Goal: Task Accomplishment & Management: Manage account settings

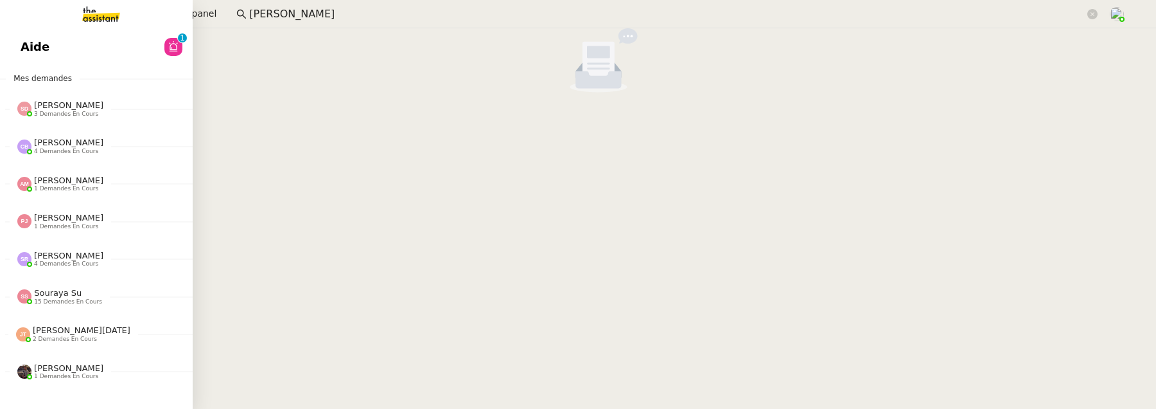
click at [38, 46] on link "Aide 0 1 2 3 4 5 6 7 8 9" at bounding box center [96, 47] width 193 height 30
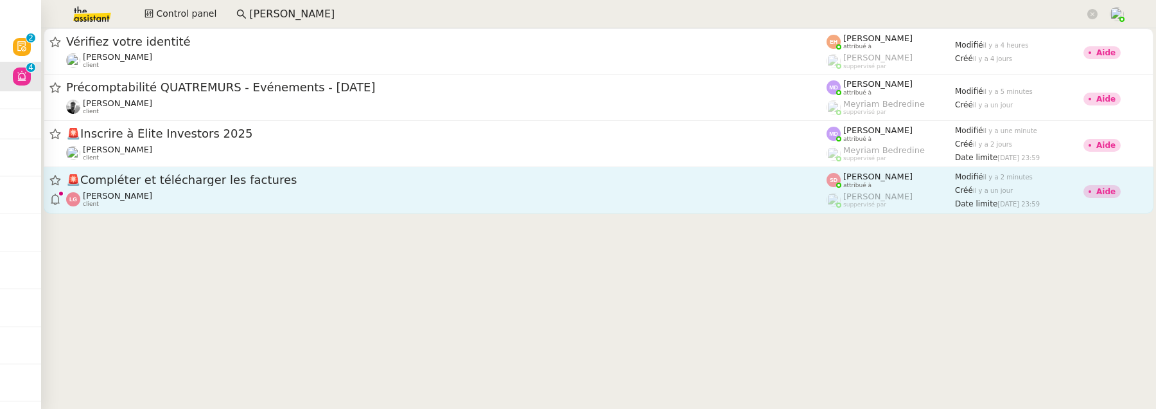
click at [543, 179] on span "🚨 Compléter et télécharger les factures" at bounding box center [446, 180] width 761 height 12
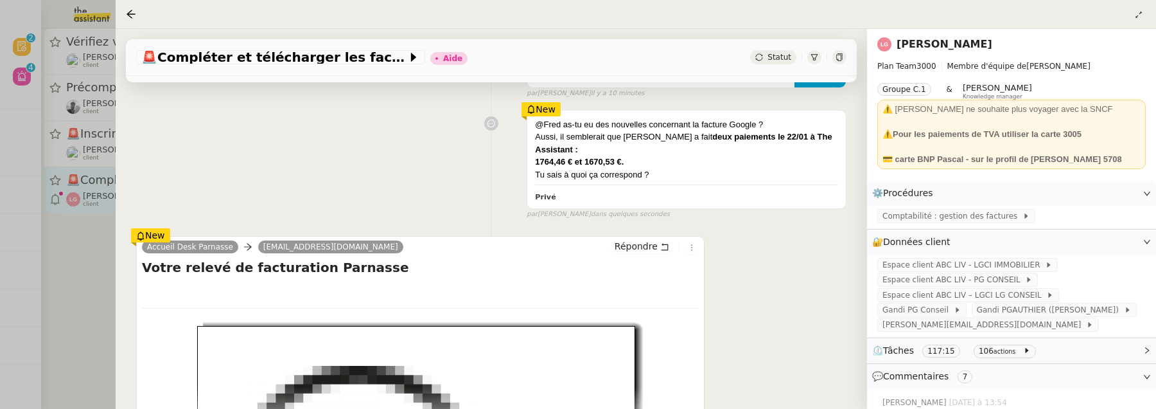
scroll to position [228, 0]
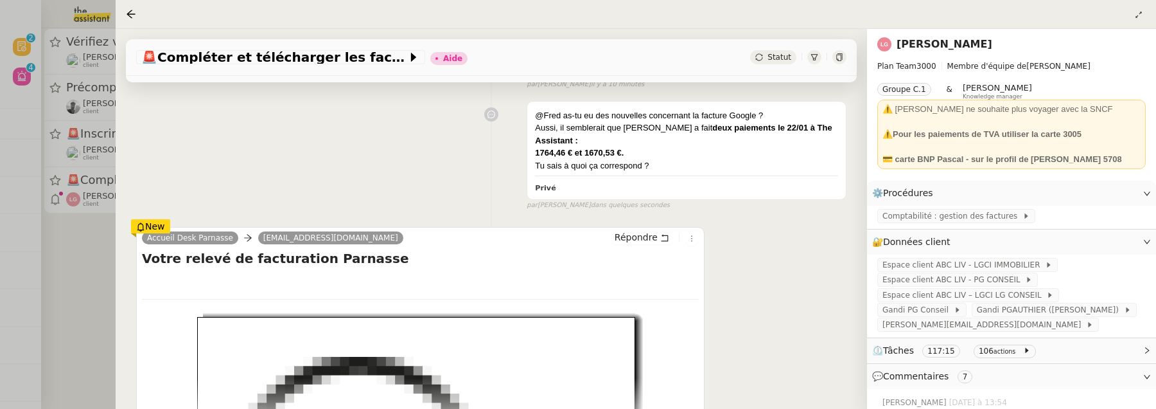
click at [70, 296] on div at bounding box center [578, 204] width 1156 height 409
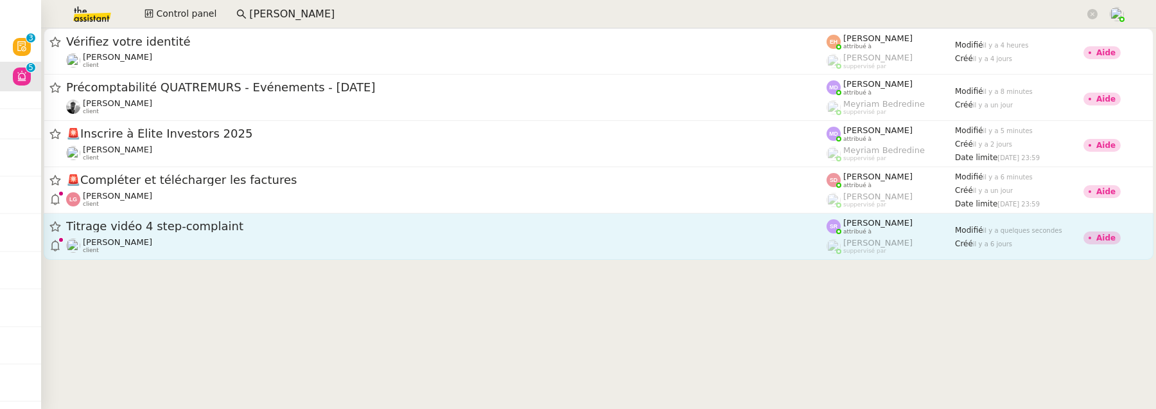
click at [353, 245] on div "Benjamin Delahaye client" at bounding box center [446, 245] width 761 height 17
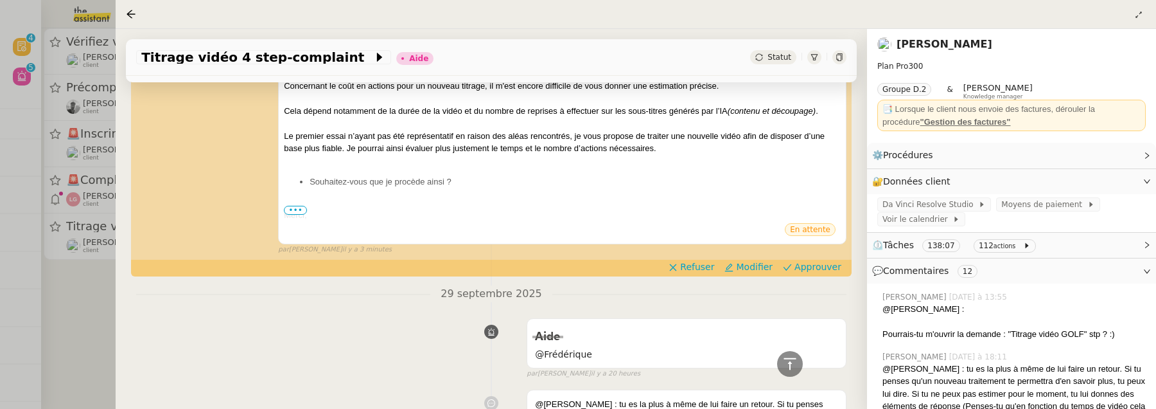
scroll to position [429, 0]
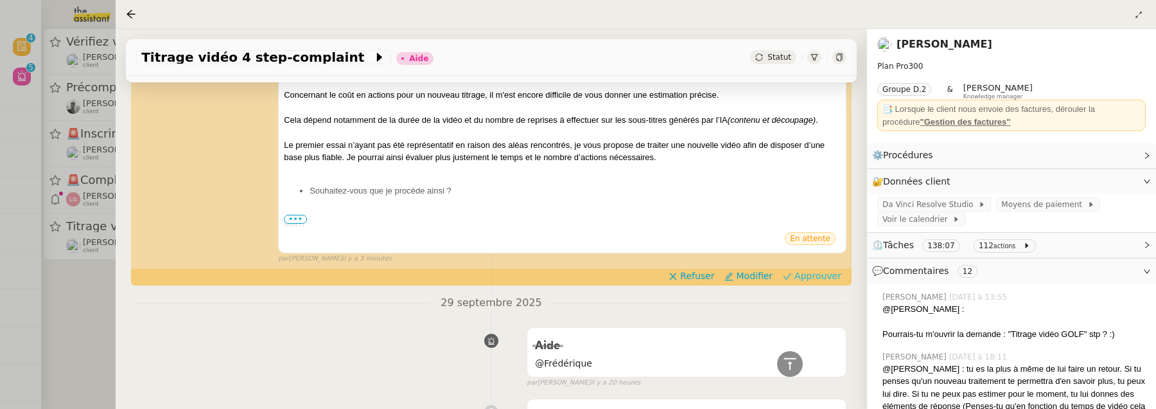
click at [805, 272] on span "Approuver" at bounding box center [818, 275] width 47 height 13
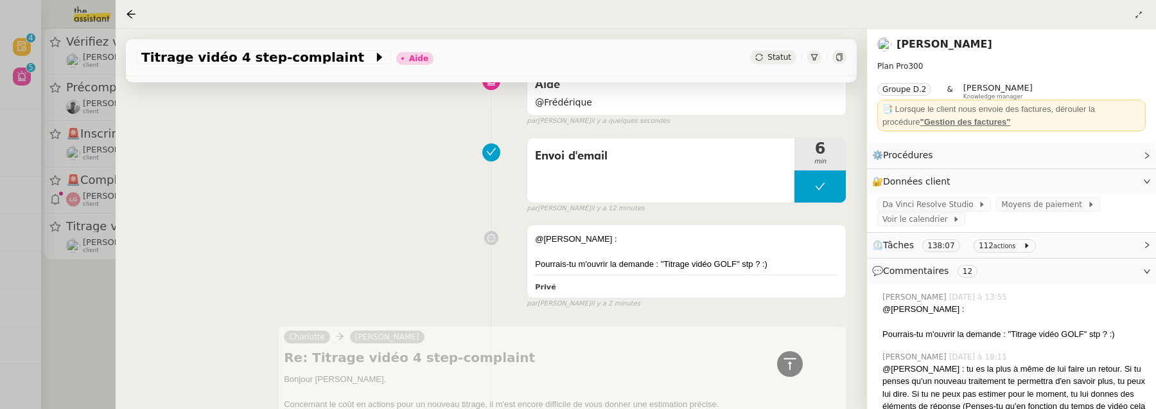
scroll to position [80, 0]
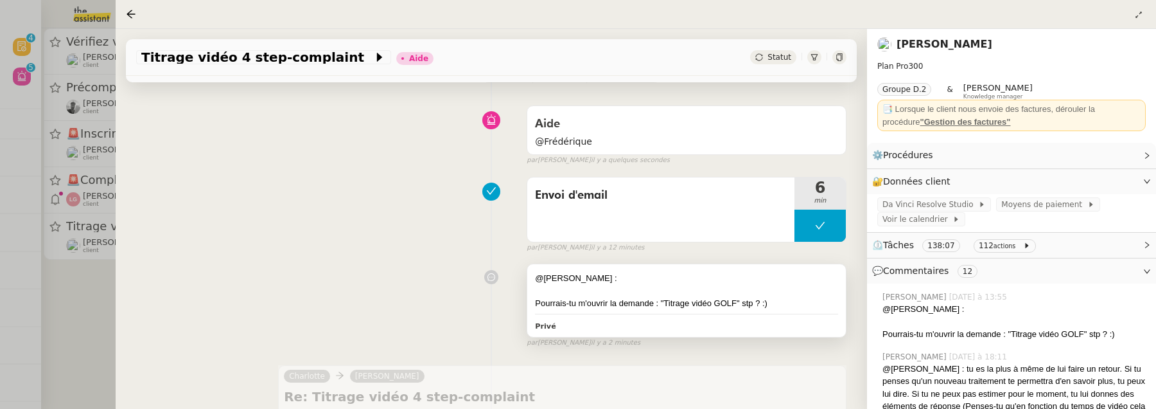
click at [680, 301] on div "Pourrais-tu m'ouvrir la demande : "Titrage vidéo GOLF" stp ? :)" at bounding box center [686, 303] width 303 height 13
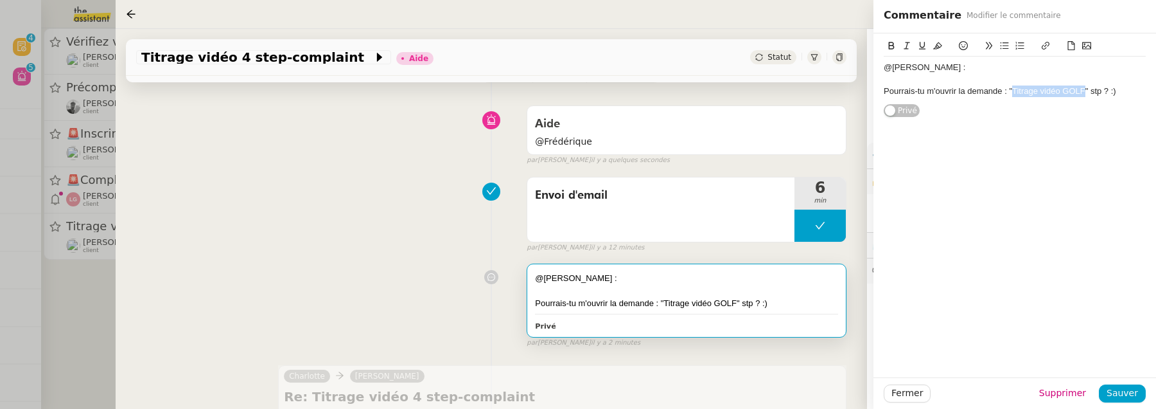
drag, startPoint x: 1013, startPoint y: 90, endPoint x: 1084, endPoint y: 92, distance: 71.3
click at [1085, 93] on div "Pourrais-tu m'ouvrir la demande : "Titrage vidéo GOLF" stp ? :)" at bounding box center [1015, 91] width 262 height 12
copy div "Titrage vidéo GOLF"
click at [293, 204] on div "Envoi d'email 6 min false par Stéphanie R. il y a 12 minutes" at bounding box center [491, 212] width 711 height 82
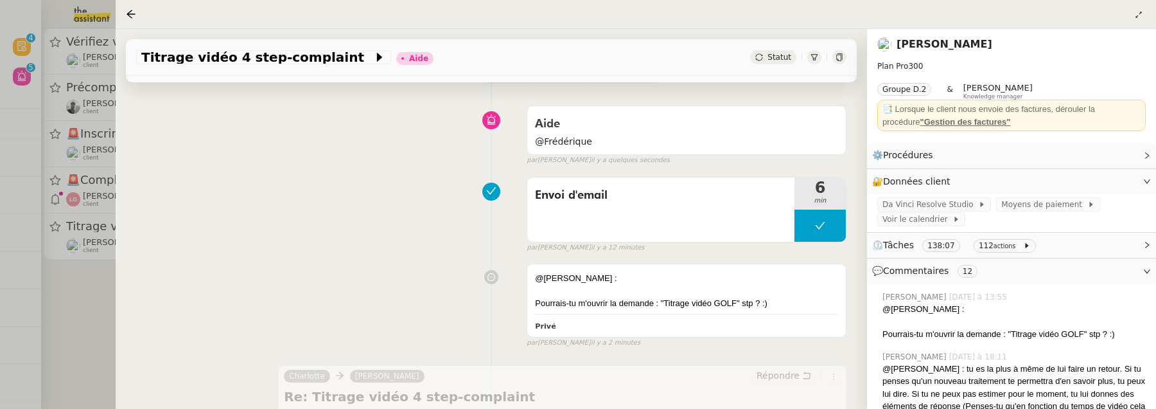
click at [78, 303] on div at bounding box center [578, 204] width 1156 height 409
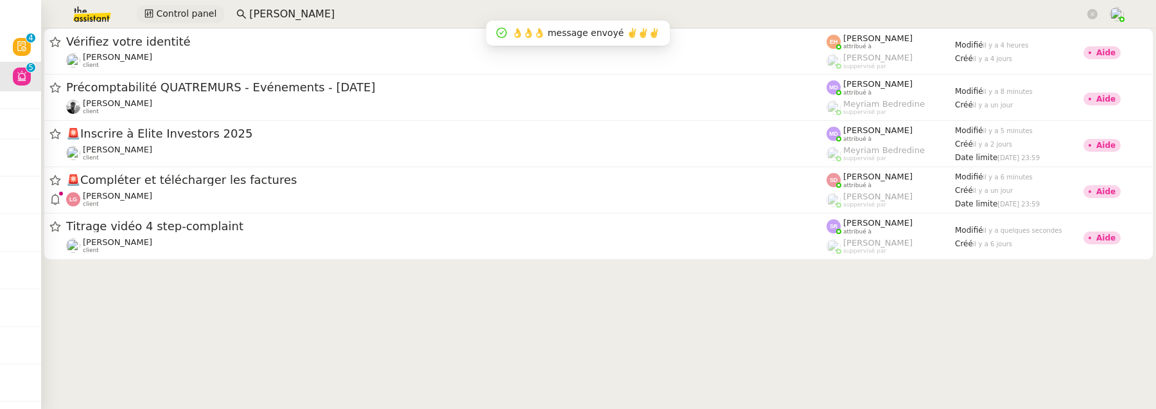
click at [192, 13] on span "Control panel" at bounding box center [186, 13] width 60 height 15
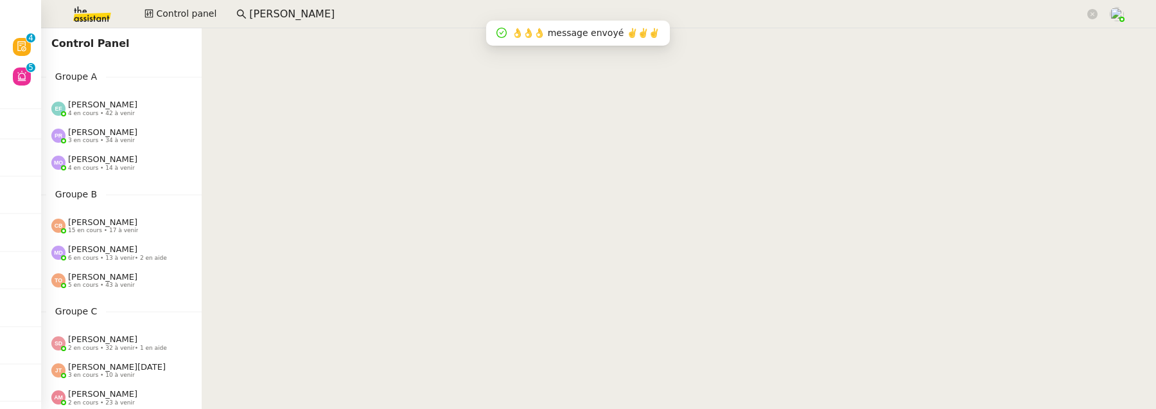
click at [109, 17] on img at bounding box center [82, 14] width 100 height 28
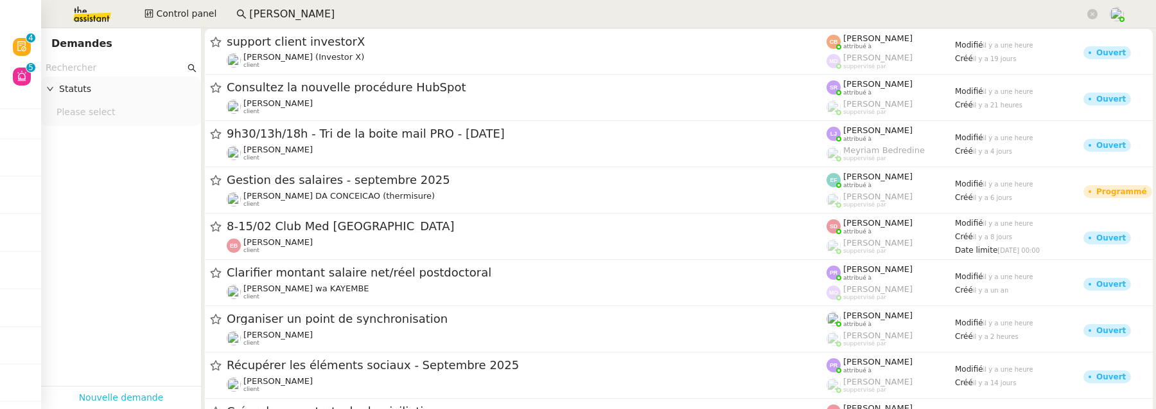
click at [116, 390] on link "Nouvelle demande" at bounding box center [121, 397] width 85 height 15
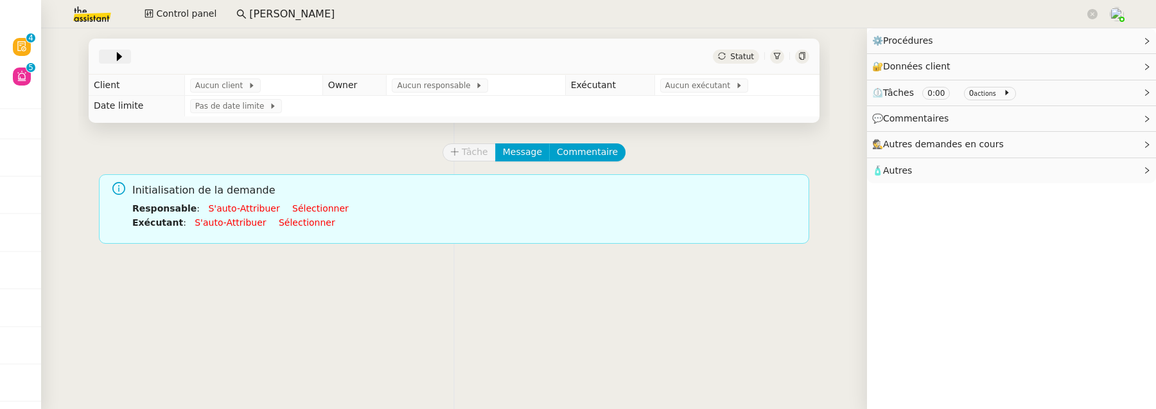
click at [107, 51] on span at bounding box center [108, 56] width 9 height 15
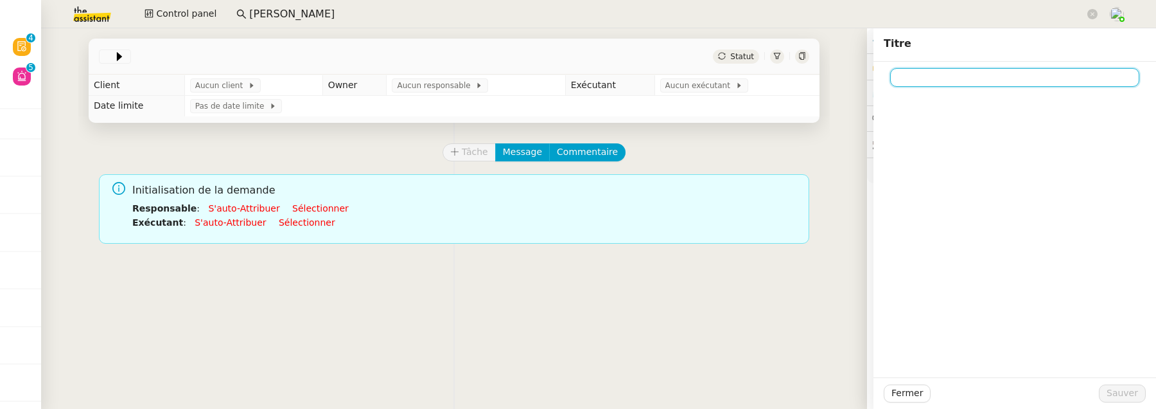
click at [915, 72] on input at bounding box center [1014, 77] width 249 height 19
paste input "Titrage vidéo GOLF"
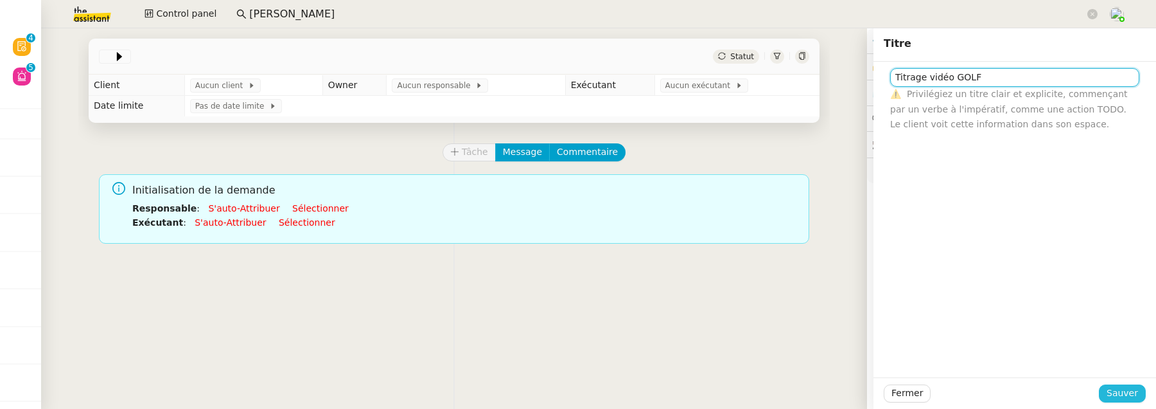
type input "Titrage vidéo GOLF"
click at [1128, 393] on span "Sauver" at bounding box center [1122, 392] width 31 height 15
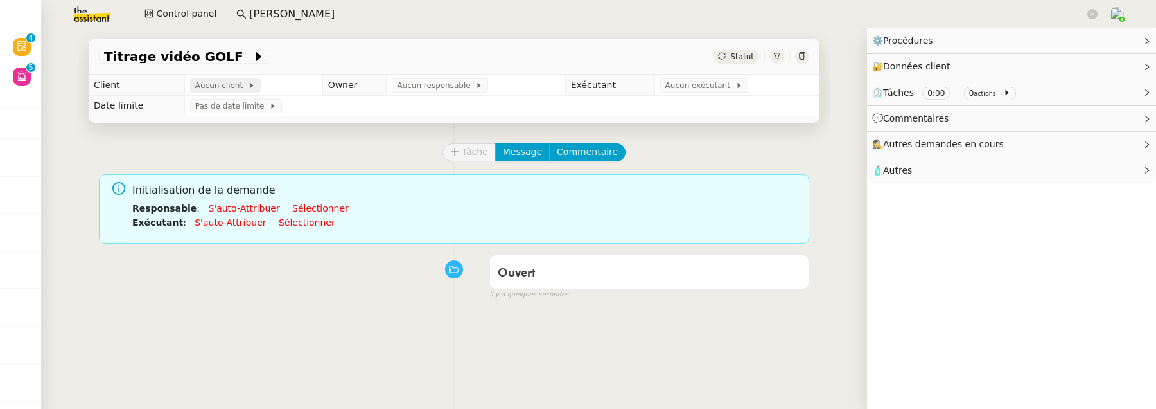
click at [235, 86] on span "Aucun client" at bounding box center [221, 85] width 53 height 13
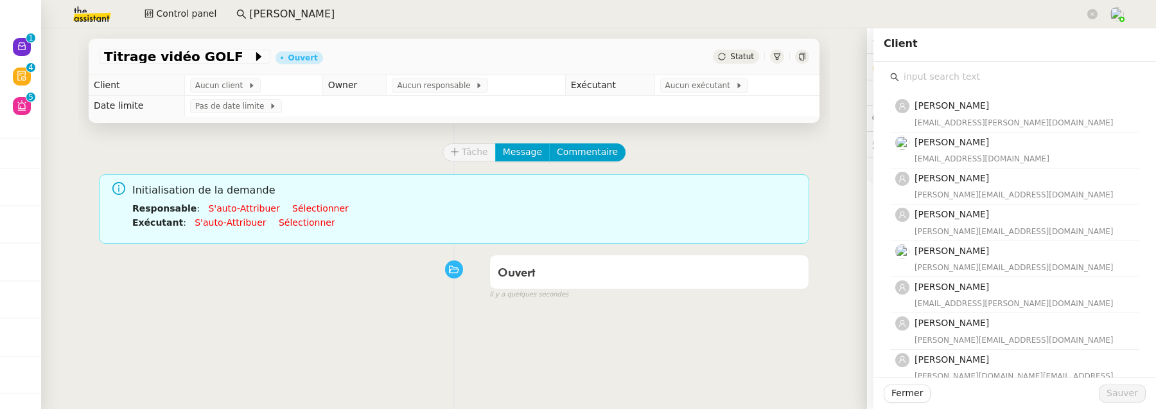
click at [961, 68] on input "text" at bounding box center [1019, 76] width 240 height 17
type input "ben"
click at [1002, 109] on h4 "Ben Costantini" at bounding box center [1023, 105] width 217 height 15
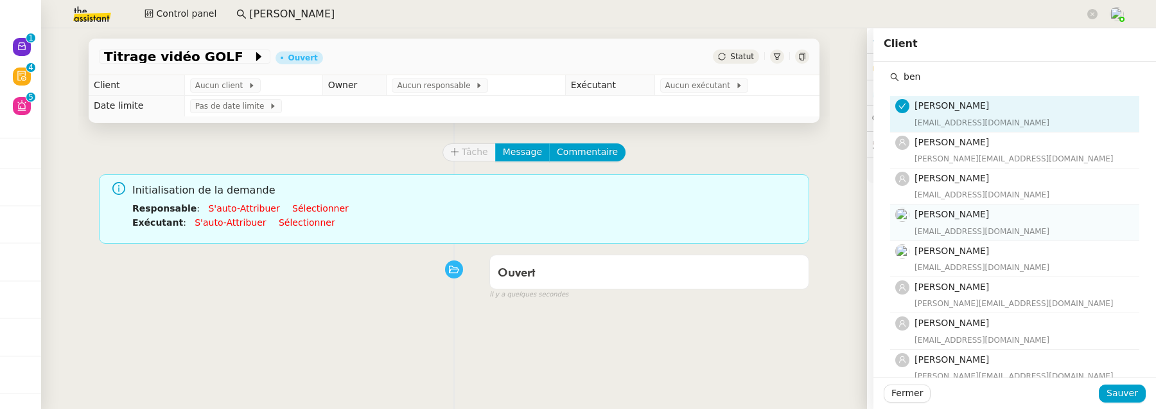
click at [983, 215] on span "[PERSON_NAME]" at bounding box center [952, 214] width 75 height 10
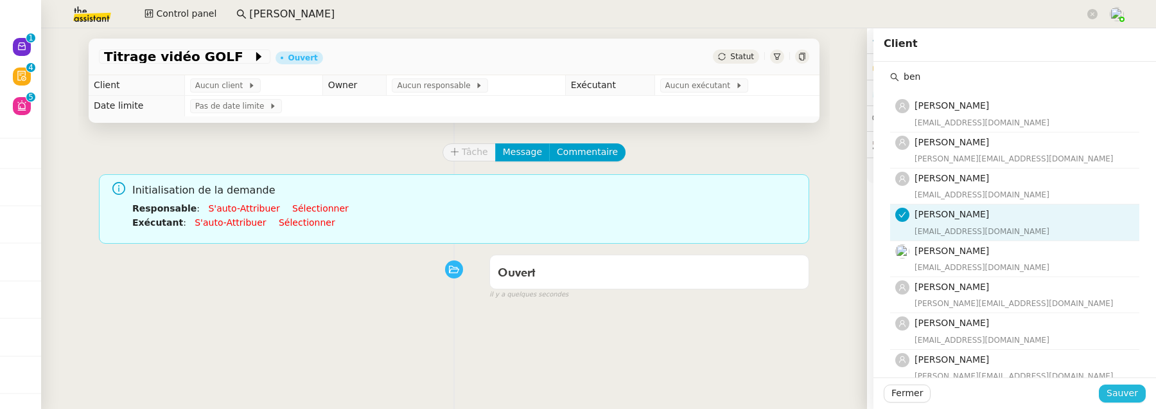
click at [1110, 396] on span "Sauver" at bounding box center [1122, 392] width 31 height 15
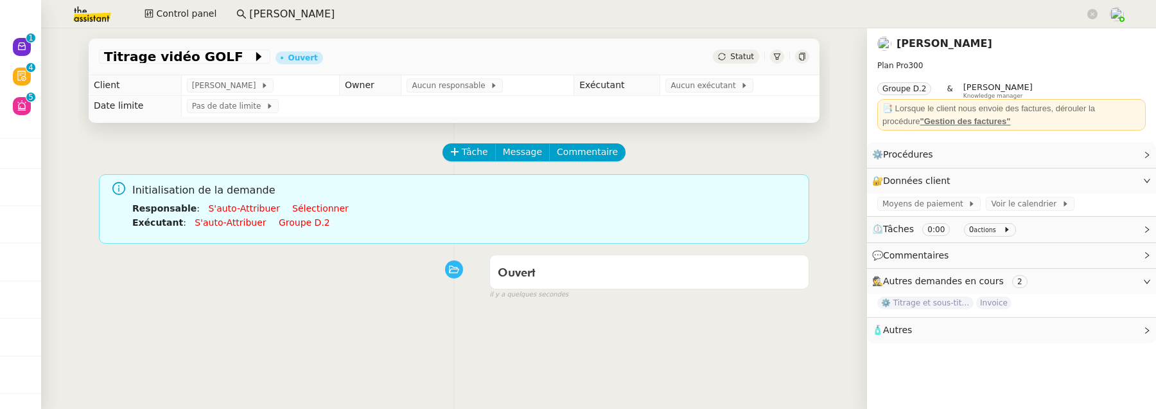
click at [473, 97] on td "Pas de date limite" at bounding box center [500, 106] width 639 height 21
click at [470, 84] on span "Aucun responsable" at bounding box center [451, 85] width 78 height 13
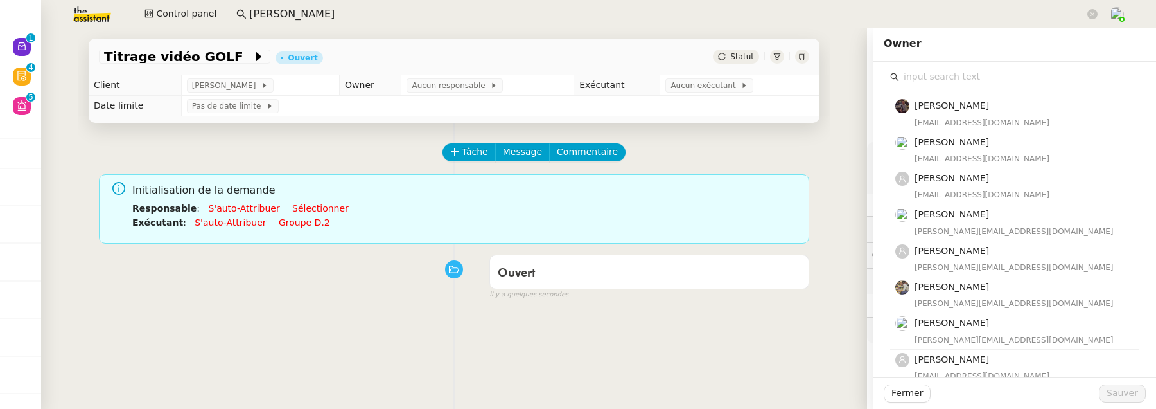
click at [1023, 73] on input "text" at bounding box center [1019, 76] width 240 height 17
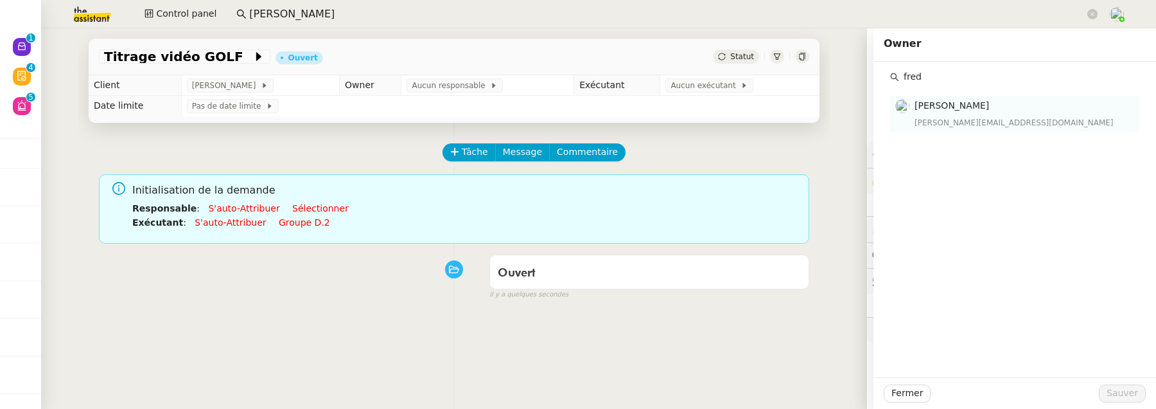
type input "fred"
click at [1012, 120] on div "frederique@team.theassistant.com" at bounding box center [1023, 122] width 217 height 13
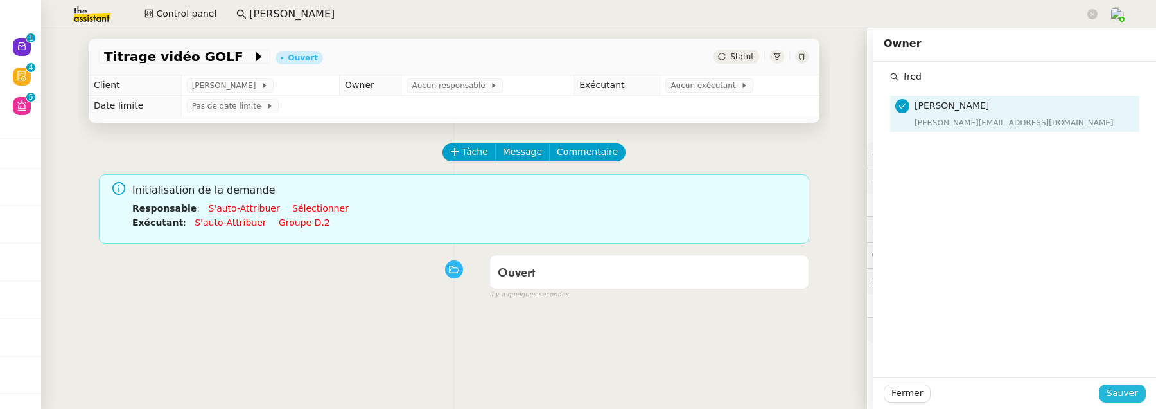
click at [1111, 395] on span "Sauver" at bounding box center [1122, 392] width 31 height 15
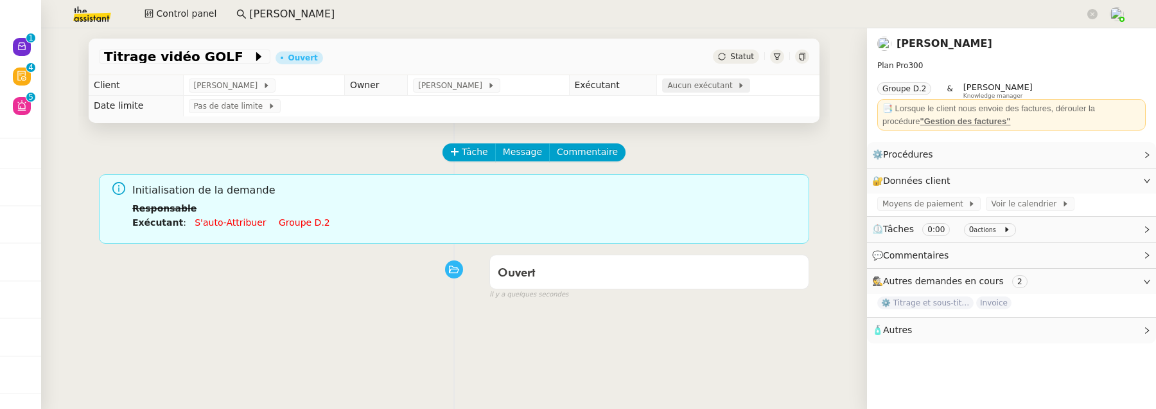
click at [695, 84] on span "Aucun exécutant" at bounding box center [703, 85] width 70 height 13
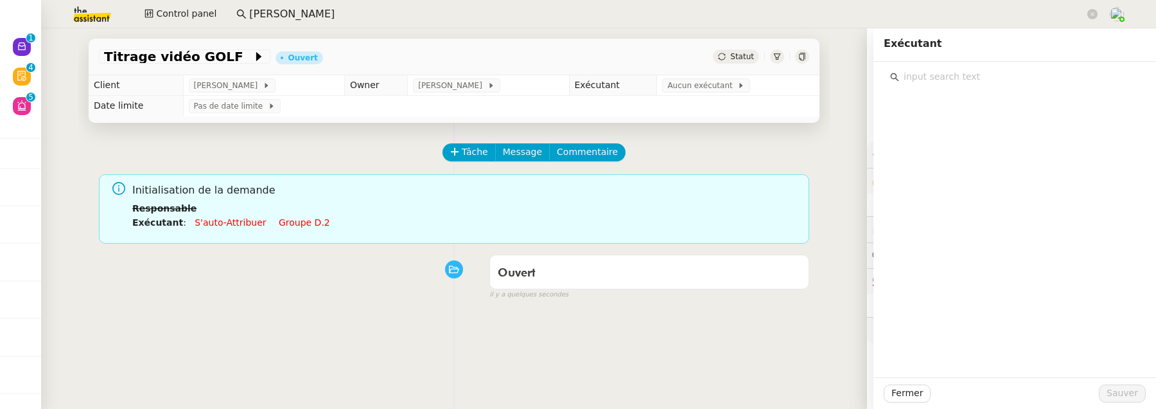
click at [996, 65] on div at bounding box center [1015, 74] width 262 height 24
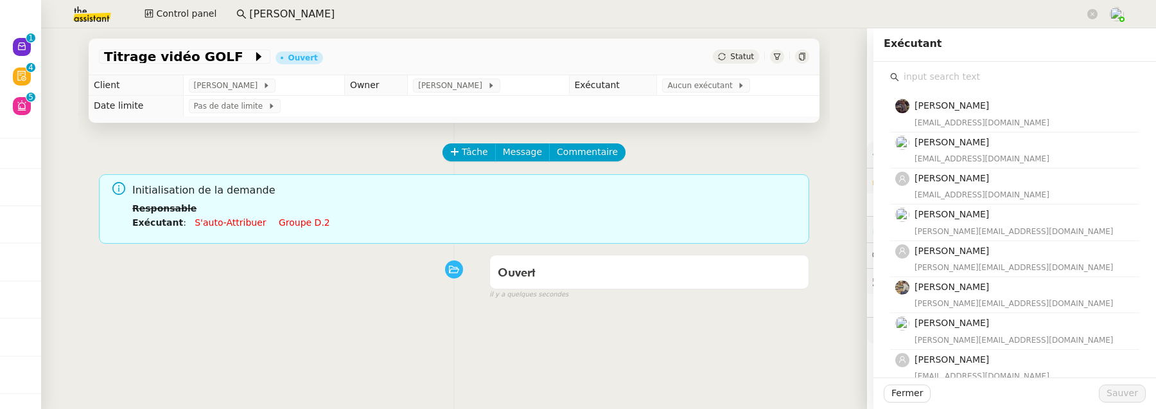
click at [991, 75] on input "text" at bounding box center [1019, 76] width 240 height 17
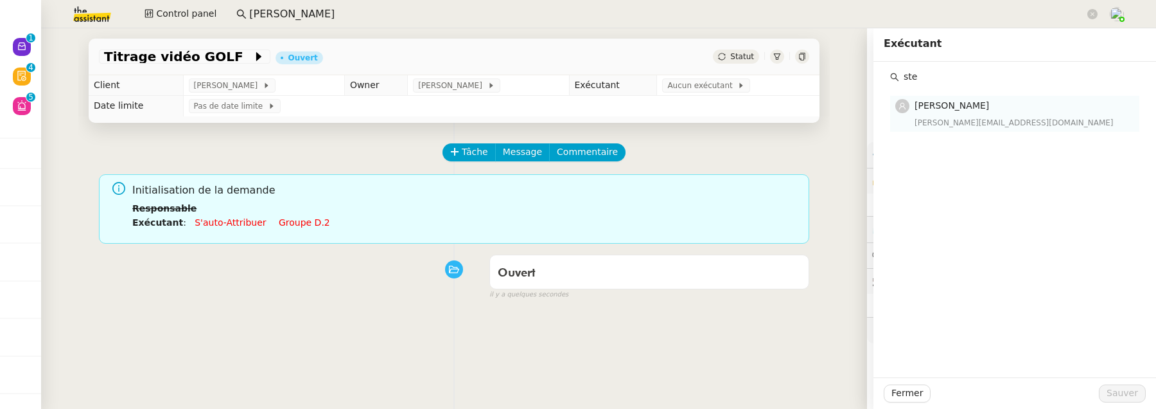
type input "ste"
click at [1023, 112] on h4 "[PERSON_NAME]" at bounding box center [1023, 105] width 217 height 15
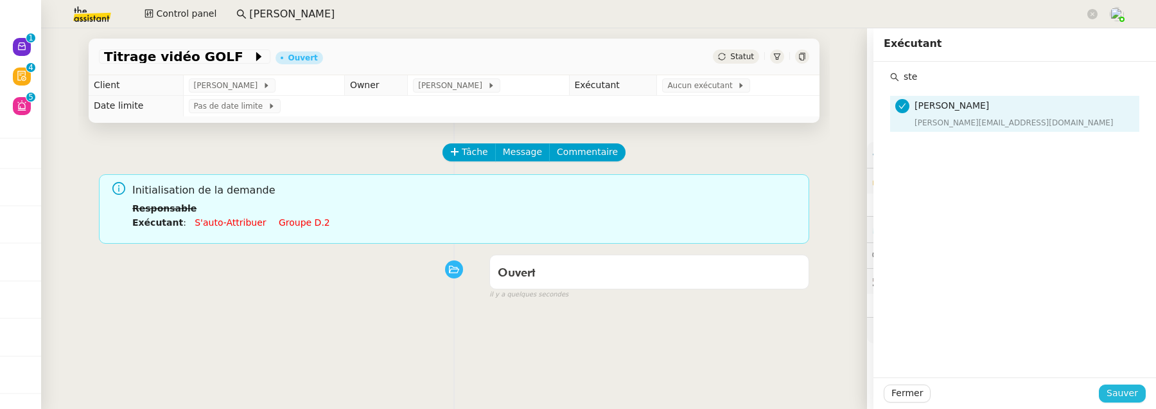
click at [1119, 400] on span "Sauver" at bounding box center [1122, 392] width 31 height 15
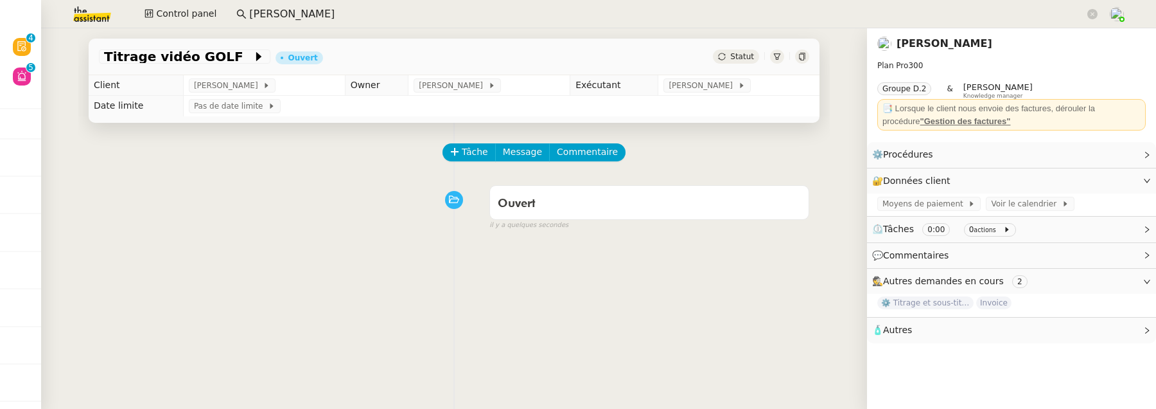
click at [794, 55] on div "Statut" at bounding box center [761, 56] width 96 height 14
click at [801, 55] on icon at bounding box center [803, 57] width 8 height 8
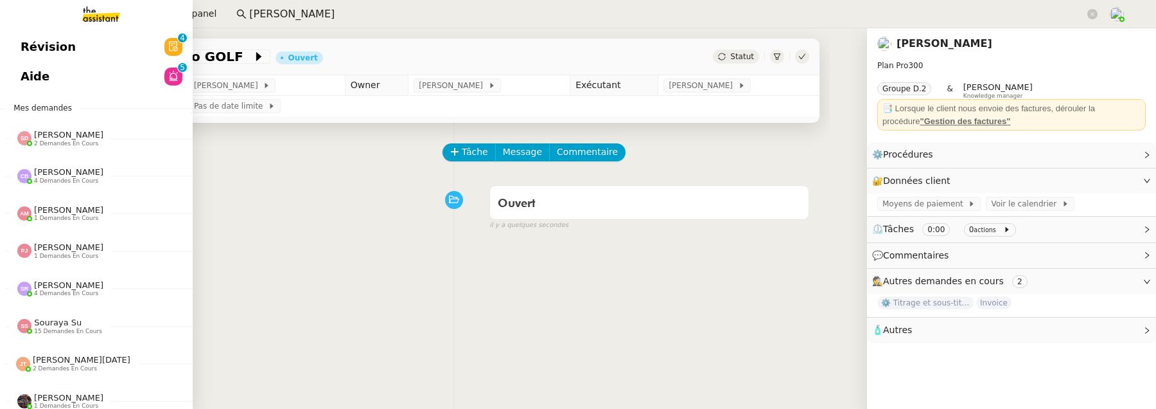
click at [30, 75] on span "Aide" at bounding box center [35, 76] width 29 height 19
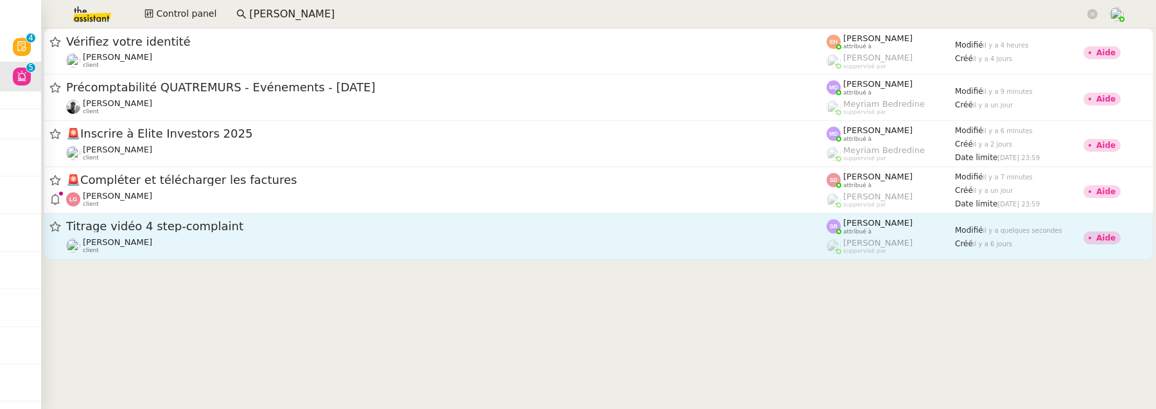
click at [565, 226] on span "Titrage vidéo 4 step-complaint" at bounding box center [446, 226] width 761 height 12
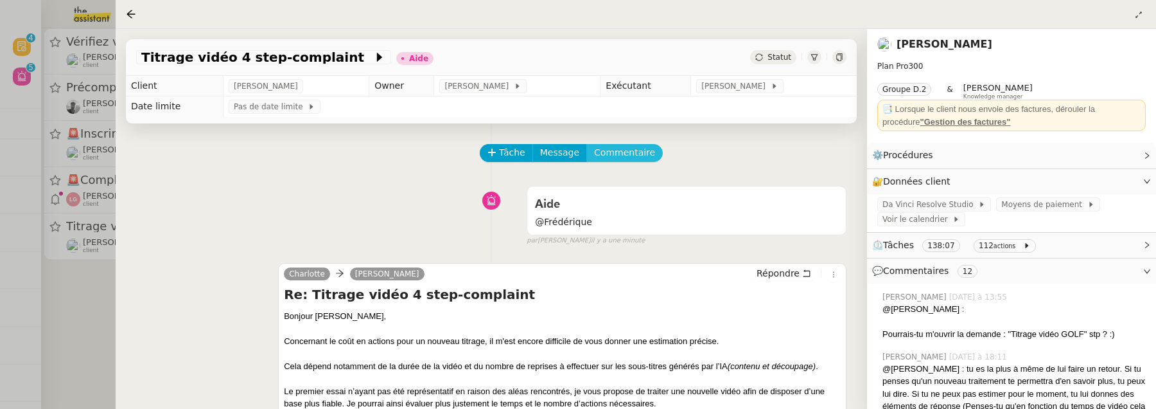
click at [622, 149] on span "Commentaire" at bounding box center [624, 152] width 61 height 15
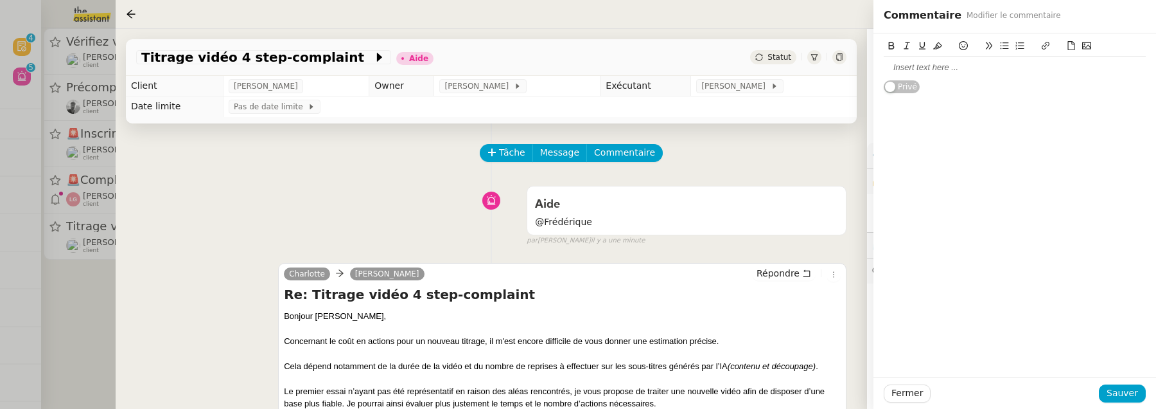
click at [971, 71] on div at bounding box center [1015, 68] width 262 height 12
click at [1118, 390] on span "Sauver" at bounding box center [1122, 392] width 31 height 15
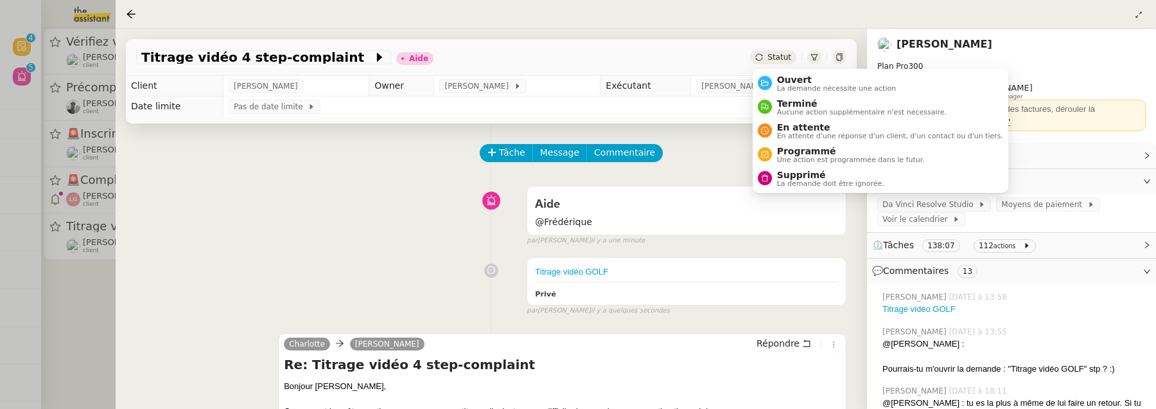
click at [772, 59] on span "Statut" at bounding box center [780, 57] width 24 height 9
click at [785, 77] on span "Ouvert" at bounding box center [836, 80] width 119 height 10
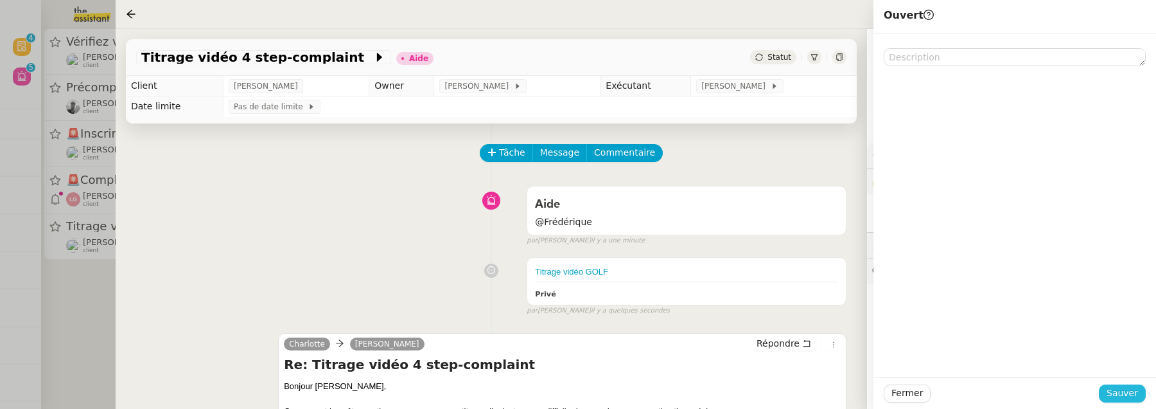
click at [1114, 391] on span "Sauver" at bounding box center [1122, 392] width 31 height 15
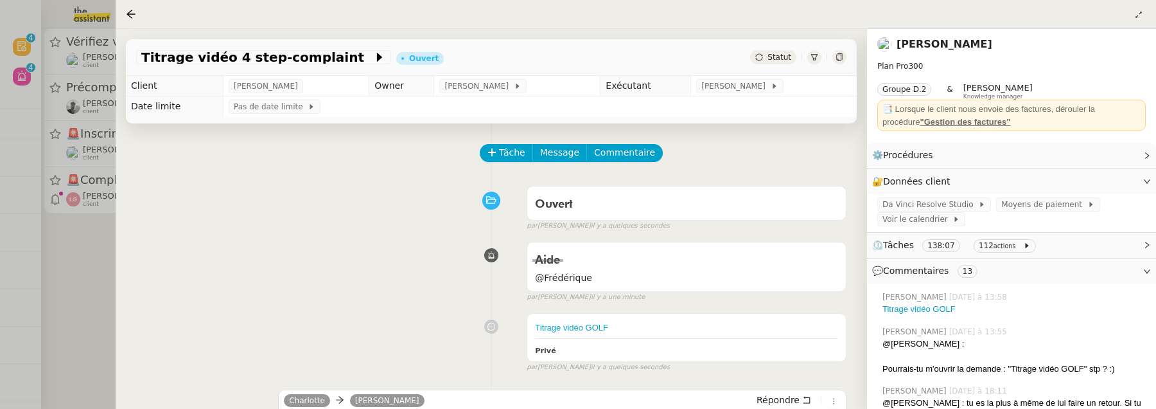
click at [96, 254] on div at bounding box center [578, 204] width 1156 height 409
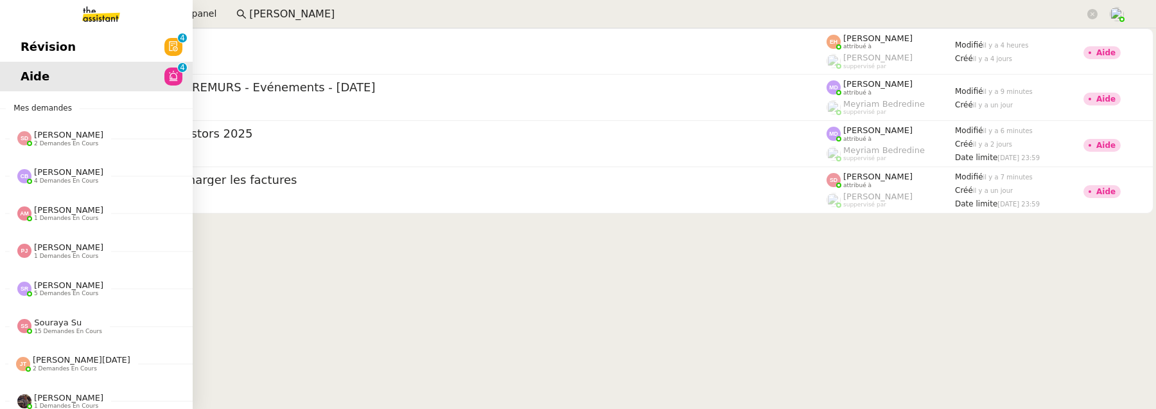
click at [29, 48] on span "Révision" at bounding box center [48, 46] width 55 height 19
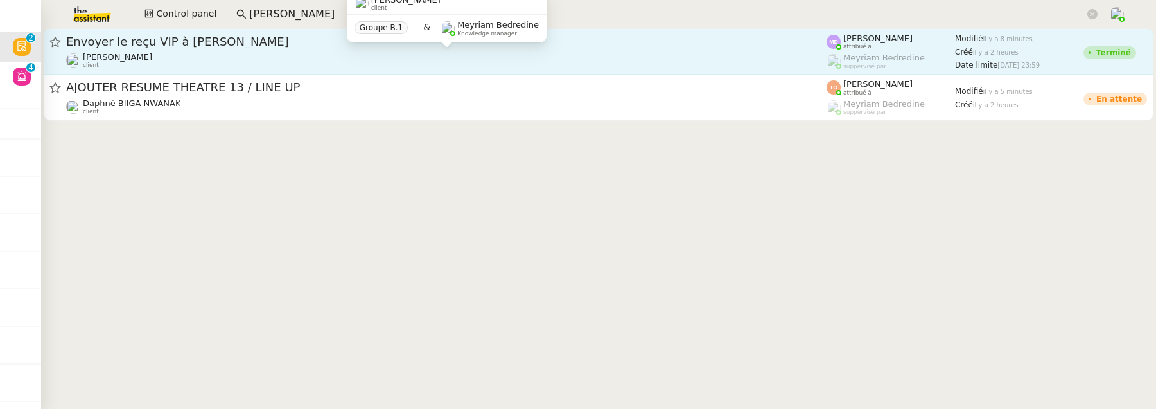
click at [413, 53] on div "Cédric Tempestini client" at bounding box center [446, 60] width 761 height 17
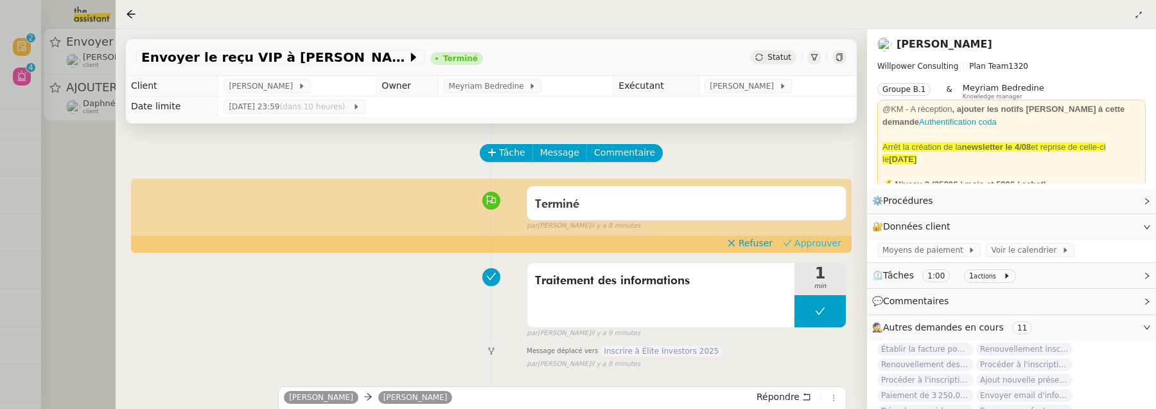
click at [842, 243] on span "Approuver" at bounding box center [818, 242] width 47 height 13
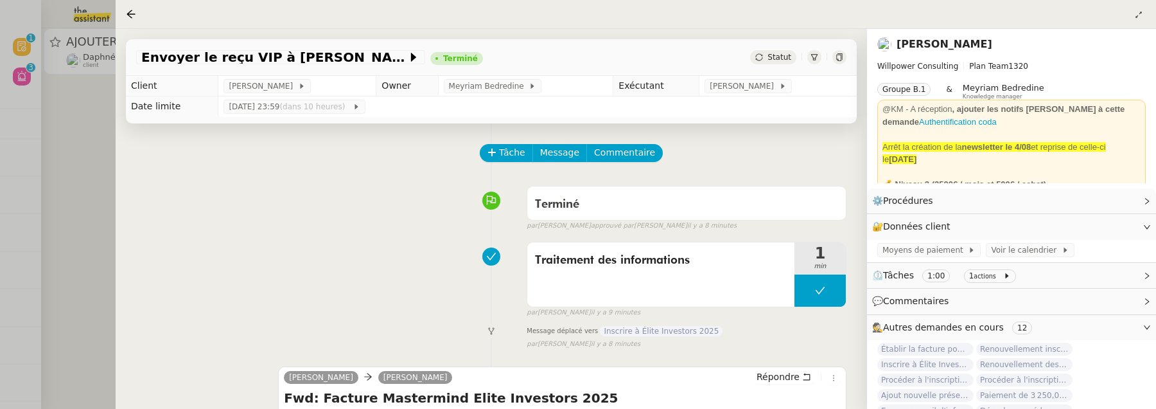
click at [94, 195] on div at bounding box center [578, 204] width 1156 height 409
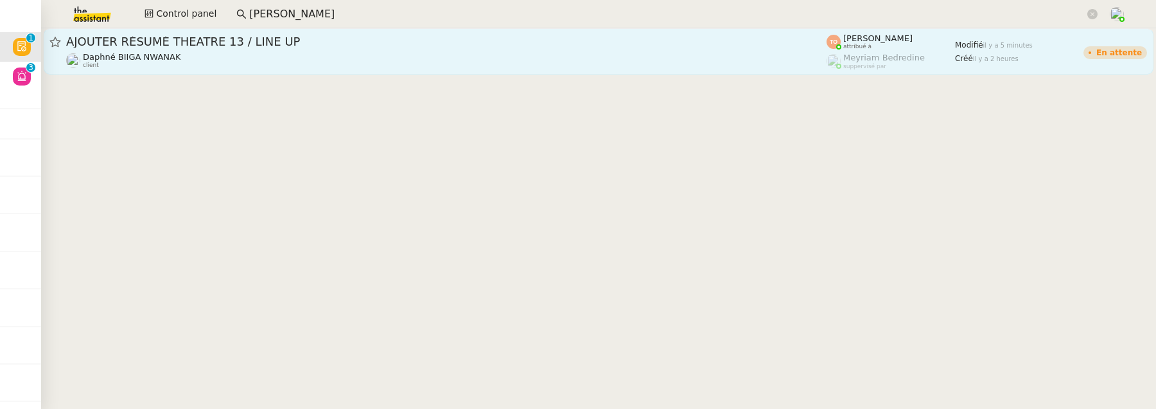
click at [302, 31] on link "AJOUTER RÉSUMÉ THEATRE 13 / LINE UP Daphné BIIGA NWANAK client Tatyana Orec att…" at bounding box center [599, 51] width 1110 height 46
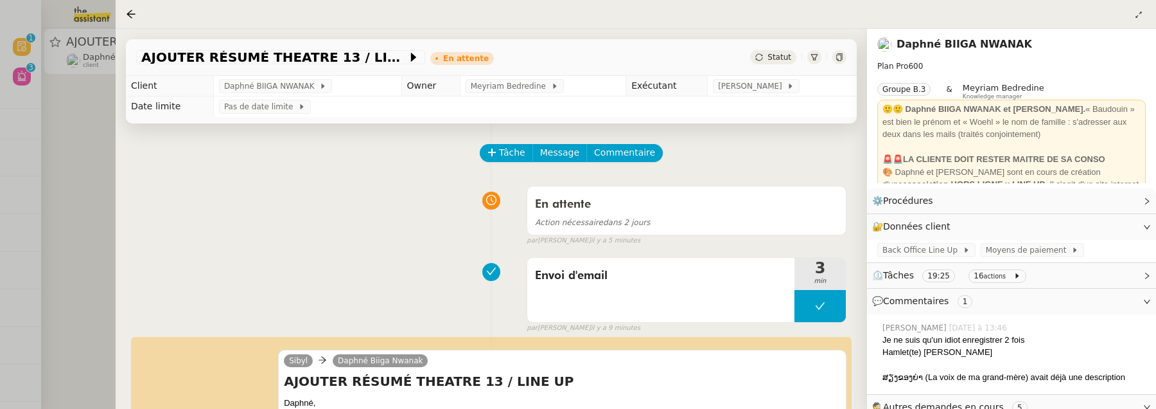
click at [80, 157] on div at bounding box center [578, 204] width 1156 height 409
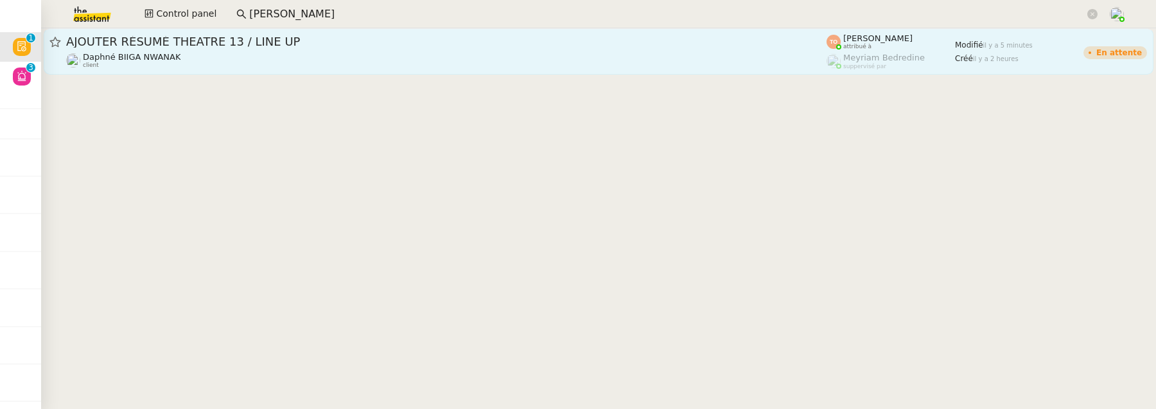
click at [172, 69] on link "AJOUTER RÉSUMÉ THEATRE 13 / LINE UP Daphné BIIGA NWANAK client Tatyana Orec att…" at bounding box center [599, 51] width 1110 height 46
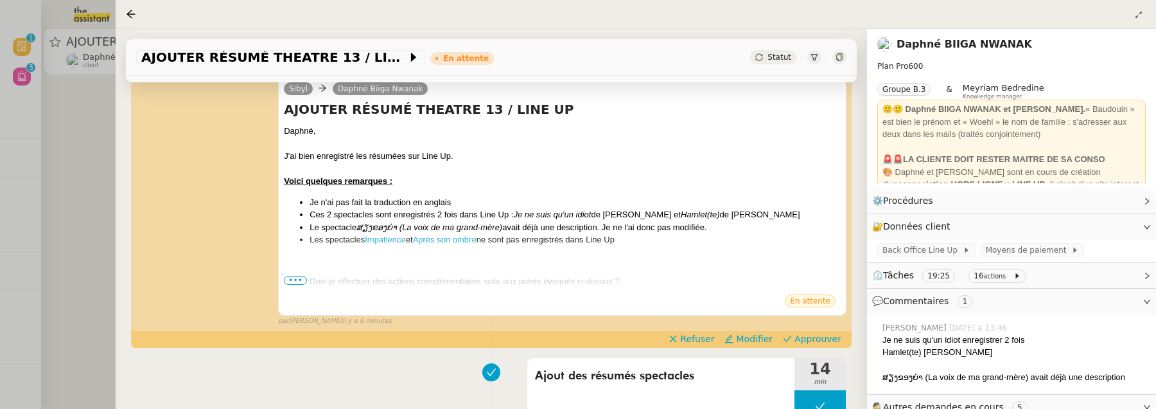
scroll to position [270, 0]
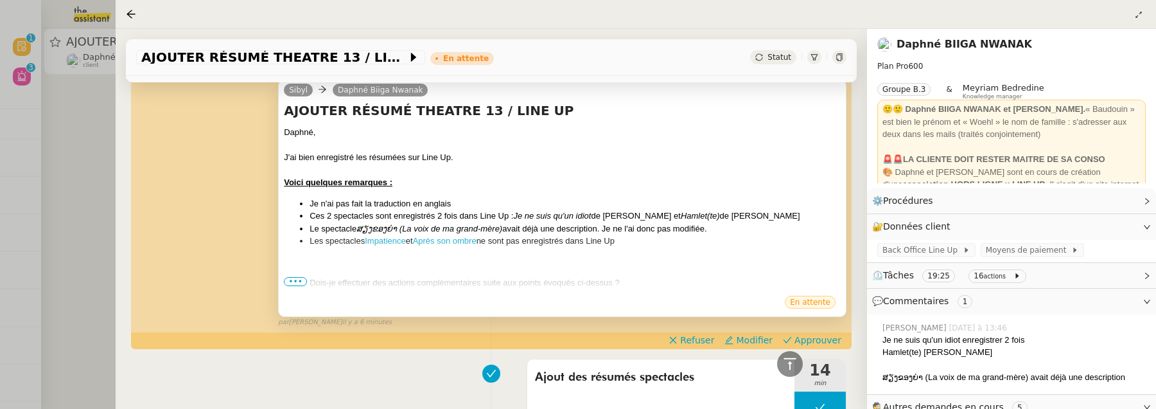
click at [292, 284] on span "•••" at bounding box center [295, 281] width 23 height 9
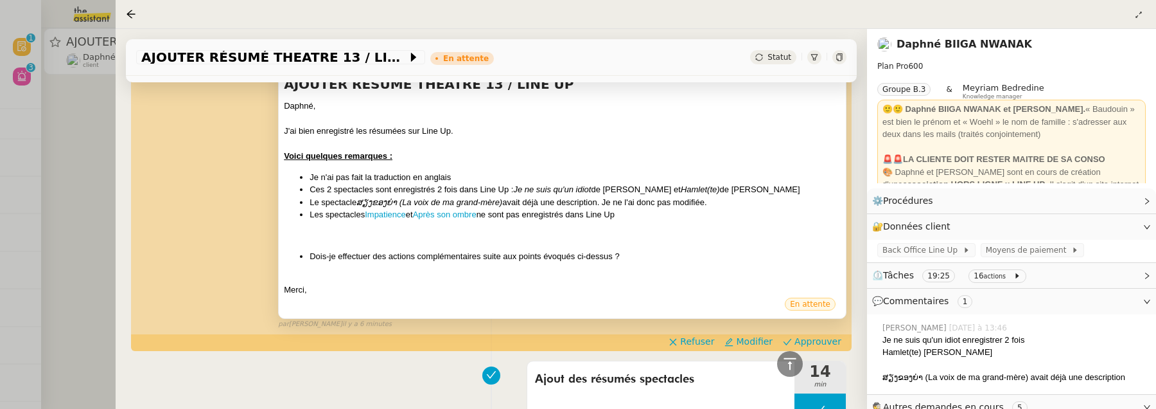
scroll to position [303, 0]
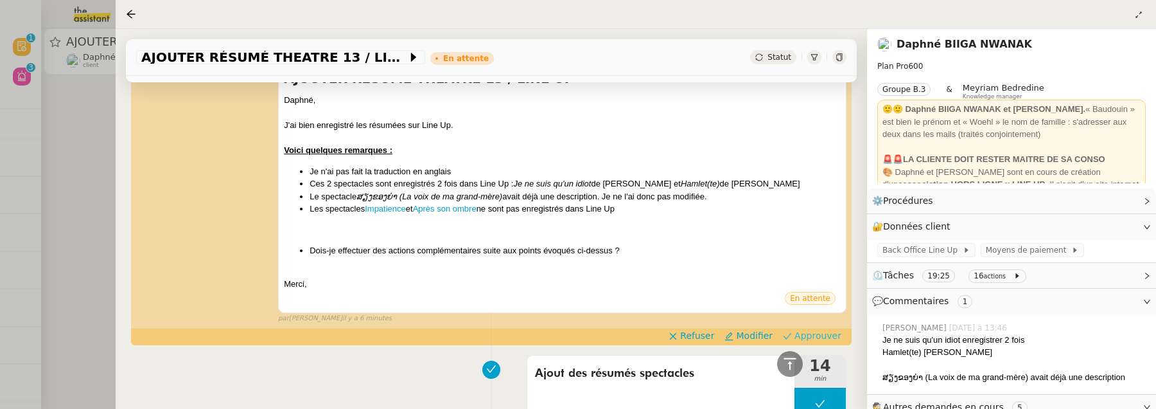
click at [815, 332] on span "Approuver" at bounding box center [818, 335] width 47 height 13
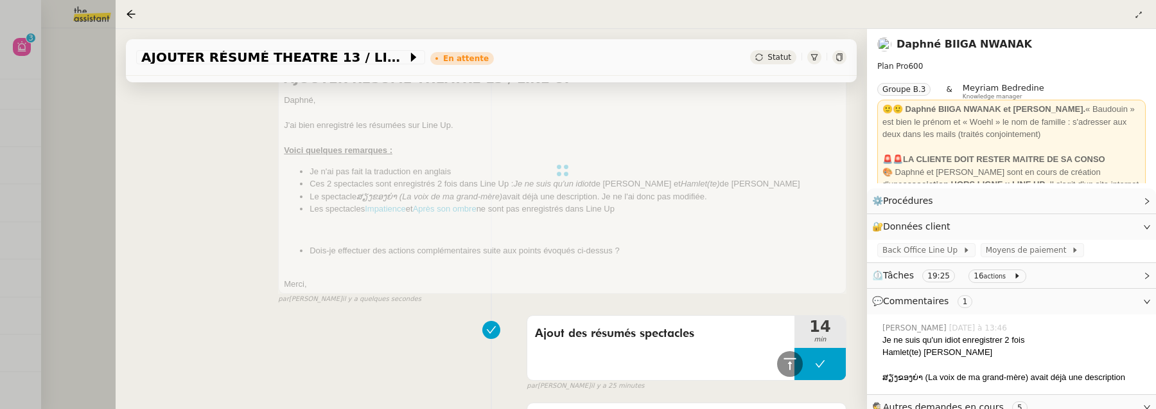
click at [66, 178] on div at bounding box center [578, 204] width 1156 height 409
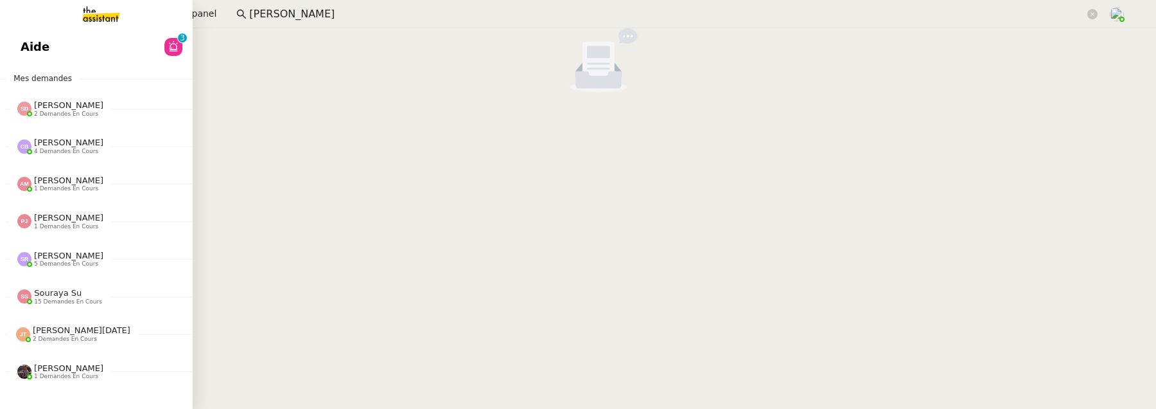
click at [26, 34] on link "Aide 0 1 2 3 4 5 6 7 8 9" at bounding box center [96, 47] width 193 height 30
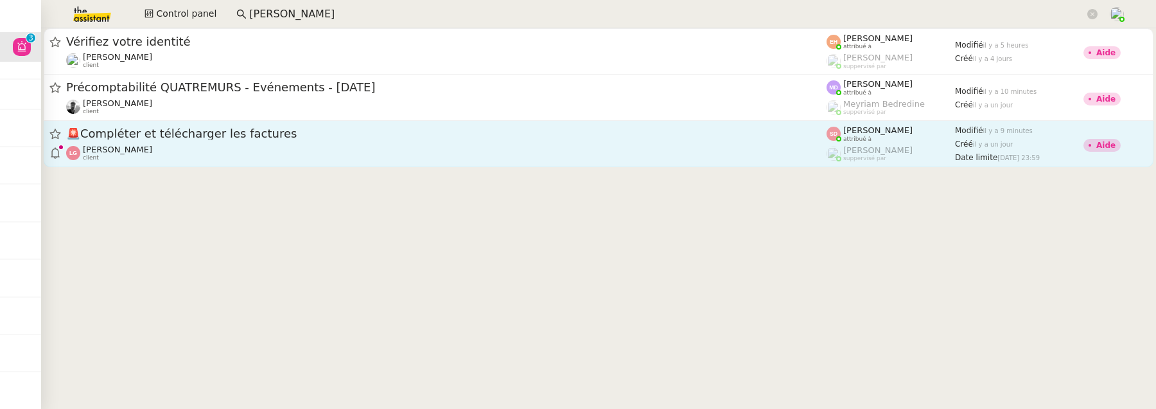
click at [714, 160] on div "Laurène Gauthier client" at bounding box center [446, 153] width 761 height 17
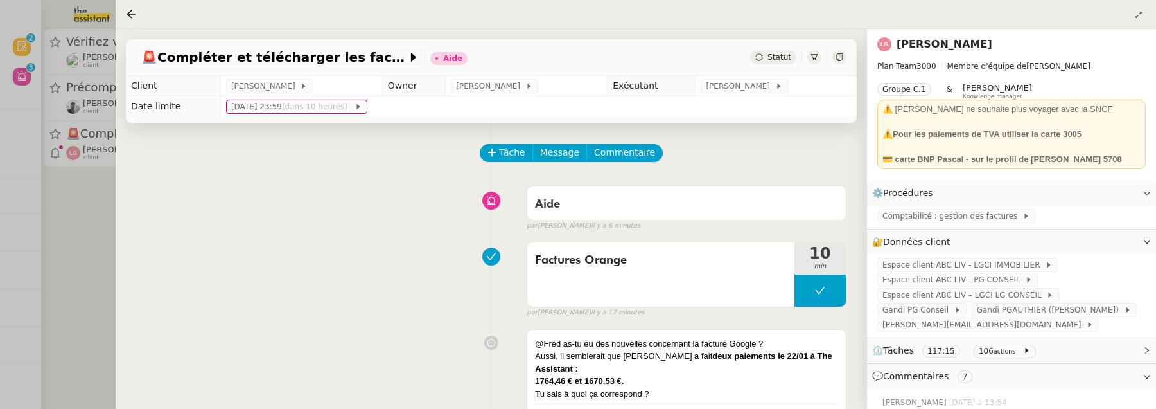
click at [97, 227] on div at bounding box center [578, 204] width 1156 height 409
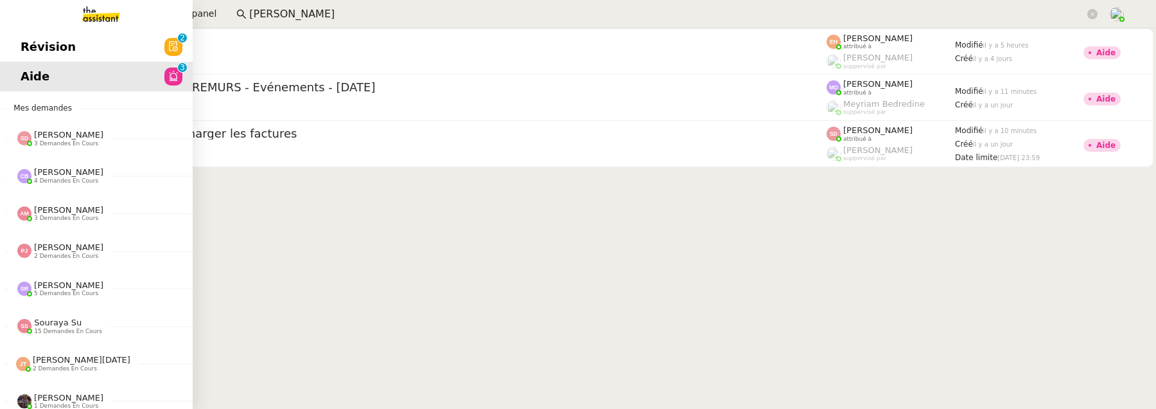
click at [29, 48] on span "Révision" at bounding box center [48, 46] width 55 height 19
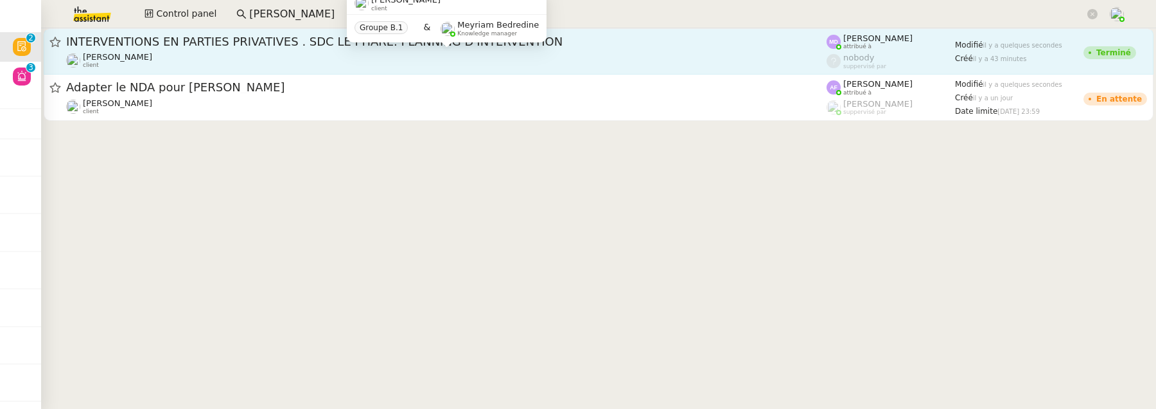
click at [432, 53] on div "Charles Da Conceicao client" at bounding box center [446, 60] width 761 height 17
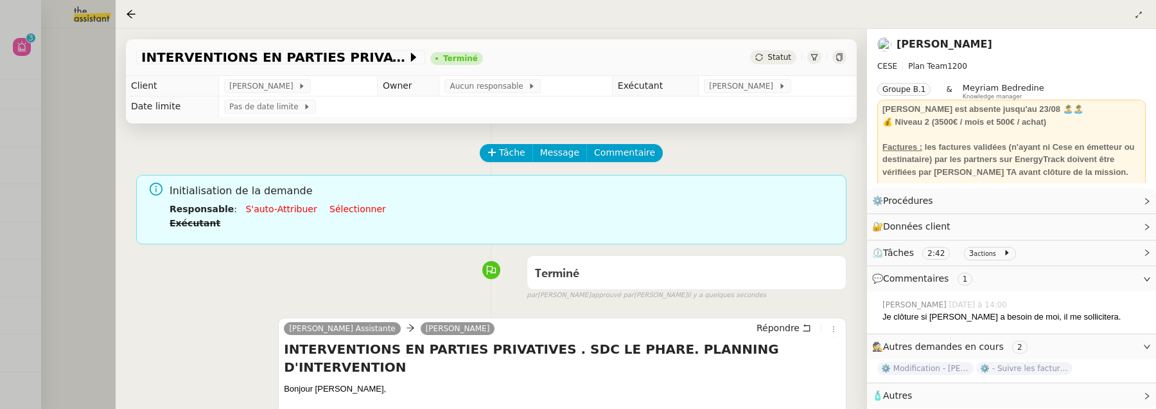
click at [57, 155] on div at bounding box center [578, 204] width 1156 height 409
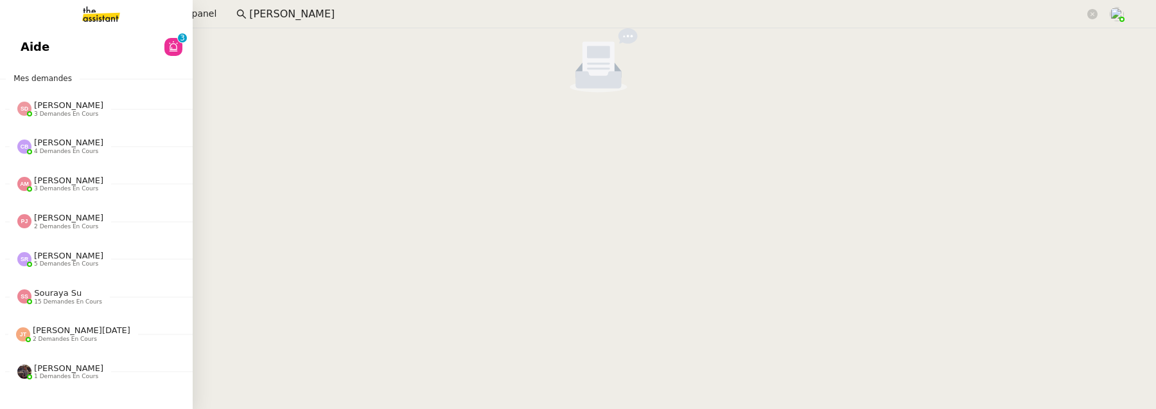
click at [26, 53] on span "Aide" at bounding box center [35, 46] width 29 height 19
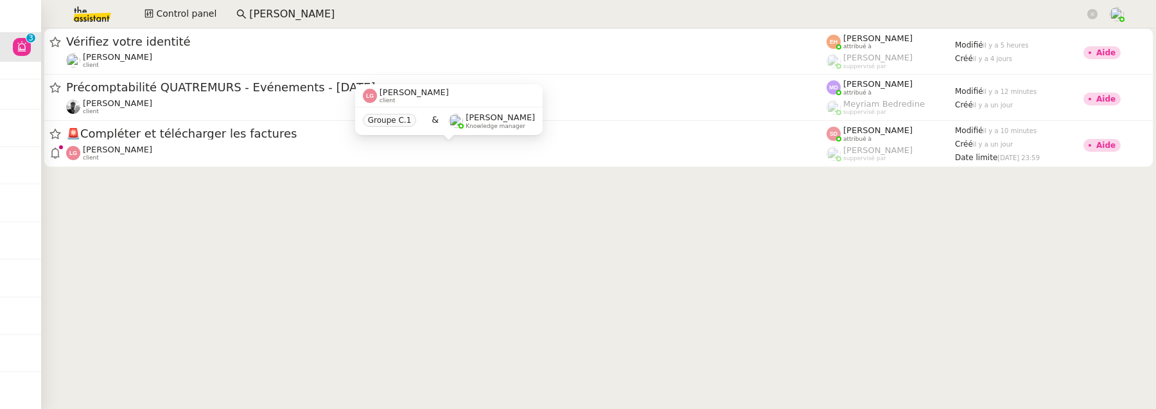
click at [432, 144] on div "Laurène Gauthier client Groupe C.1 & Frédérique Albert Knowledge manager" at bounding box center [449, 114] width 188 height 60
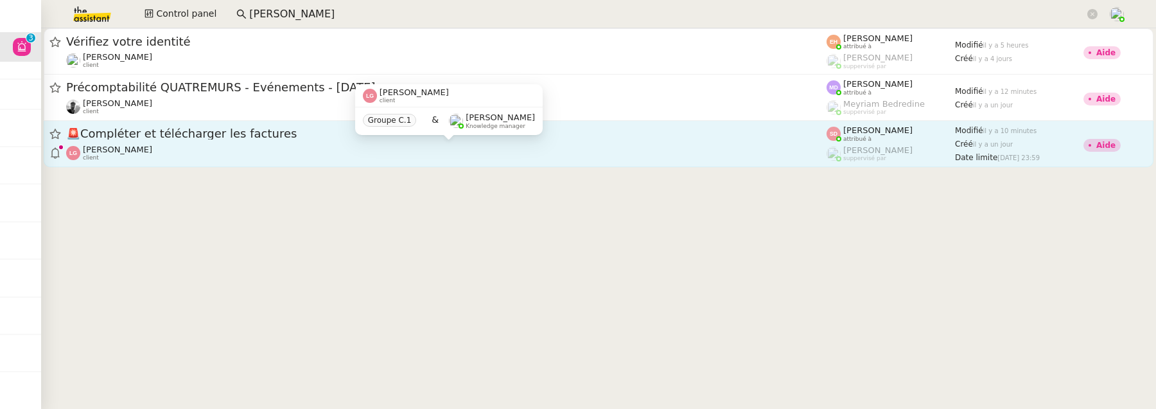
click at [439, 156] on div "Laurène Gauthier client" at bounding box center [446, 153] width 761 height 17
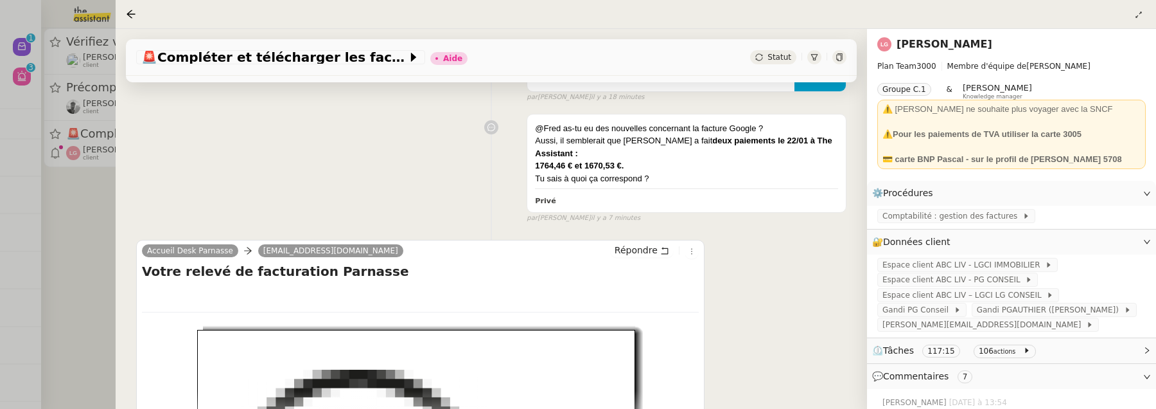
scroll to position [213, 0]
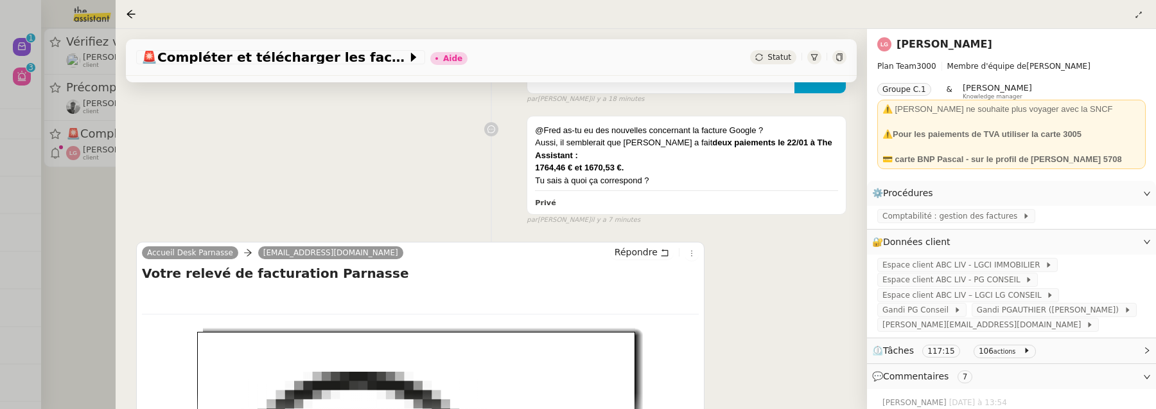
click at [61, 245] on div at bounding box center [578, 204] width 1156 height 409
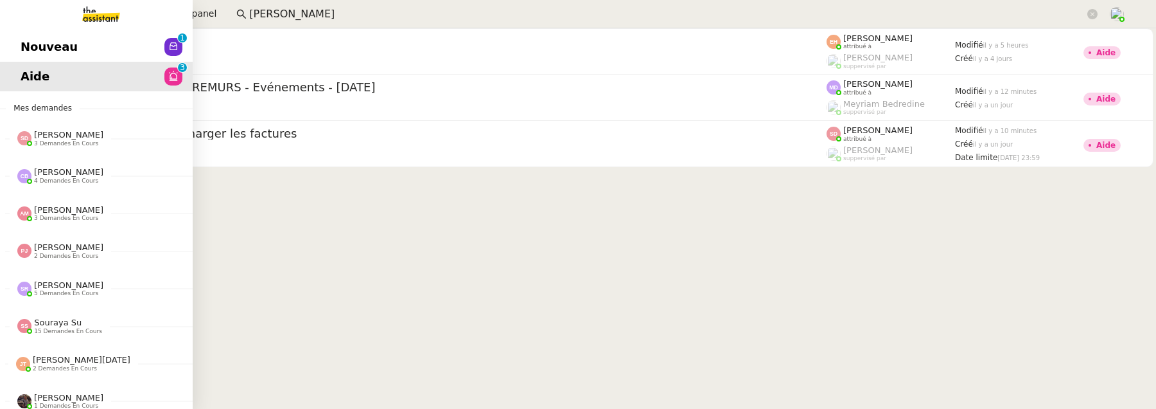
click at [30, 40] on span "Nouveau" at bounding box center [49, 46] width 57 height 19
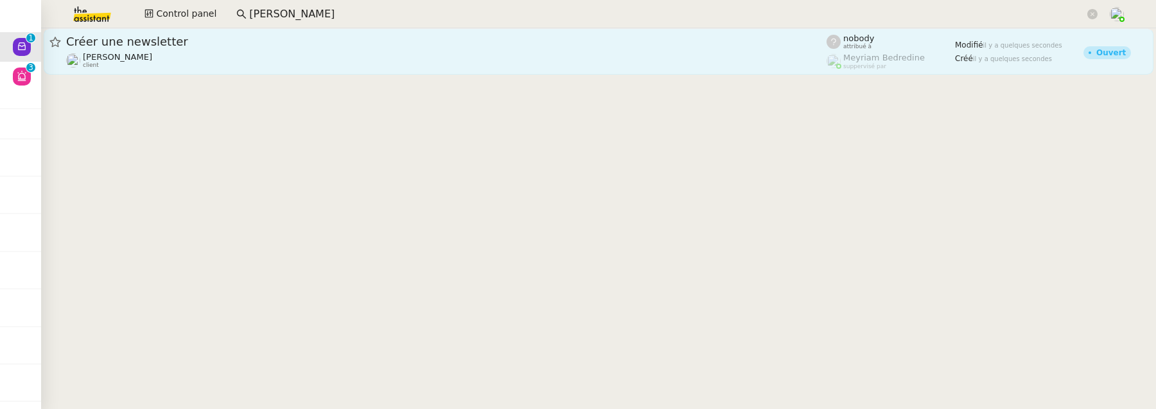
click at [240, 60] on div "Cédric Tempestini client" at bounding box center [446, 60] width 761 height 17
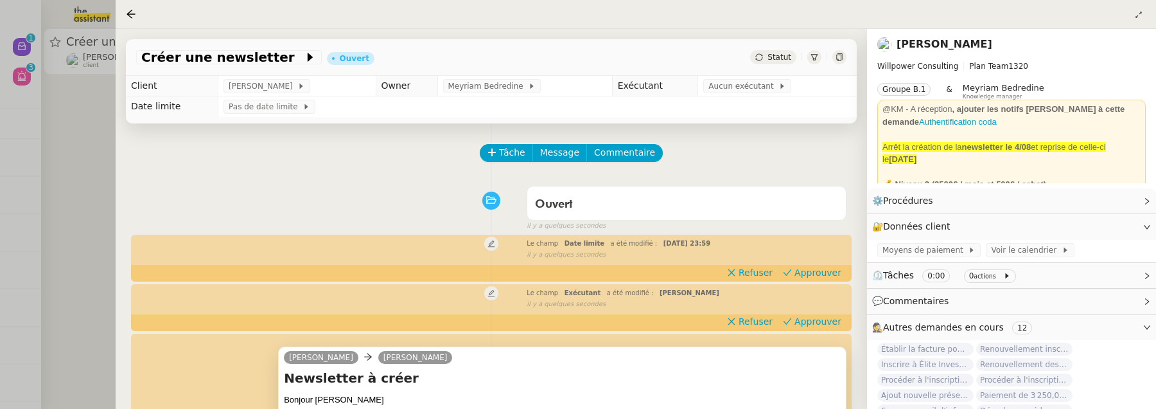
scroll to position [272, 0]
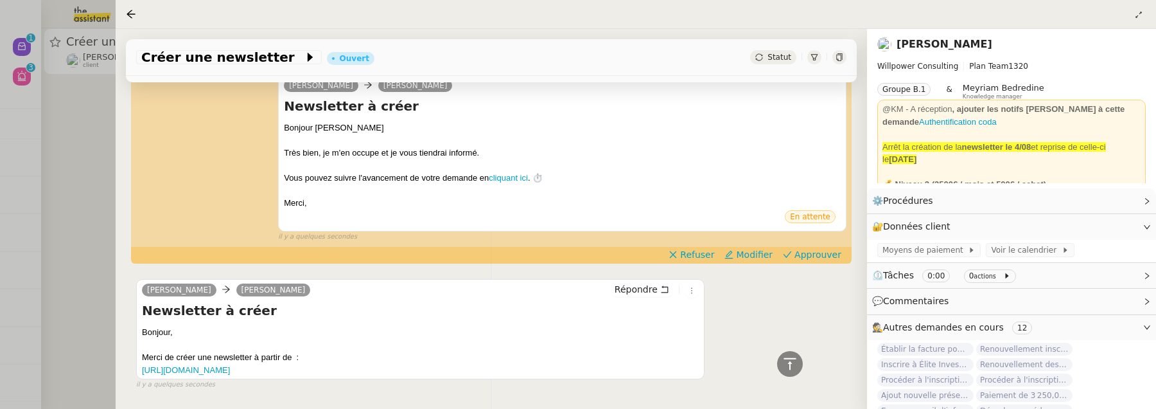
click at [69, 261] on div at bounding box center [578, 204] width 1156 height 409
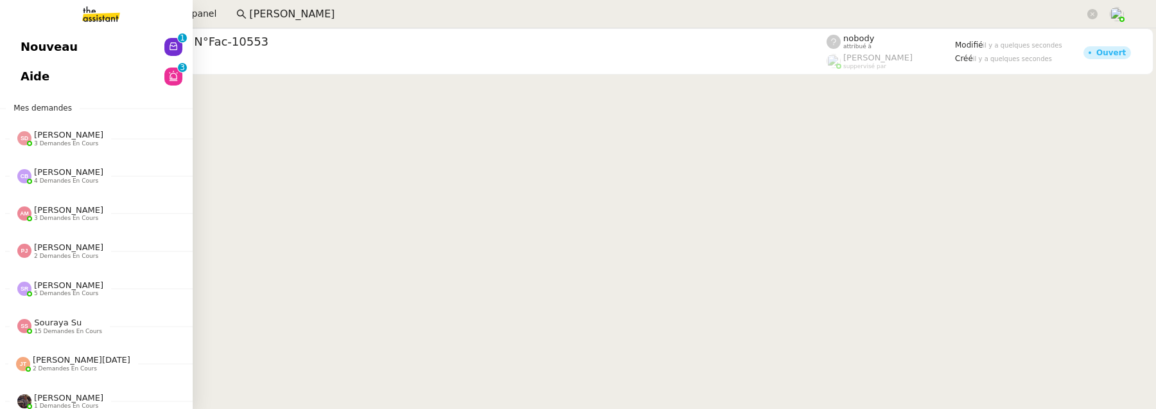
click at [114, 33] on link "Nouveau 0 1 2 3 4 5 6 7 8 9" at bounding box center [96, 47] width 193 height 30
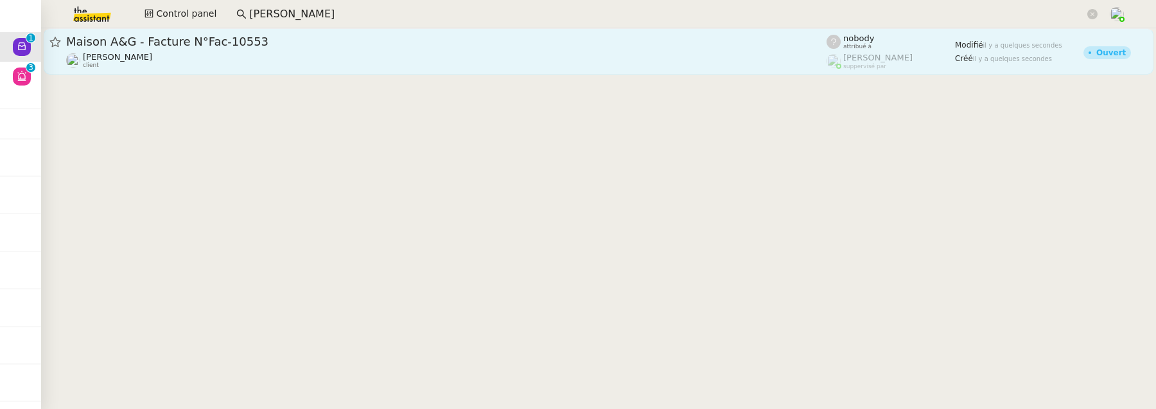
click at [284, 59] on div "Gabrielle Tavernier client" at bounding box center [446, 60] width 761 height 17
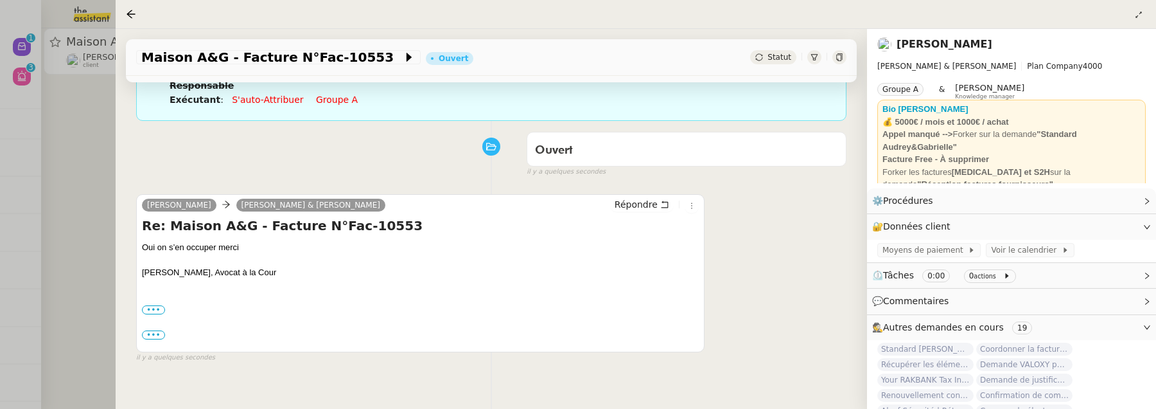
scroll to position [123, 0]
click at [100, 146] on div at bounding box center [578, 204] width 1156 height 409
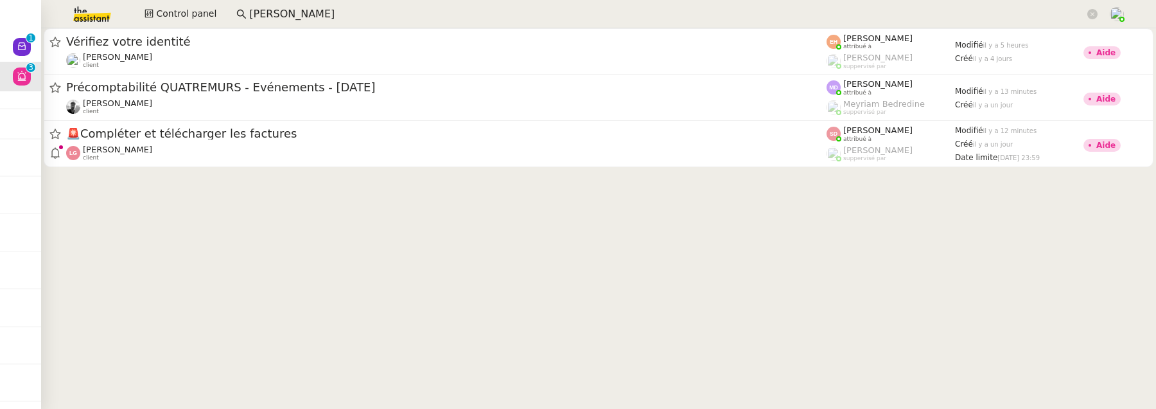
click at [324, 17] on input "florian pa" at bounding box center [667, 14] width 836 height 17
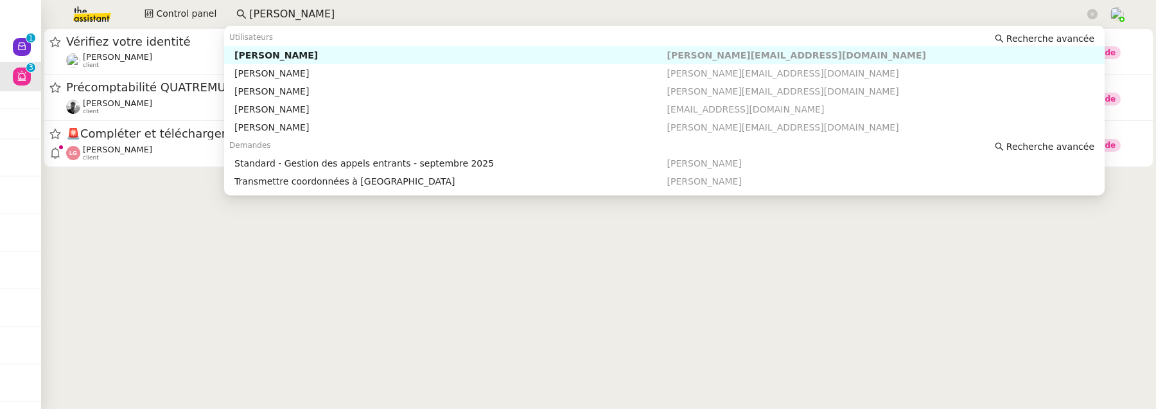
click at [324, 17] on input "florian pa" at bounding box center [667, 14] width 836 height 17
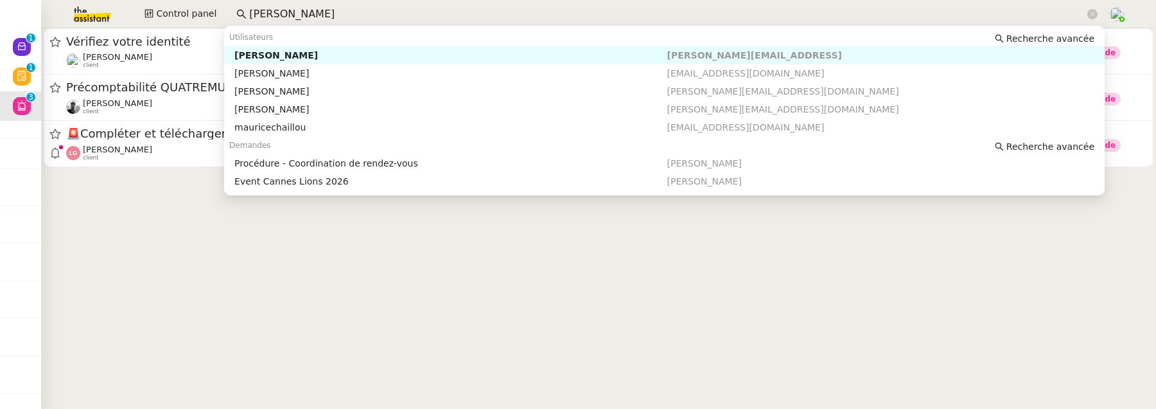
click at [329, 51] on div "[PERSON_NAME]" at bounding box center [450, 55] width 432 height 12
type input "maurice"
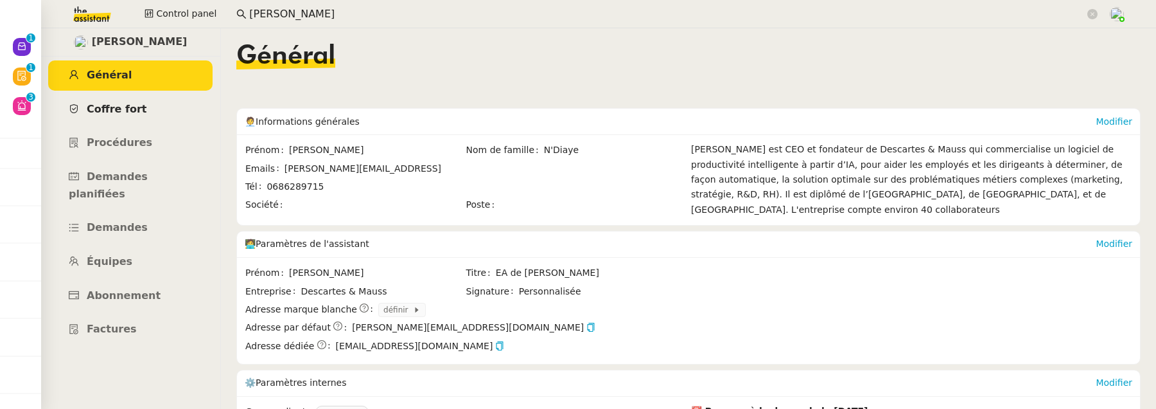
click at [110, 114] on span "Coffre fort" at bounding box center [117, 109] width 60 height 12
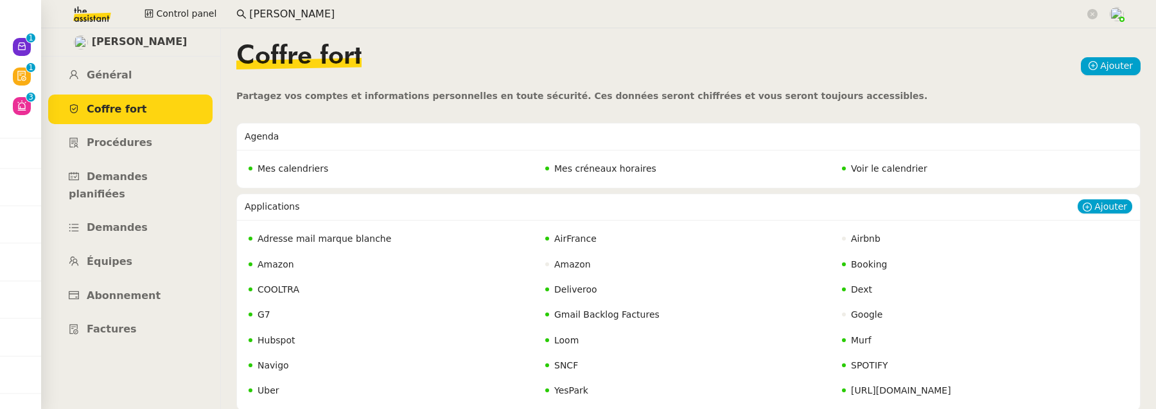
click at [359, 235] on span "Adresse mail marque blanche" at bounding box center [325, 238] width 134 height 10
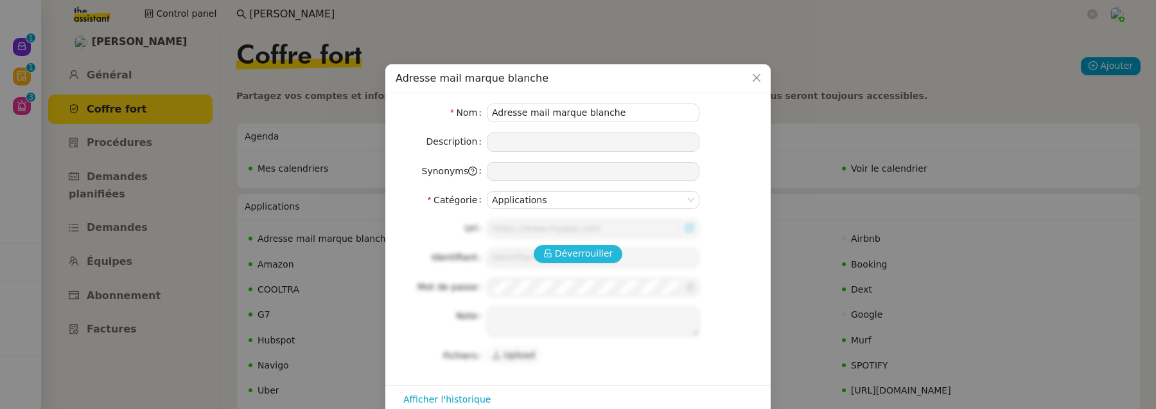
click at [570, 259] on span "Déverrouiller" at bounding box center [584, 253] width 58 height 15
type input "https://www.microsoft.com/fr-fr/microsoft-365"
type input "alex.clayton@descartesmauss.ai"
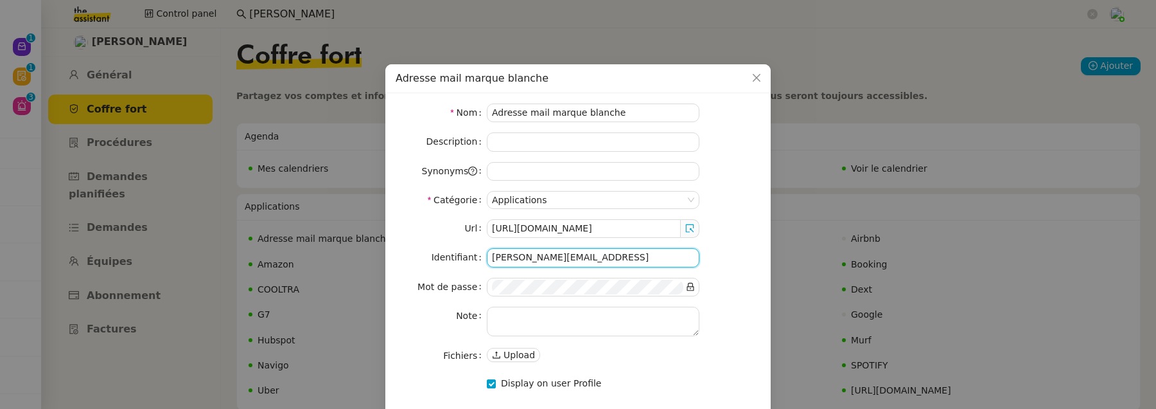
click at [570, 259] on input "alex.clayton@descartesmauss.ai" at bounding box center [593, 257] width 213 height 19
click at [646, 258] on input "alex.clayton@descartesmauss.ai" at bounding box center [593, 257] width 213 height 19
click at [693, 283] on icon at bounding box center [690, 287] width 7 height 8
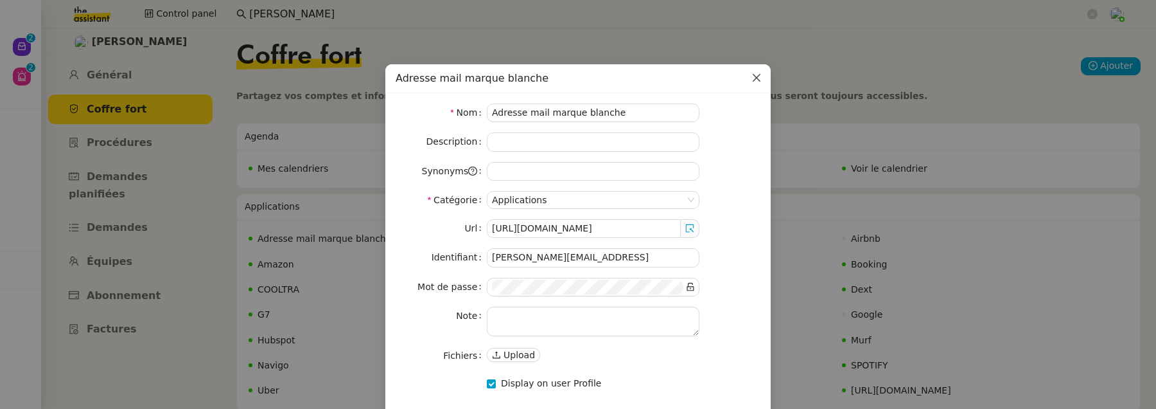
click at [758, 82] on icon "Close" at bounding box center [757, 78] width 10 height 10
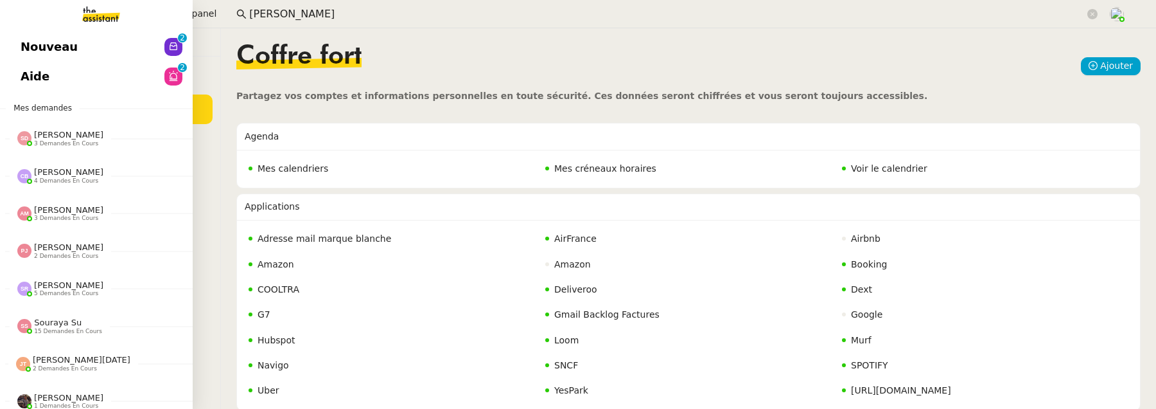
click at [45, 62] on link "Aide 0 1 2 3 4 5 6 7 8 9" at bounding box center [96, 77] width 193 height 30
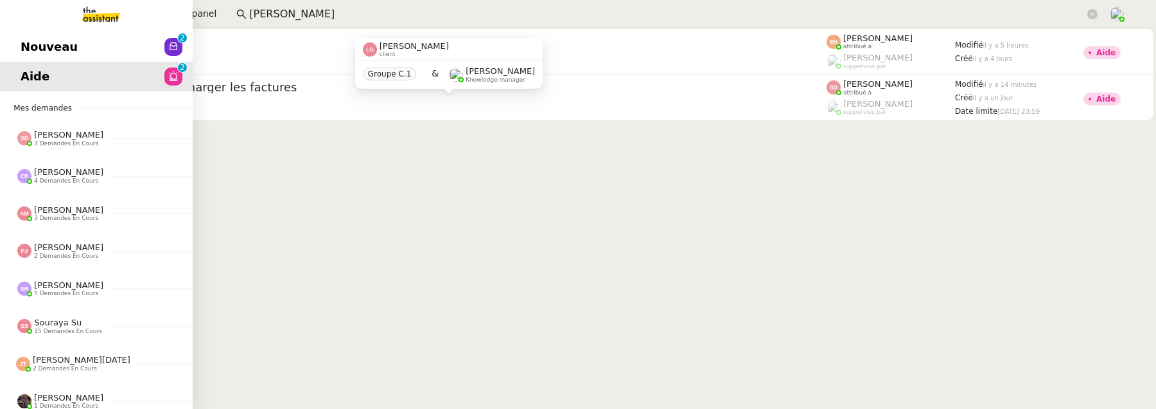
click at [19, 51] on link "Nouveau 0 1 2 3 4 5 6 7 8 9" at bounding box center [96, 47] width 193 height 30
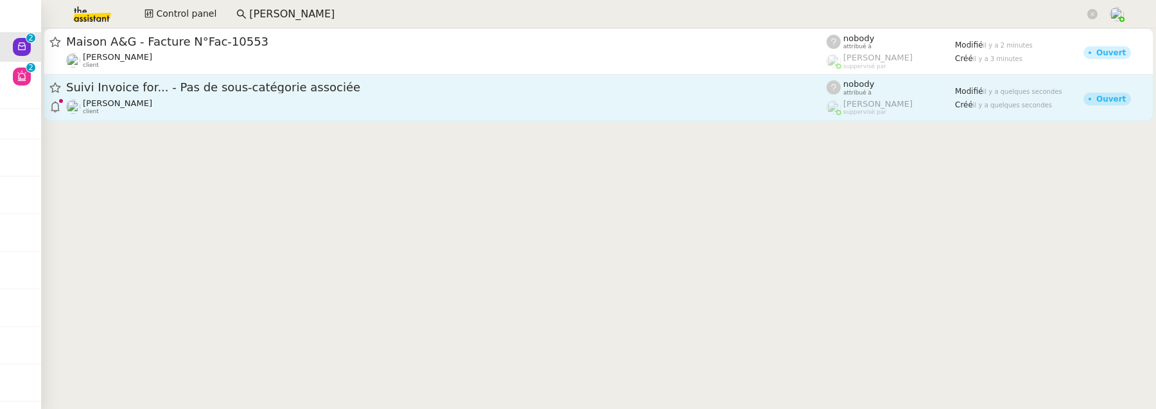
click at [322, 104] on div "Axel BANDIAKY client" at bounding box center [446, 106] width 761 height 17
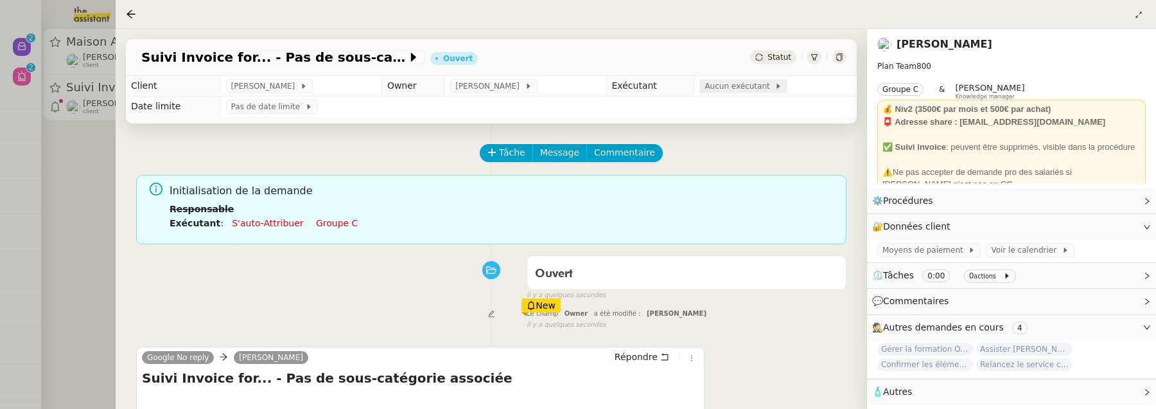
click at [777, 88] on icon at bounding box center [778, 86] width 3 height 5
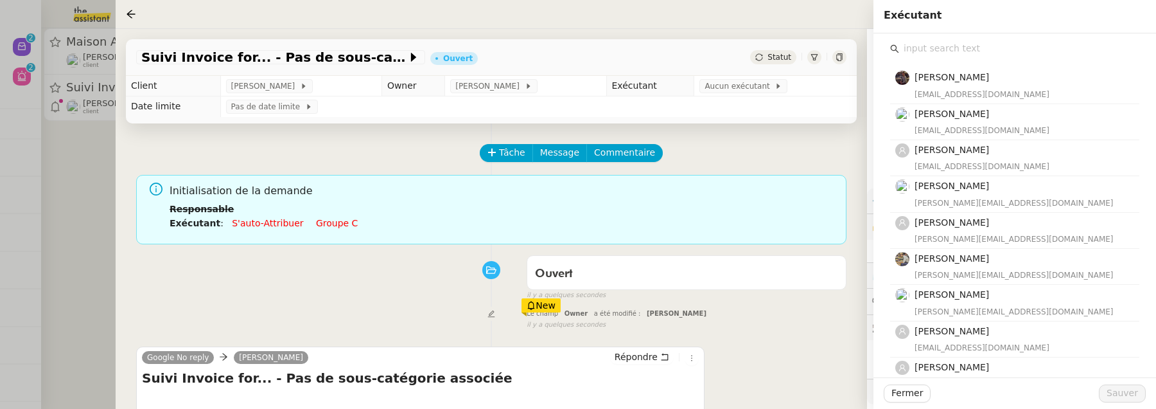
click at [931, 53] on input "text" at bounding box center [1019, 48] width 240 height 17
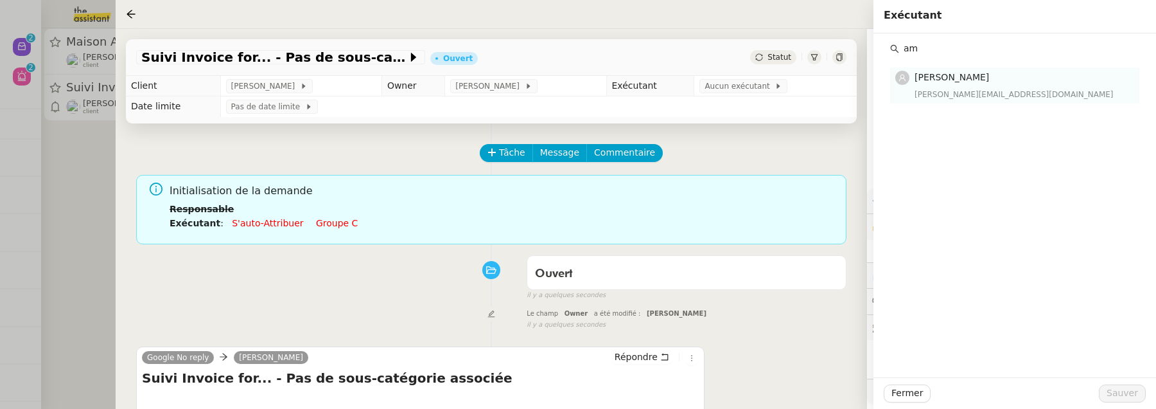
type input "am"
click at [936, 88] on div "amyna@team.theassistant.com" at bounding box center [1023, 94] width 217 height 13
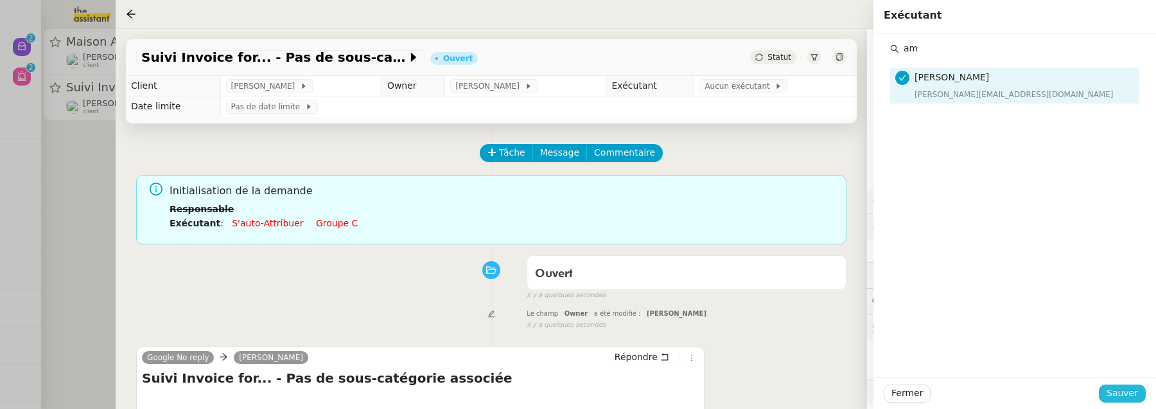
click at [1110, 391] on span "Sauver" at bounding box center [1122, 392] width 31 height 15
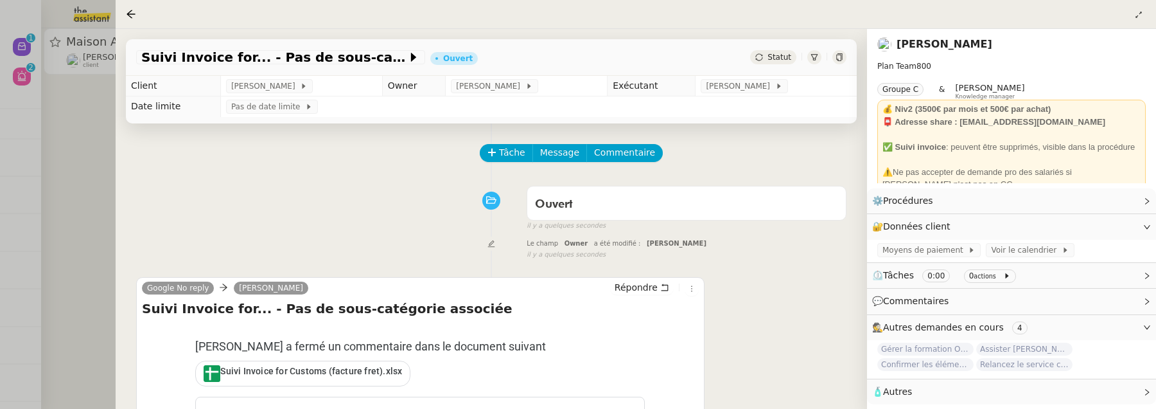
click at [101, 157] on div at bounding box center [578, 204] width 1156 height 409
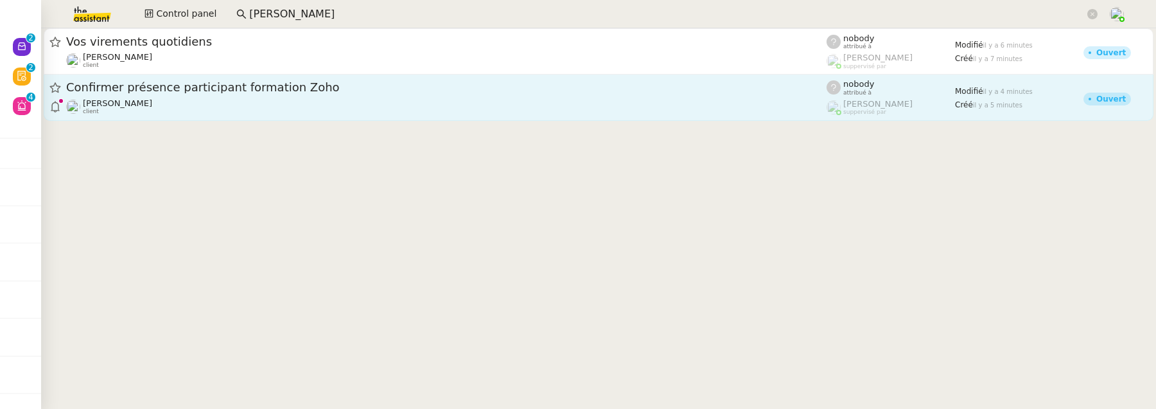
click at [275, 94] on div "Confirmer présence participant formation Zoho" at bounding box center [446, 88] width 761 height 16
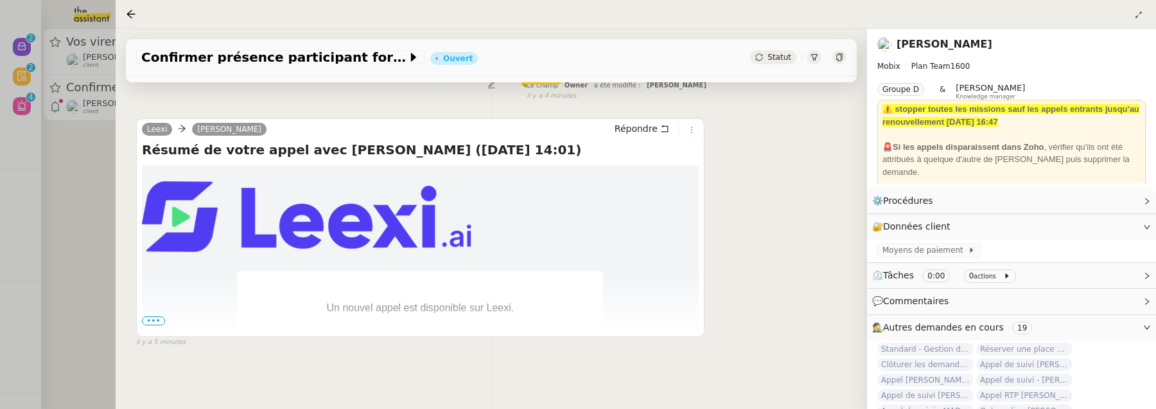
scroll to position [255, 0]
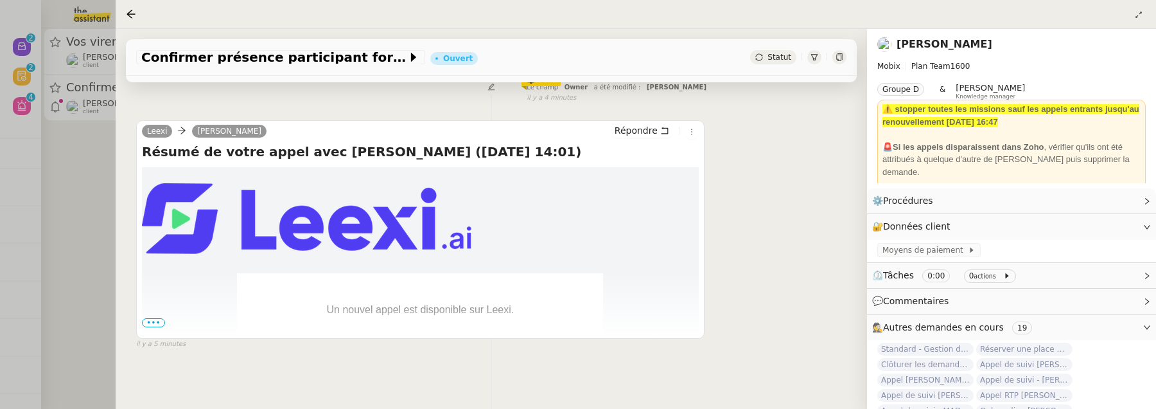
click at [161, 320] on span "•••" at bounding box center [153, 322] width 23 height 9
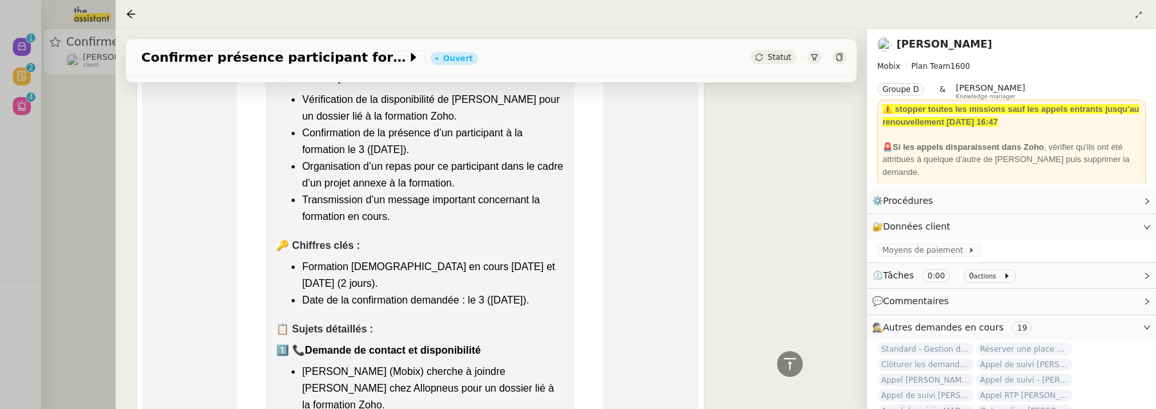
scroll to position [971, 0]
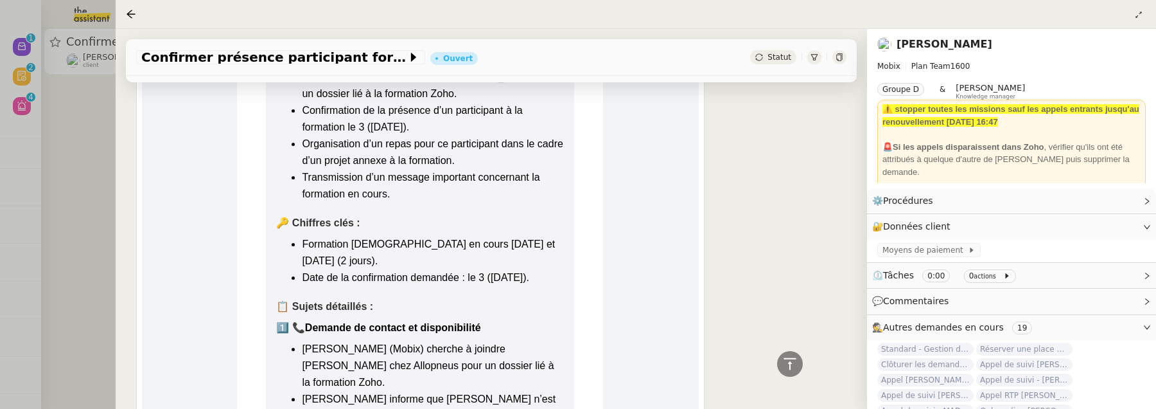
click at [90, 265] on div at bounding box center [578, 204] width 1156 height 409
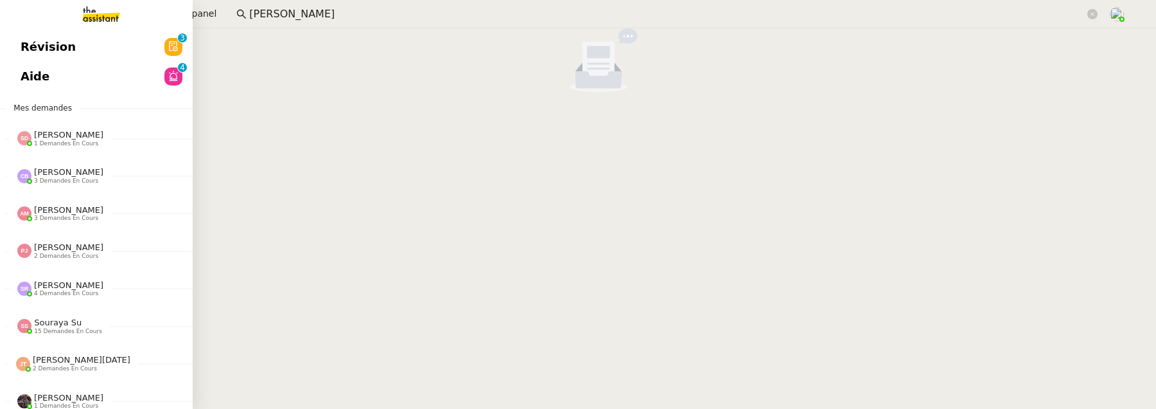
click at [28, 35] on link "Révision 0 1 2 3 4 5 6 7 8 9" at bounding box center [96, 47] width 193 height 30
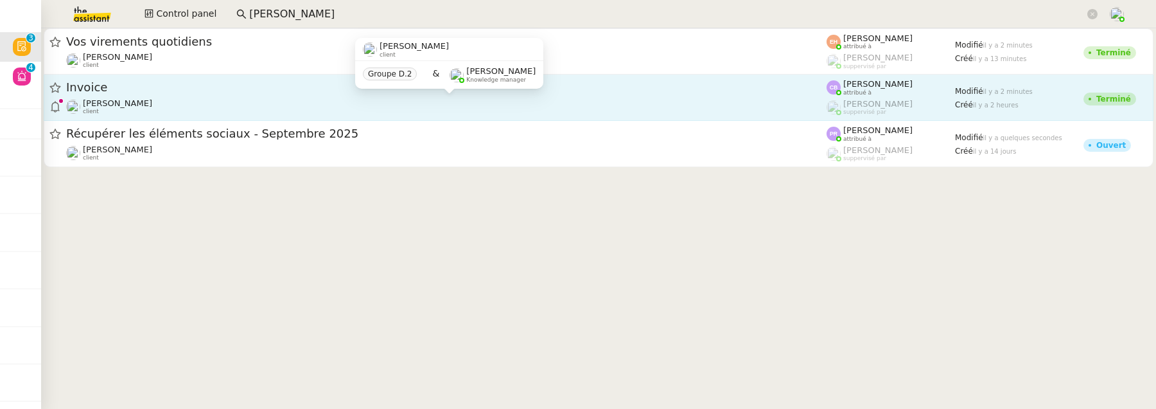
click at [433, 101] on div "Benjamin Delahaye client" at bounding box center [446, 106] width 761 height 17
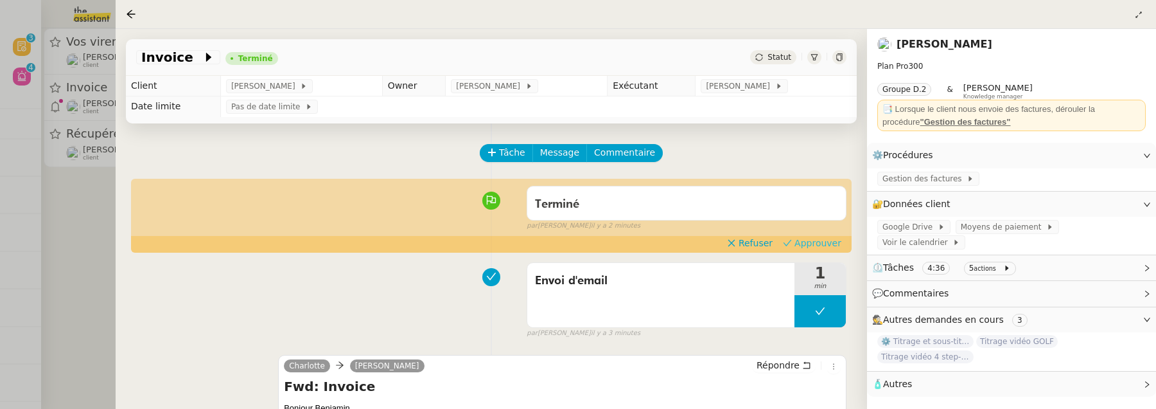
click at [808, 239] on span "Approuver" at bounding box center [818, 242] width 47 height 13
click at [72, 275] on div at bounding box center [578, 204] width 1156 height 409
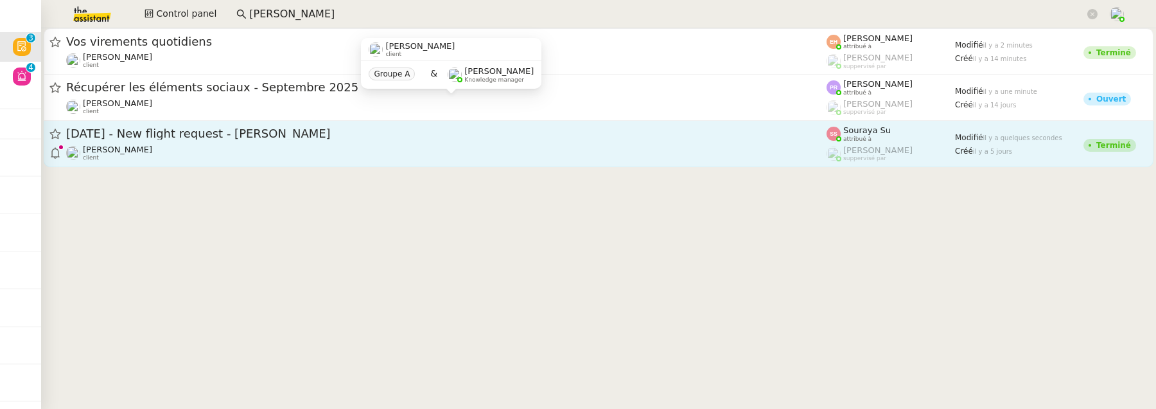
click at [230, 141] on div "5th January 2026 - New flight request - Pauline Bernier" at bounding box center [446, 134] width 761 height 16
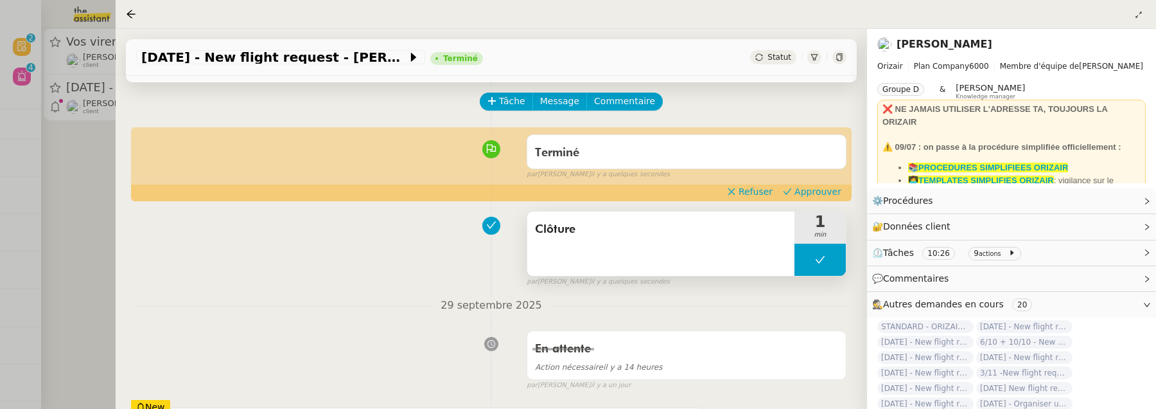
scroll to position [32, 0]
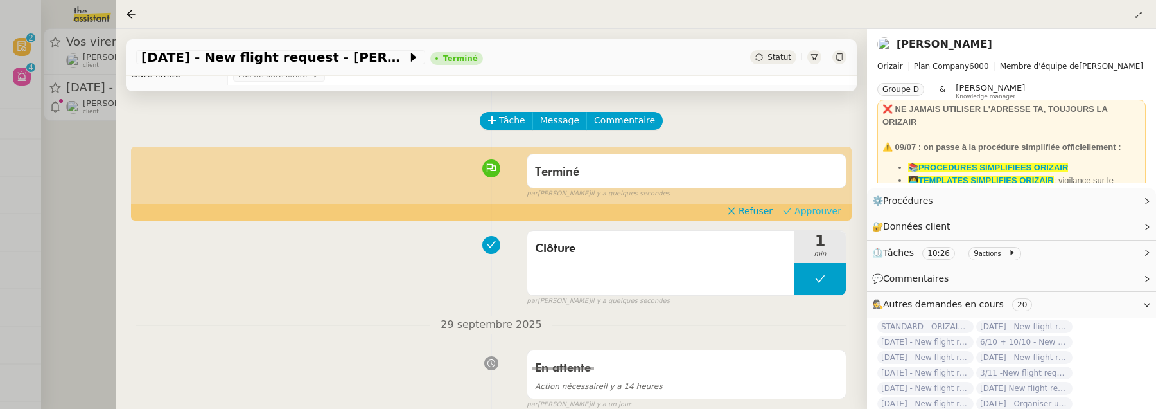
click at [832, 218] on button "Approuver" at bounding box center [812, 211] width 69 height 14
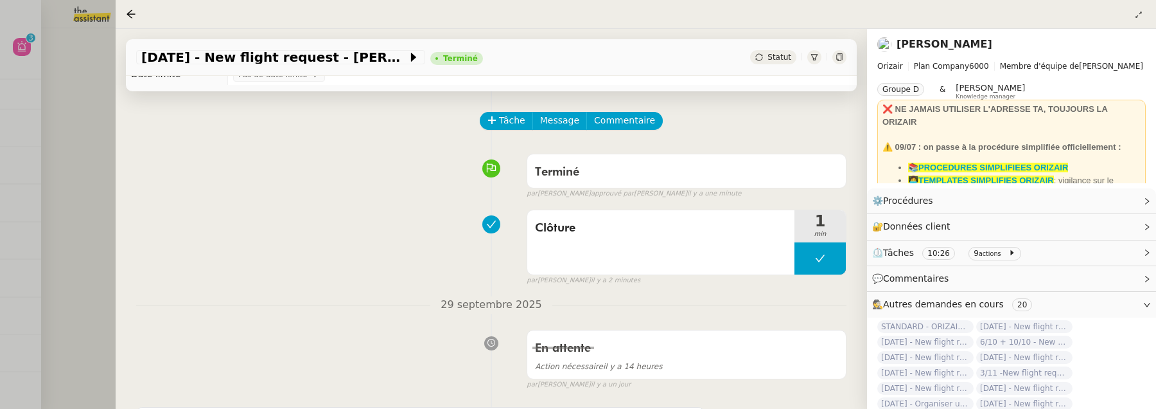
click at [89, 198] on div at bounding box center [578, 204] width 1156 height 409
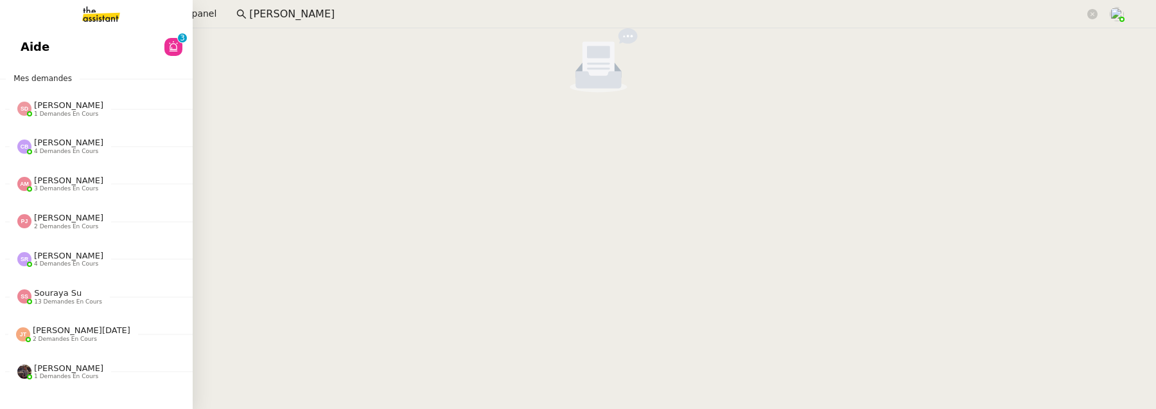
click at [27, 40] on span "Aide" at bounding box center [35, 46] width 29 height 19
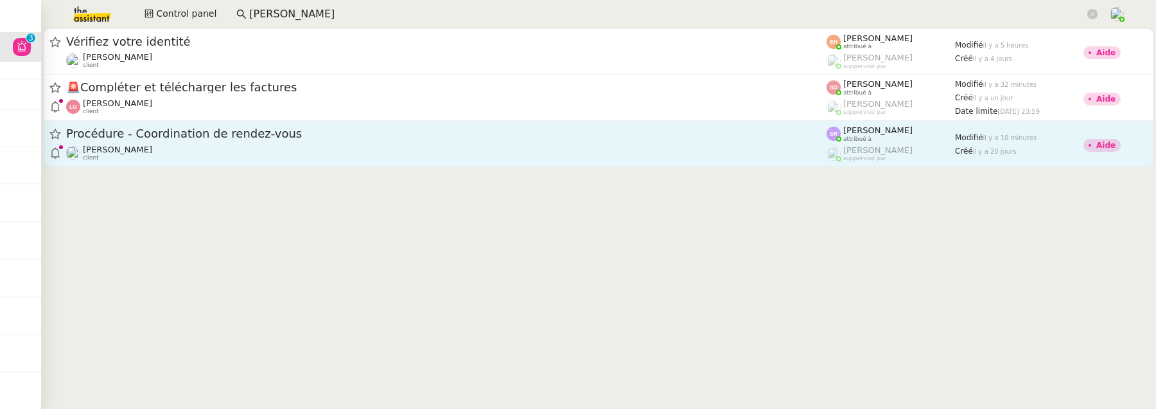
click at [550, 164] on link "Procédure - Coordination de rendez-vous Maurice N'Diaye client Stéphanie Rakoto…" at bounding box center [599, 144] width 1110 height 46
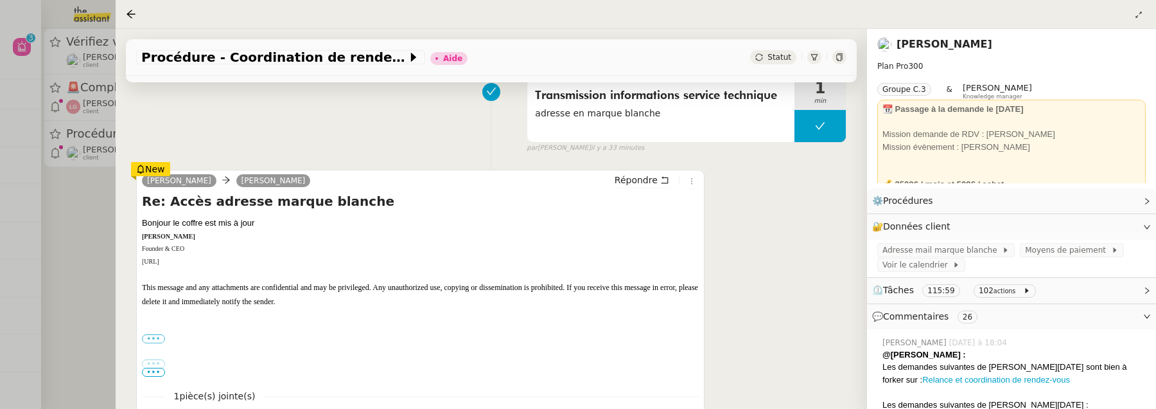
scroll to position [181, 0]
click at [81, 293] on div at bounding box center [578, 204] width 1156 height 409
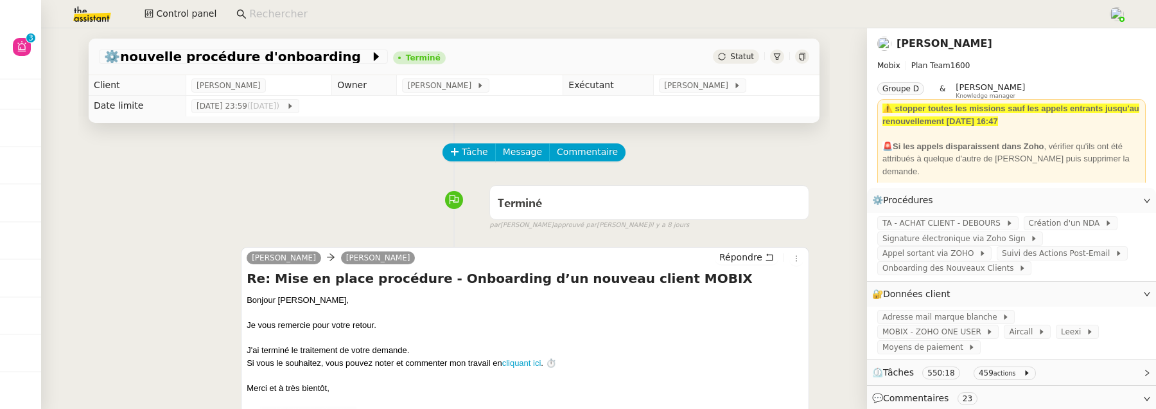
scroll to position [567, 0]
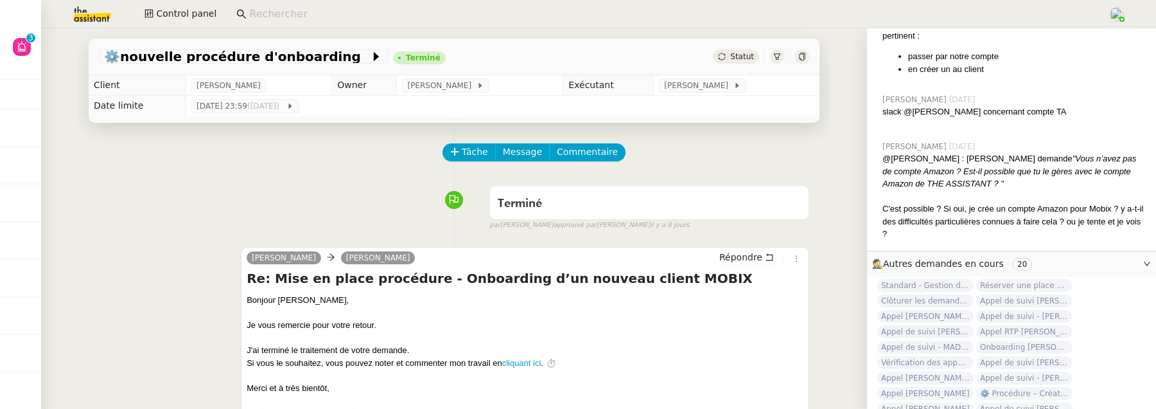
click at [171, 186] on div "Terminé false par Stéphanie R. approuvé par Stéphanie R. il y a 8 jours" at bounding box center [454, 204] width 711 height 51
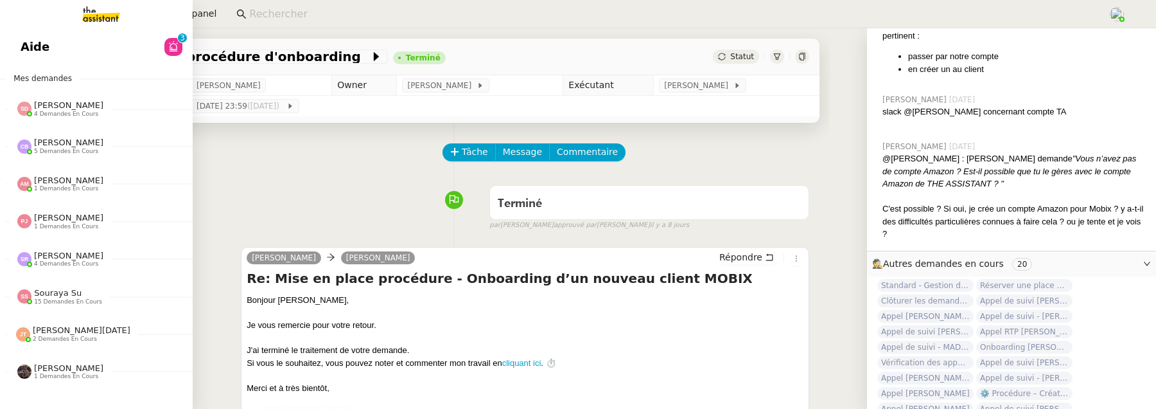
click at [7, 33] on link "Aide 0 1 2 3 4 5 6 7 8 9" at bounding box center [96, 47] width 193 height 30
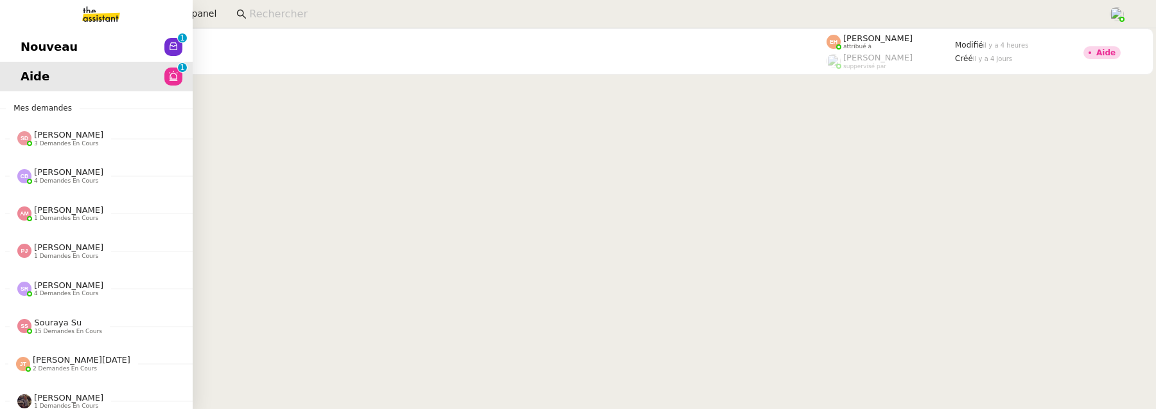
click at [28, 43] on span "Nouveau" at bounding box center [49, 46] width 57 height 19
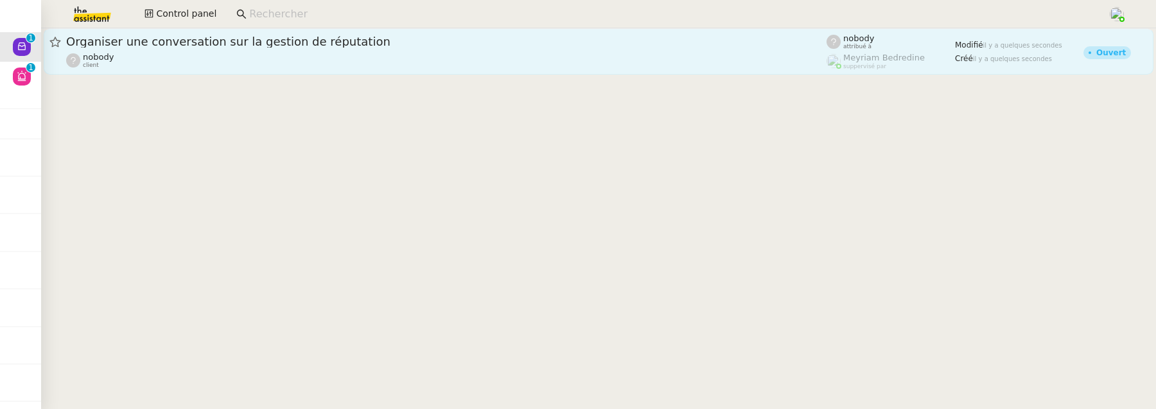
click at [247, 39] on span "Organiser une conversation sur la gestion de réputation" at bounding box center [446, 42] width 761 height 12
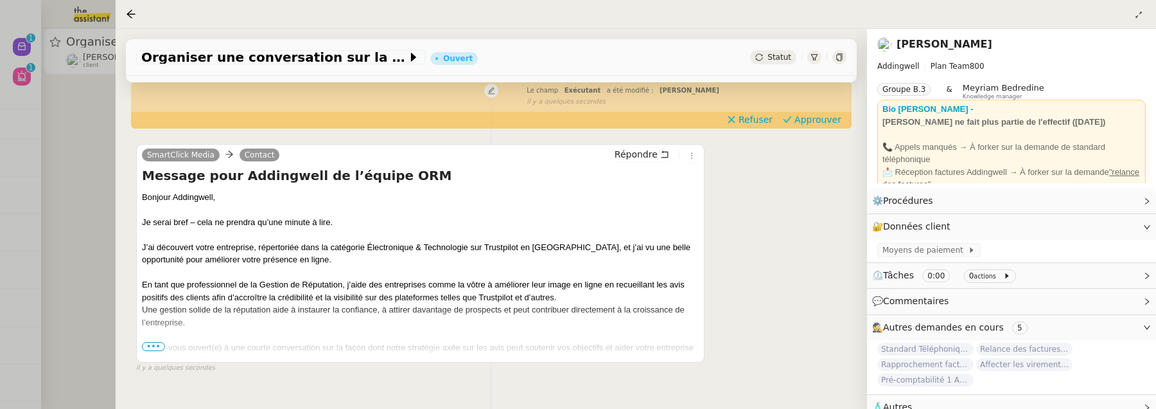
scroll to position [155, 0]
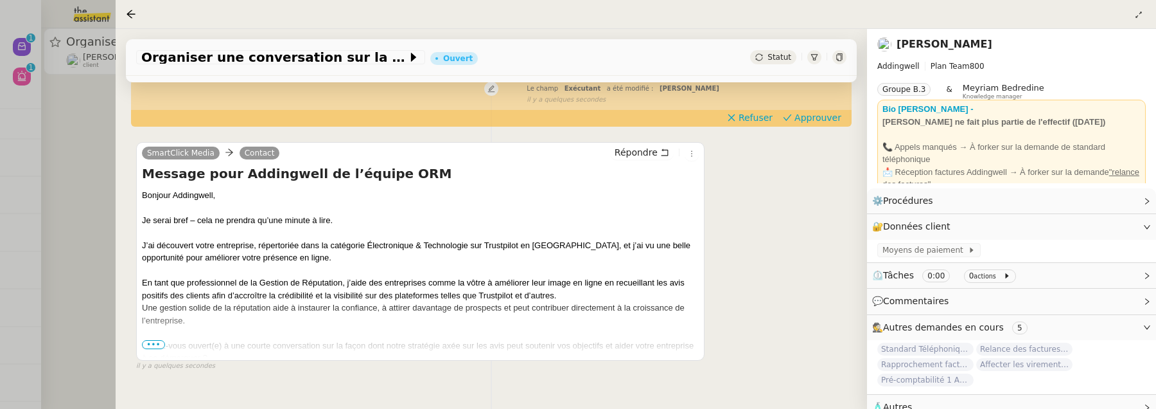
click at [152, 343] on span "•••" at bounding box center [153, 344] width 23 height 9
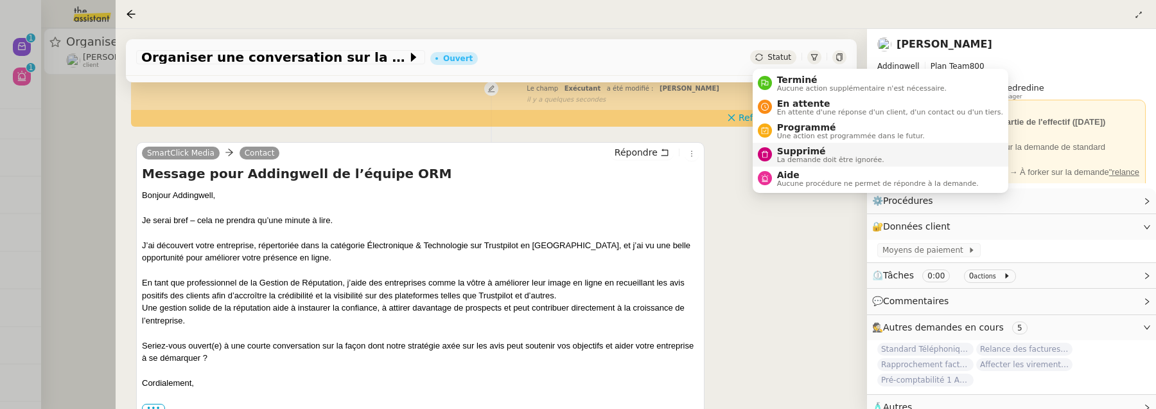
click at [795, 150] on span "Supprimé" at bounding box center [830, 151] width 107 height 10
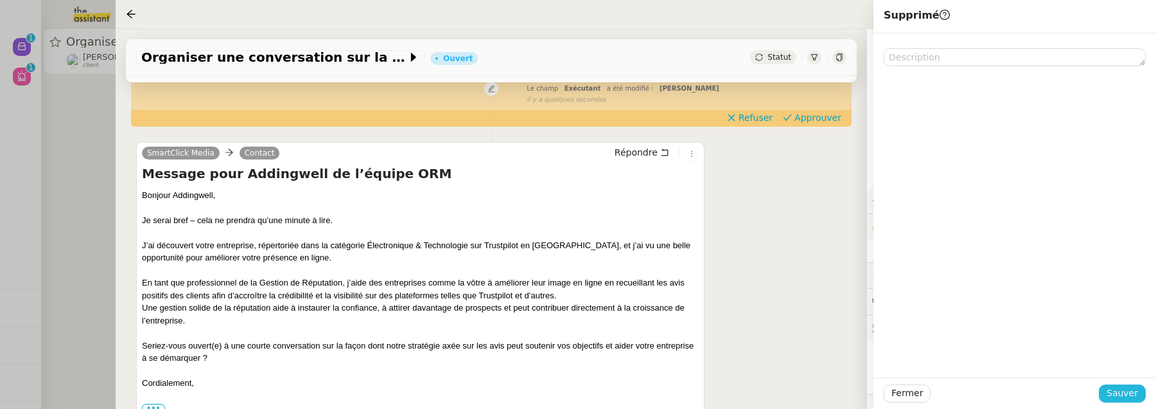
click at [1122, 394] on span "Sauver" at bounding box center [1122, 392] width 31 height 15
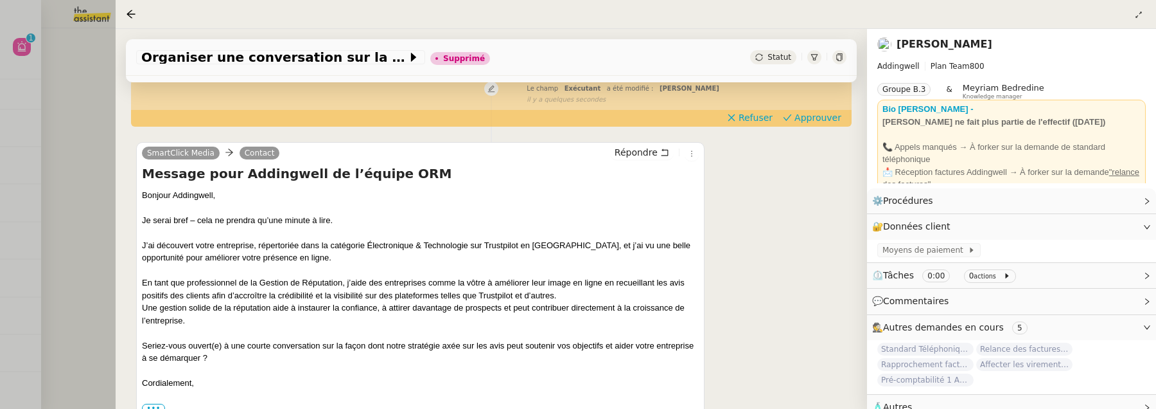
click at [111, 205] on div at bounding box center [578, 204] width 1156 height 409
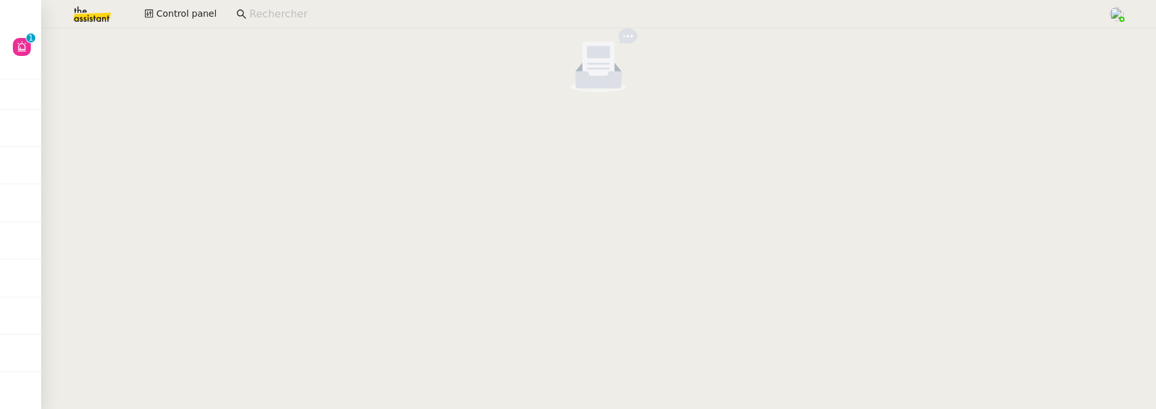
click at [44, 51] on div at bounding box center [598, 62] width 1115 height 69
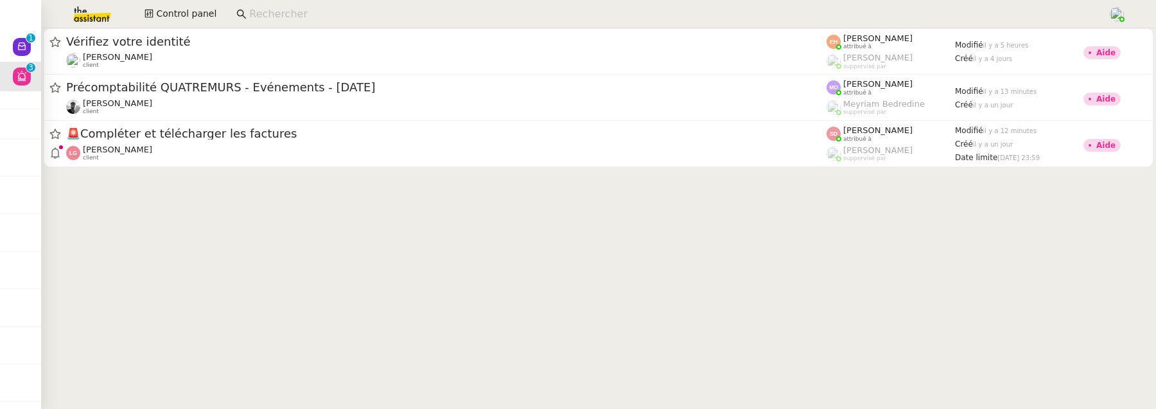
click at [279, 15] on input at bounding box center [672, 14] width 846 height 17
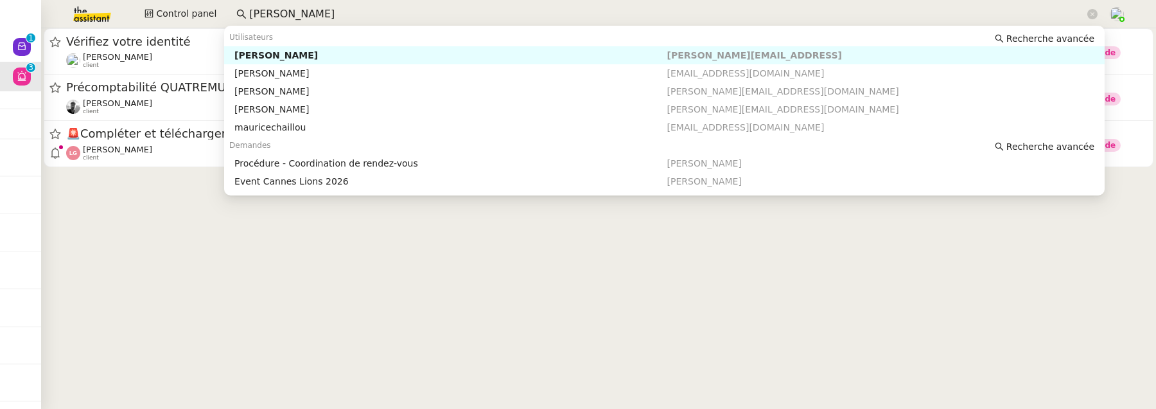
click at [305, 54] on div "[PERSON_NAME]" at bounding box center [450, 55] width 432 height 12
type input "maurice"
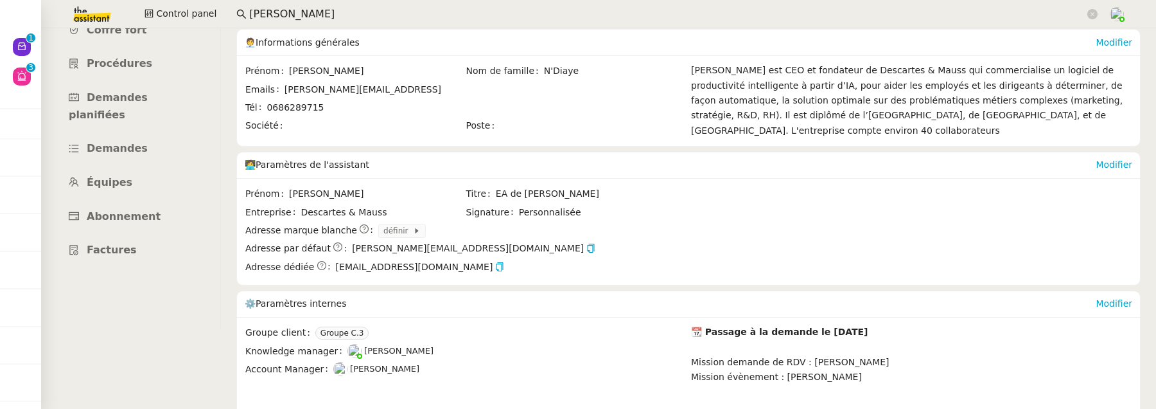
scroll to position [84, 0]
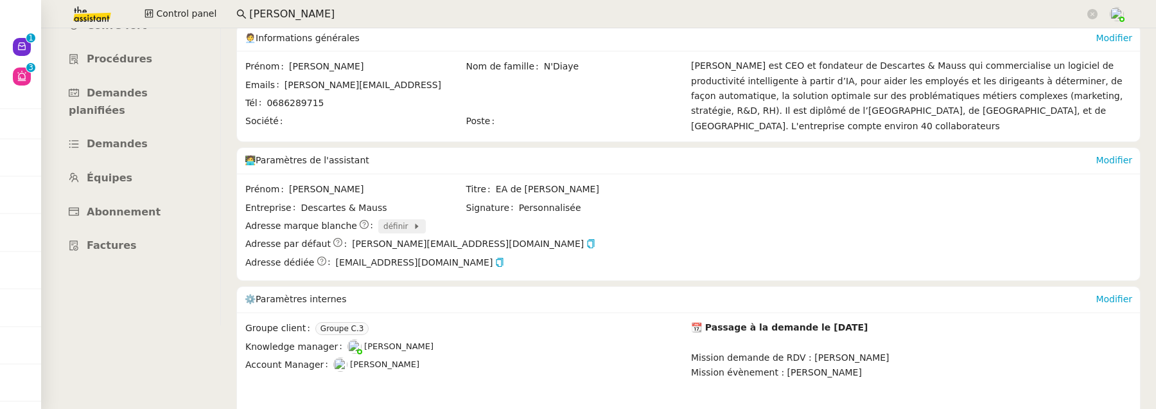
click at [409, 227] on span at bounding box center [411, 226] width 5 height 9
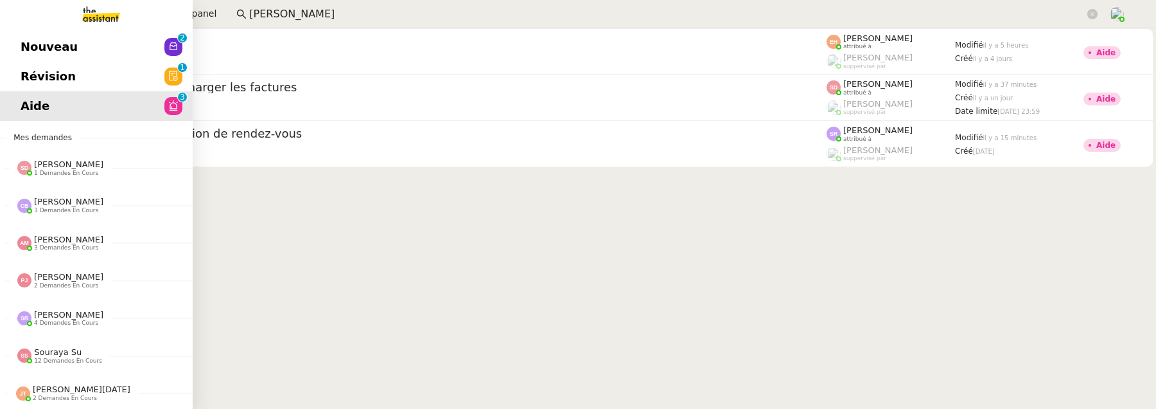
click at [37, 83] on span "Révision" at bounding box center [48, 76] width 55 height 19
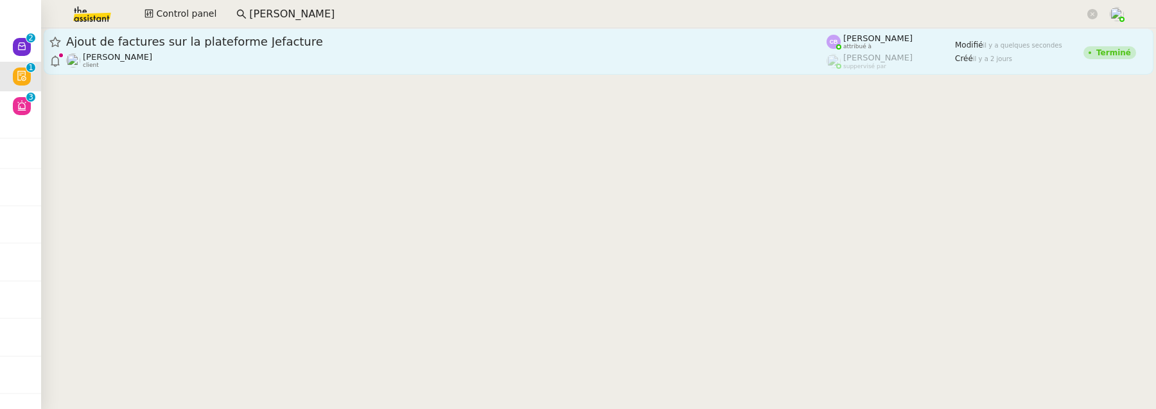
click at [425, 57] on div "Tina KHAMVENE client" at bounding box center [446, 60] width 761 height 17
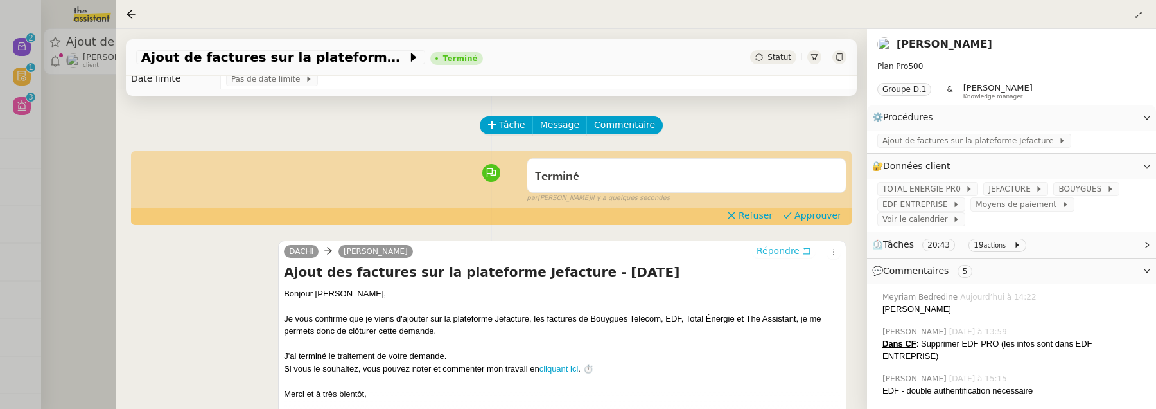
scroll to position [34, 0]
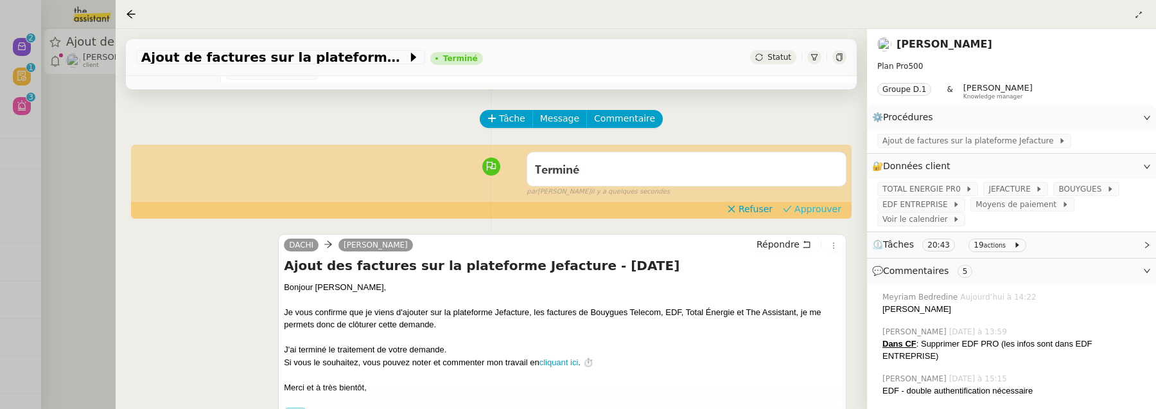
click at [815, 213] on span "Approuver" at bounding box center [818, 208] width 47 height 13
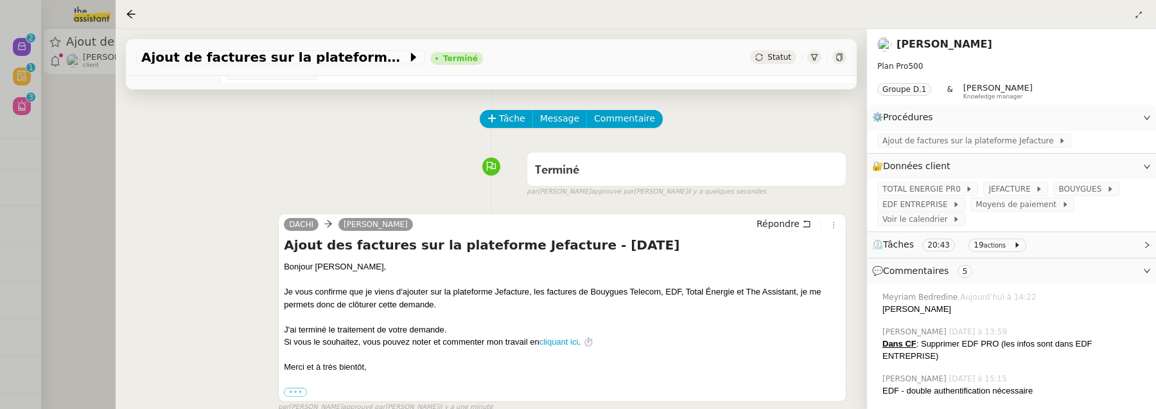
click at [78, 167] on div at bounding box center [578, 204] width 1156 height 409
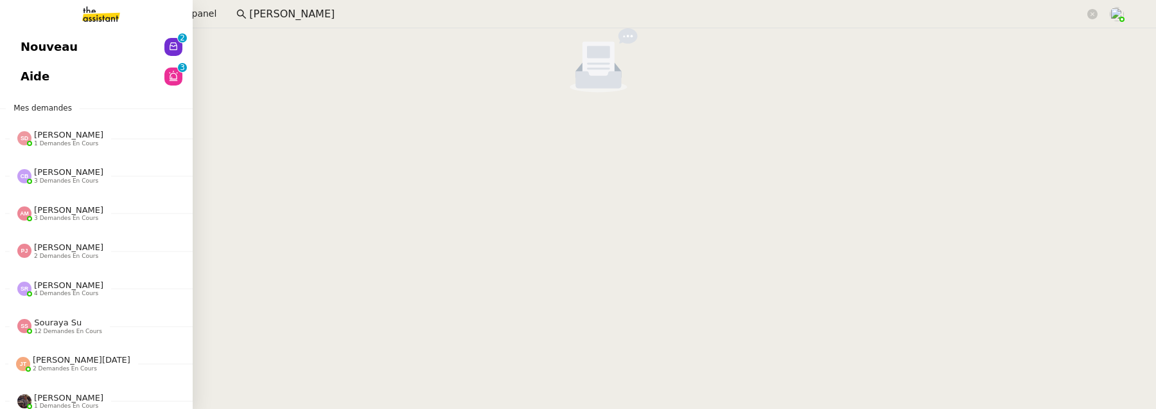
click at [28, 42] on span "Nouveau" at bounding box center [49, 46] width 57 height 19
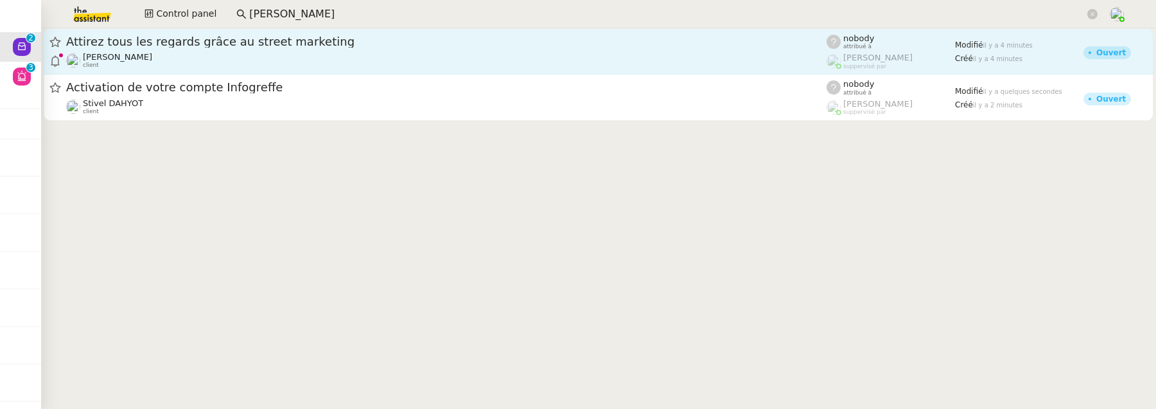
click at [481, 46] on span "Attirez tous les regards grâce au street marketing" at bounding box center [446, 42] width 761 height 12
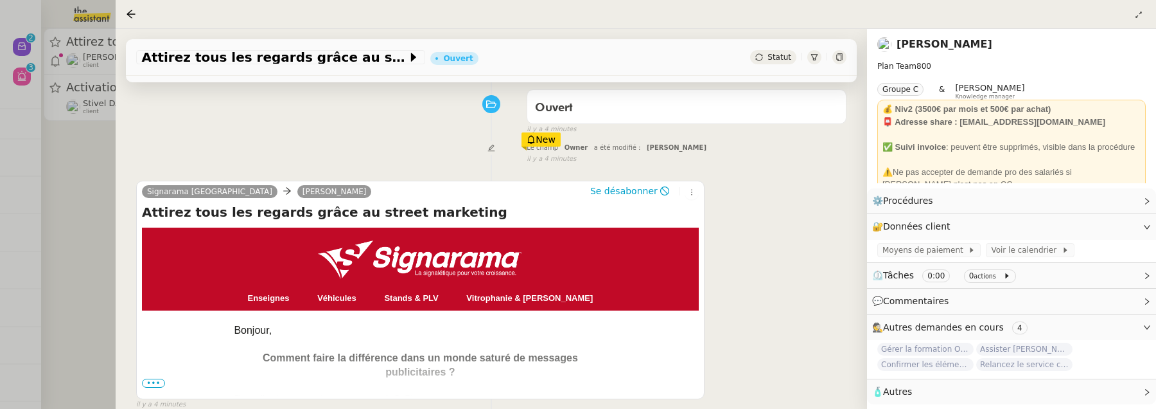
scroll to position [228, 0]
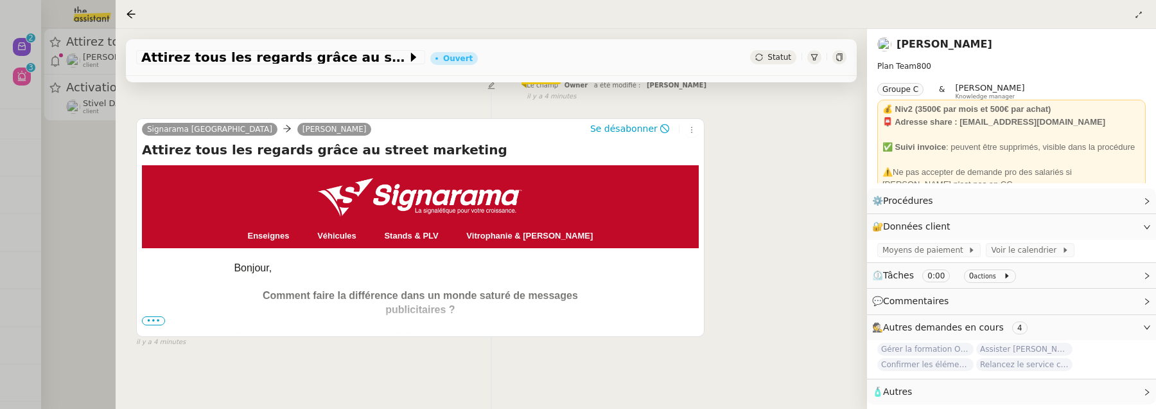
click at [147, 319] on span "•••" at bounding box center [153, 320] width 23 height 9
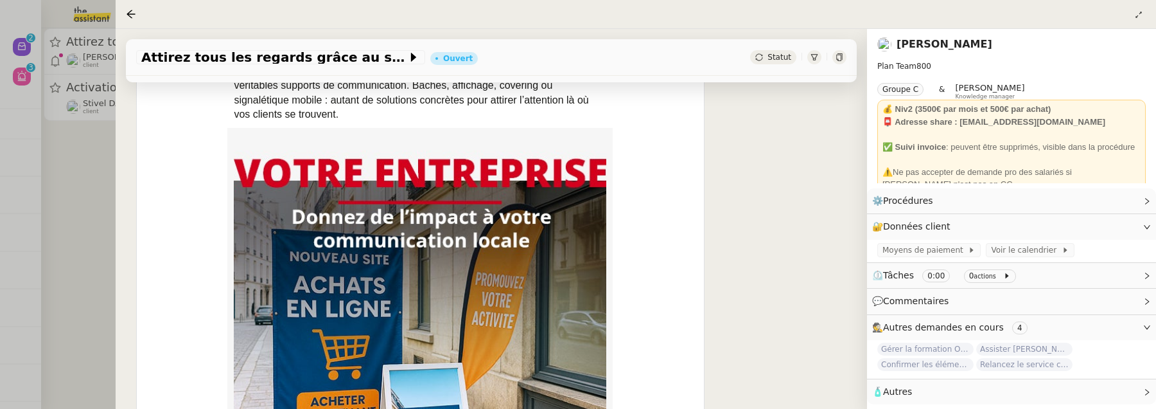
scroll to position [538, 0]
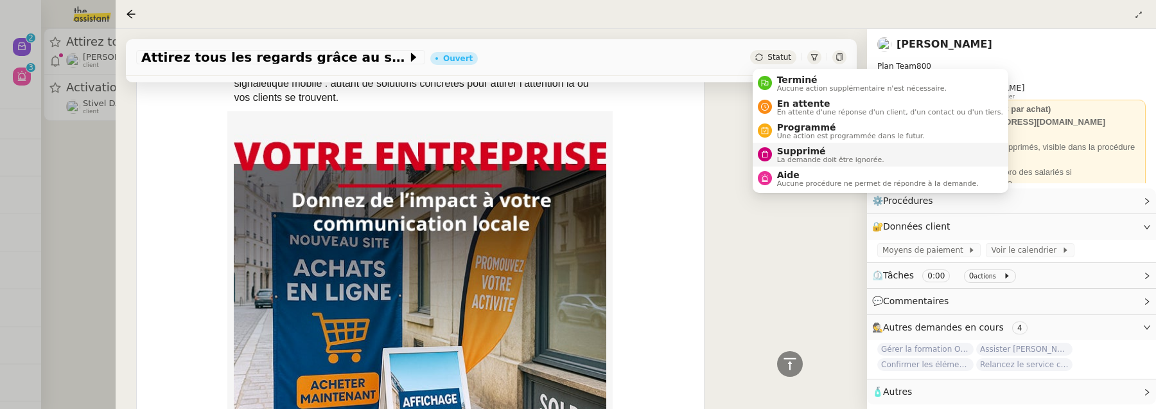
click at [794, 147] on span "Supprimé" at bounding box center [830, 151] width 107 height 10
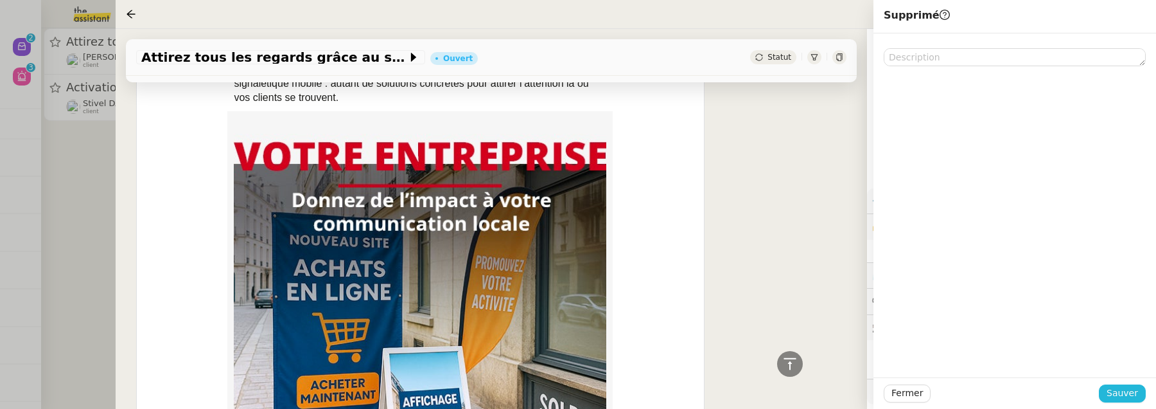
click at [1119, 391] on span "Sauver" at bounding box center [1122, 392] width 31 height 15
click at [49, 134] on div at bounding box center [578, 204] width 1156 height 409
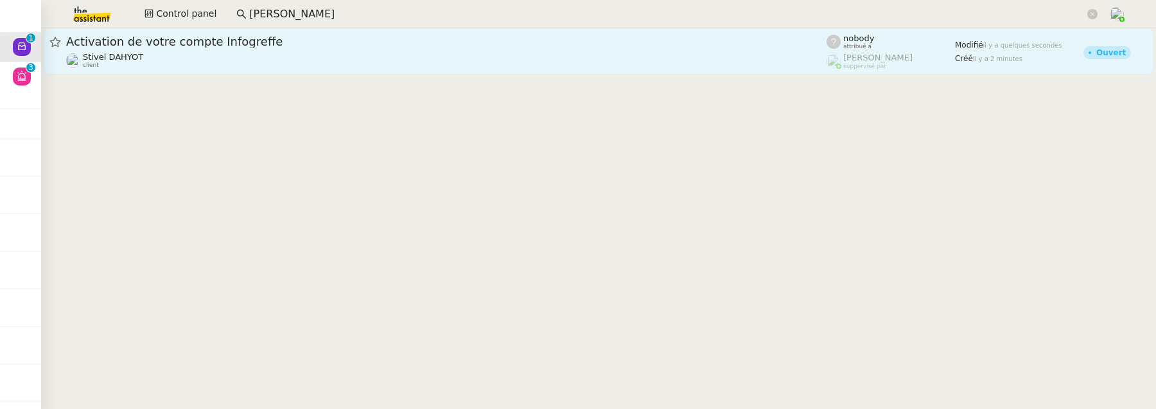
click at [192, 53] on div "Stivel DAHYOT client" at bounding box center [446, 60] width 761 height 17
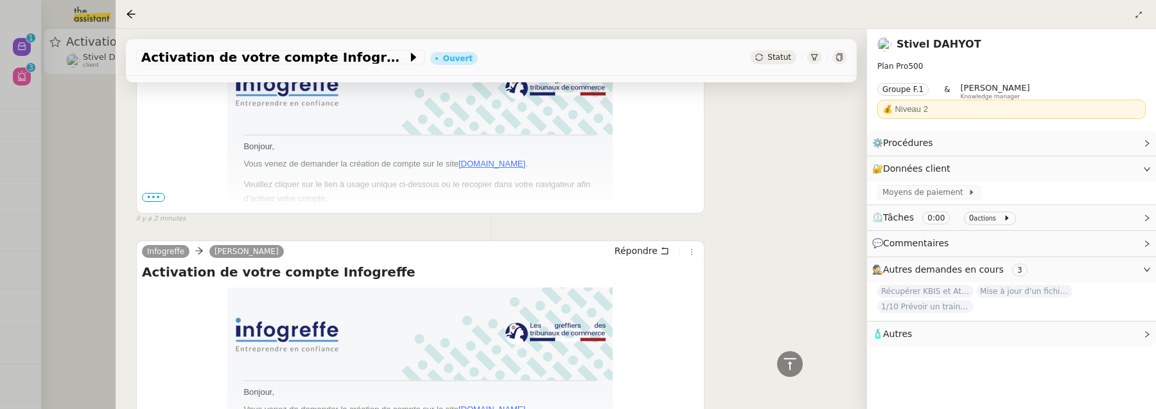
scroll to position [689, 0]
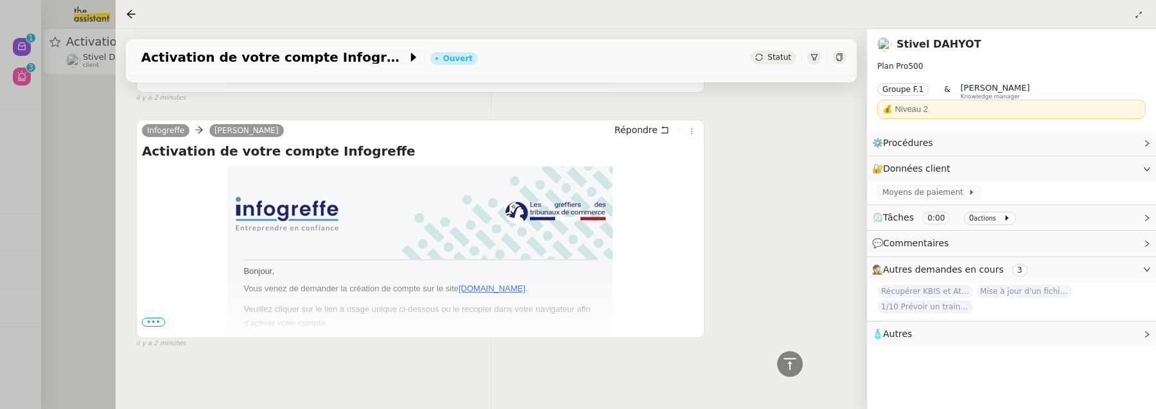
click at [60, 168] on div at bounding box center [578, 204] width 1156 height 409
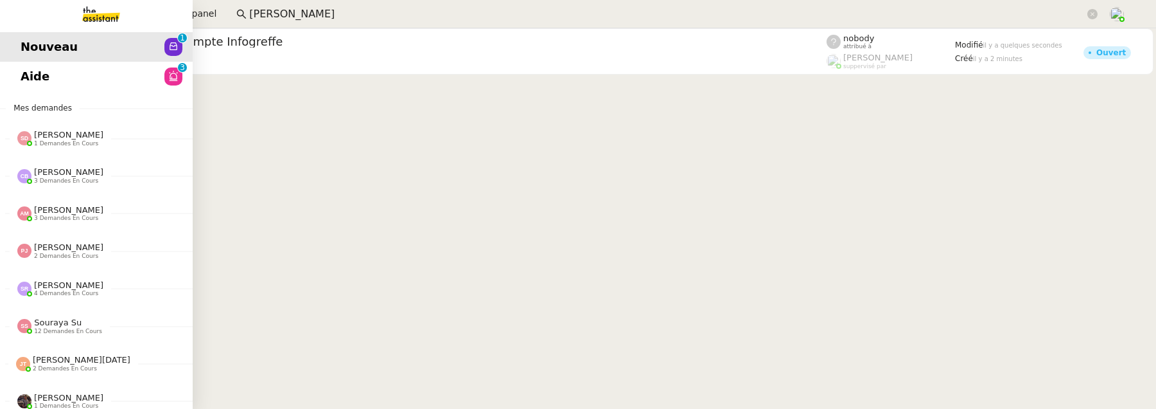
click at [21, 64] on link "Aide 0 1 2 3 4 5 6 7 8 9" at bounding box center [96, 77] width 193 height 30
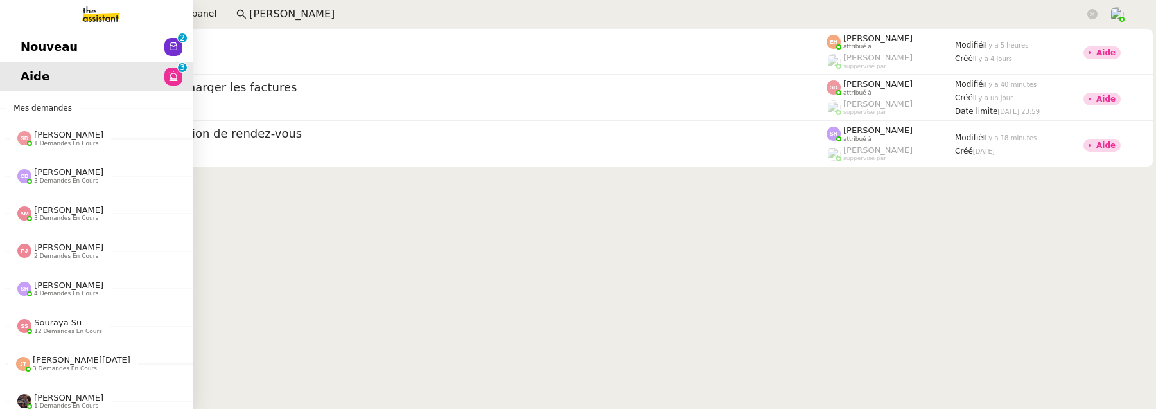
click at [30, 54] on span "Nouveau" at bounding box center [49, 46] width 57 height 19
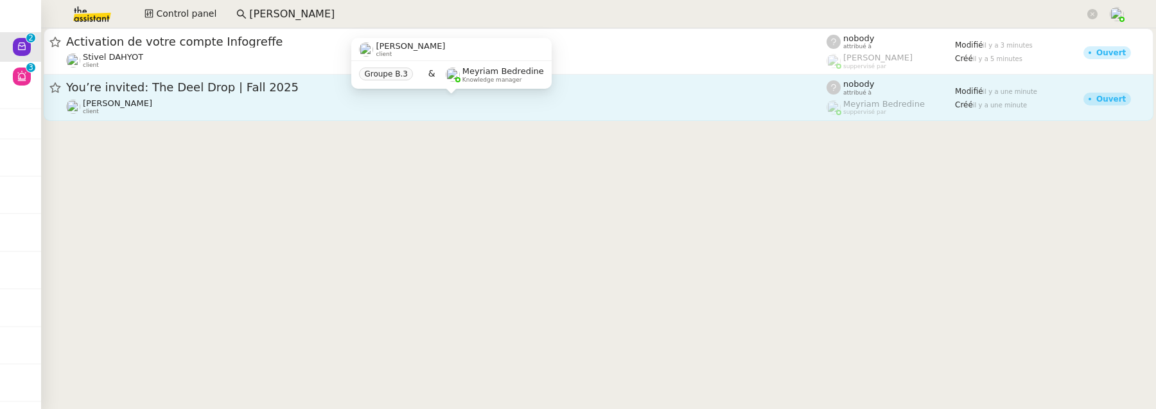
click at [439, 100] on div "Julien Decroix client" at bounding box center [446, 106] width 761 height 17
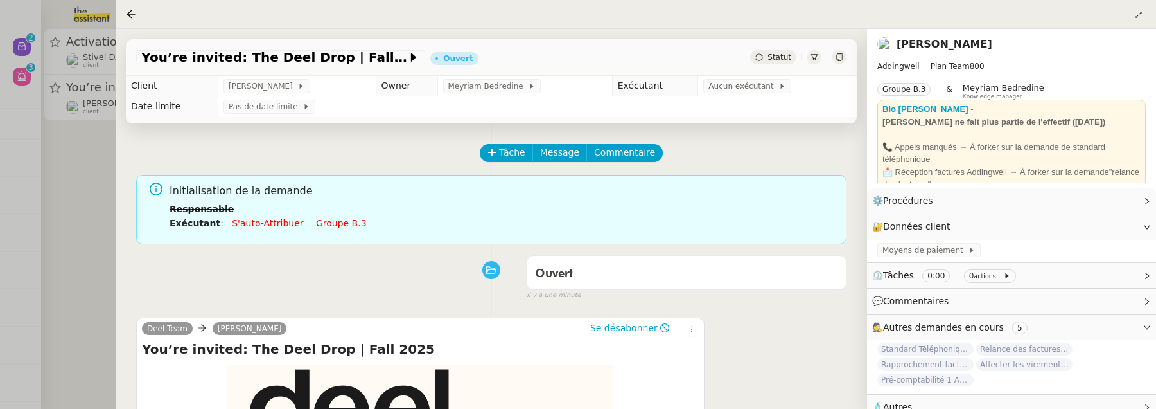
scroll to position [119, 0]
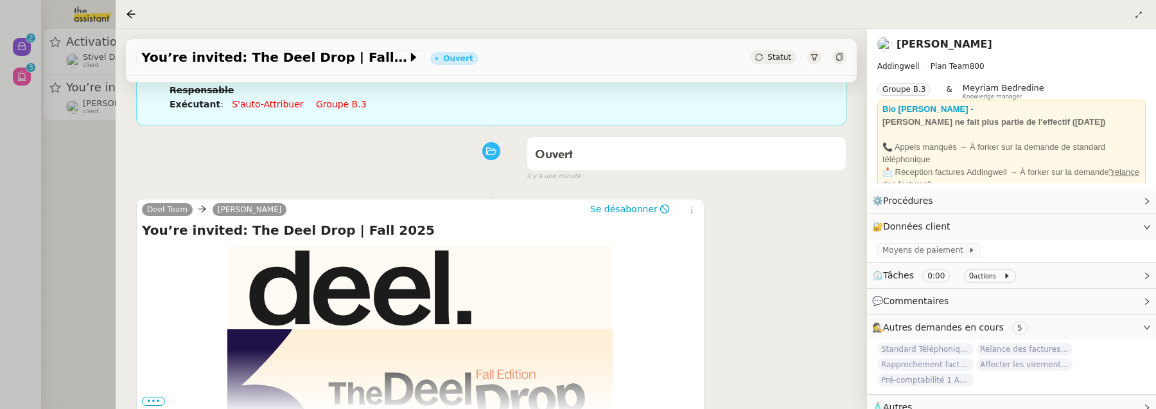
click at [784, 60] on span "Statut" at bounding box center [780, 57] width 24 height 9
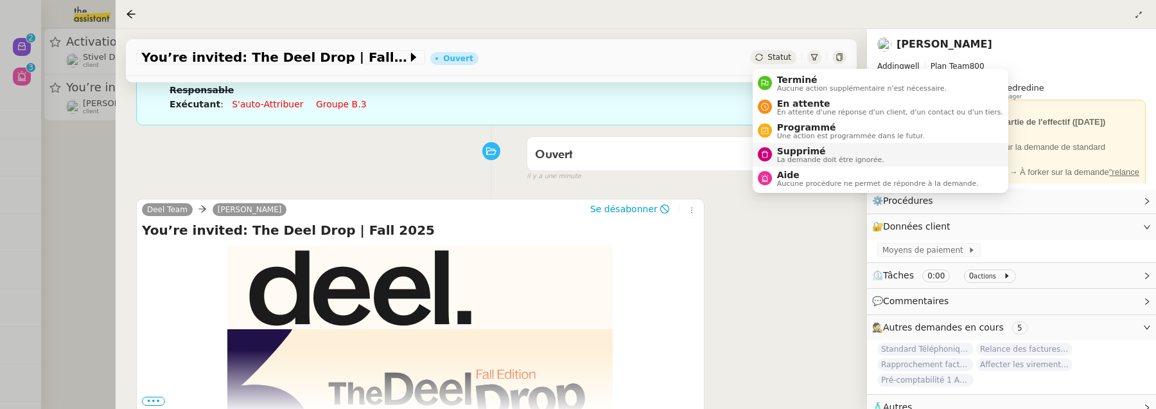
click at [788, 148] on span "Supprimé" at bounding box center [830, 151] width 107 height 10
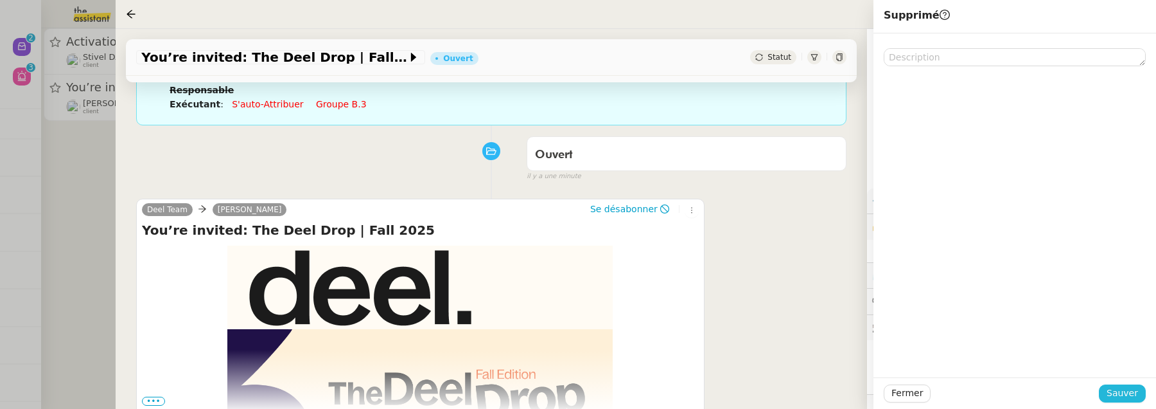
click at [1126, 389] on span "Sauver" at bounding box center [1122, 392] width 31 height 15
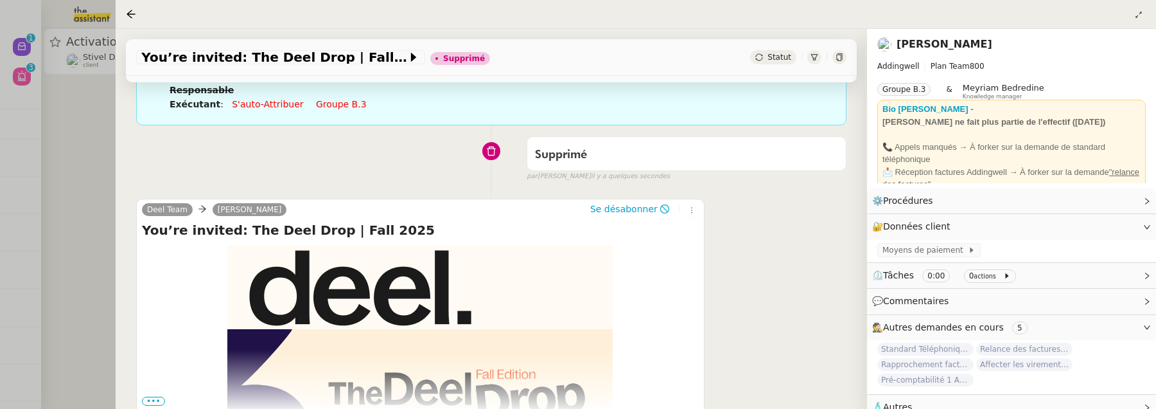
click at [93, 180] on div at bounding box center [578, 204] width 1156 height 409
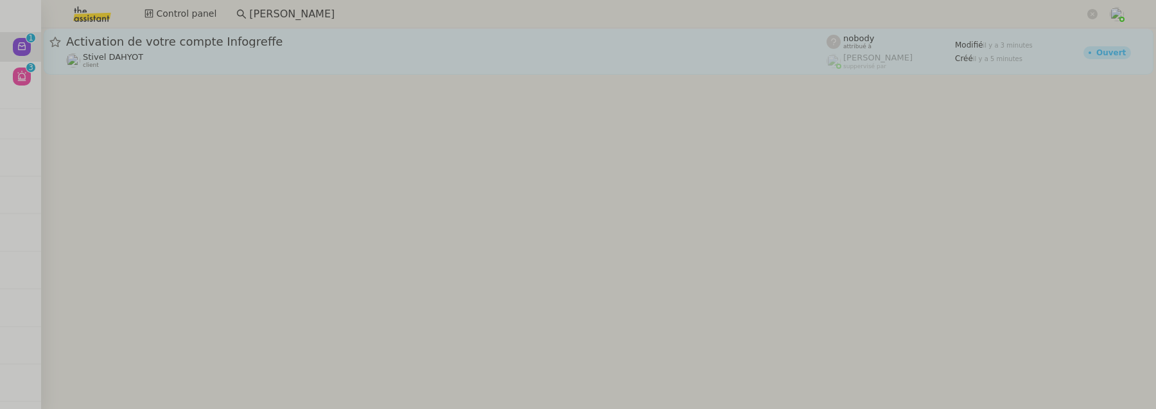
click at [200, 65] on div "Stivel DAHYOT client" at bounding box center [446, 60] width 761 height 17
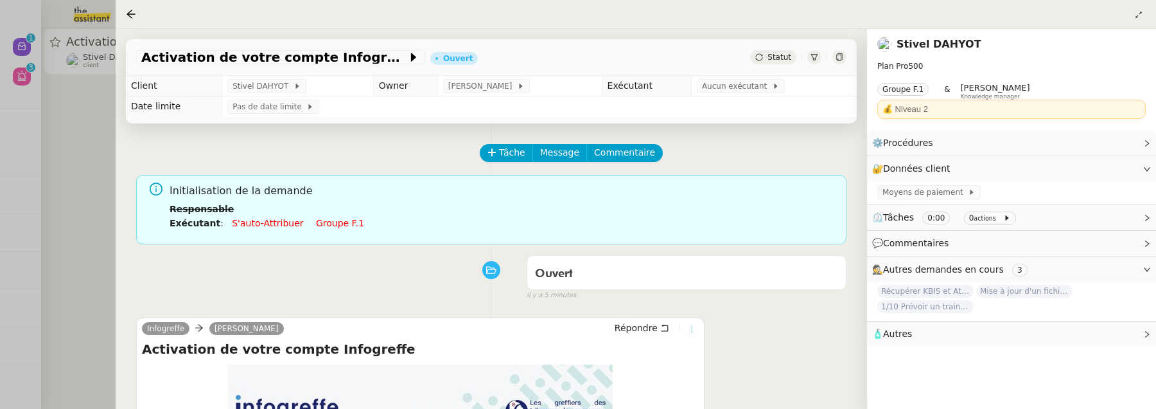
click at [690, 330] on icon at bounding box center [692, 329] width 8 height 8
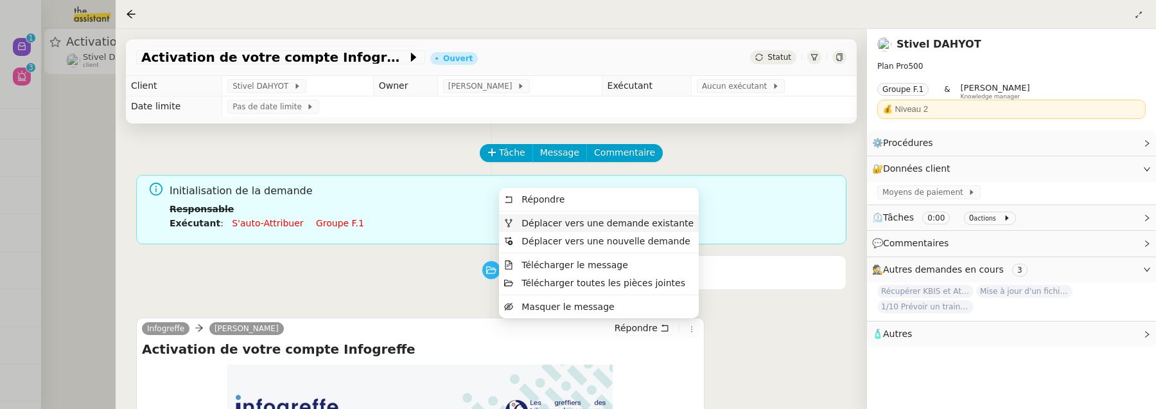
click at [641, 226] on span "Déplacer vers une demande existante" at bounding box center [608, 223] width 172 height 10
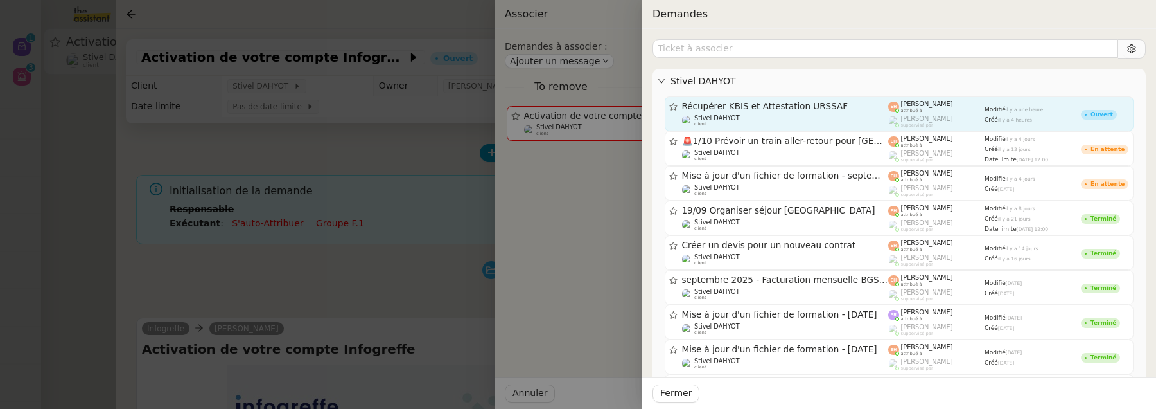
click at [793, 121] on div "Stivel DAHYOT client" at bounding box center [785, 120] width 207 height 13
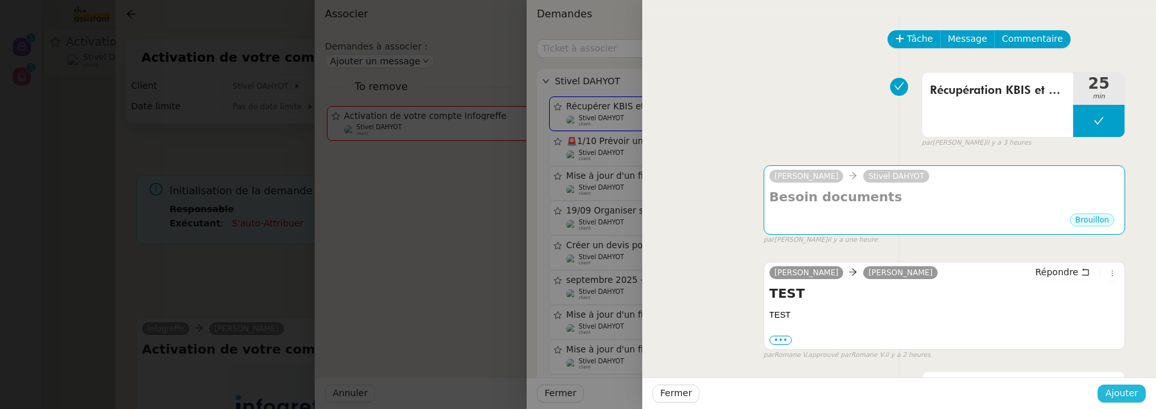
click at [1131, 397] on span "Ajouter" at bounding box center [1122, 392] width 33 height 15
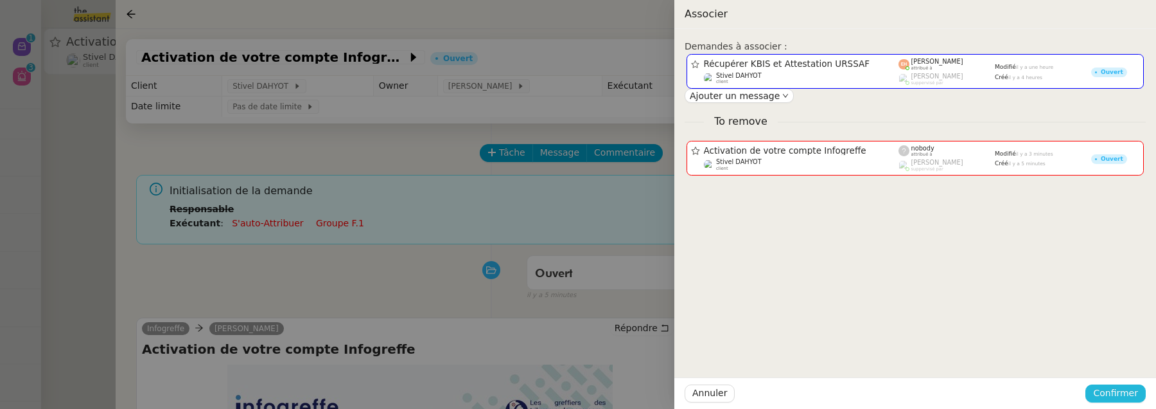
click at [1117, 392] on span "Confirmer" at bounding box center [1115, 392] width 45 height 15
click at [1112, 349] on div "Êtes-vous sûr?" at bounding box center [1091, 338] width 93 height 25
click at [1116, 357] on span "Ajouter" at bounding box center [1117, 359] width 33 height 13
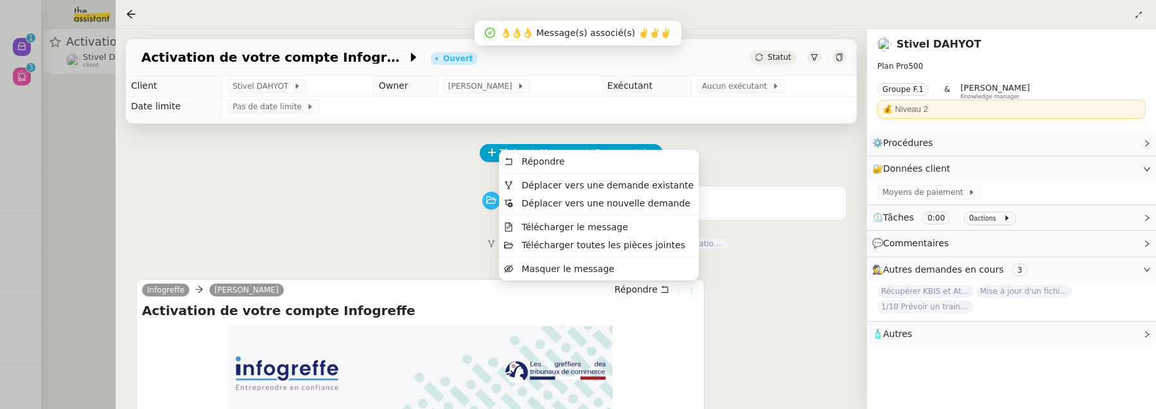
click at [689, 287] on icon at bounding box center [692, 291] width 8 height 8
click at [653, 184] on span "Déplacer vers une demande existante" at bounding box center [608, 185] width 172 height 10
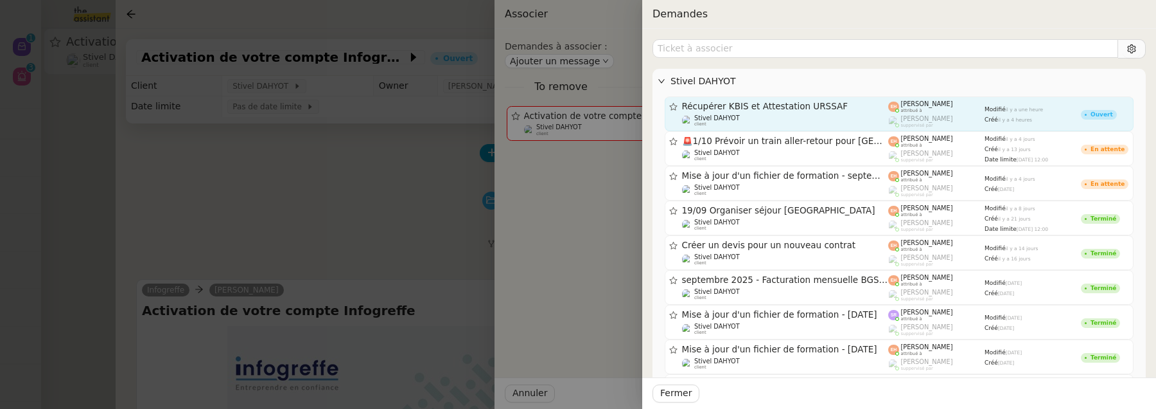
click at [803, 103] on span "Récupérer KBIS et Attestation URSSAF" at bounding box center [785, 106] width 207 height 9
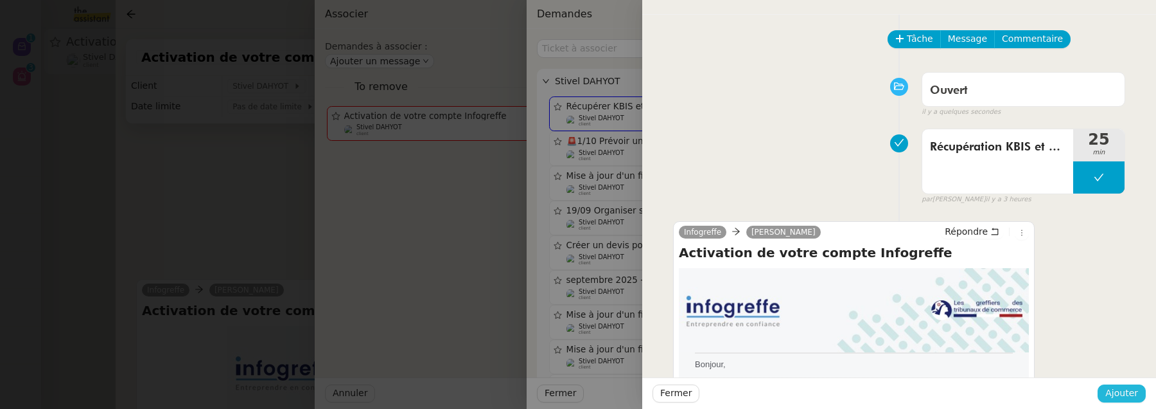
click at [1115, 387] on span "Ajouter" at bounding box center [1122, 392] width 33 height 15
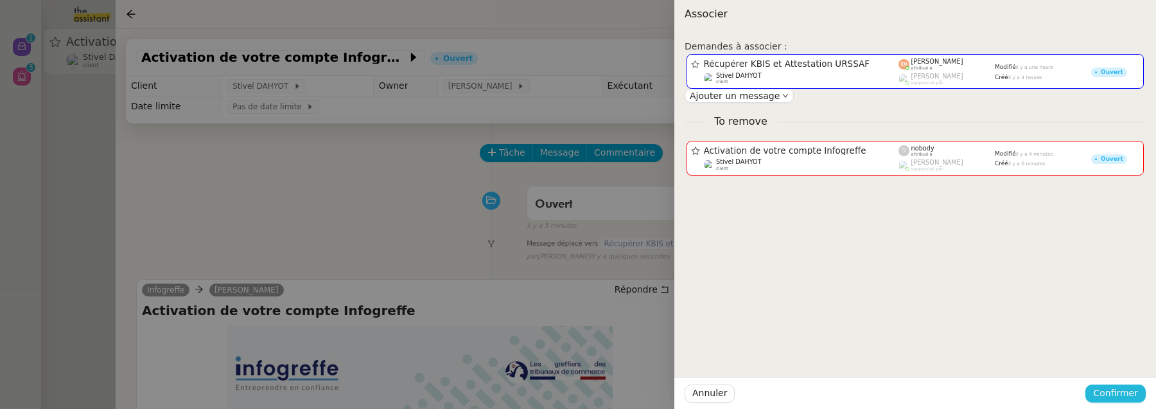
click at [1115, 387] on span "Confirmer" at bounding box center [1115, 392] width 45 height 15
click at [1115, 366] on span "Ajouter" at bounding box center [1117, 359] width 33 height 13
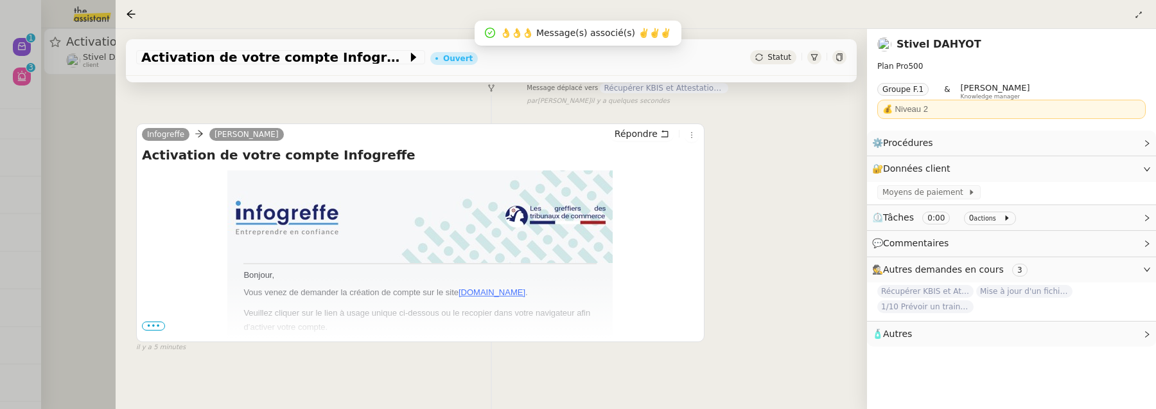
scroll to position [191, 0]
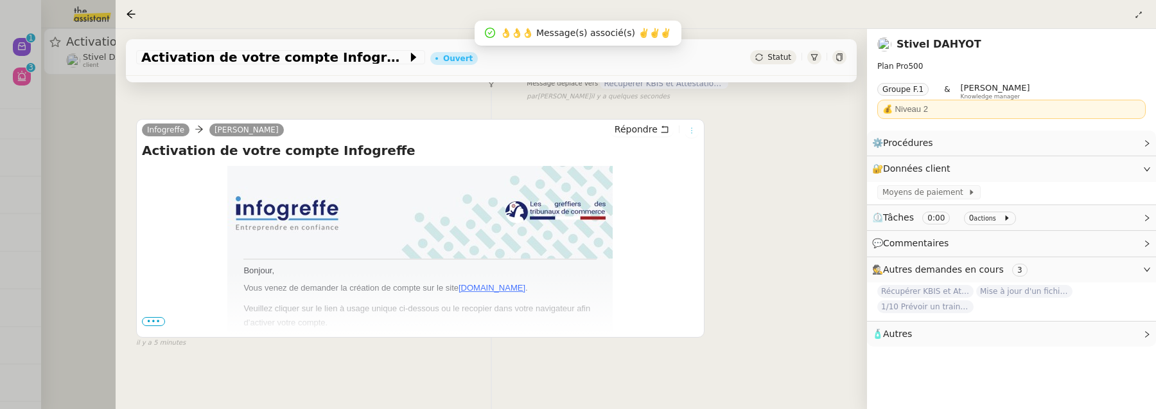
click at [691, 131] on icon at bounding box center [692, 131] width 8 height 8
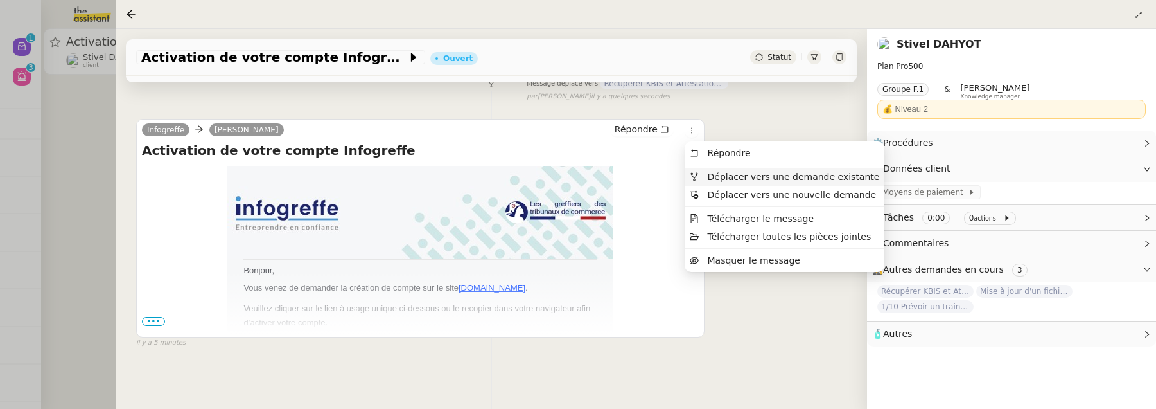
click at [730, 177] on span "Déplacer vers une demande existante" at bounding box center [794, 177] width 172 height 10
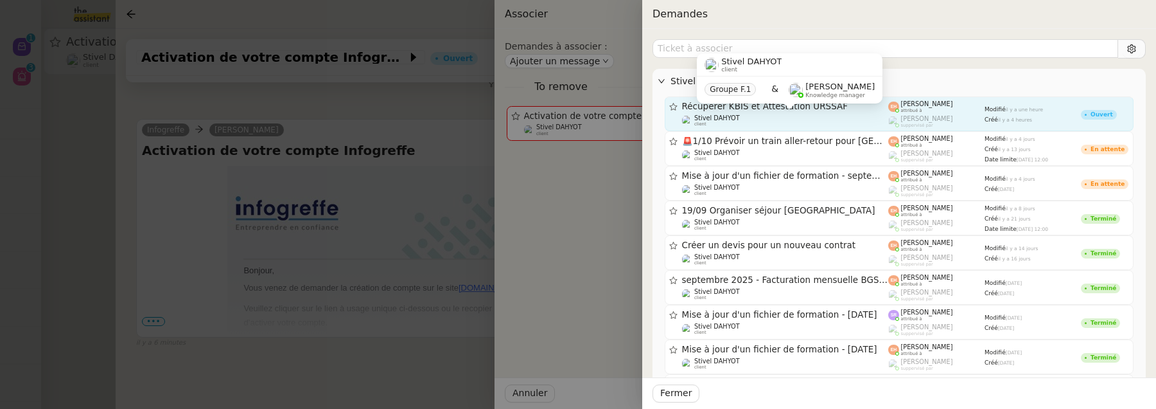
click at [810, 119] on div "Stivel DAHYOT client" at bounding box center [785, 120] width 207 height 13
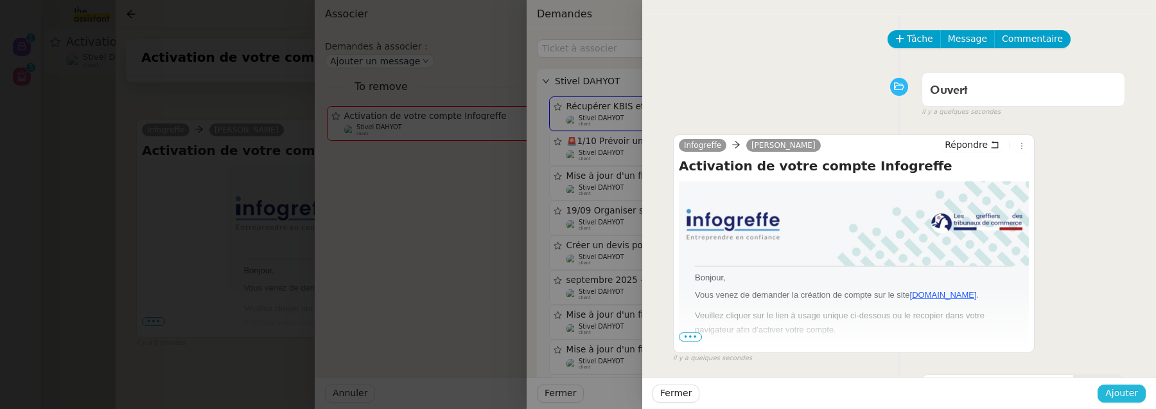
click at [1124, 394] on span "Ajouter" at bounding box center [1122, 392] width 33 height 15
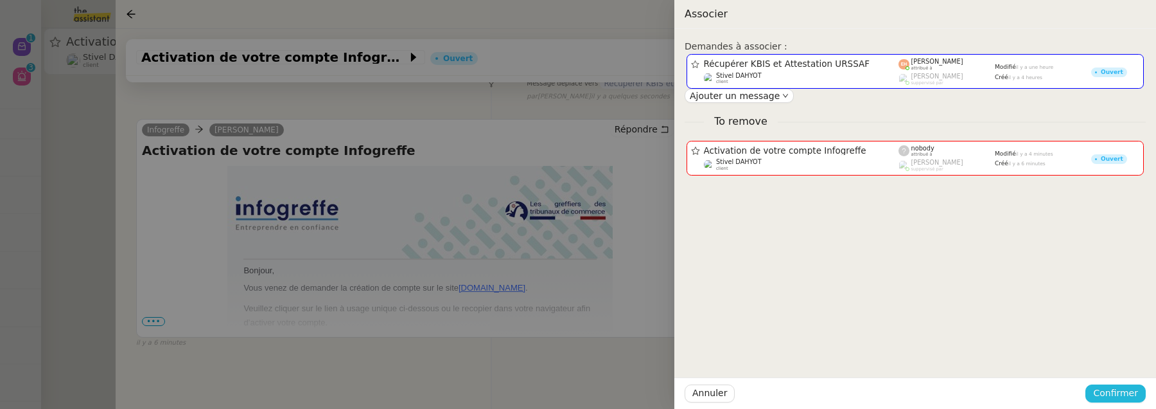
click at [1124, 394] on span "Confirmer" at bounding box center [1115, 392] width 45 height 15
click at [1125, 363] on span "Ajouter" at bounding box center [1117, 359] width 33 height 13
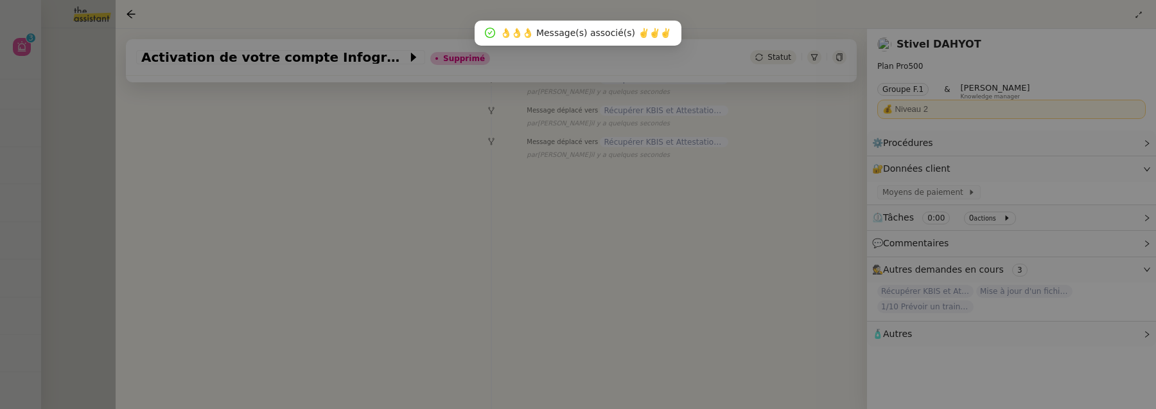
scroll to position [164, 0]
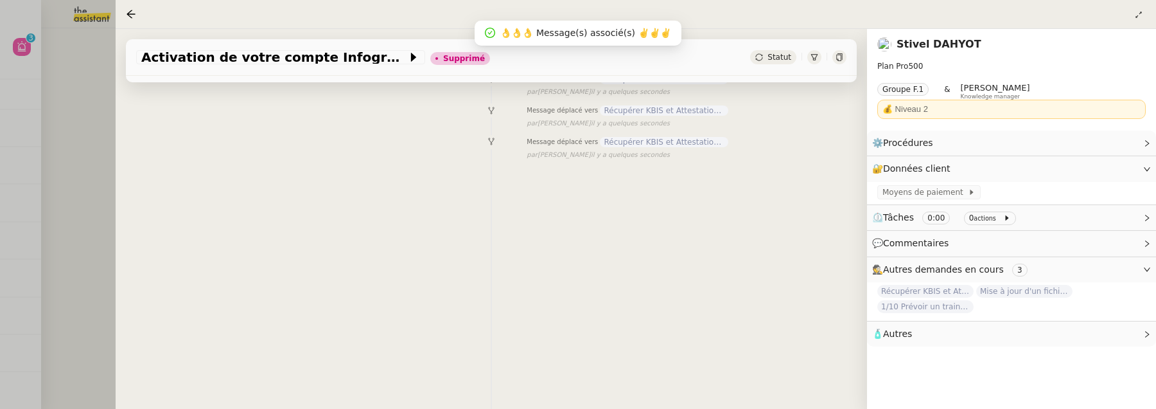
click at [93, 97] on div at bounding box center [578, 204] width 1156 height 409
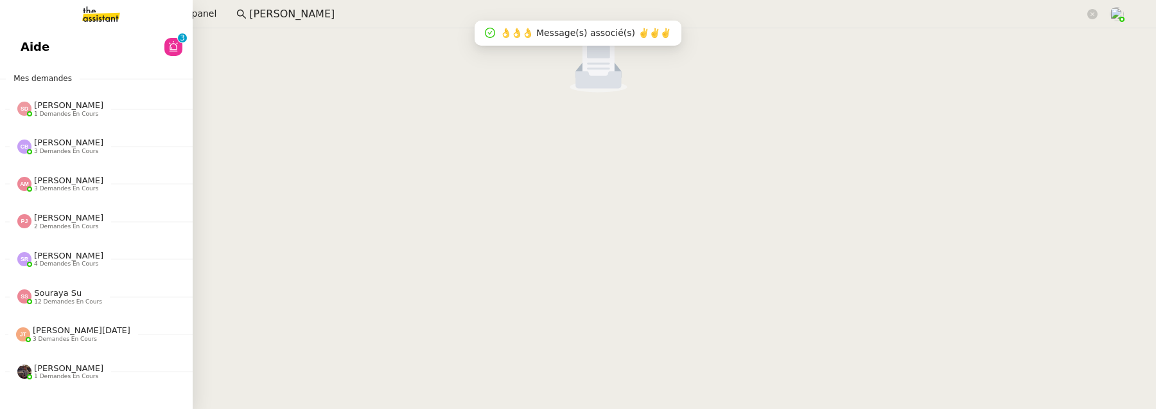
click at [28, 53] on span "Aide" at bounding box center [35, 46] width 29 height 19
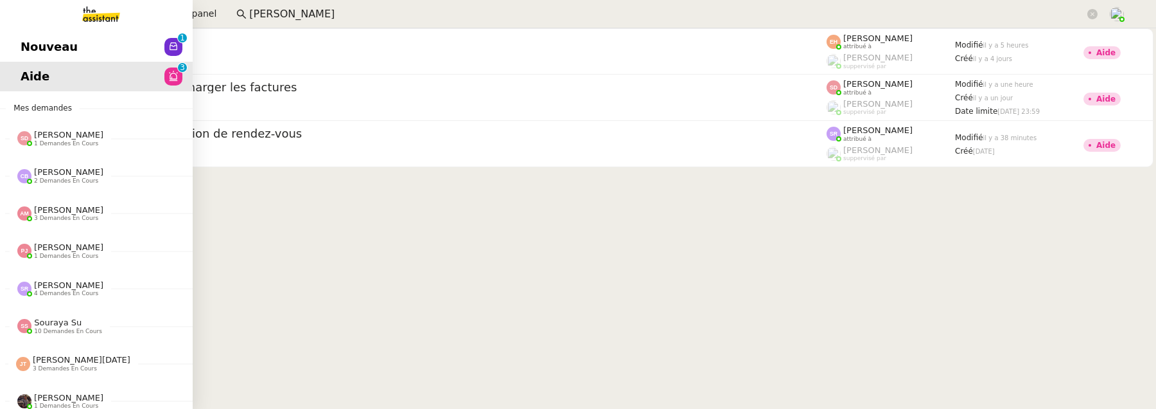
click at [39, 48] on span "Nouveau" at bounding box center [49, 46] width 57 height 19
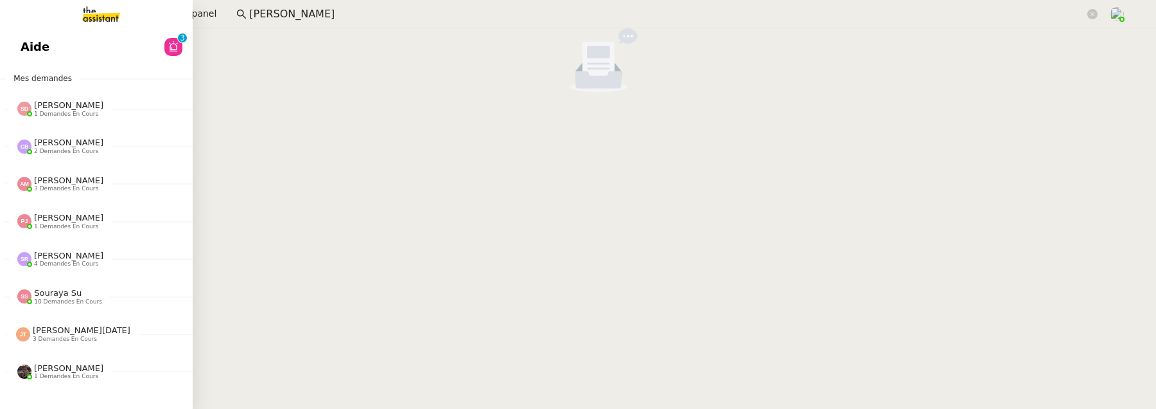
click at [78, 47] on link "Aide 0 1 2 3 4 5 6 7 8 9" at bounding box center [96, 47] width 193 height 30
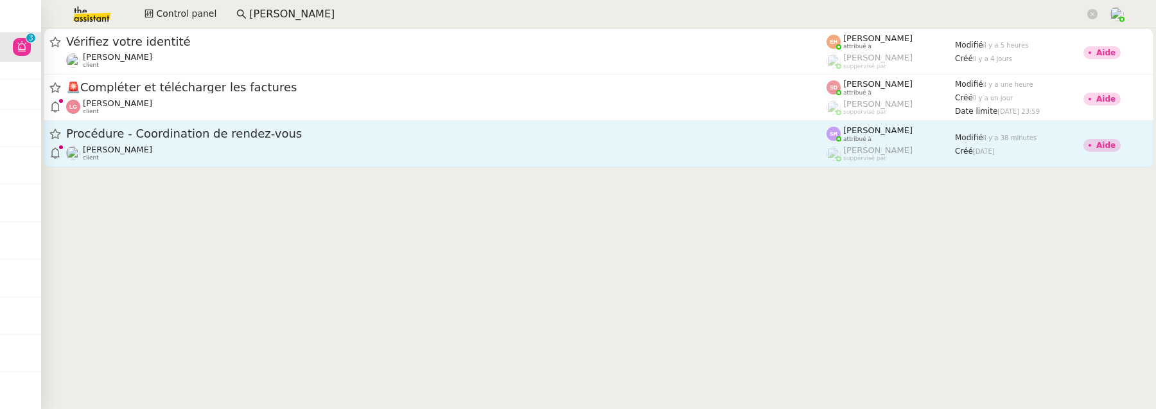
click at [755, 141] on div "Procédure - Coordination de rendez-vous" at bounding box center [446, 134] width 761 height 16
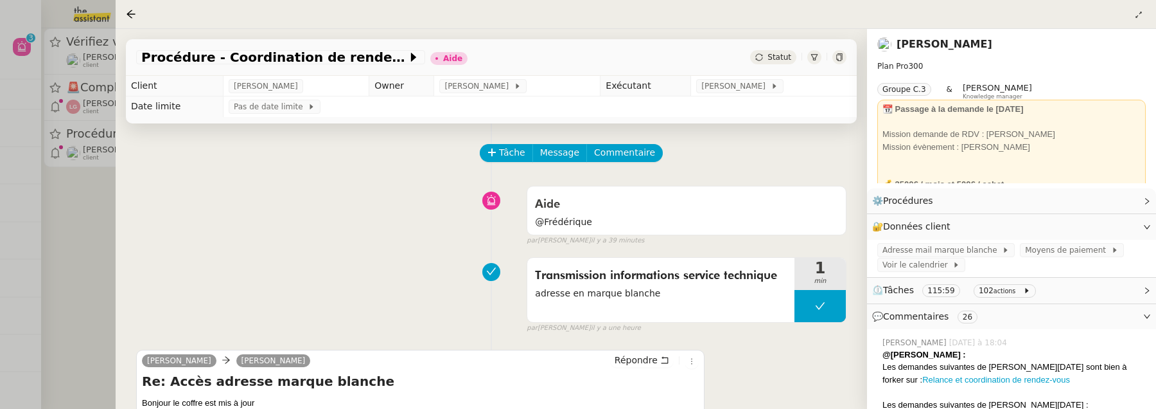
click at [80, 227] on div at bounding box center [578, 204] width 1156 height 409
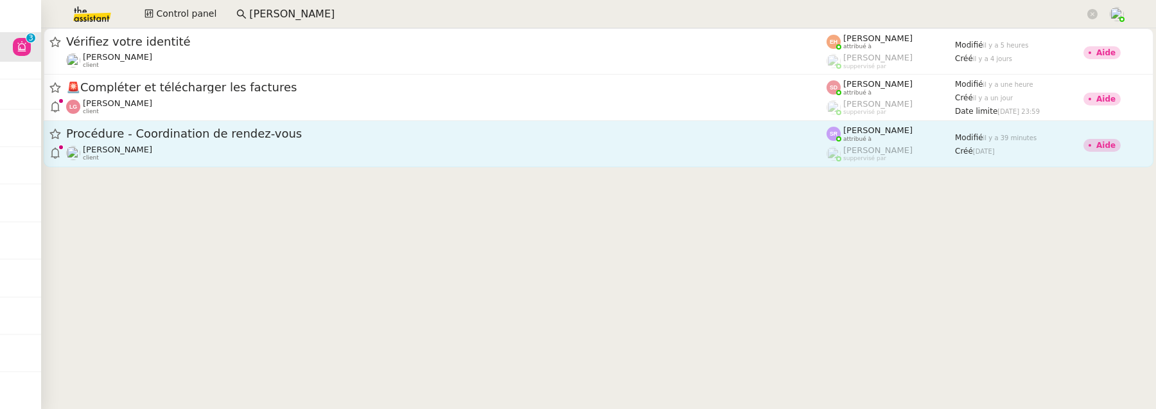
click at [291, 135] on span "Procédure - Coordination de rendez-vous" at bounding box center [446, 134] width 761 height 12
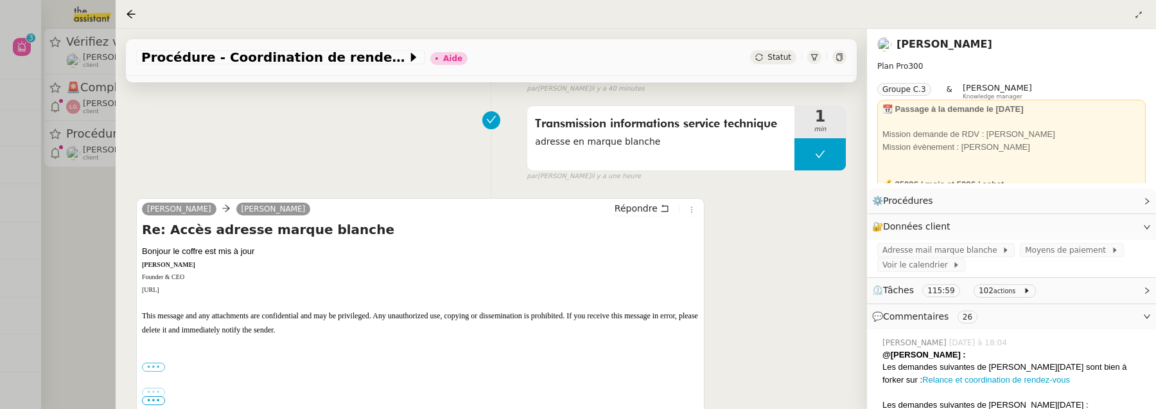
scroll to position [149, 0]
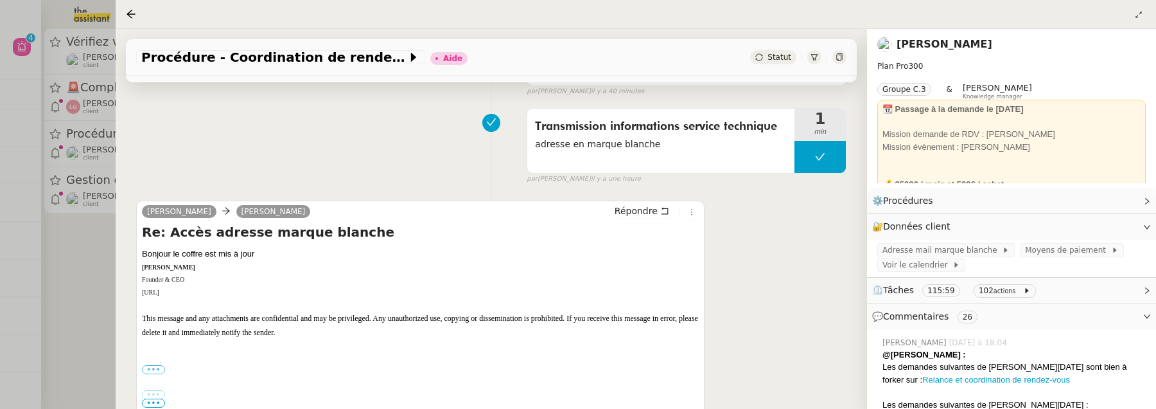
click at [76, 256] on div at bounding box center [578, 204] width 1156 height 409
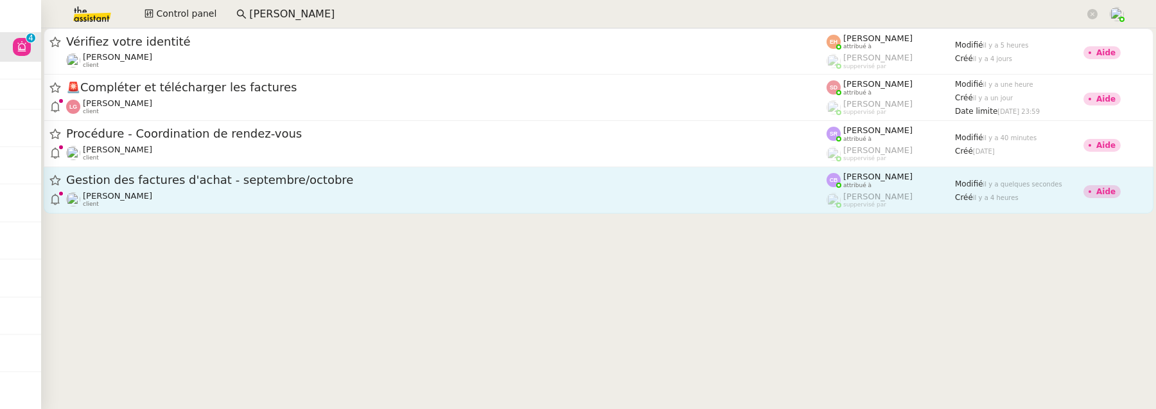
click at [256, 187] on div "Gestion des factures d'achat - septembre/octobre" at bounding box center [446, 180] width 761 height 16
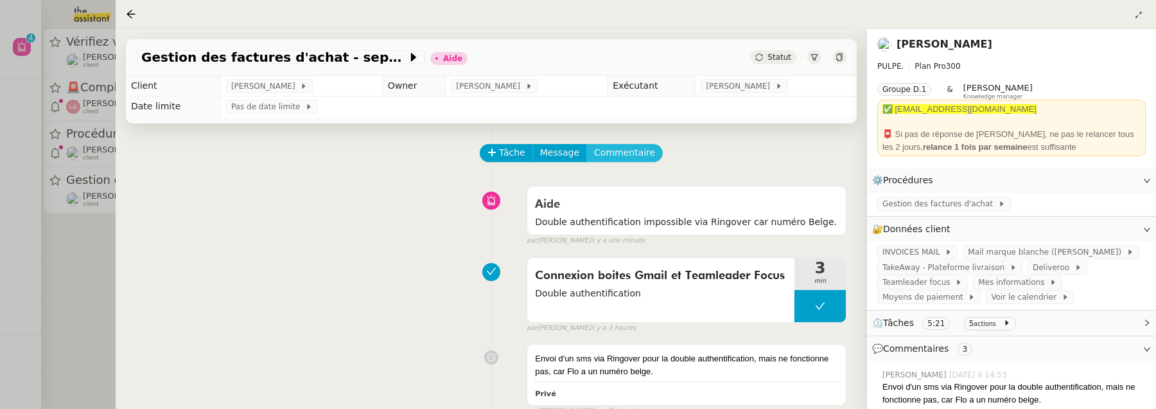
click at [617, 152] on span "Commentaire" at bounding box center [624, 152] width 61 height 15
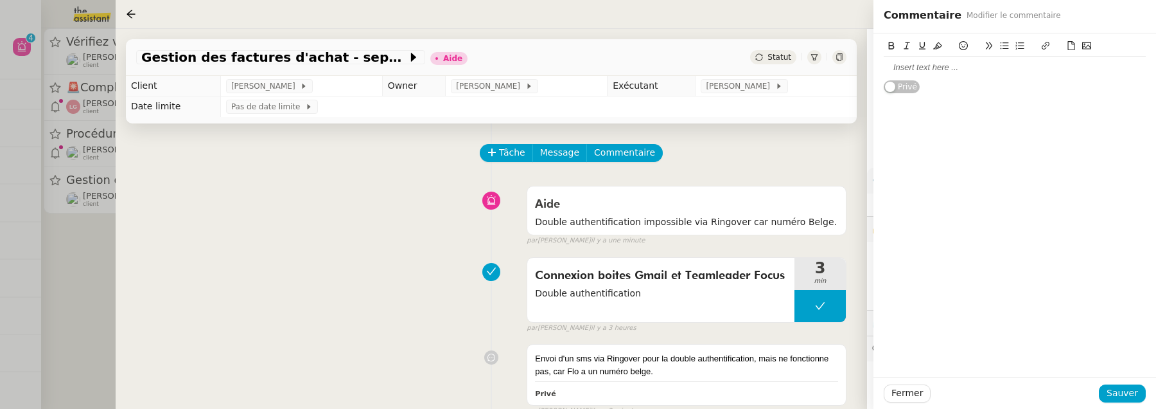
click at [948, 64] on div at bounding box center [1015, 68] width 262 height 12
click at [1065, 67] on div "tu as demandé à Stephanie avant que je regarde ?" at bounding box center [1015, 68] width 262 height 12
click at [1134, 398] on span "Sauver" at bounding box center [1122, 392] width 31 height 15
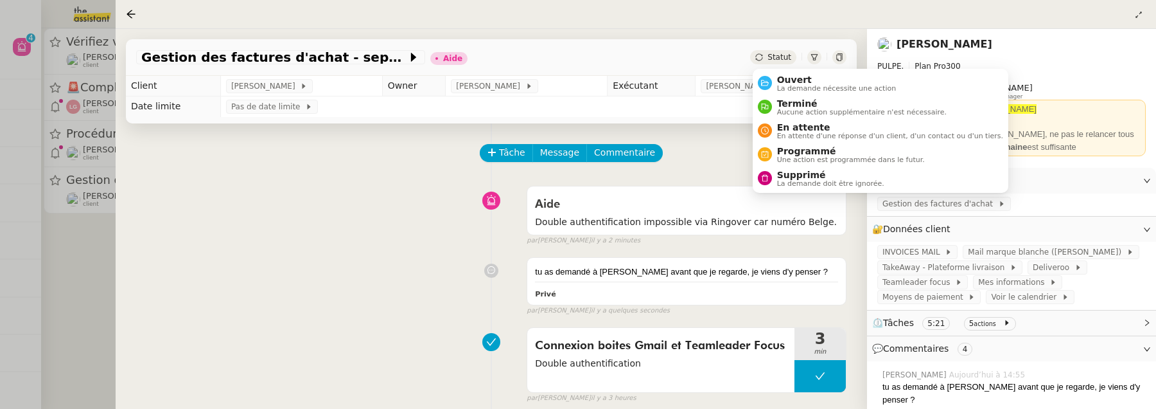
click at [772, 61] on span "Statut" at bounding box center [780, 57] width 24 height 9
click at [779, 73] on li "Ouvert La demande nécessite une action" at bounding box center [881, 83] width 256 height 24
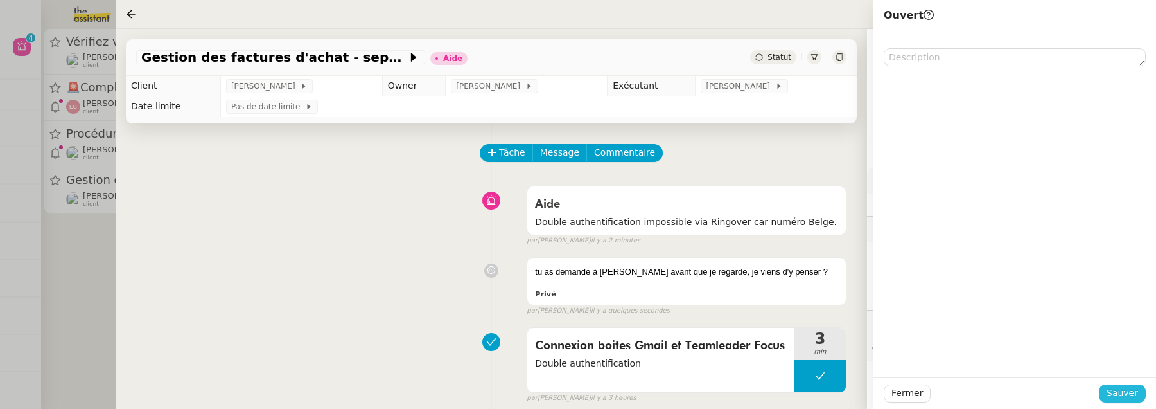
click at [1138, 399] on button "Sauver" at bounding box center [1122, 393] width 47 height 18
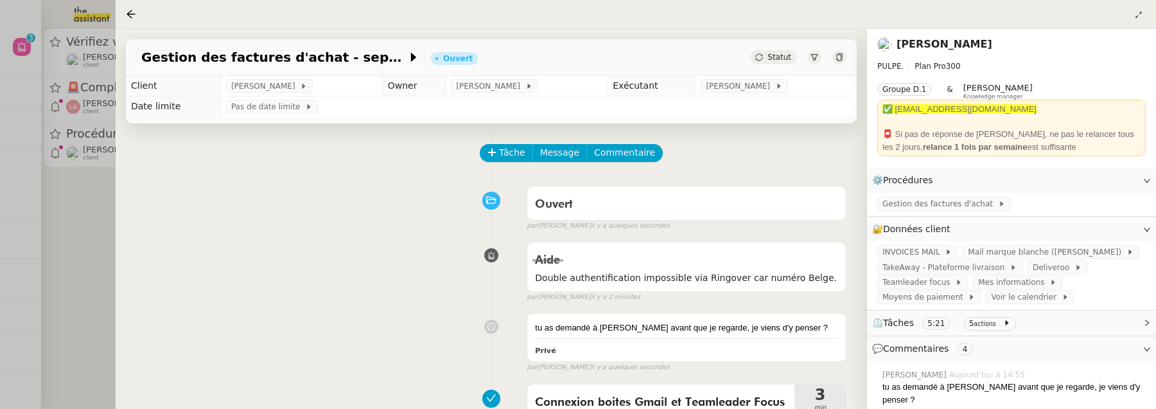
click at [69, 251] on div at bounding box center [578, 204] width 1156 height 409
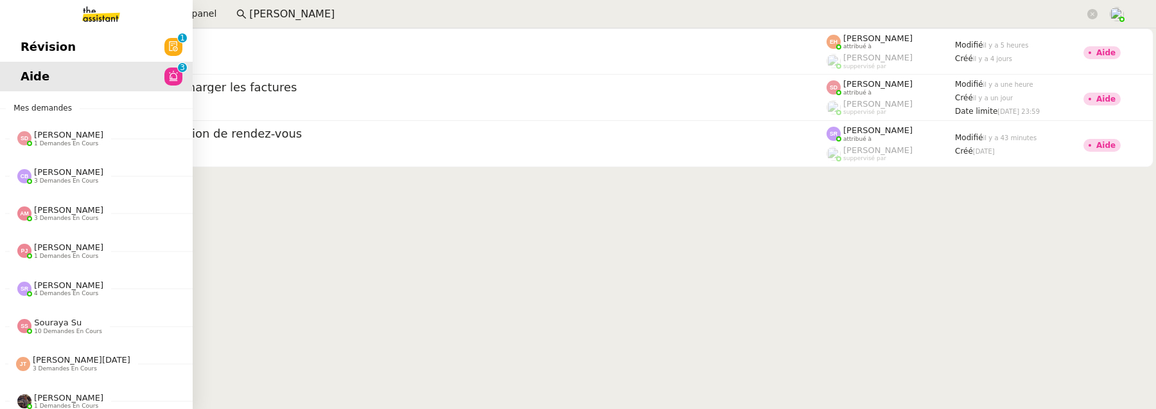
click at [19, 53] on link "Révision 0 1 2 3 4 5 6 7 8 9" at bounding box center [96, 47] width 193 height 30
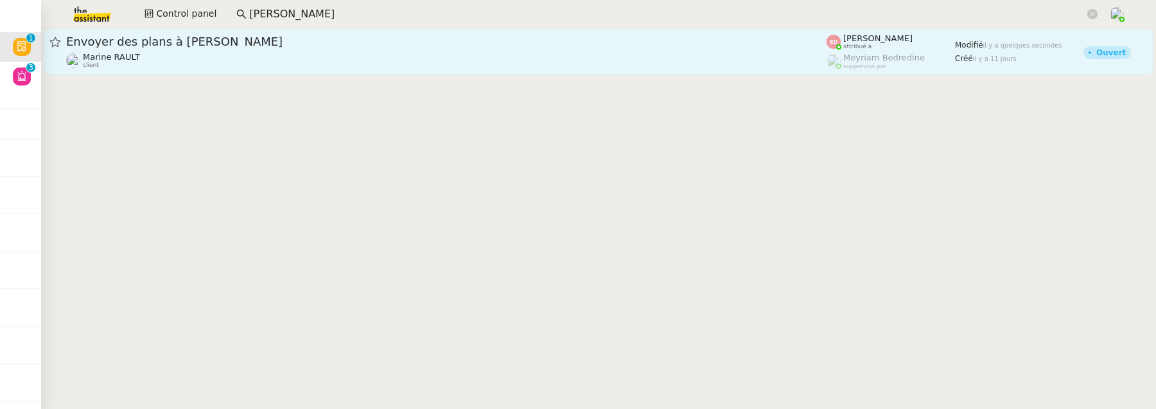
click at [351, 66] on div "Marine RAULT client" at bounding box center [446, 60] width 761 height 17
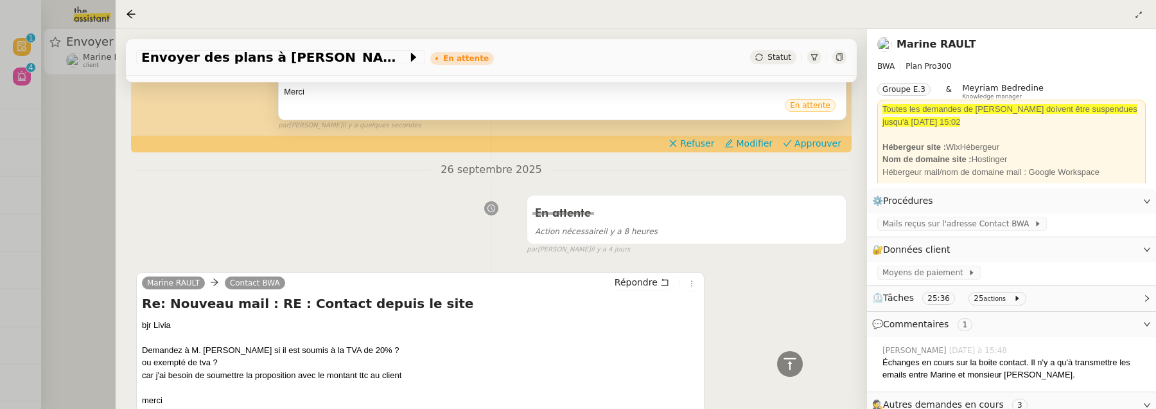
scroll to position [415, 0]
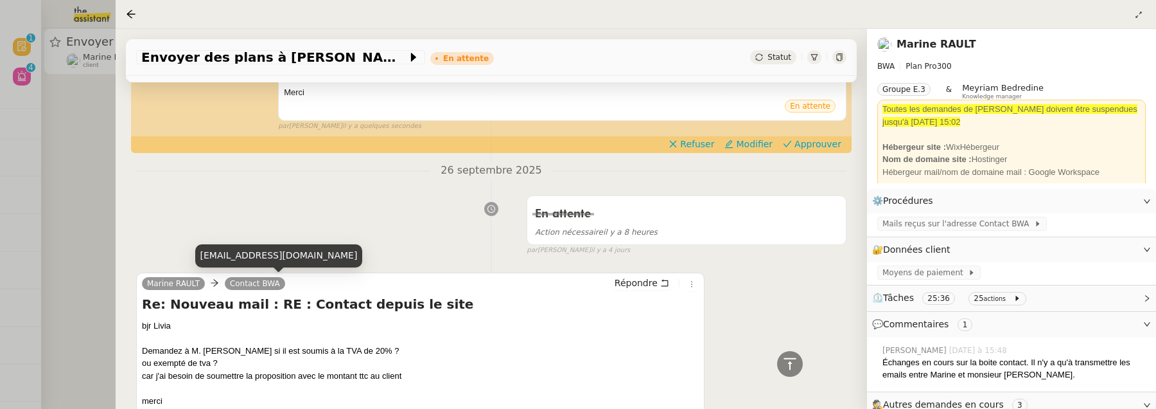
click at [98, 170] on div at bounding box center [578, 204] width 1156 height 409
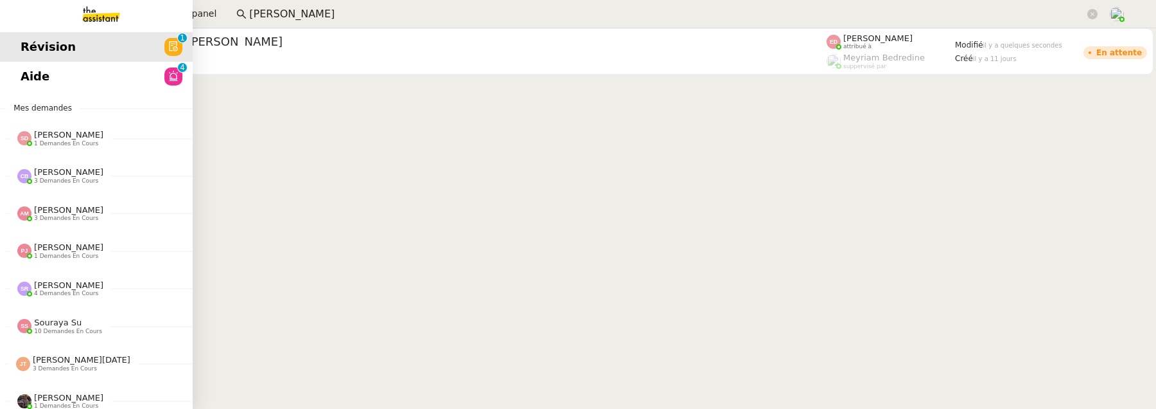
click at [31, 73] on span "Aide" at bounding box center [35, 76] width 29 height 19
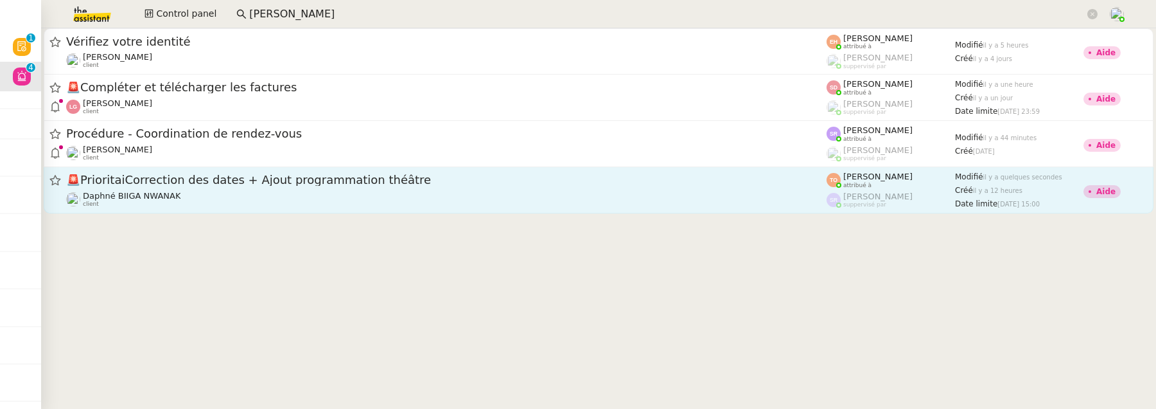
click at [540, 182] on span "🚨 PrioritaiCorrection des dates + Ajout programmation théâtre" at bounding box center [446, 180] width 761 height 12
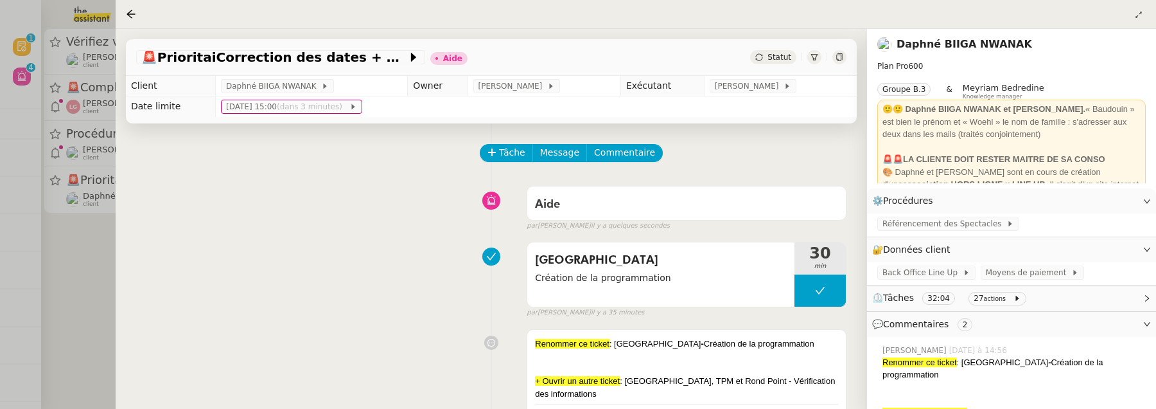
click at [103, 315] on div at bounding box center [578, 204] width 1156 height 409
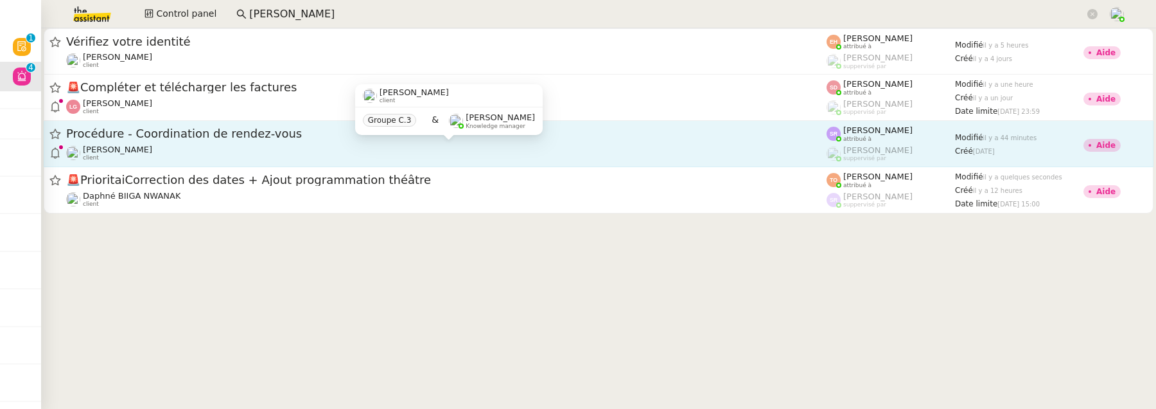
click at [324, 149] on div "Maurice N'Diaye client" at bounding box center [446, 153] width 761 height 17
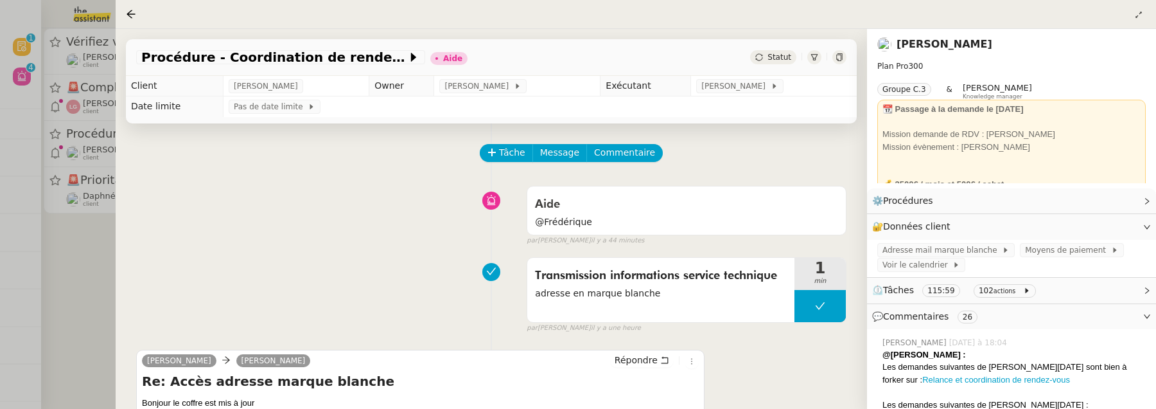
click at [85, 283] on div at bounding box center [578, 204] width 1156 height 409
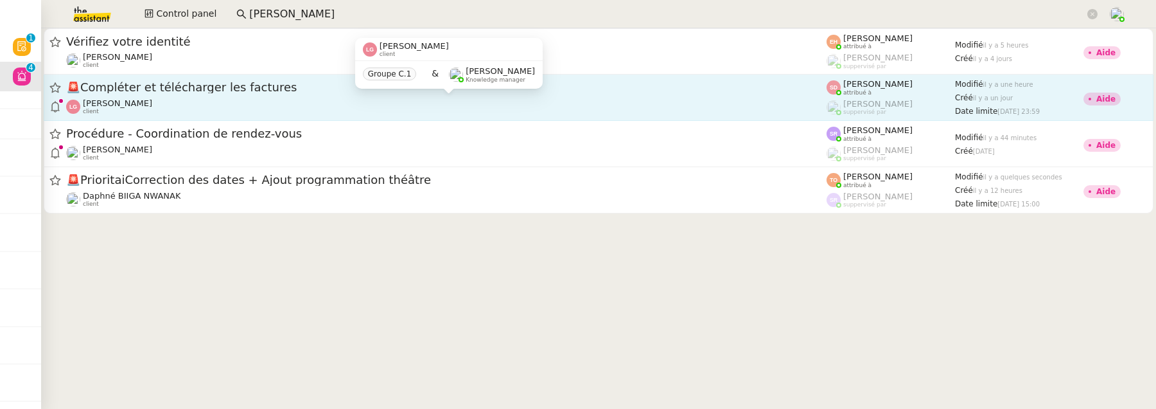
click at [252, 110] on div "Laurène Gauthier client" at bounding box center [446, 106] width 761 height 17
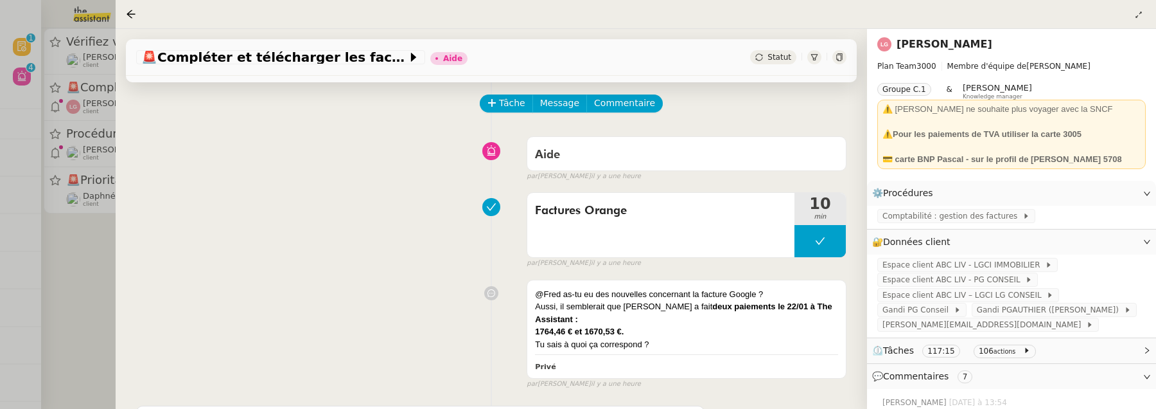
scroll to position [48, 0]
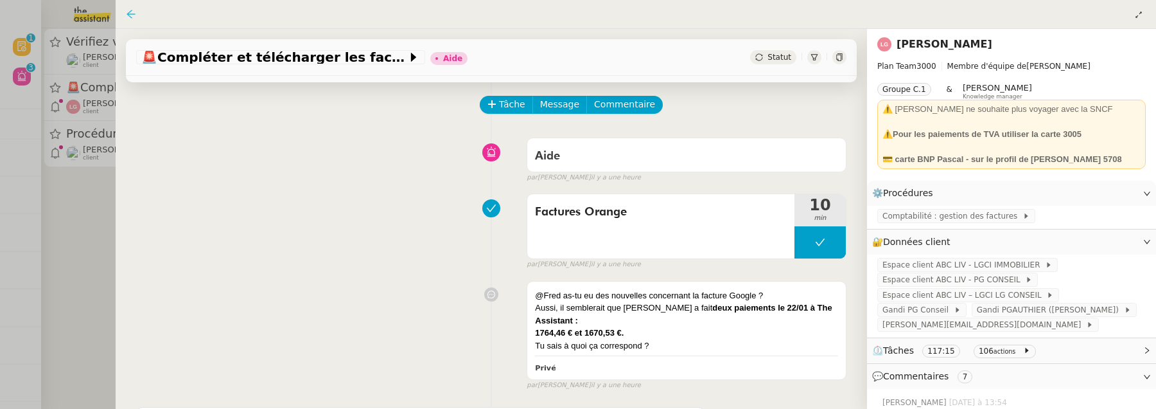
click at [129, 15] on icon at bounding box center [131, 14] width 10 height 10
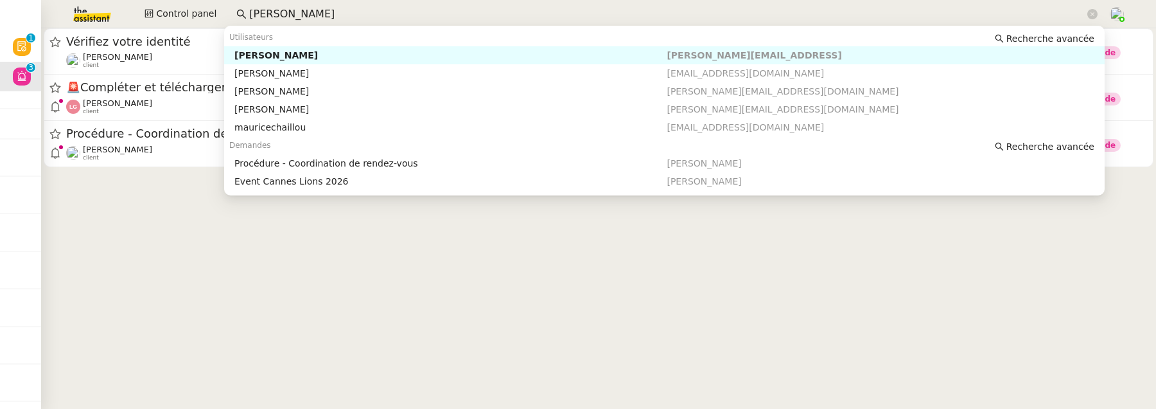
click at [304, 17] on input "maurice" at bounding box center [667, 14] width 836 height 17
click at [321, 52] on div "Emile Kratiroff" at bounding box center [450, 55] width 432 height 12
type input "emile"
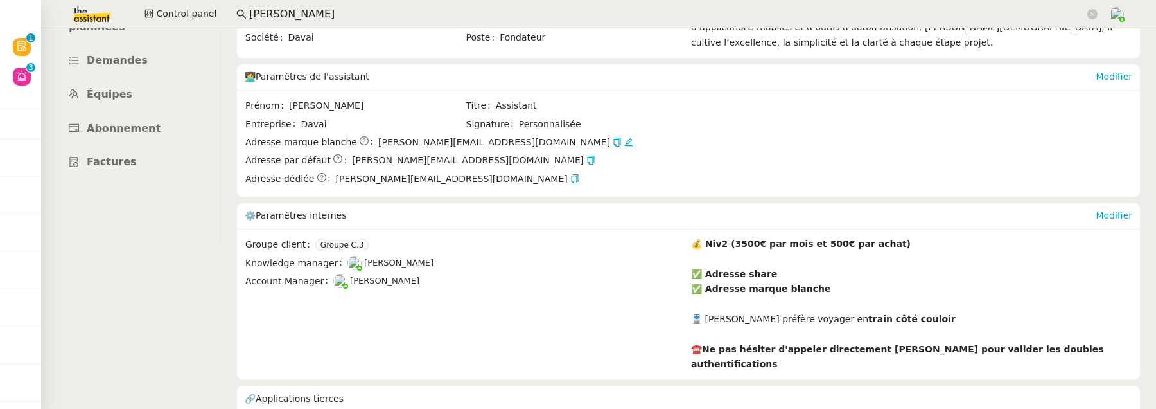
scroll to position [184, 0]
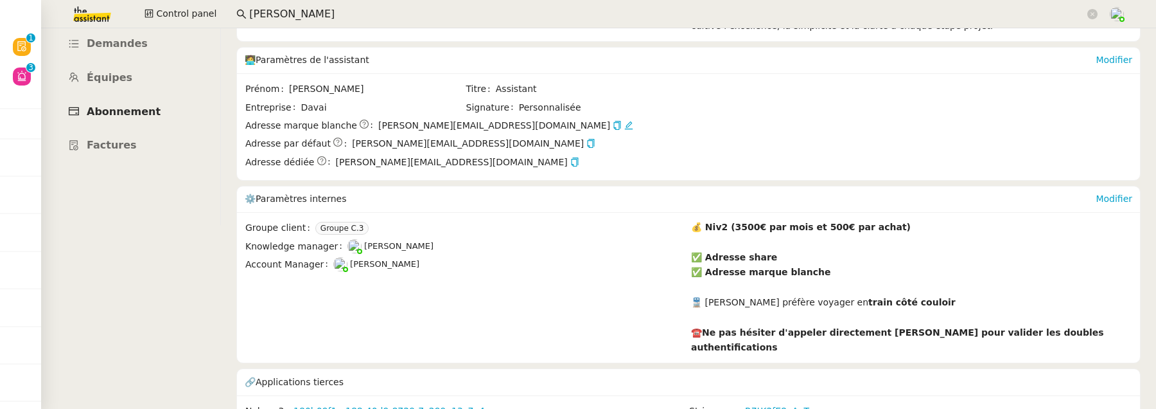
click at [152, 97] on link "Abonnement" at bounding box center [130, 112] width 164 height 30
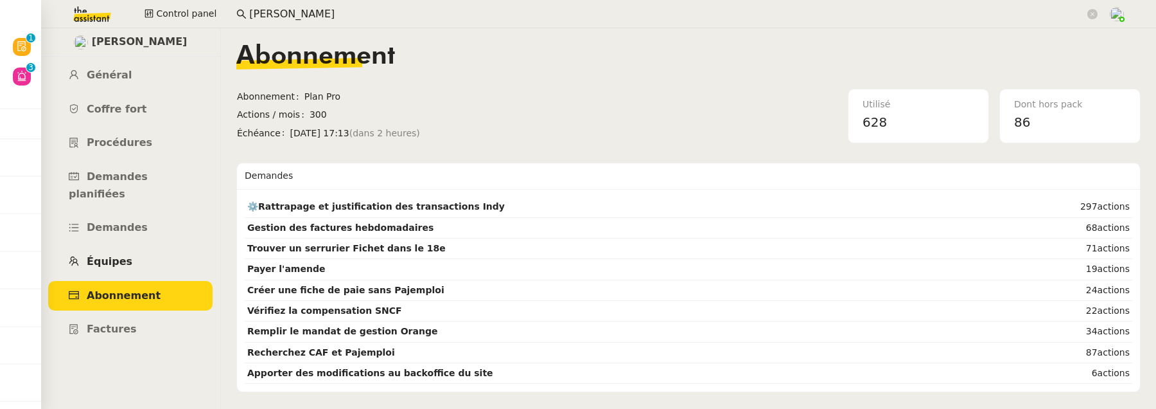
click at [164, 247] on link "Équipes" at bounding box center [130, 262] width 164 height 30
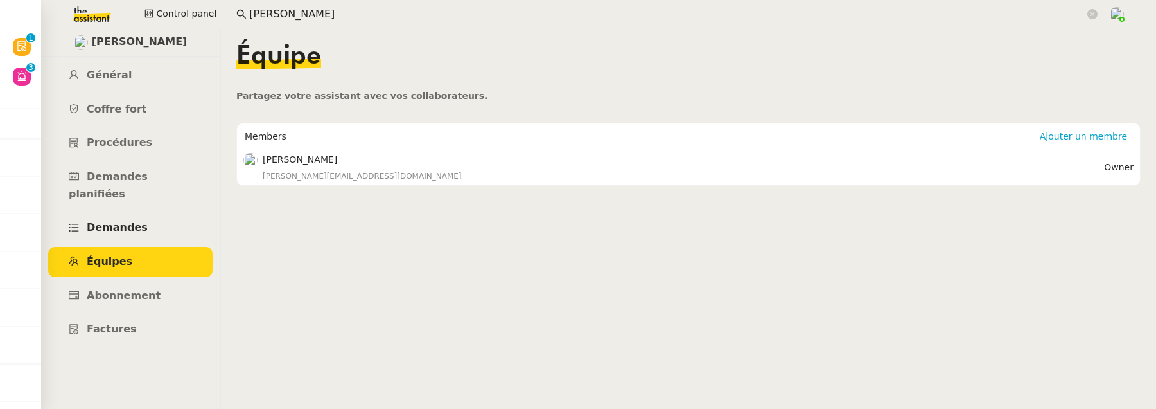
click at [156, 213] on link "Demandes" at bounding box center [130, 228] width 164 height 30
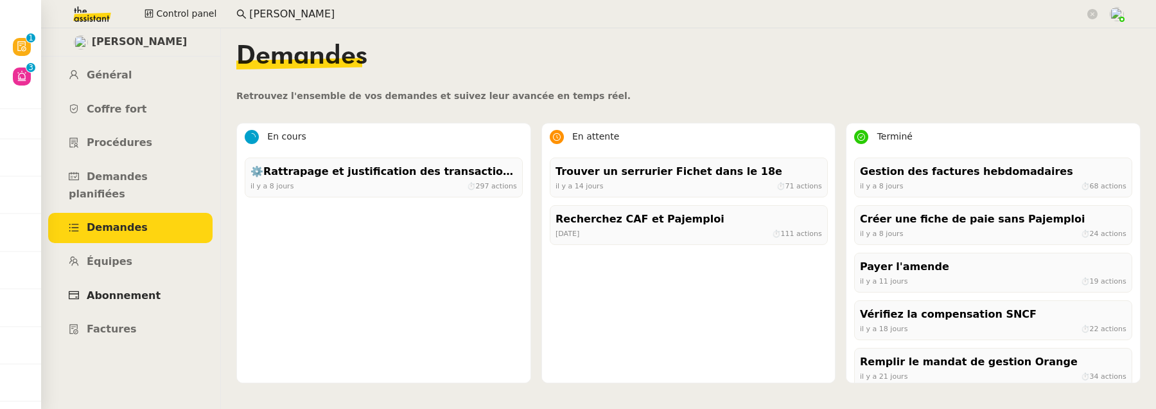
click at [143, 289] on span "Abonnement" at bounding box center [124, 295] width 74 height 12
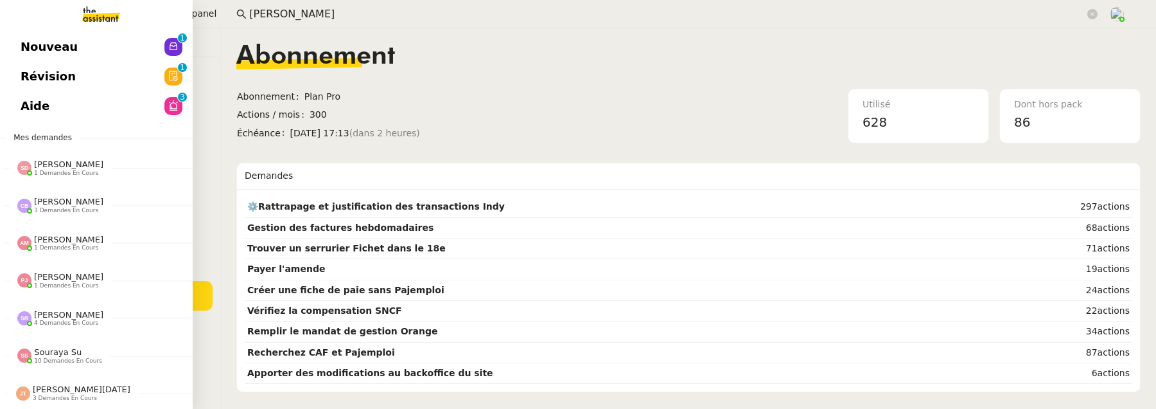
click at [47, 48] on span "Nouveau" at bounding box center [49, 46] width 57 height 19
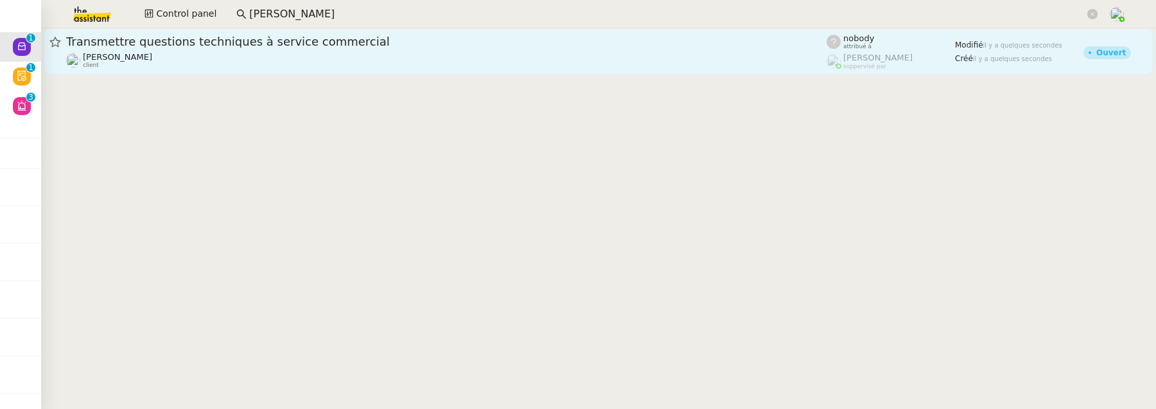
click at [266, 62] on div "Franck MUFFAT-JEANDET client" at bounding box center [446, 60] width 761 height 17
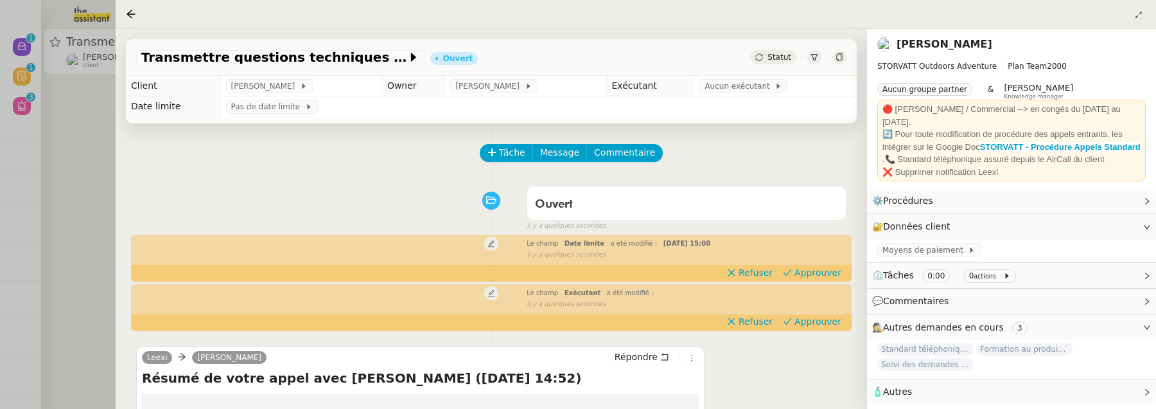
click at [84, 188] on div at bounding box center [578, 204] width 1156 height 409
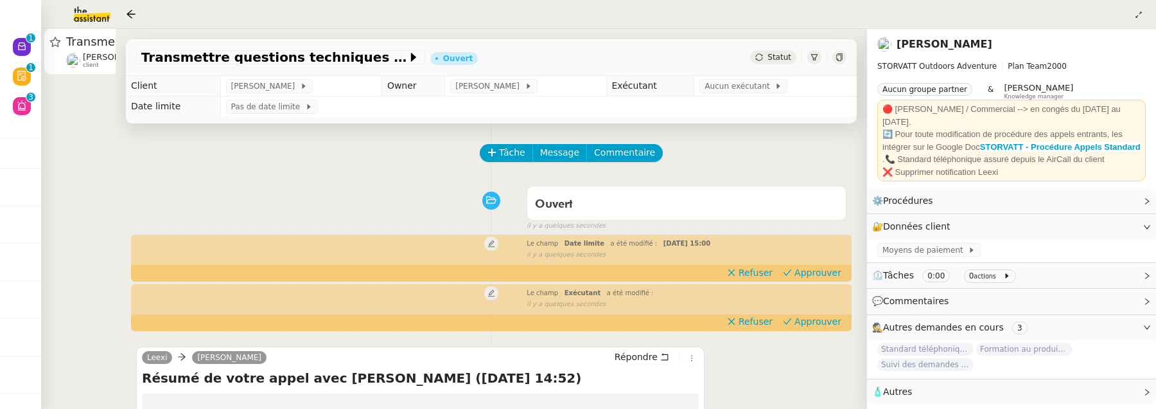
click at [84, 188] on div at bounding box center [578, 204] width 1156 height 409
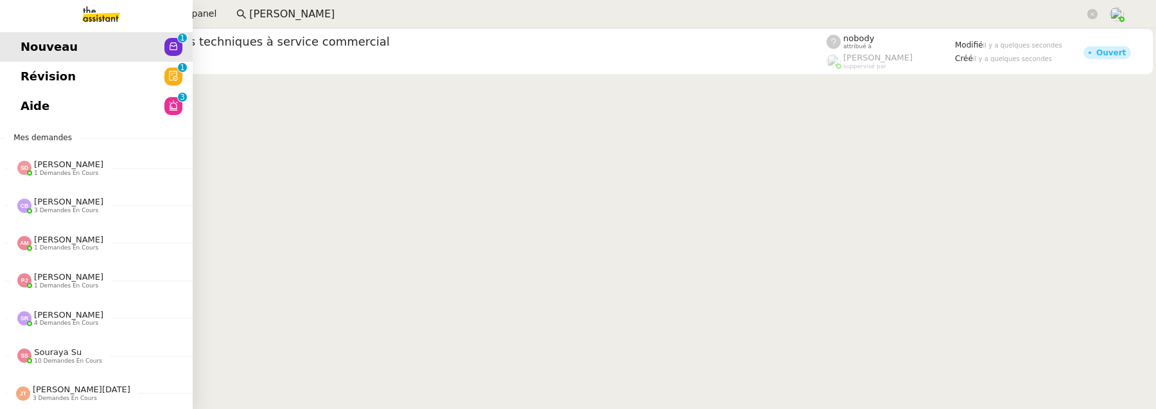
click at [34, 69] on span "Révision" at bounding box center [48, 76] width 55 height 19
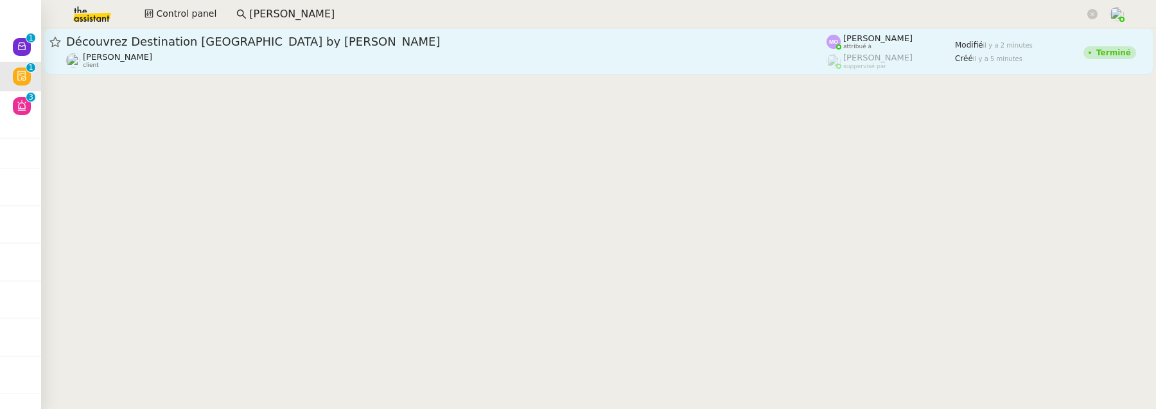
click at [430, 72] on link "Découvrez Destination France by MIPIM Jeremy DUMONT-FILLON client Marie Orsoni …" at bounding box center [599, 51] width 1110 height 46
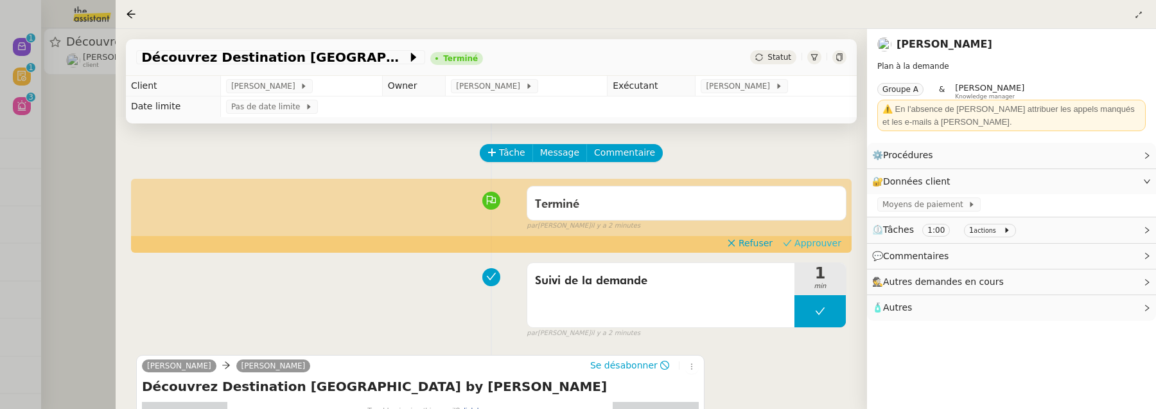
click at [813, 243] on span "Approuver" at bounding box center [818, 242] width 47 height 13
click at [87, 184] on div at bounding box center [578, 204] width 1156 height 409
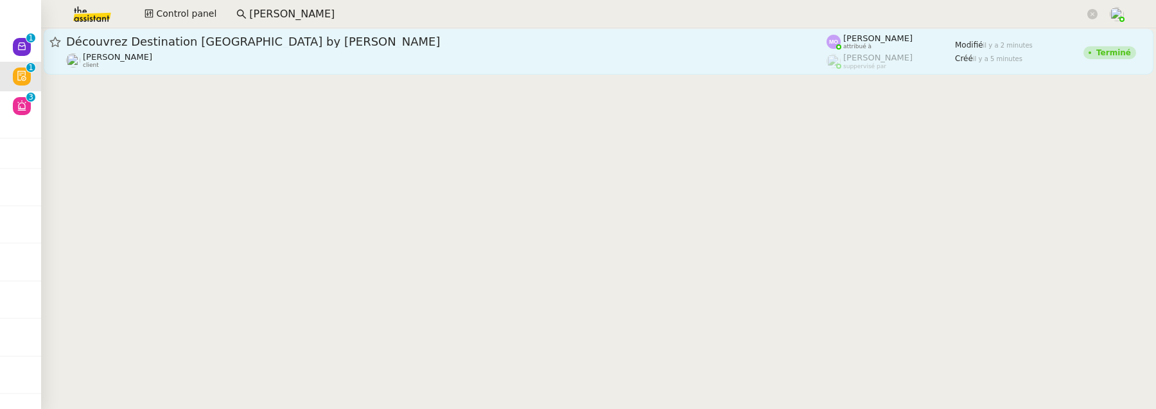
click at [177, 44] on span "Découvrez Destination France by MIPIM" at bounding box center [446, 42] width 761 height 12
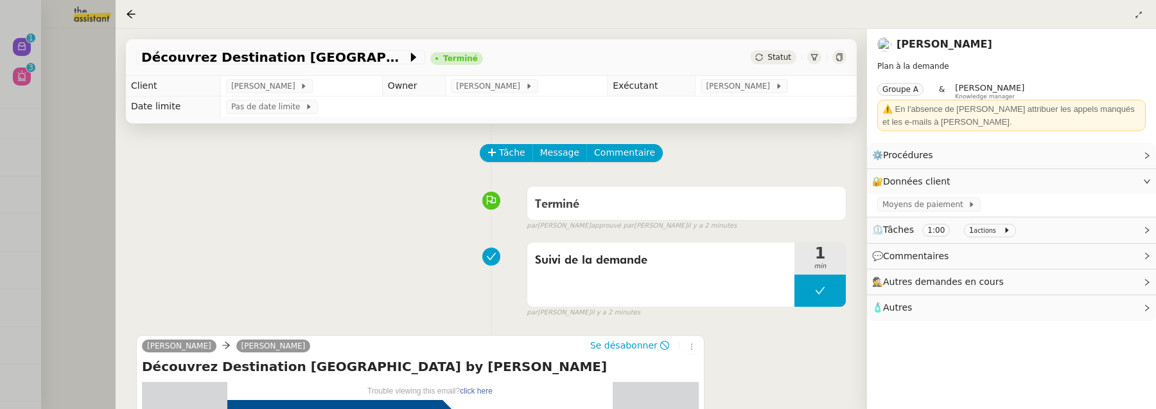
click at [82, 155] on div at bounding box center [578, 204] width 1156 height 409
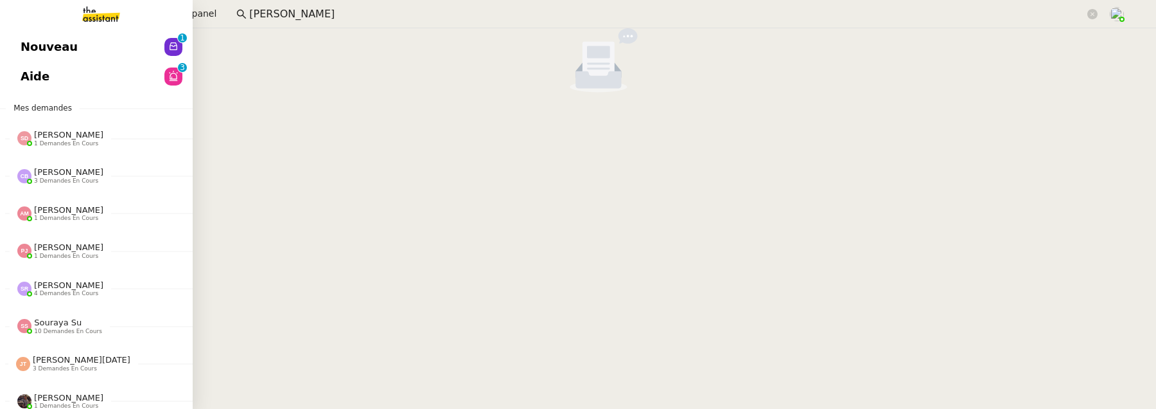
click at [28, 41] on span "Nouveau" at bounding box center [49, 46] width 57 height 19
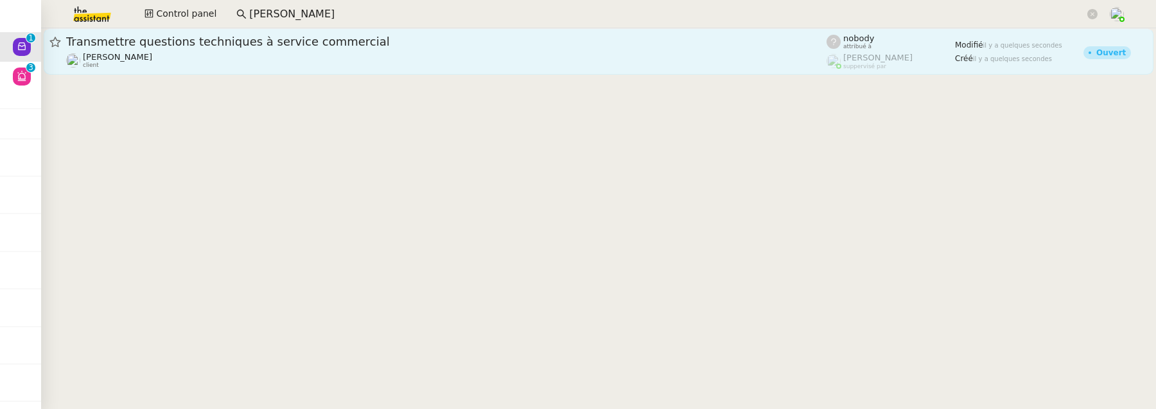
click at [395, 67] on div "Franck MUFFAT-JEANDET client" at bounding box center [446, 60] width 761 height 17
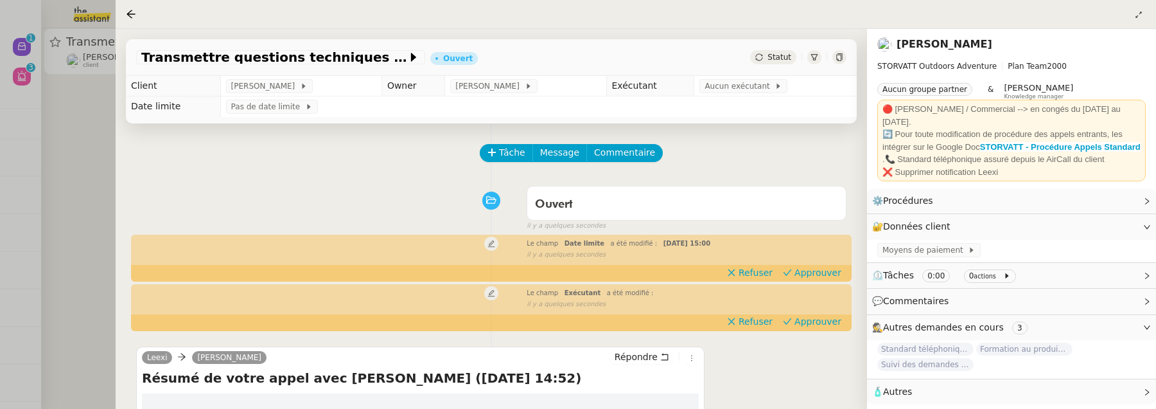
click at [779, 60] on span "Statut" at bounding box center [780, 57] width 24 height 9
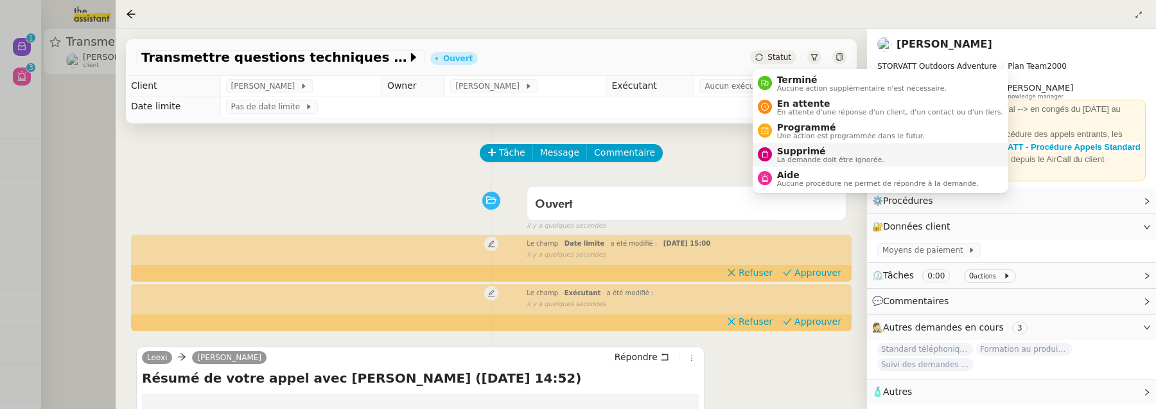
click at [815, 157] on span "La demande doit être ignorée." at bounding box center [830, 159] width 107 height 7
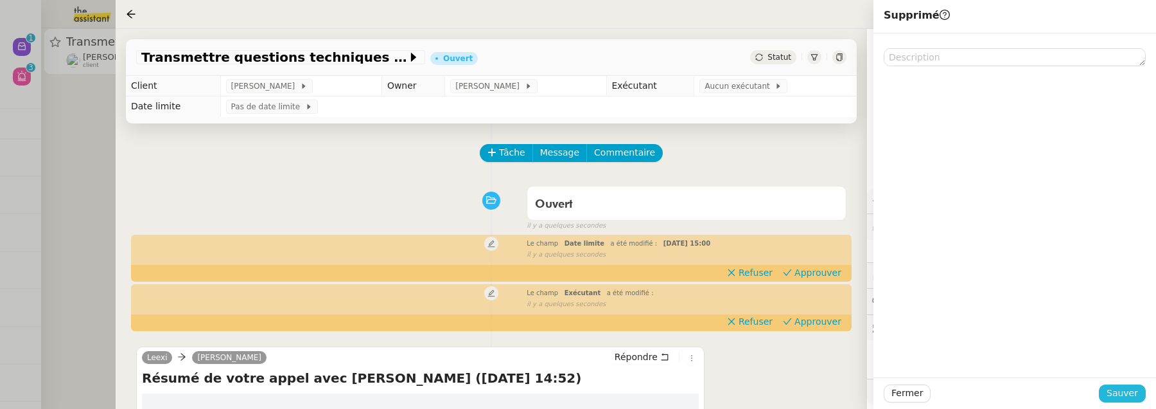
click at [1138, 393] on button "Sauver" at bounding box center [1122, 393] width 47 height 18
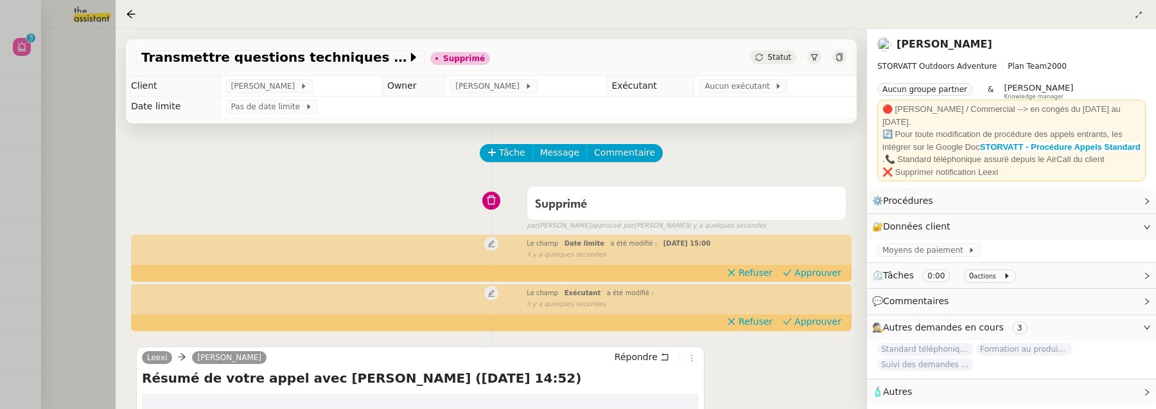
click at [84, 142] on div at bounding box center [578, 204] width 1156 height 409
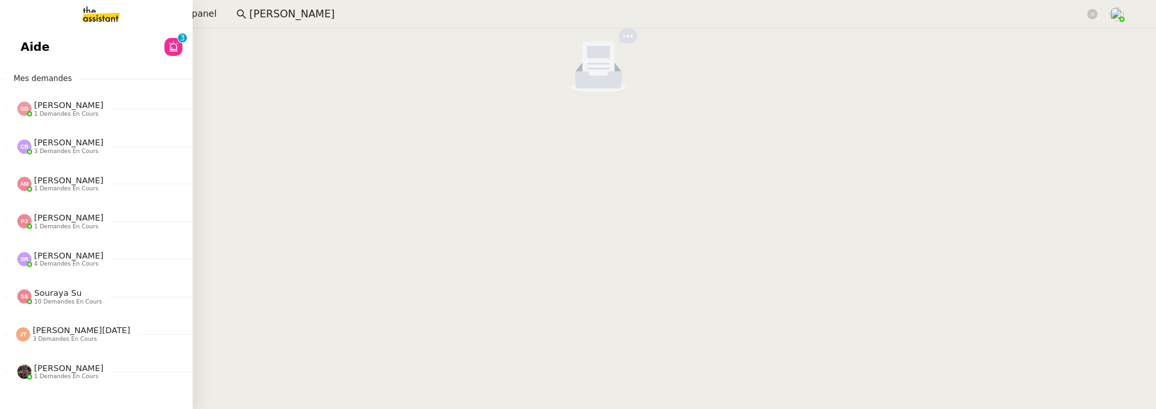
click at [29, 59] on link "Aide 0 1 2 3 4 5 6 7 8 9" at bounding box center [96, 47] width 193 height 30
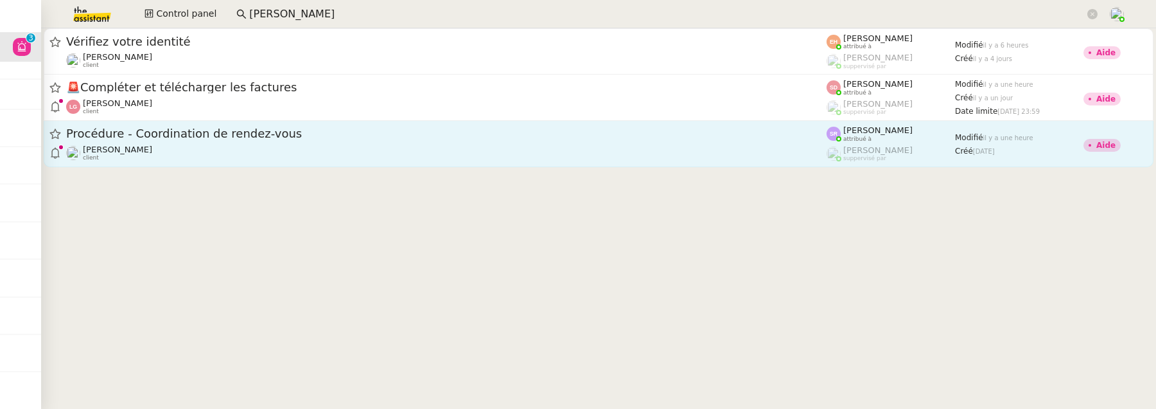
click at [669, 152] on div "Maurice N'Diaye client" at bounding box center [446, 153] width 761 height 17
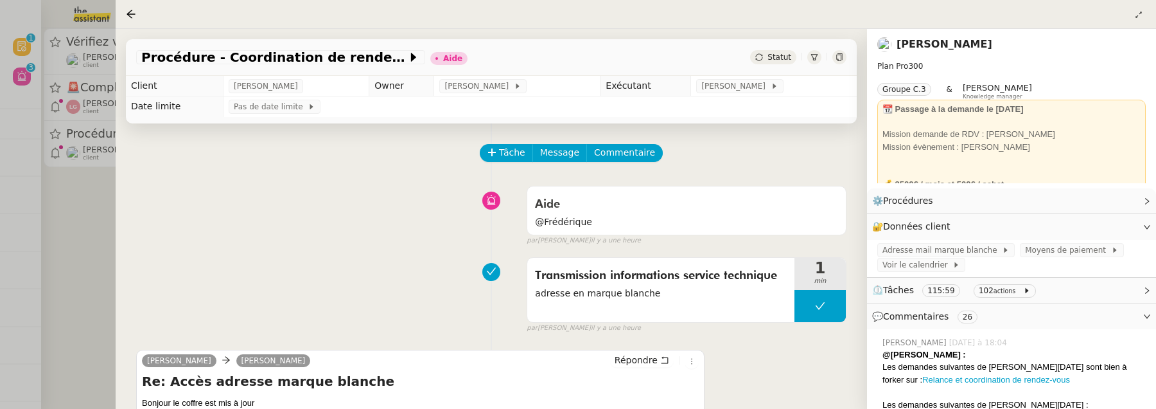
click at [98, 247] on div at bounding box center [578, 204] width 1156 height 409
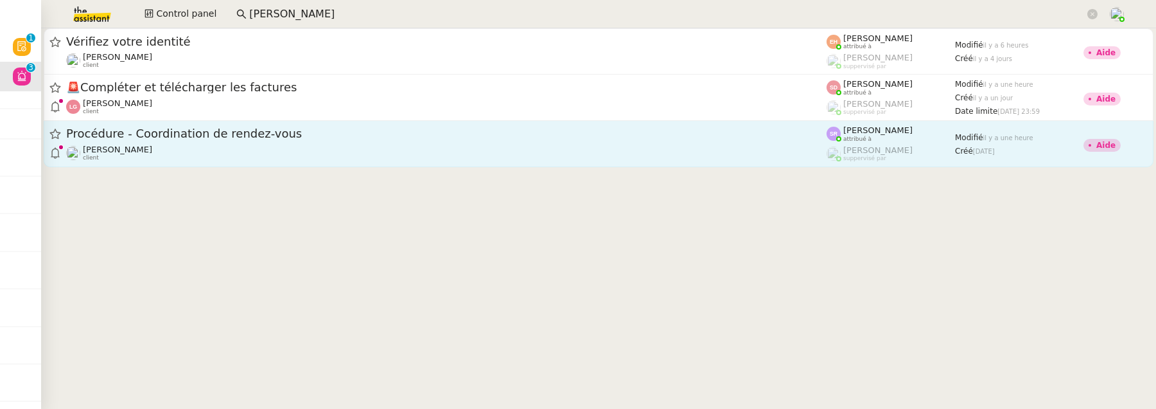
click at [305, 159] on div "Maurice N'Diaye client" at bounding box center [446, 153] width 761 height 17
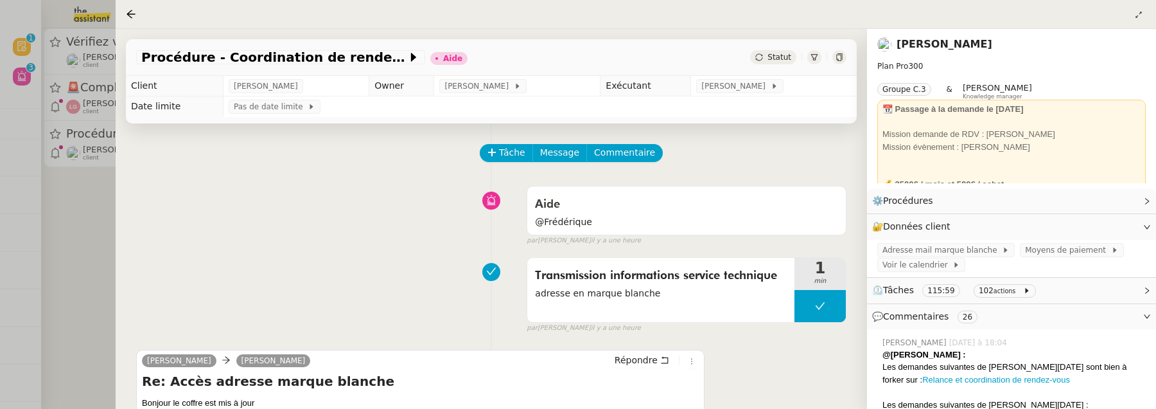
click at [97, 247] on div at bounding box center [578, 204] width 1156 height 409
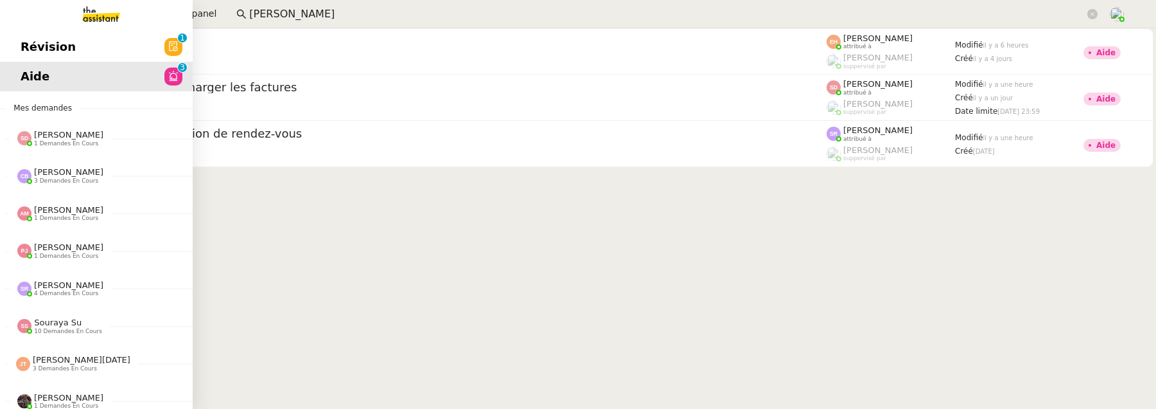
click at [24, 53] on span "Révision" at bounding box center [48, 46] width 55 height 19
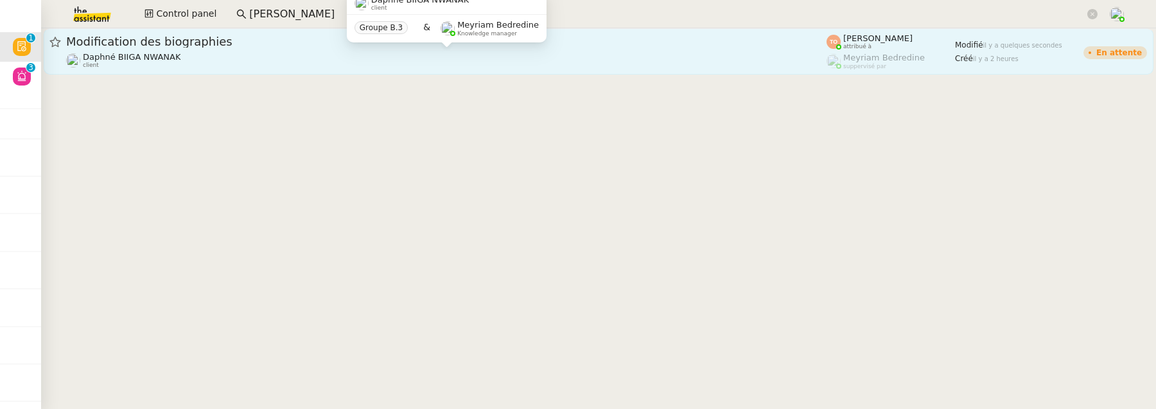
click at [412, 68] on div "Daphné BIIGA NWANAK client" at bounding box center [446, 60] width 761 height 17
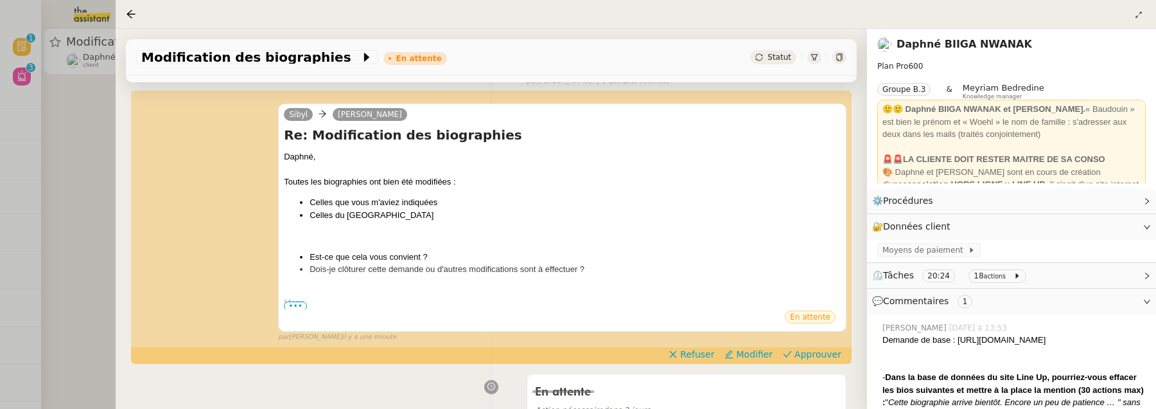
scroll to position [157, 0]
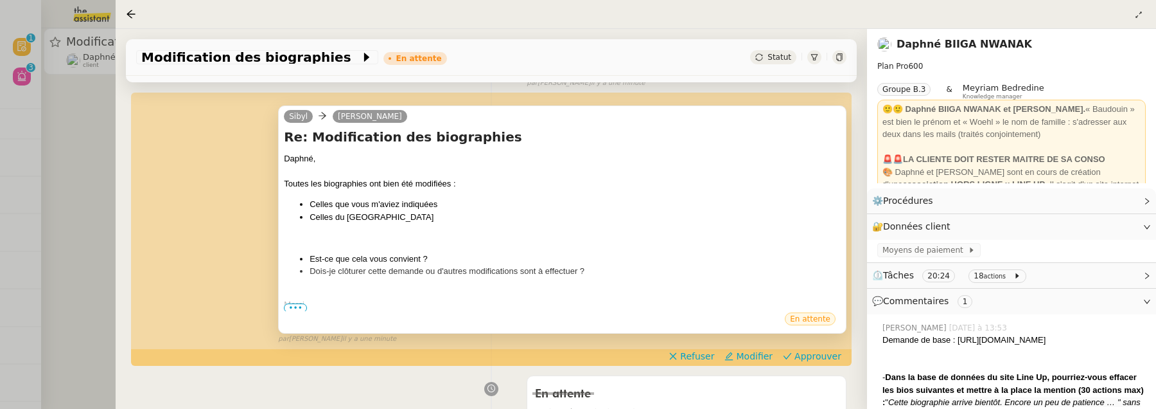
click at [293, 307] on span "•••" at bounding box center [295, 307] width 23 height 9
click at [804, 359] on span "Approuver" at bounding box center [818, 355] width 47 height 13
click at [80, 153] on div at bounding box center [578, 204] width 1156 height 409
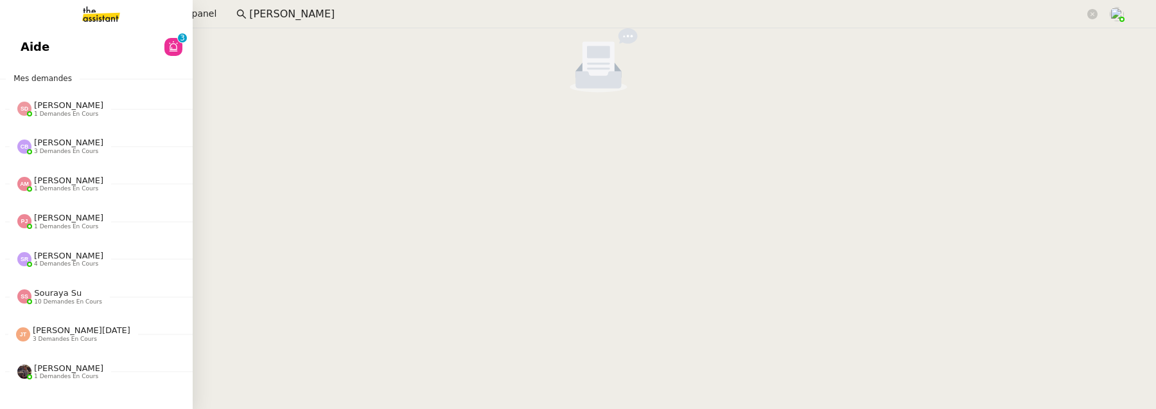
click at [39, 53] on link "Aide 0 1 2 3 4 5 6 7 8 9" at bounding box center [96, 47] width 193 height 30
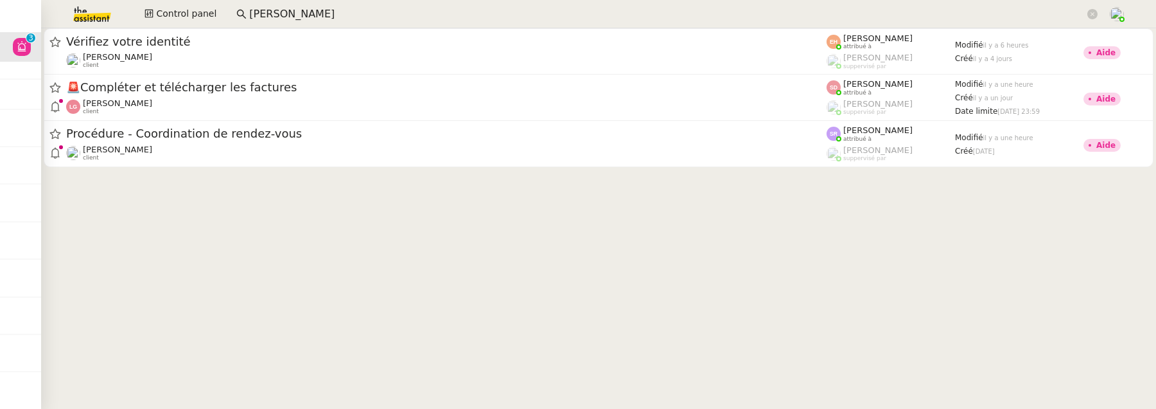
click at [527, 173] on div at bounding box center [598, 101] width 1115 height 146
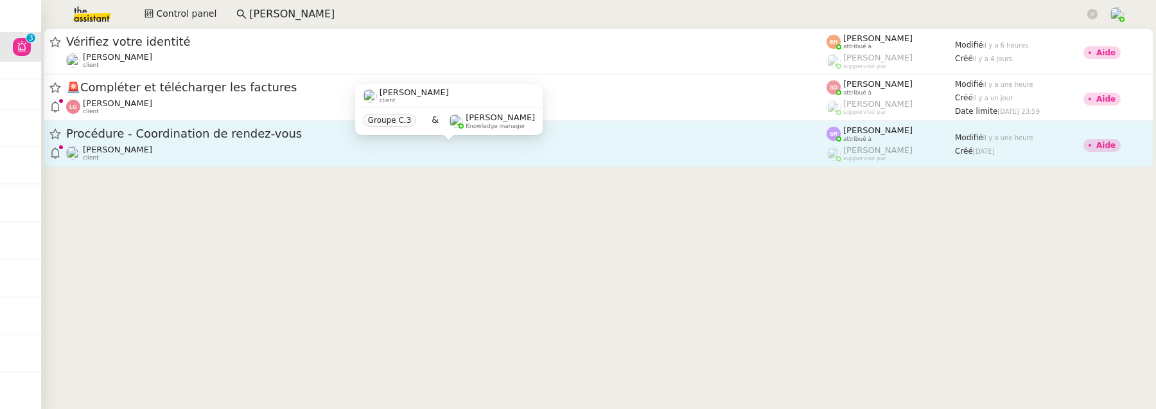
click at [535, 150] on div "Maurice N'Diaye client" at bounding box center [446, 153] width 761 height 17
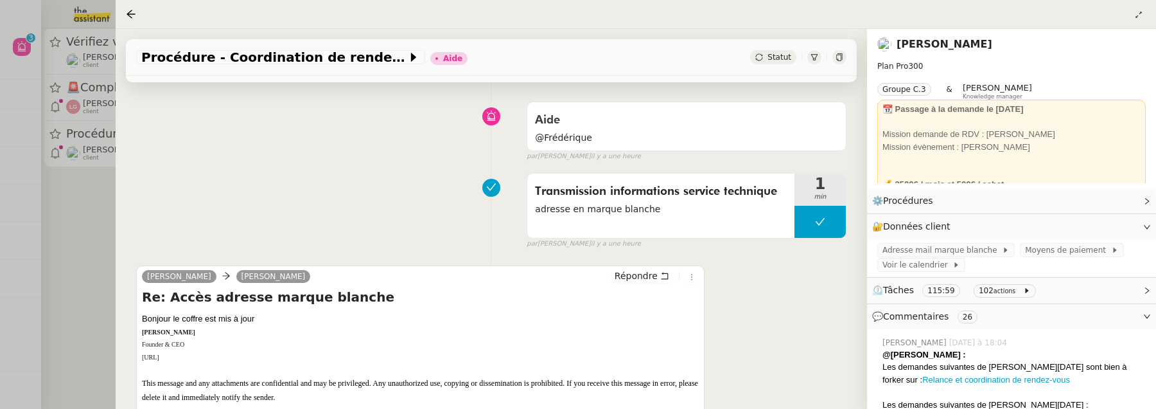
scroll to position [87, 0]
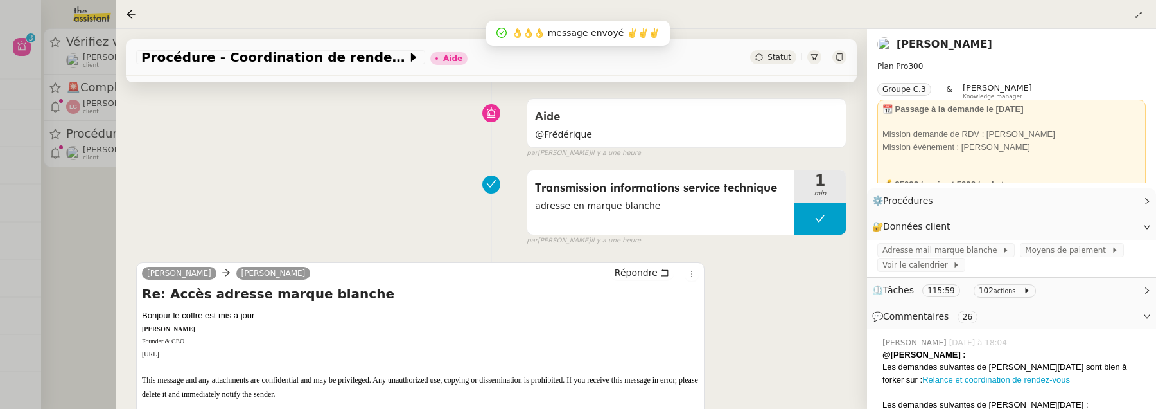
click at [82, 221] on div at bounding box center [578, 204] width 1156 height 409
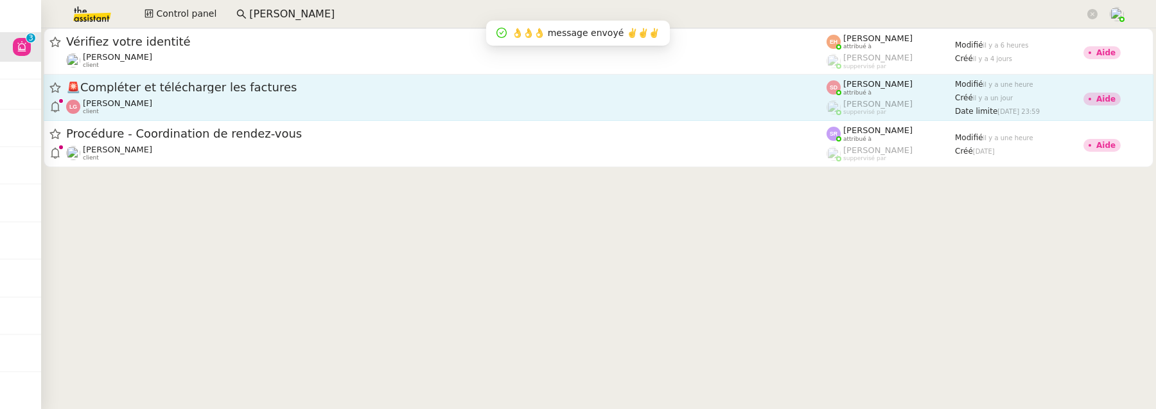
click at [352, 80] on div "🚨 Compléter et télécharger les factures" at bounding box center [446, 88] width 761 height 16
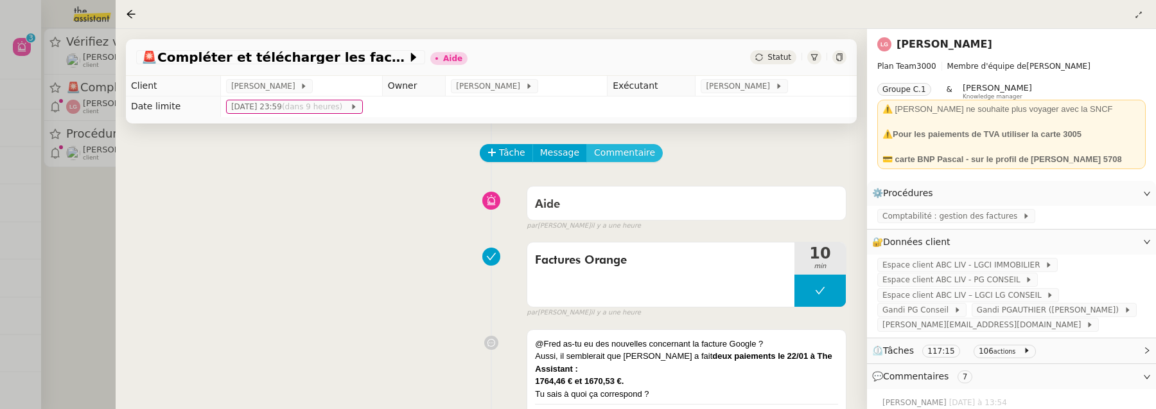
click at [632, 159] on span "Commentaire" at bounding box center [624, 152] width 61 height 15
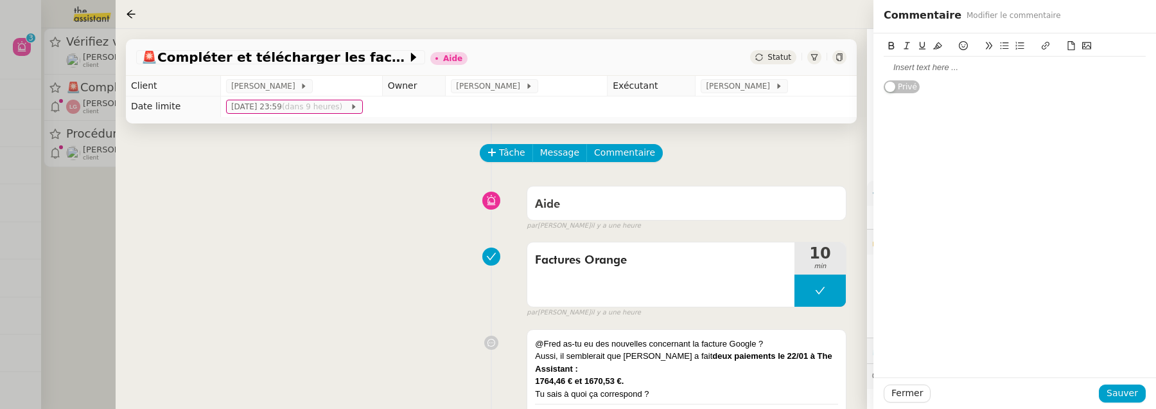
click at [942, 69] on div at bounding box center [1015, 68] width 262 height 12
click at [1122, 386] on span "Sauver" at bounding box center [1122, 392] width 31 height 15
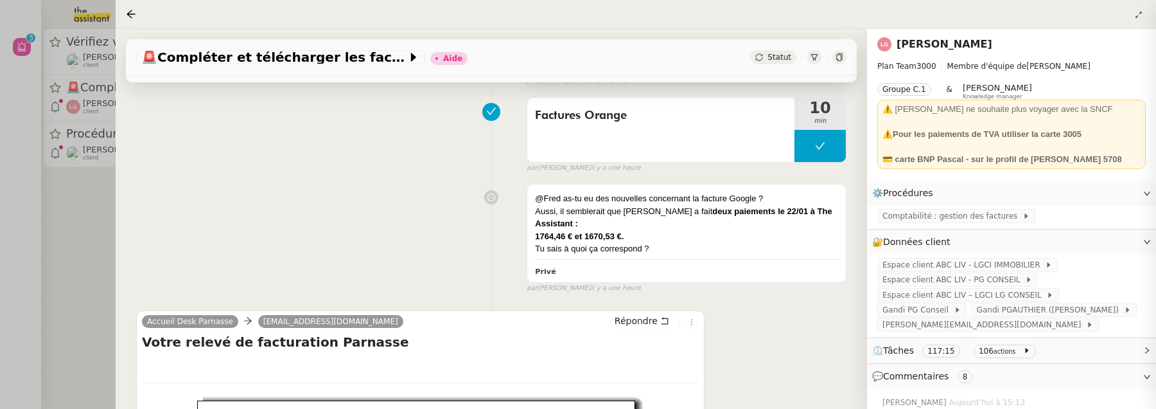
scroll to position [217, 0]
click at [927, 42] on link "[PERSON_NAME]" at bounding box center [945, 44] width 96 height 12
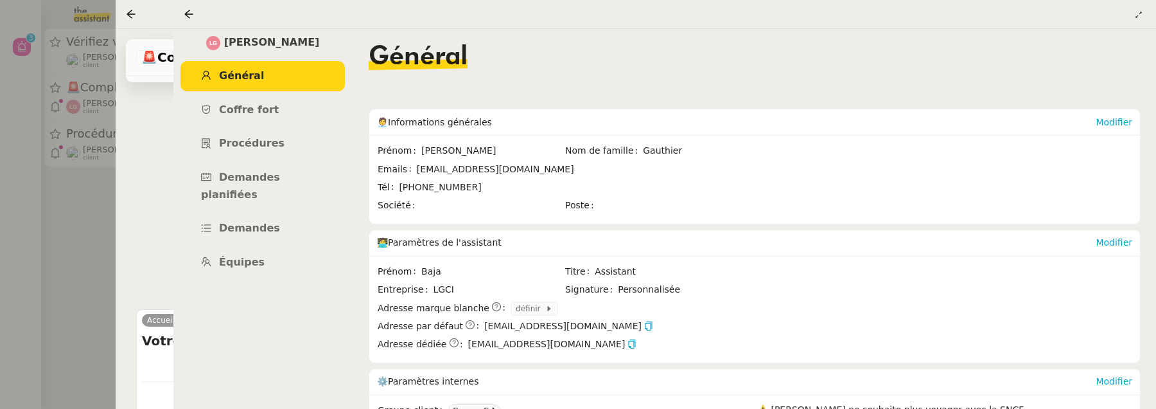
scroll to position [145, 0]
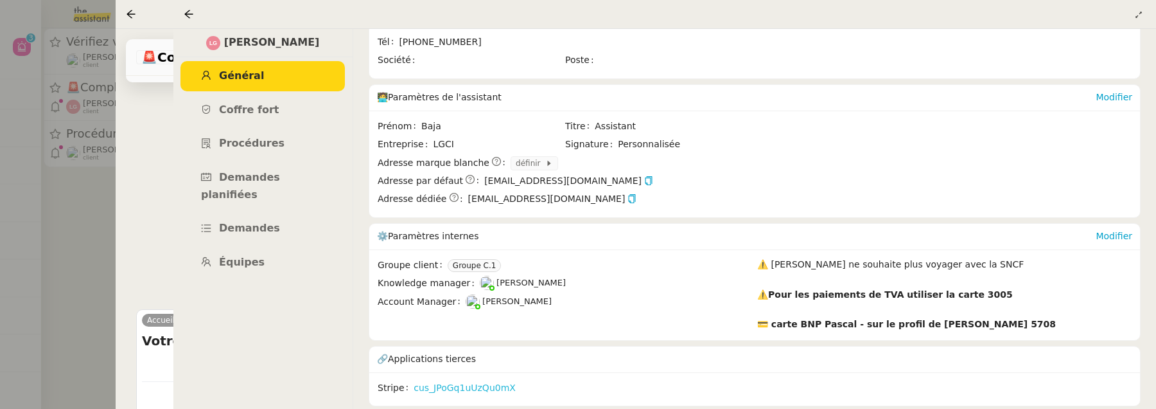
click at [484, 382] on link "cus_JPoGq1uUzQu0mX" at bounding box center [465, 387] width 102 height 15
click at [188, 11] on icon at bounding box center [188, 14] width 8 height 8
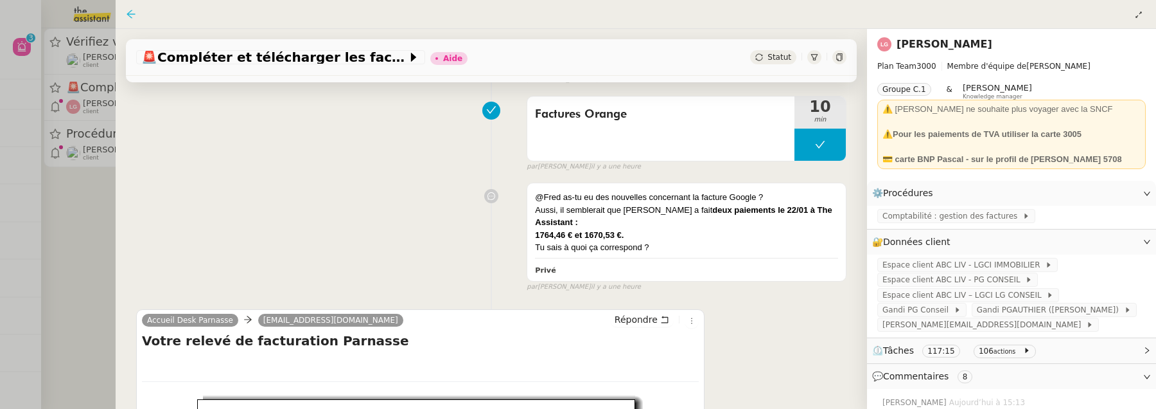
click at [134, 17] on icon at bounding box center [131, 14] width 10 height 10
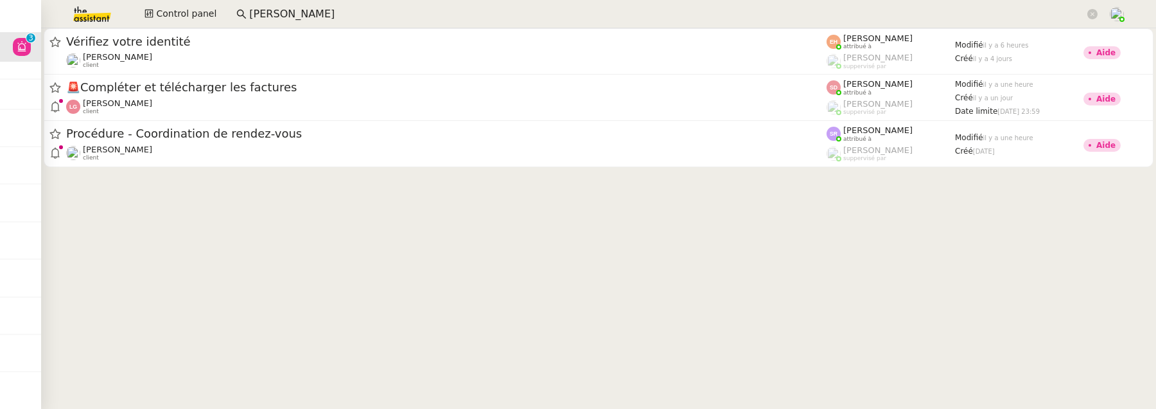
click at [375, 16] on input "emile" at bounding box center [667, 14] width 836 height 17
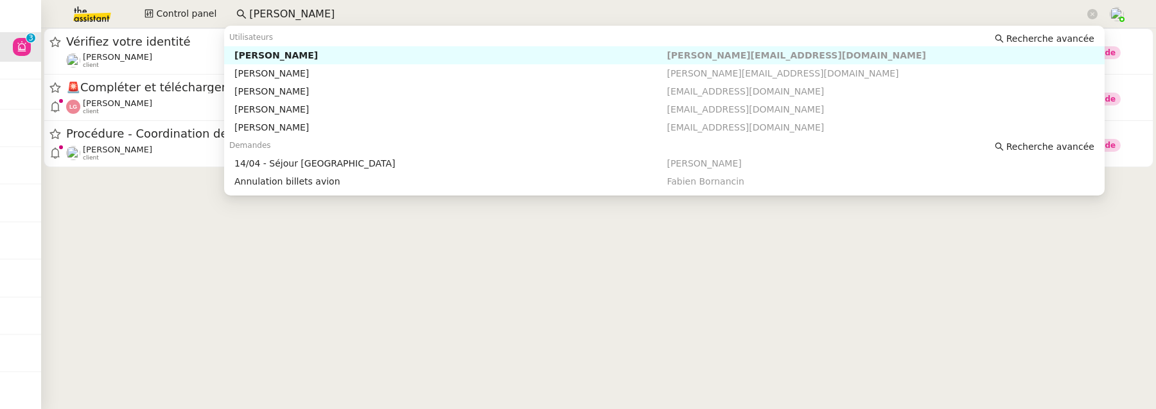
click at [375, 16] on input "emile" at bounding box center [667, 14] width 836 height 17
click at [387, 58] on div "[PERSON_NAME]" at bounding box center [450, 55] width 432 height 12
type input "laurene"
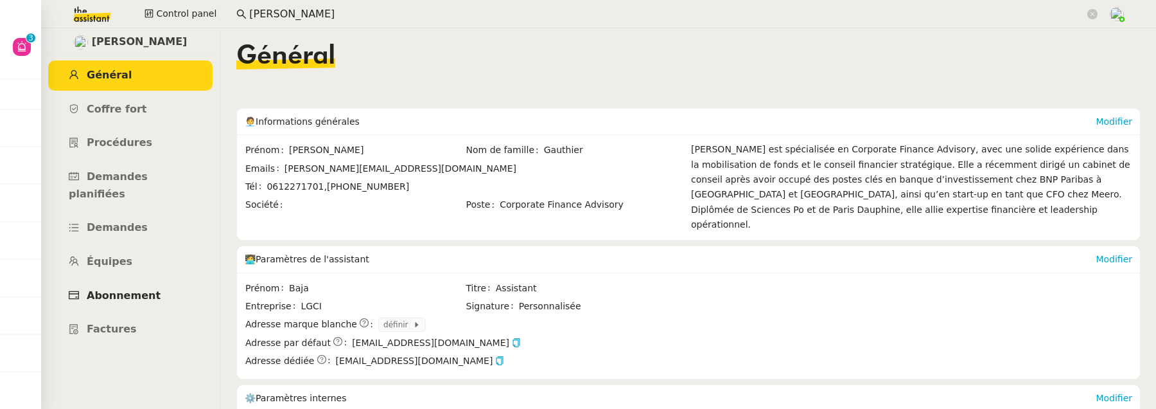
click at [130, 285] on link "Abonnement" at bounding box center [130, 296] width 164 height 30
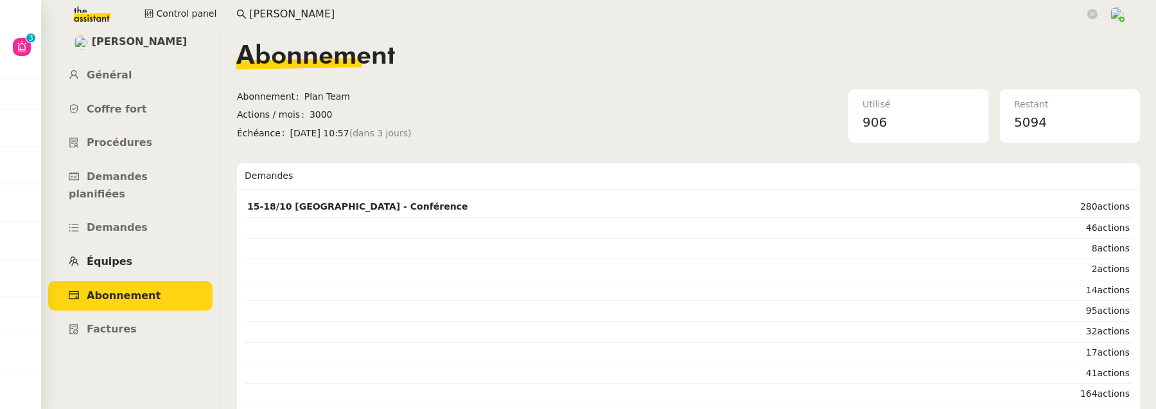
click at [145, 247] on link "Équipes" at bounding box center [130, 262] width 164 height 30
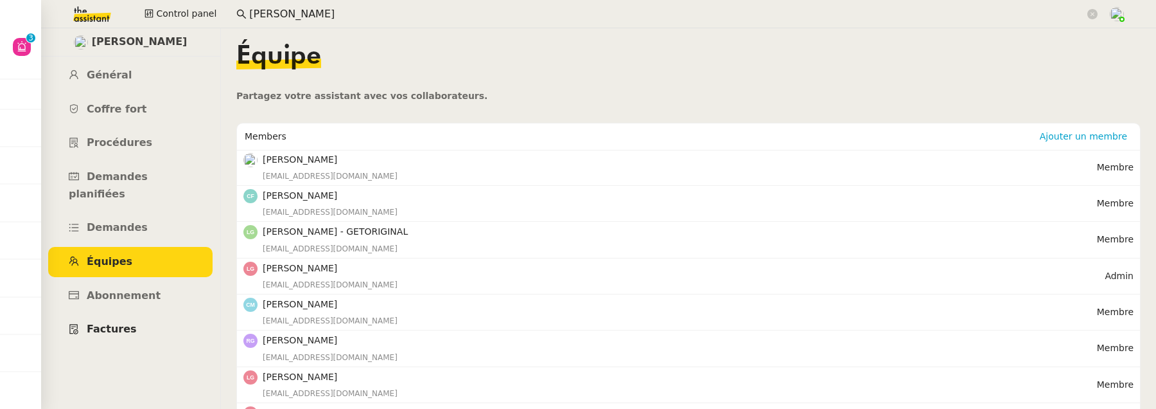
click at [118, 323] on span "Factures" at bounding box center [112, 329] width 50 height 12
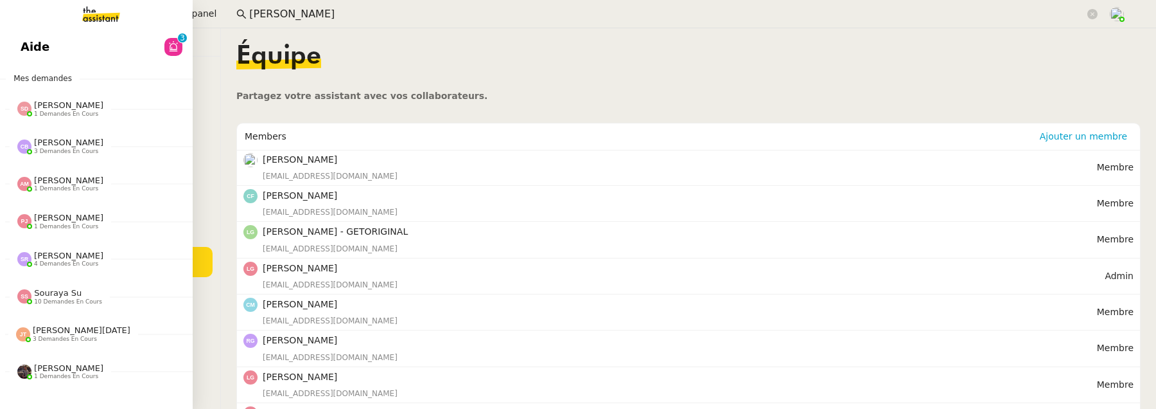
click at [21, 48] on span "Aide" at bounding box center [35, 46] width 29 height 19
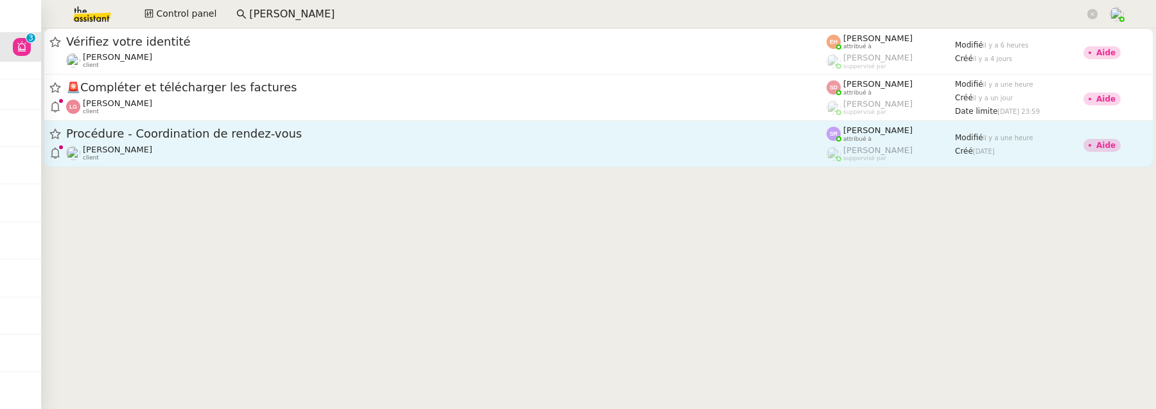
click at [473, 124] on link "Procédure - Coordination de rendez-vous Maurice N'Diaye client Stéphanie Rakoto…" at bounding box center [599, 144] width 1110 height 46
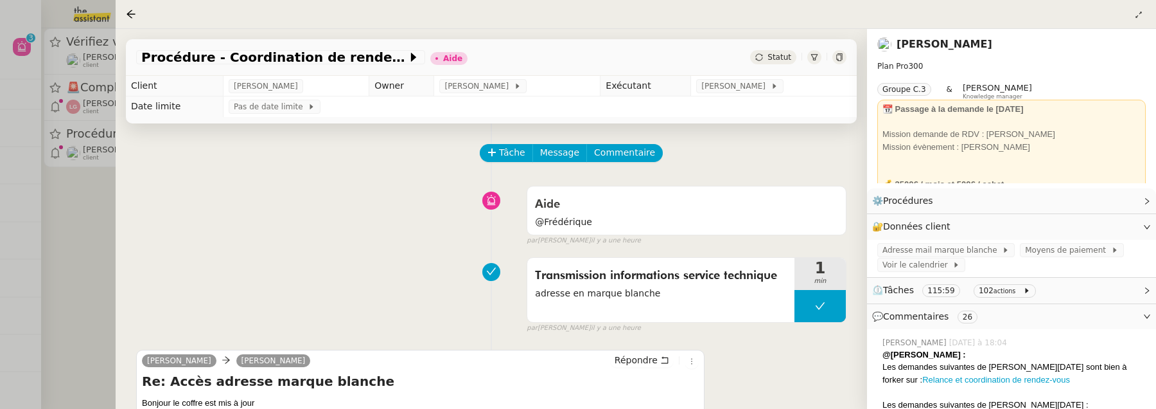
click at [83, 285] on div at bounding box center [578, 204] width 1156 height 409
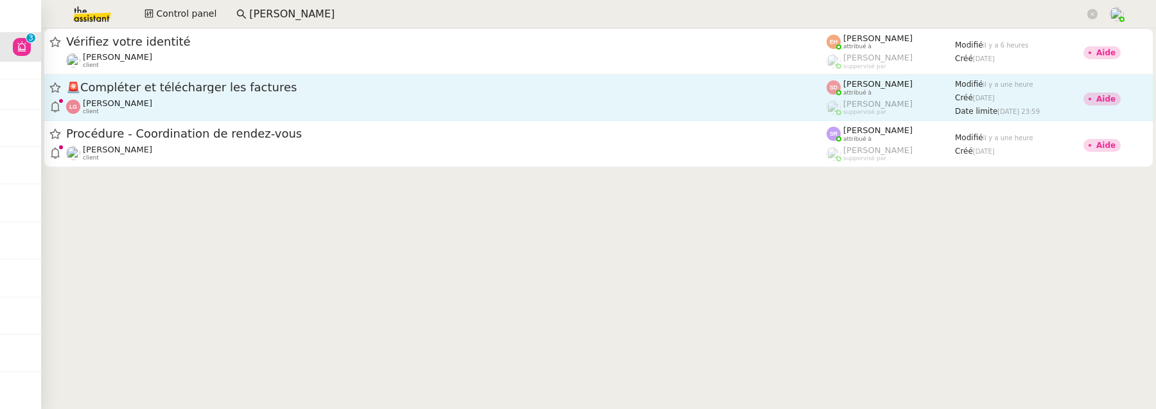
click at [305, 94] on div "🚨 Compléter et télécharger les factures" at bounding box center [446, 88] width 761 height 16
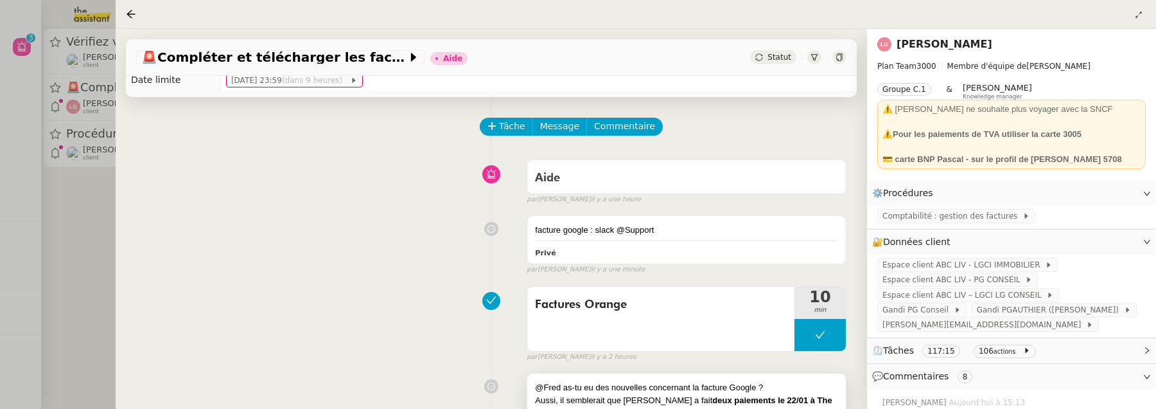
scroll to position [26, 0]
click at [721, 231] on div "facture google : slack @Support" at bounding box center [686, 230] width 303 height 13
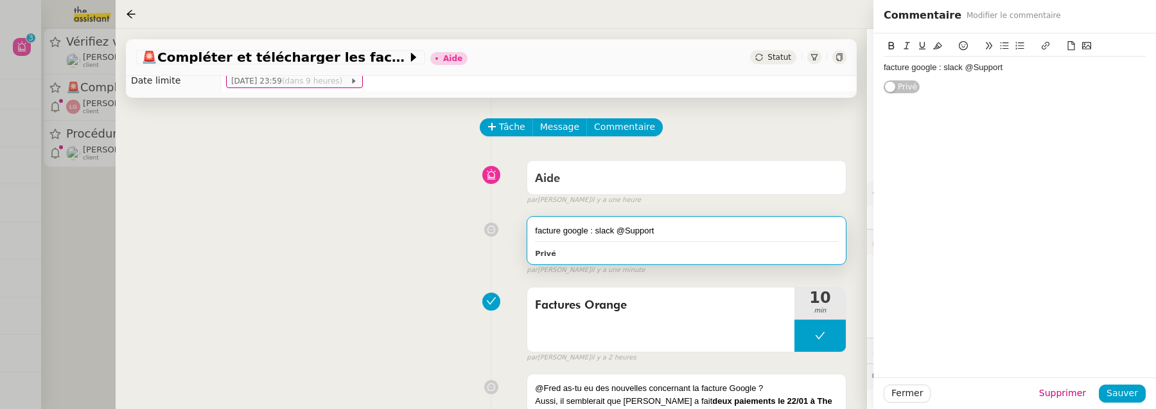
click at [1021, 68] on div "facture google : slack @Support" at bounding box center [1015, 68] width 262 height 12
click at [1138, 391] on span "Sauver" at bounding box center [1122, 392] width 31 height 15
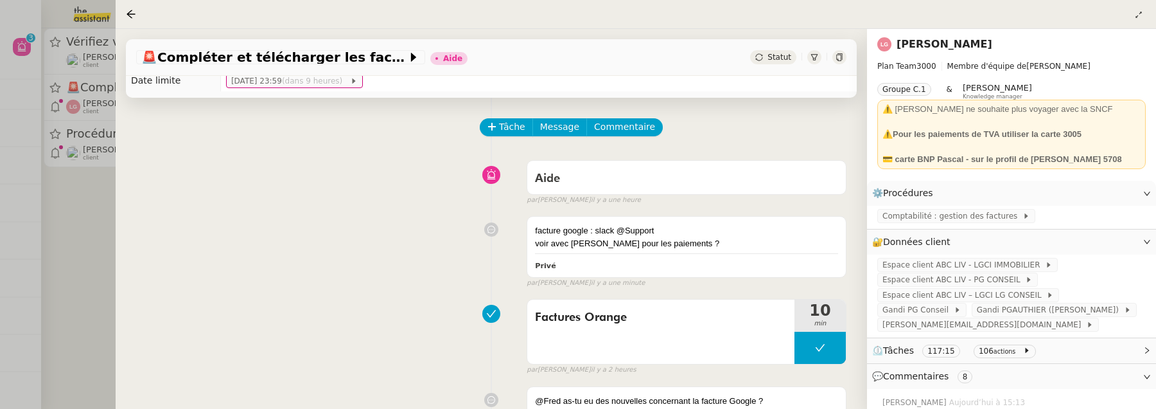
click at [111, 247] on div at bounding box center [578, 204] width 1156 height 409
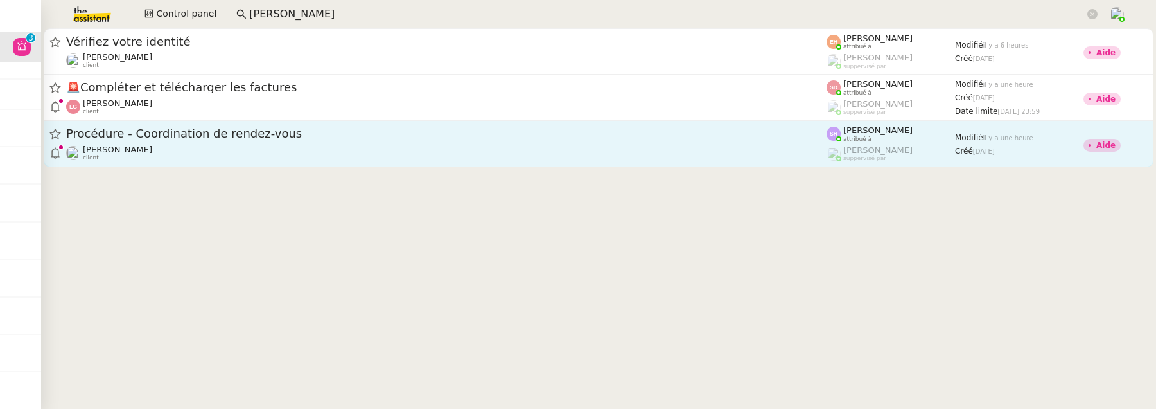
click at [187, 148] on div "Maurice N'Diaye client" at bounding box center [446, 153] width 761 height 17
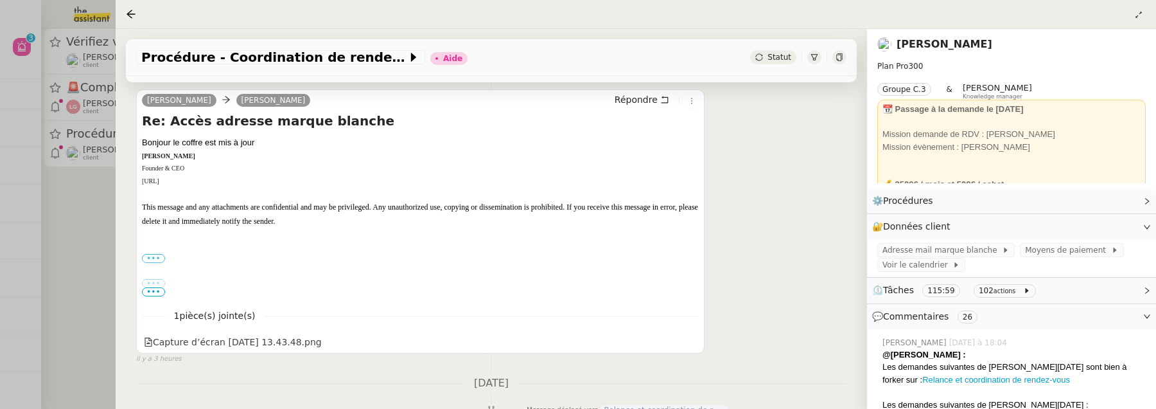
scroll to position [263, 0]
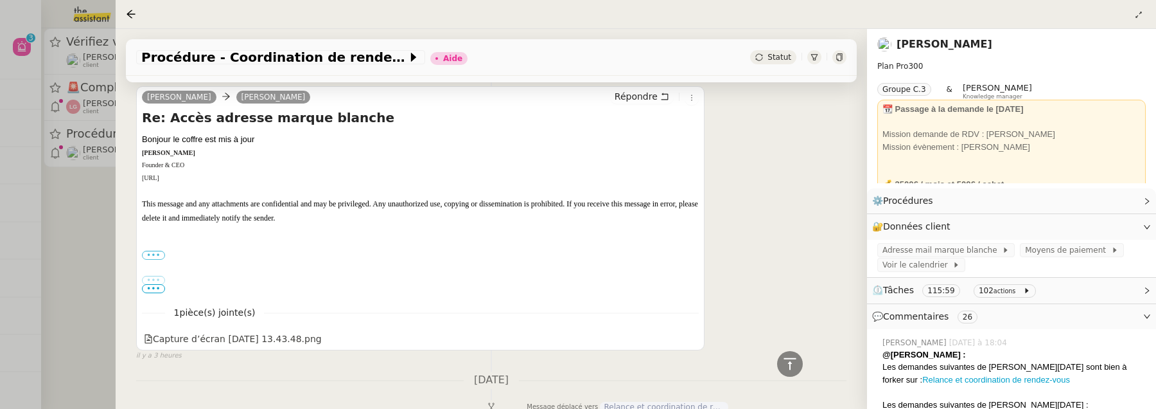
click at [914, 44] on link "[PERSON_NAME]" at bounding box center [945, 44] width 96 height 12
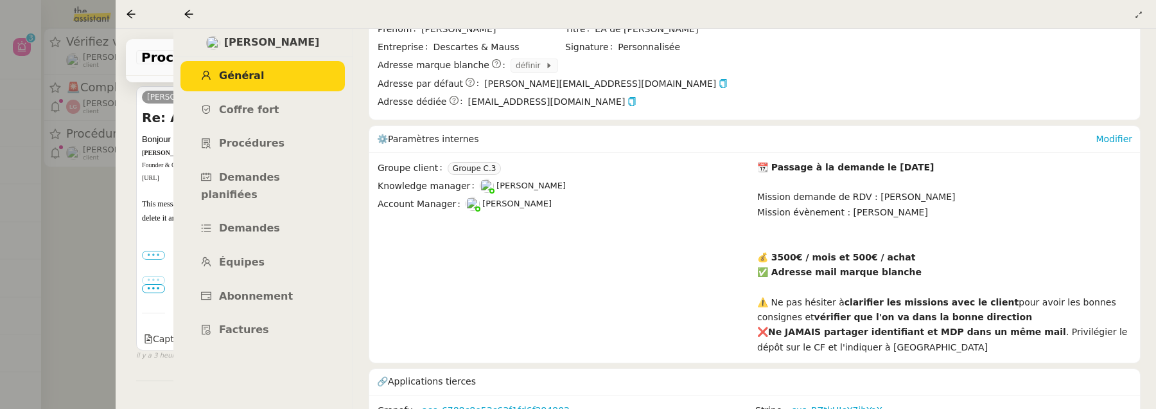
scroll to position [258, 0]
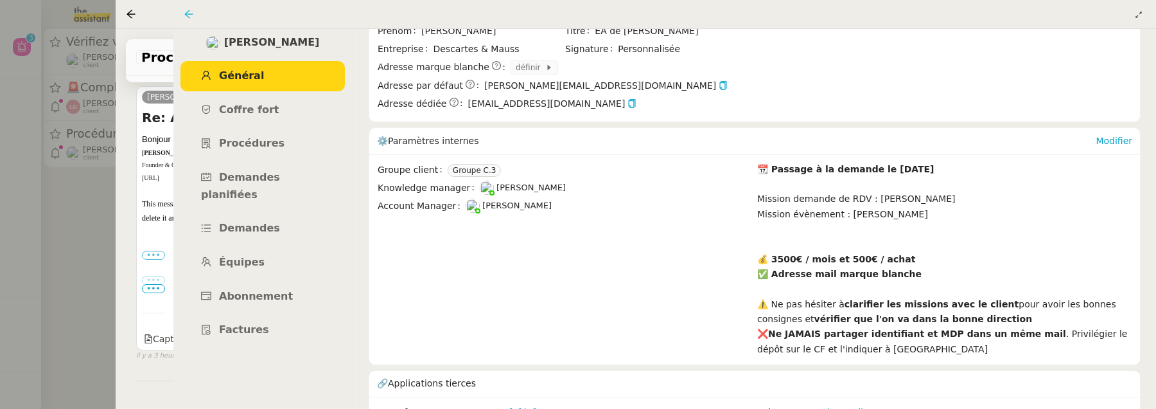
click at [189, 13] on icon at bounding box center [189, 14] width 10 height 10
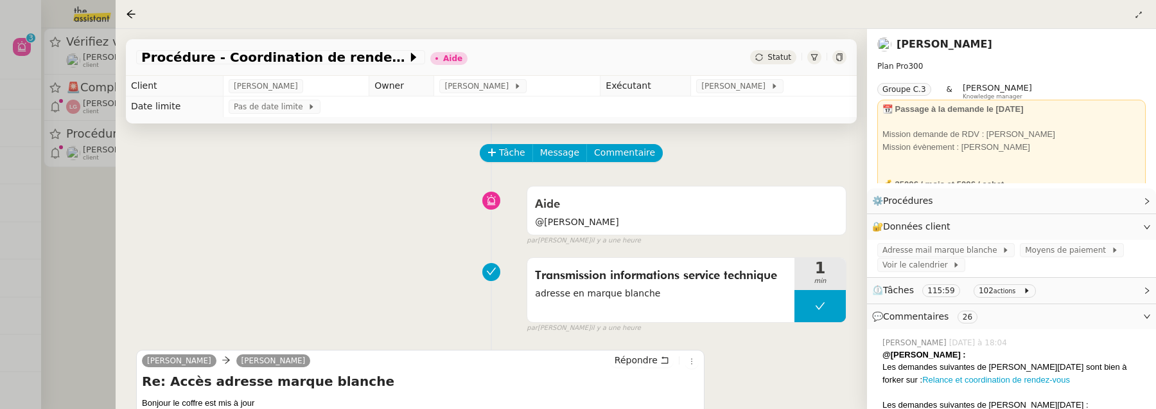
click at [103, 262] on div at bounding box center [578, 204] width 1156 height 409
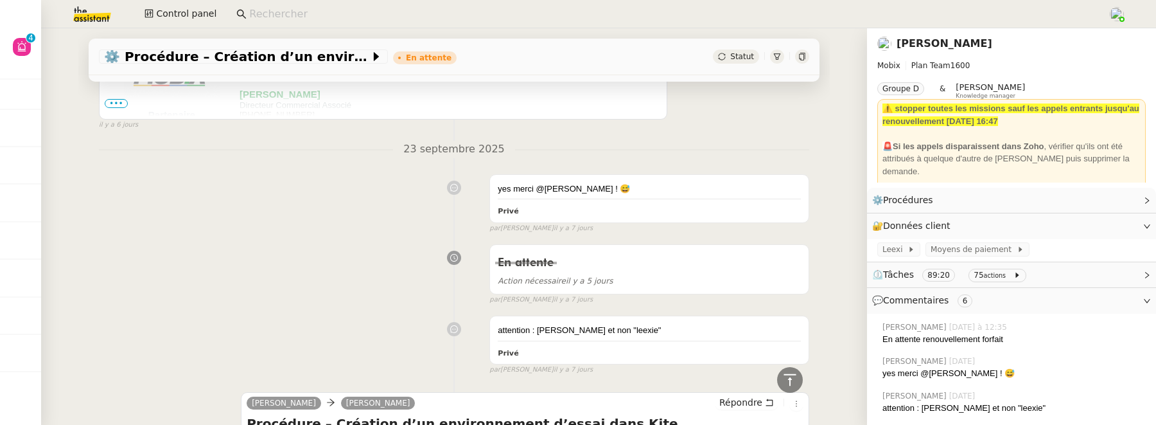
scroll to position [324, 0]
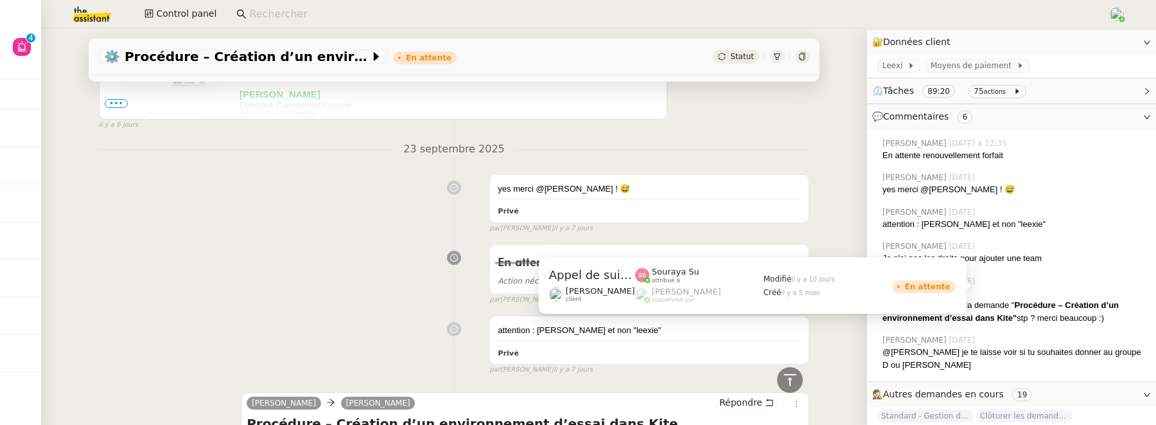
scroll to position [0, 0]
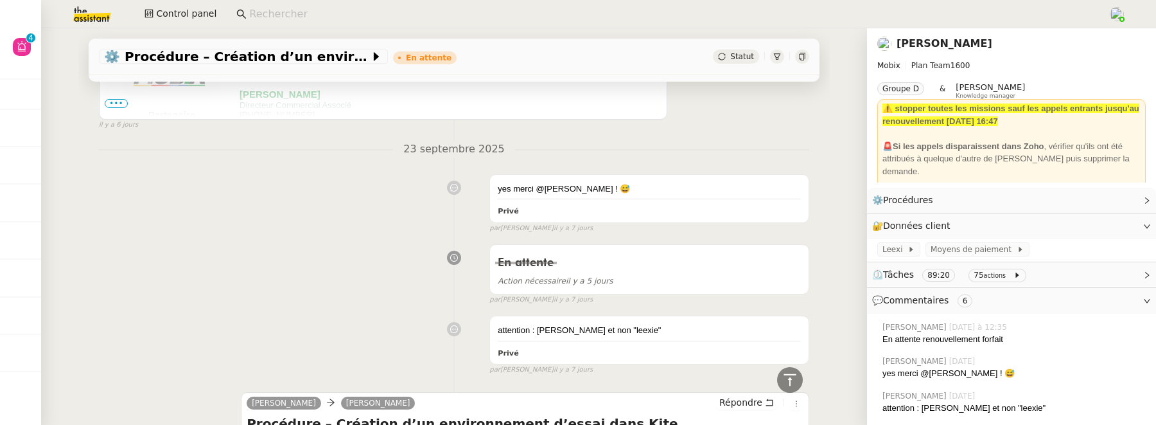
click at [783, 106] on div "[PERSON_NAME] [PERSON_NAME] Répondre Re: Procédure – Création d’un environnemen…" at bounding box center [454, 9] width 711 height 241
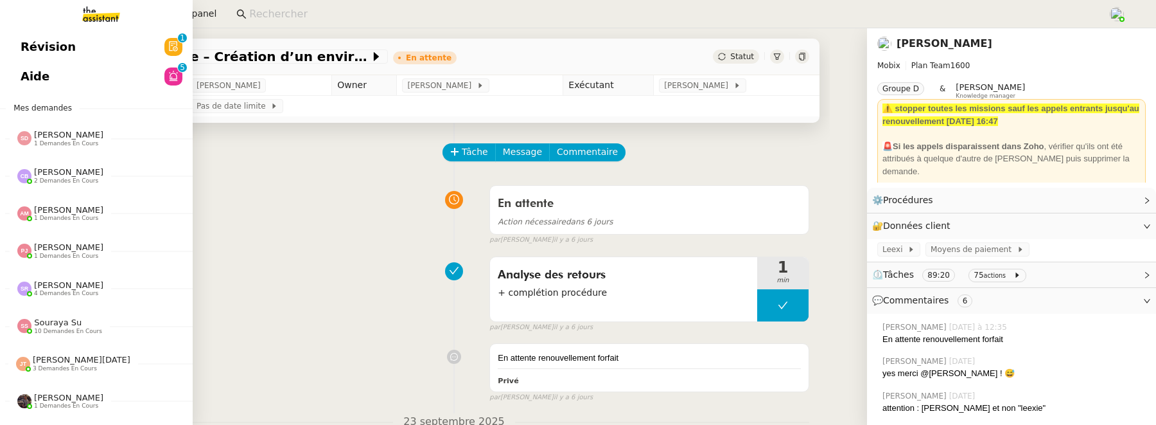
click at [37, 84] on span "Aide" at bounding box center [35, 76] width 29 height 19
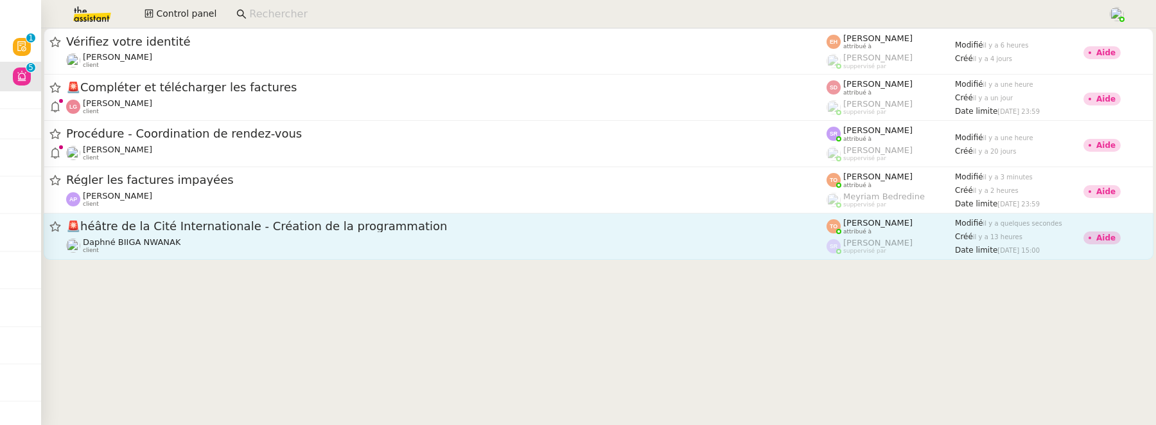
click at [333, 230] on span "🚨 héâtre de la Cité Internationale - Création de la programmation" at bounding box center [446, 226] width 761 height 12
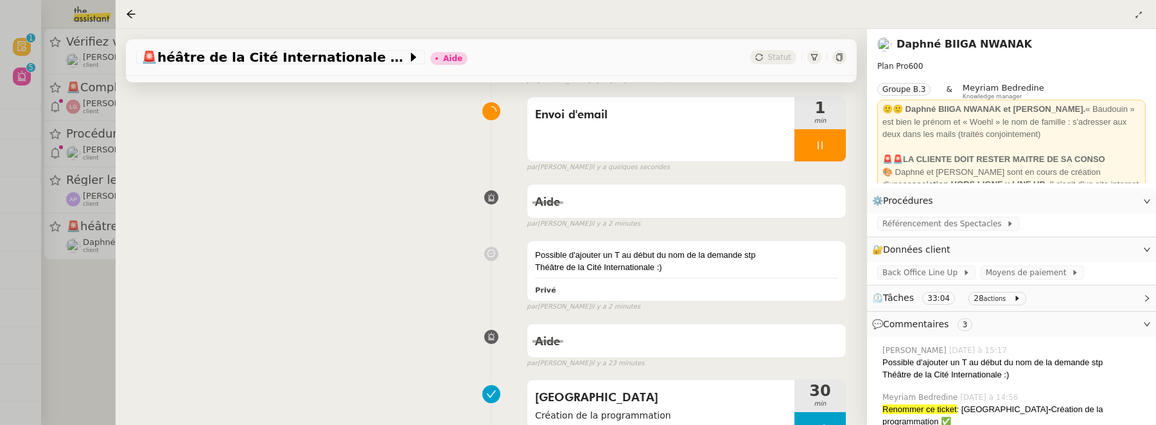
scroll to position [146, 0]
click at [168, 60] on span "🚨 héâtre de la Cité Internationale - Création de la programmation" at bounding box center [274, 57] width 266 height 13
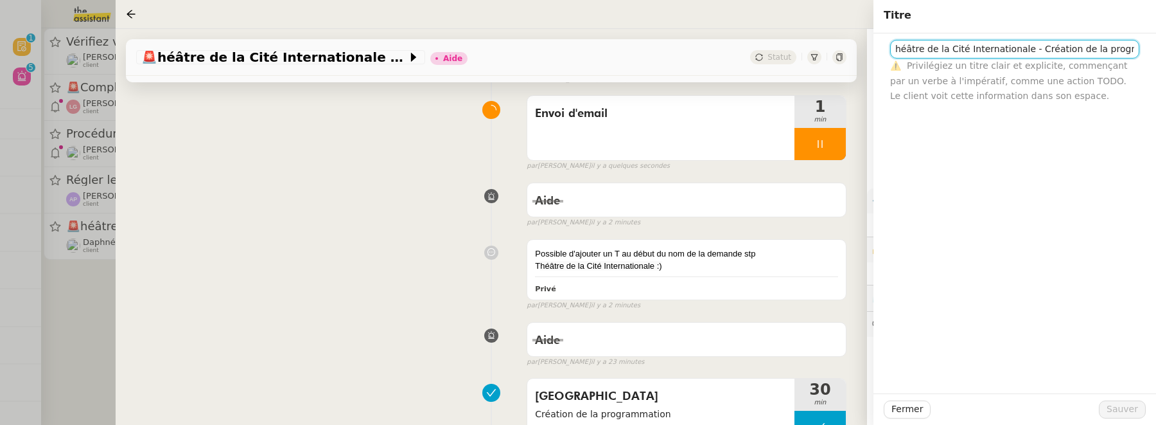
drag, startPoint x: 905, startPoint y: 49, endPoint x: 800, endPoint y: 47, distance: 105.4
click at [801, 47] on app-ticket "🚨 héâtre de la Cité Internationale - Création de la programmation Aide Statut C…" at bounding box center [636, 227] width 1041 height 396
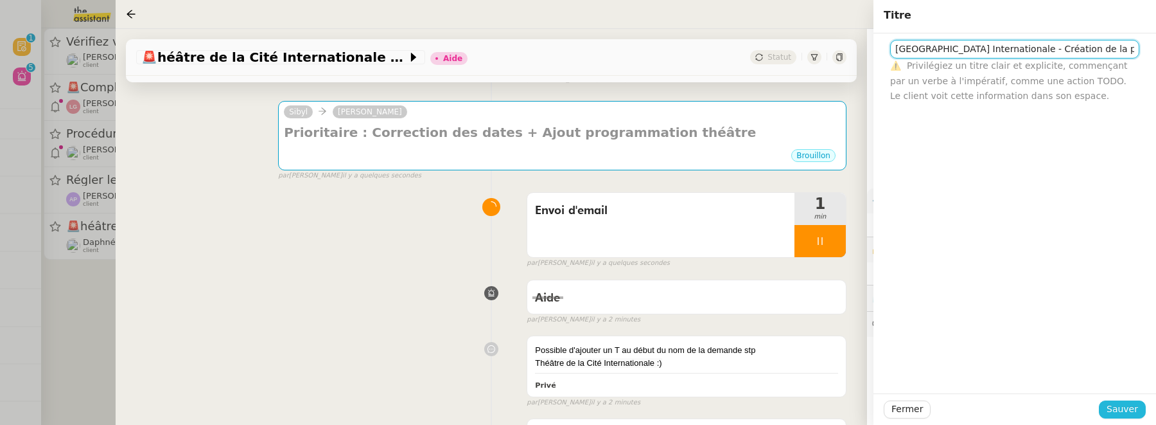
type input "[GEOGRAPHIC_DATA] Internationale - Création de la programmation"
click at [1123, 410] on span "Sauver" at bounding box center [1122, 409] width 31 height 15
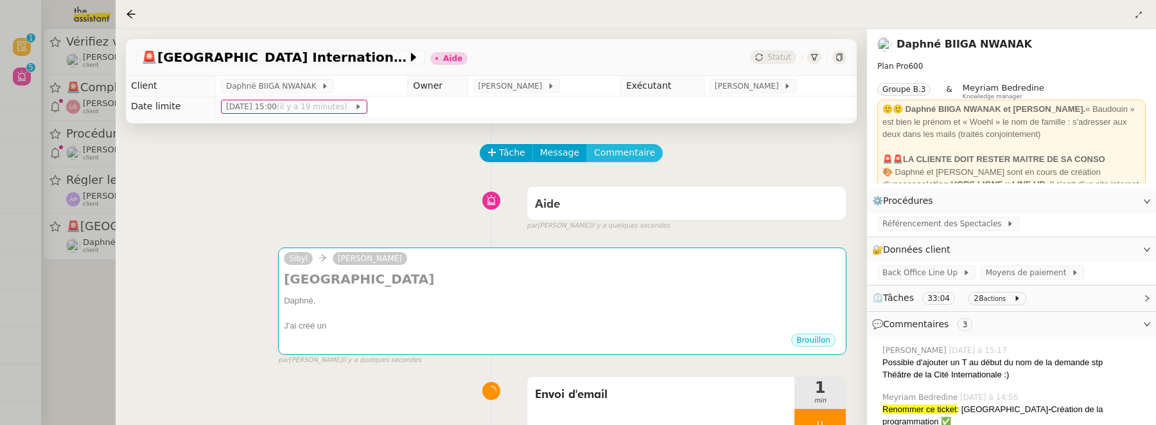
click at [608, 150] on span "Commentaire" at bounding box center [624, 152] width 61 height 15
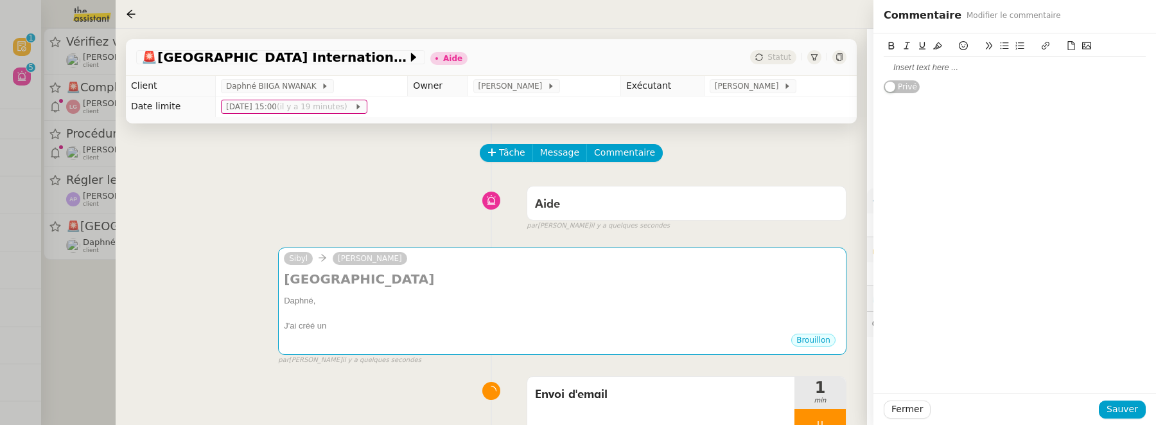
click at [894, 69] on div at bounding box center [1015, 68] width 262 height 12
click at [1125, 411] on span "Sauver" at bounding box center [1122, 409] width 31 height 15
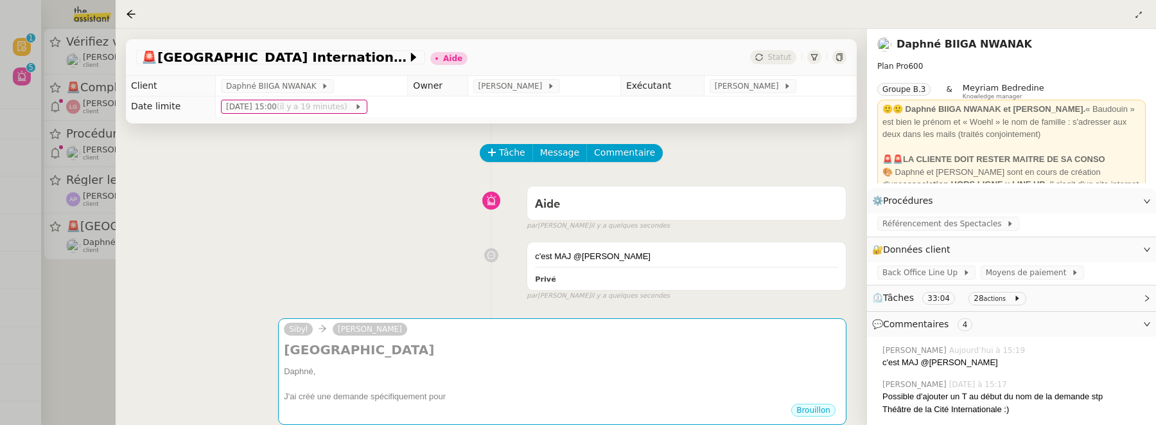
click at [94, 311] on div at bounding box center [578, 212] width 1156 height 425
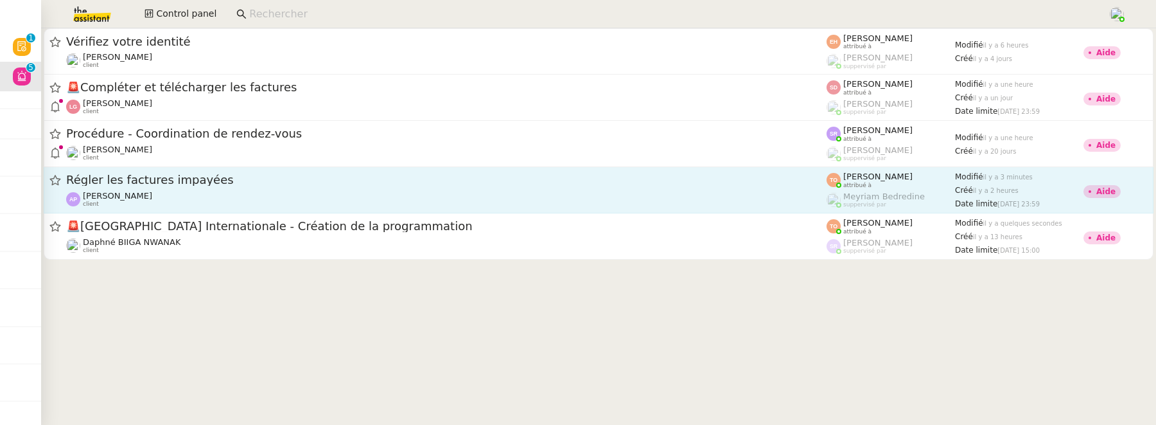
click at [176, 203] on div "[PERSON_NAME] client" at bounding box center [446, 199] width 761 height 17
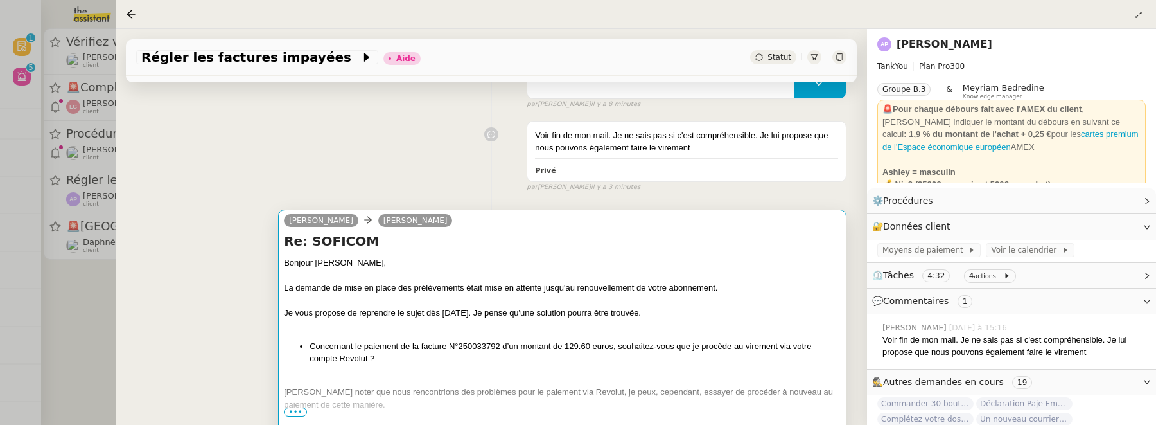
scroll to position [209, 0]
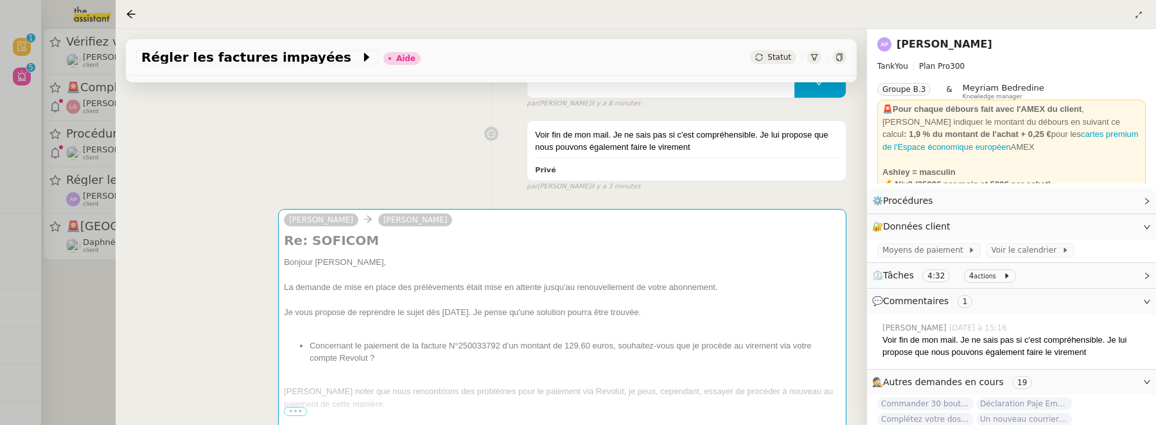
click at [73, 288] on div at bounding box center [578, 212] width 1156 height 425
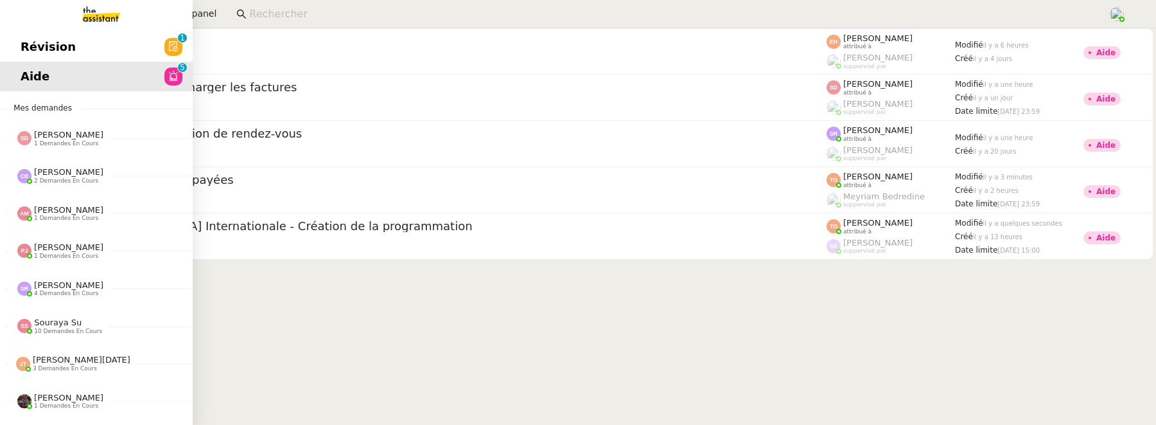
click at [37, 53] on span "Révision" at bounding box center [48, 46] width 55 height 19
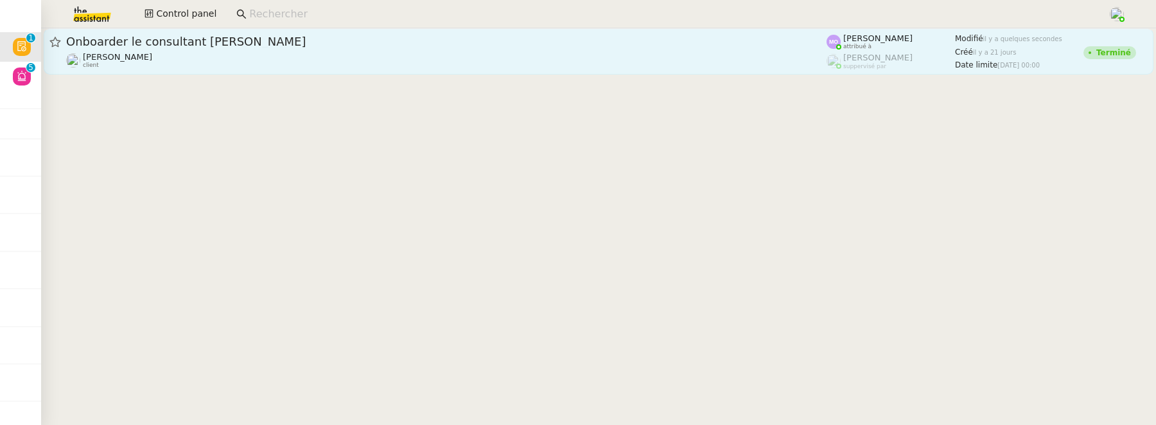
click at [447, 56] on div "[PERSON_NAME] client" at bounding box center [446, 60] width 761 height 17
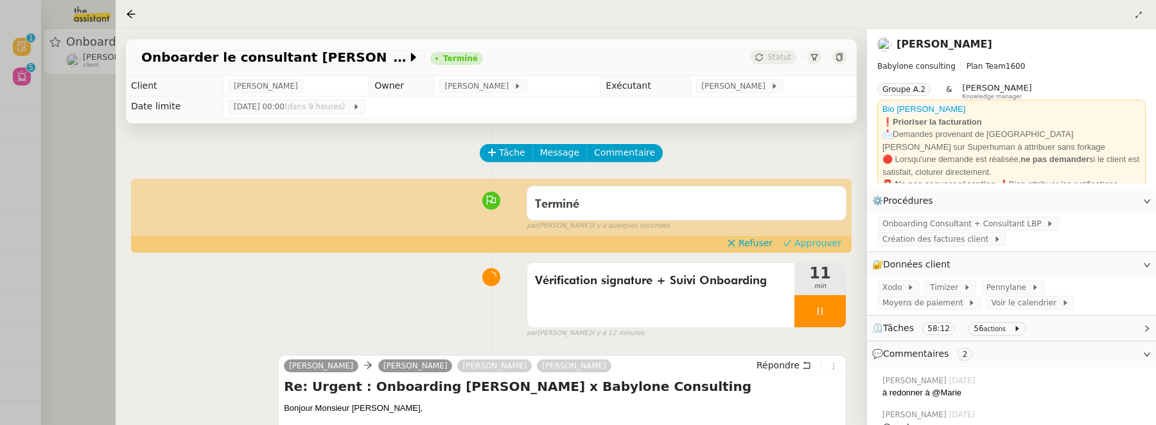
click at [817, 244] on span "Approuver" at bounding box center [818, 242] width 47 height 13
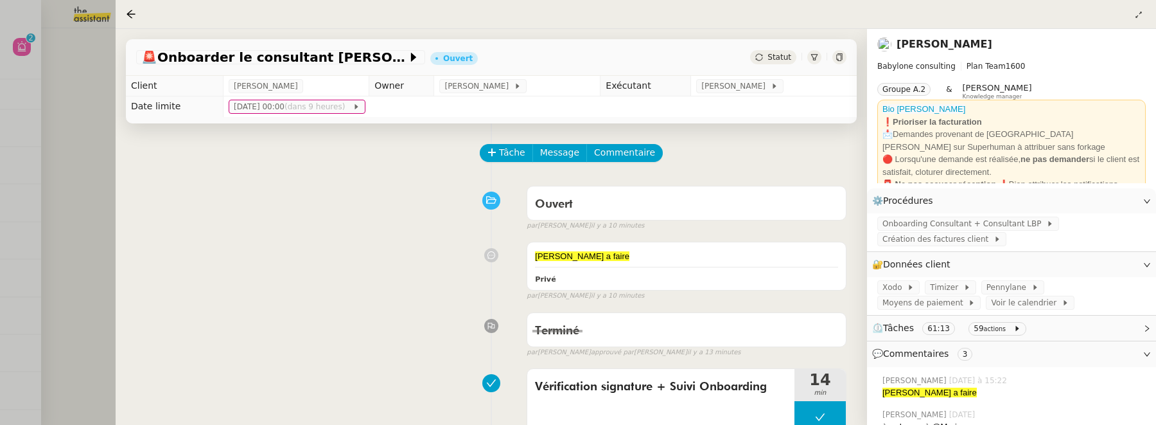
click at [95, 151] on div at bounding box center [578, 212] width 1156 height 425
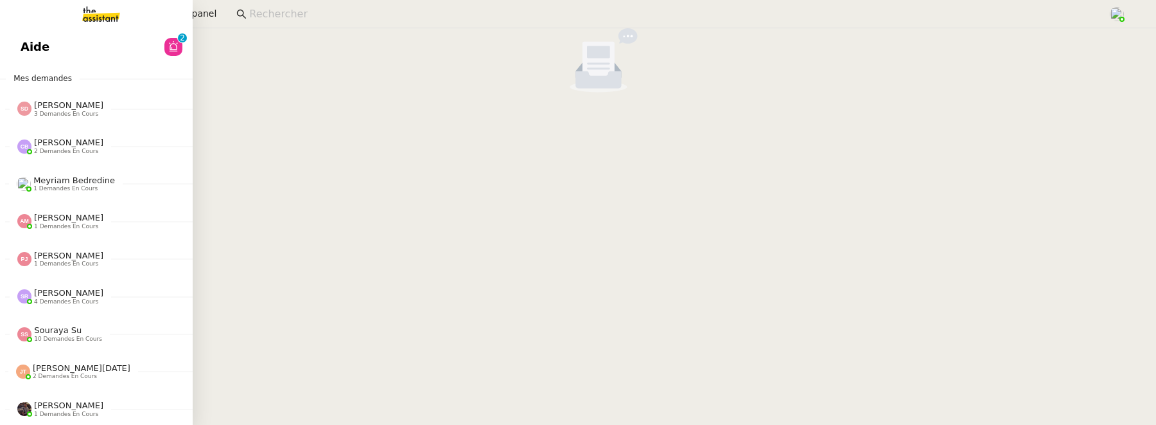
click at [16, 54] on link "Aide 0 1 2 3 4 5 6 7 8 9" at bounding box center [96, 47] width 193 height 30
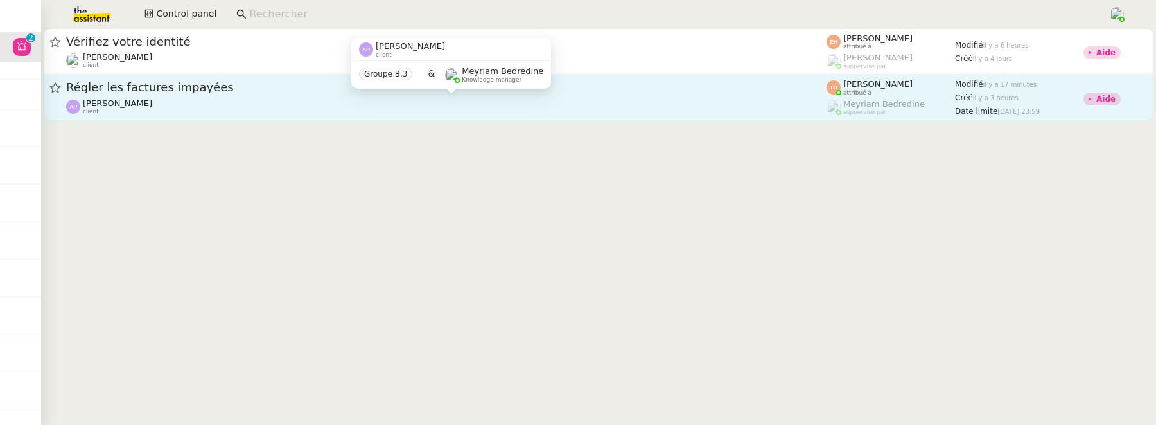
click at [499, 98] on div "[PERSON_NAME] client Groupe B.3 & Meyriam Bedredine Knowledge manager" at bounding box center [451, 68] width 200 height 60
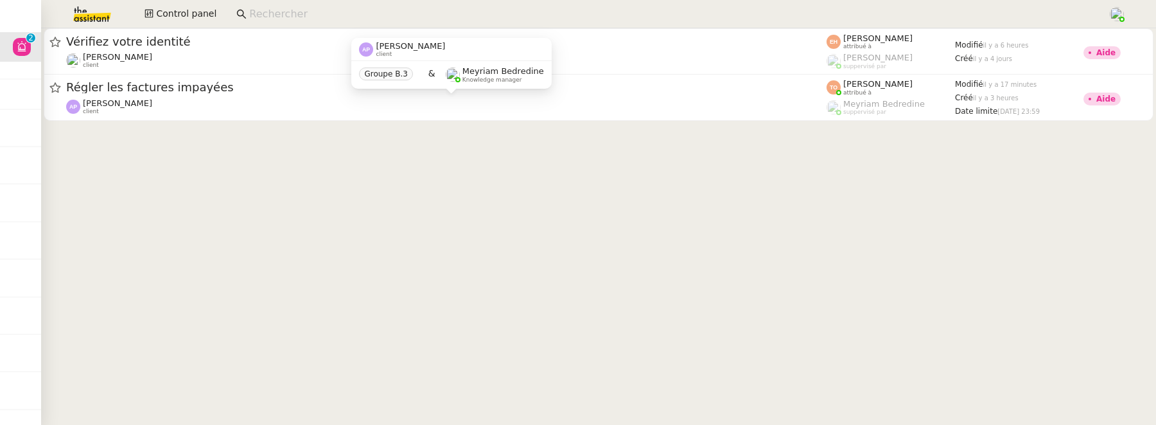
click at [513, 91] on div "[PERSON_NAME] client Groupe B.3 & Meyriam Bedredine Knowledge manager" at bounding box center [451, 68] width 200 height 60
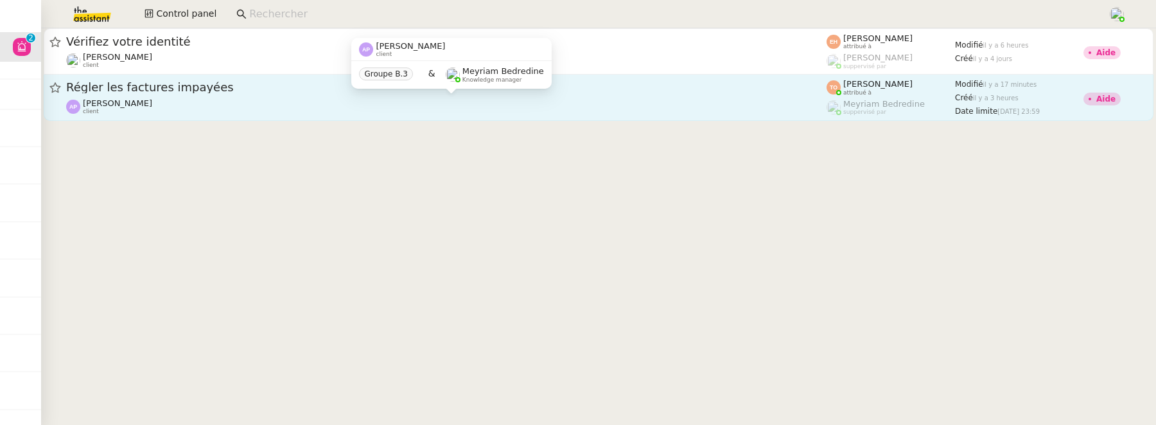
click at [633, 107] on div "[PERSON_NAME] client" at bounding box center [446, 106] width 761 height 17
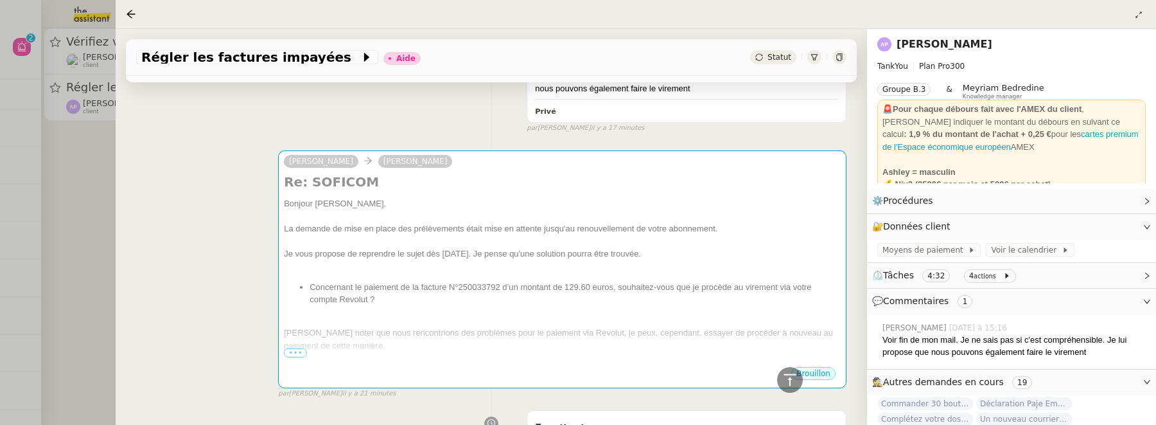
scroll to position [303, 0]
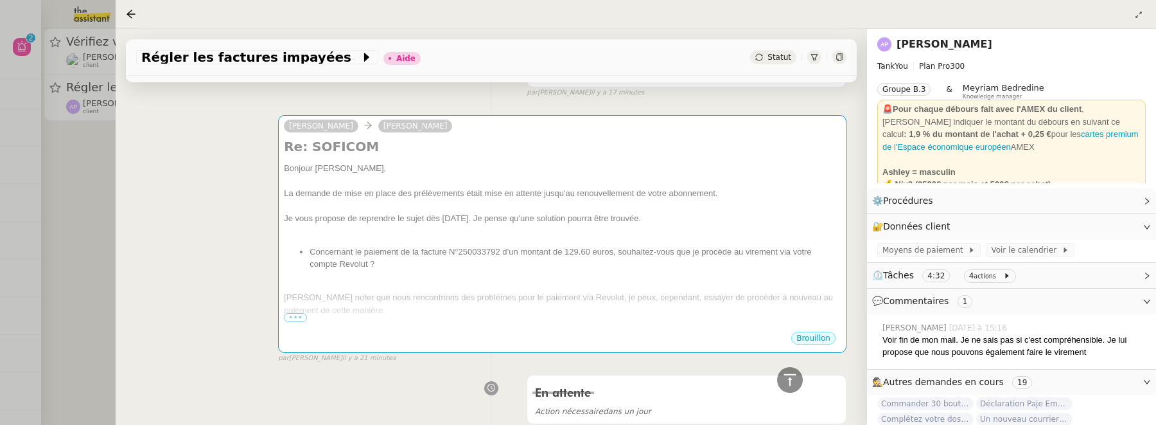
click at [98, 173] on div at bounding box center [578, 212] width 1156 height 425
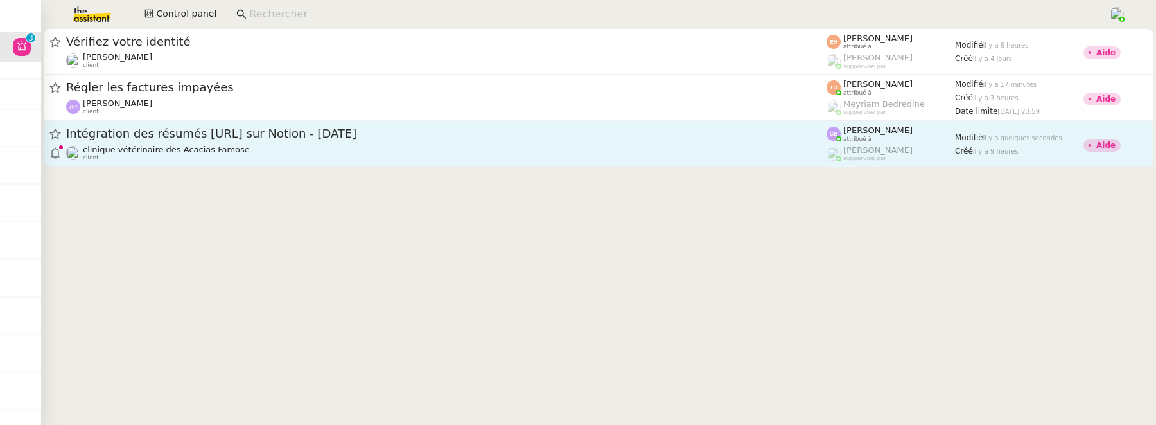
click at [380, 155] on div "clinique vétérinaire des Acacias Famose client" at bounding box center [446, 153] width 761 height 17
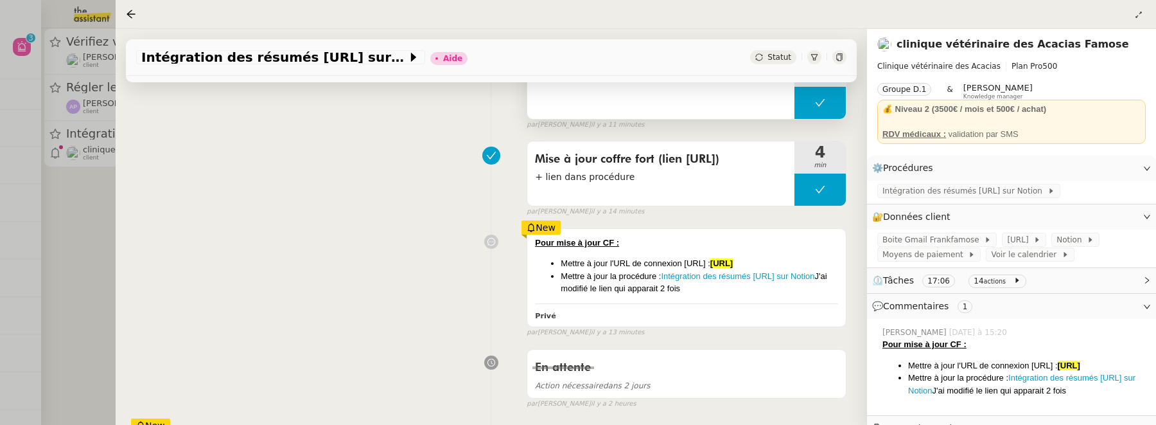
scroll to position [206, 0]
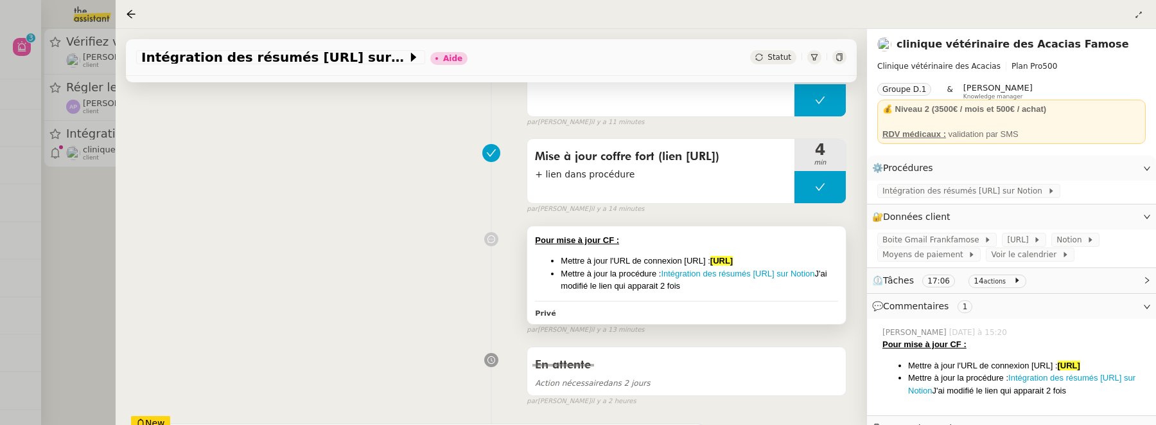
drag, startPoint x: 723, startPoint y: 259, endPoint x: 820, endPoint y: 265, distance: 97.8
click at [820, 265] on li "Mettre à jour l'URL de connexion [URL] : [URL]" at bounding box center [700, 260] width 278 height 13
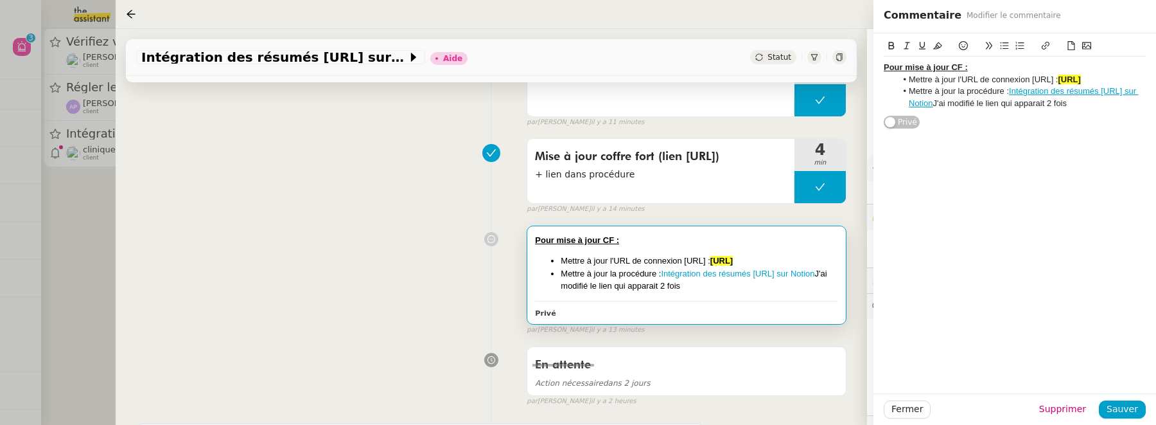
click at [285, 301] on div "Pour mise à jour CF : Mettre à jour l'URL de connexion [URL] : [URL] Mettre à j…" at bounding box center [491, 278] width 711 height 116
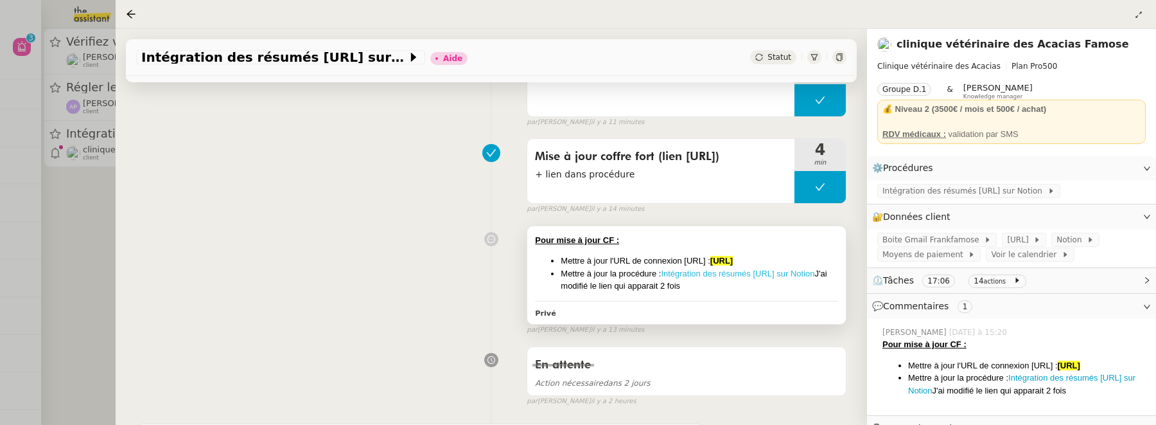
click at [727, 272] on link "Intégration des résumés [URL] sur Notion" at bounding box center [738, 274] width 154 height 10
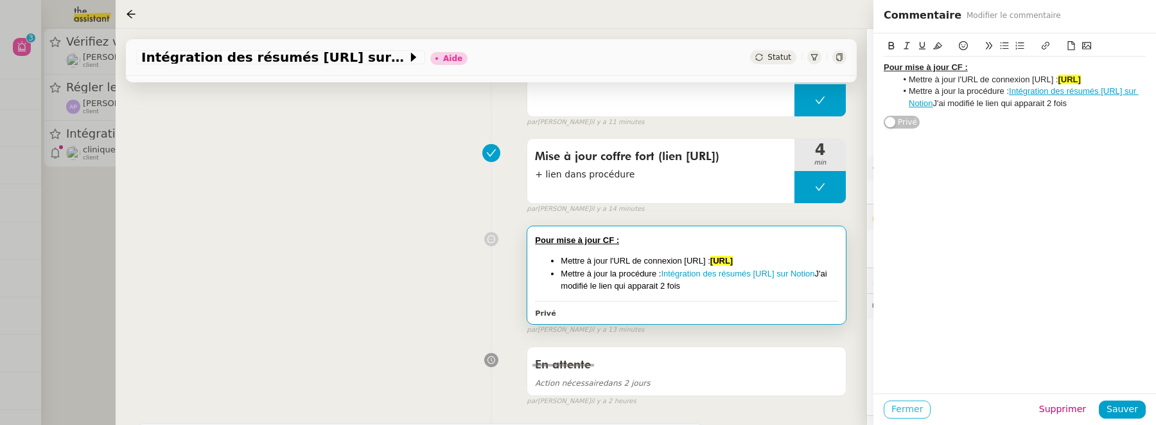
click at [902, 409] on span "Fermer" at bounding box center [907, 409] width 31 height 15
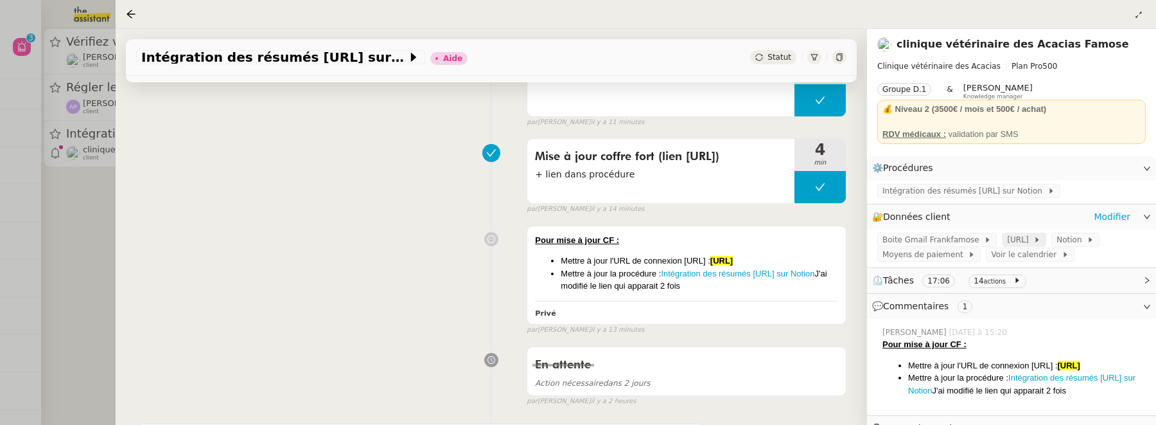
click at [1011, 238] on span "[URL]" at bounding box center [1020, 239] width 26 height 13
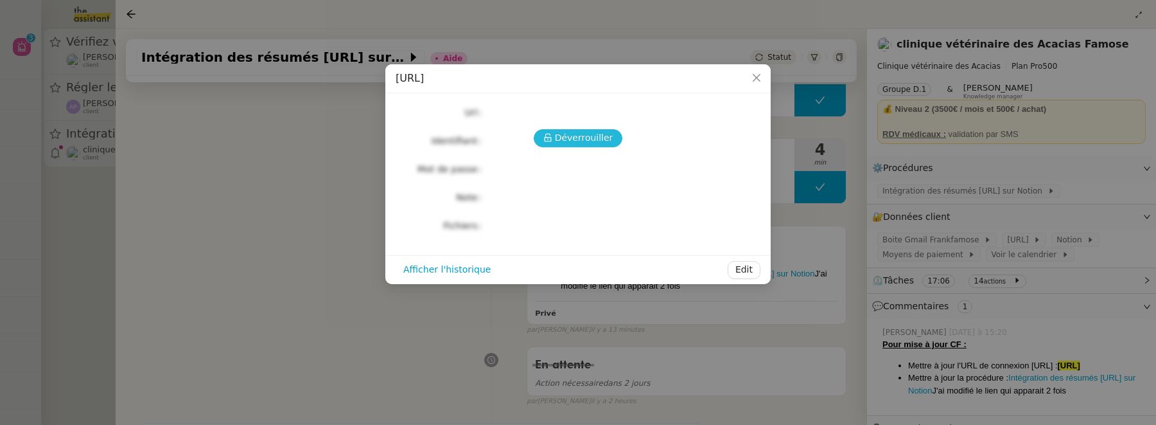
click at [594, 137] on span "Déverrouiller" at bounding box center [584, 137] width 58 height 15
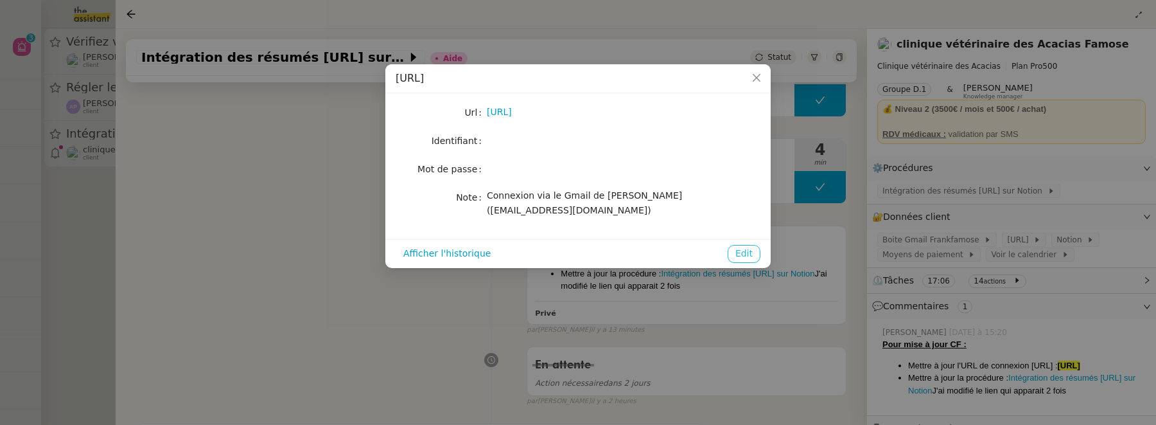
click at [739, 251] on span "Edit" at bounding box center [744, 253] width 17 height 15
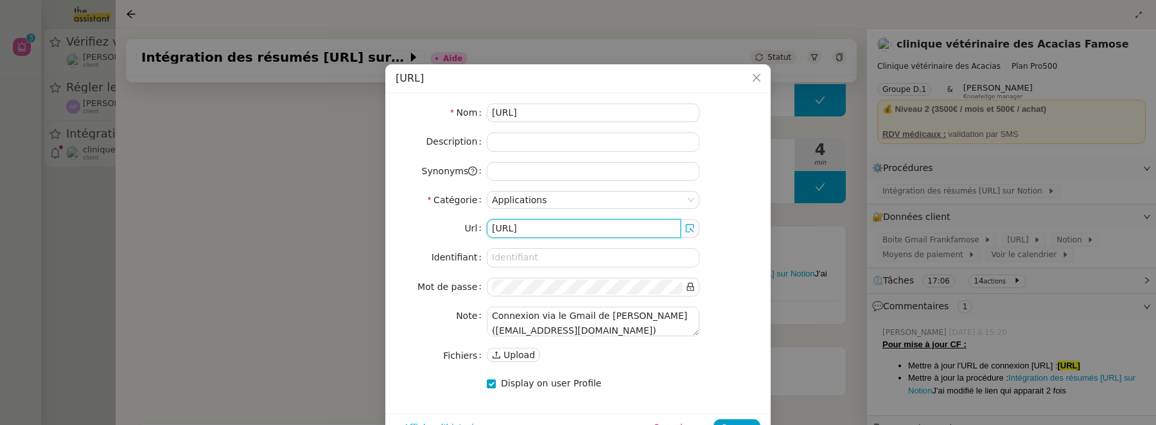
click at [568, 227] on input "[URL]" at bounding box center [584, 228] width 194 height 19
paste input "app"
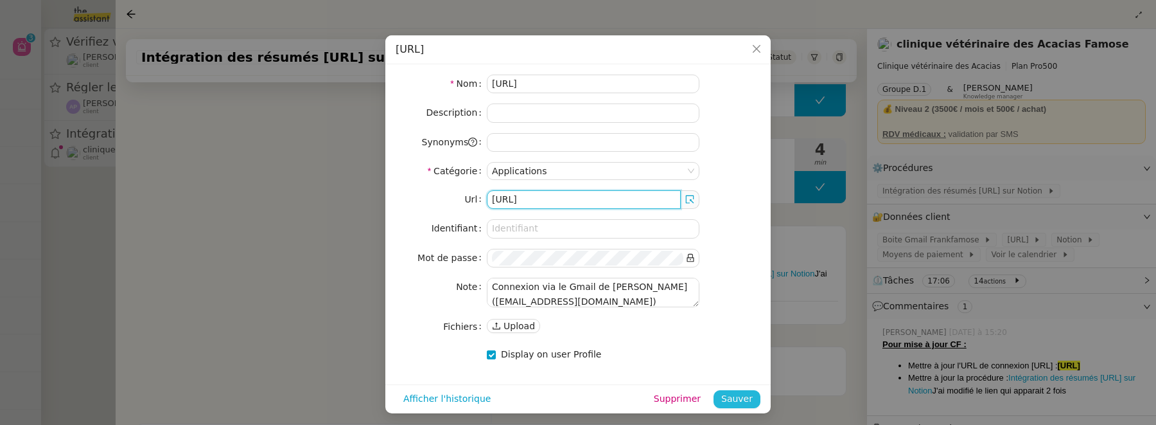
type input "[URL]"
click at [738, 399] on span "Sauver" at bounding box center [736, 398] width 31 height 15
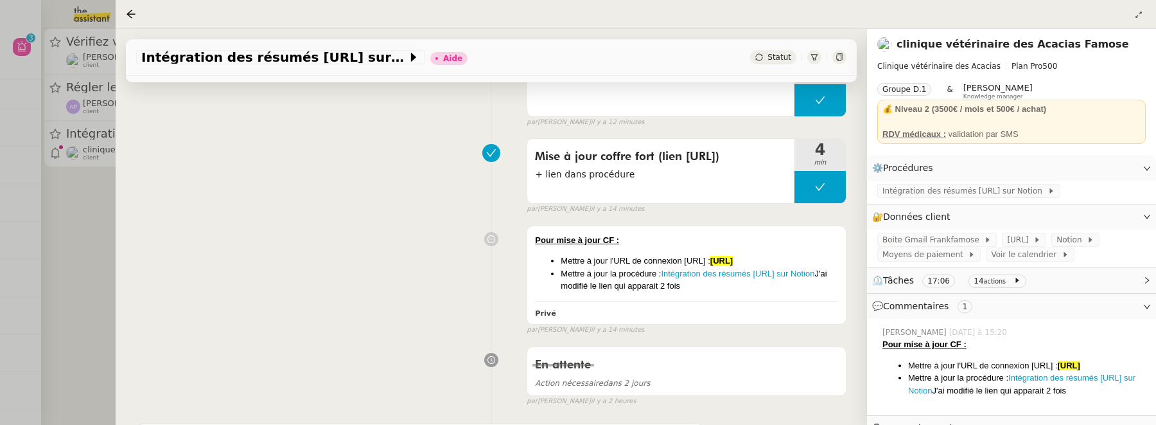
scroll to position [0, 0]
click at [108, 199] on div at bounding box center [578, 212] width 1156 height 425
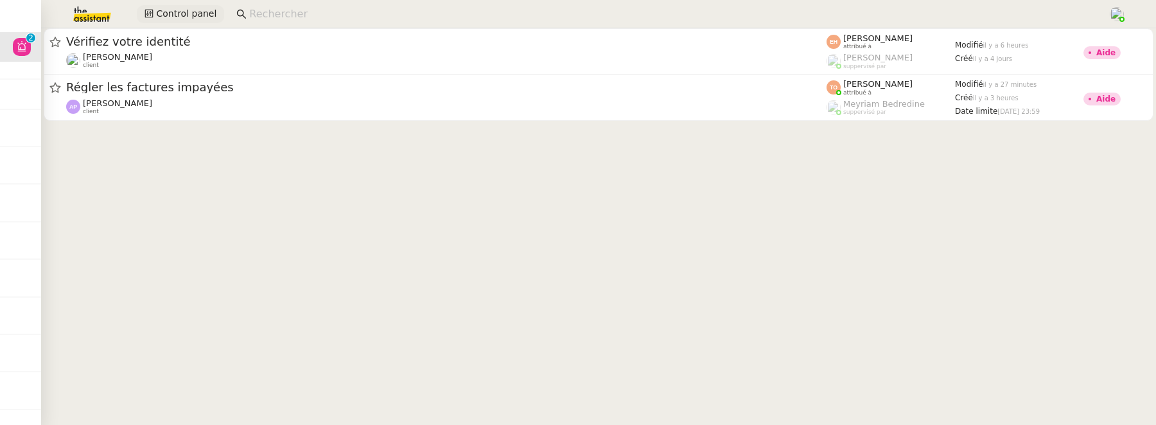
click at [196, 13] on span "Control panel" at bounding box center [186, 13] width 60 height 15
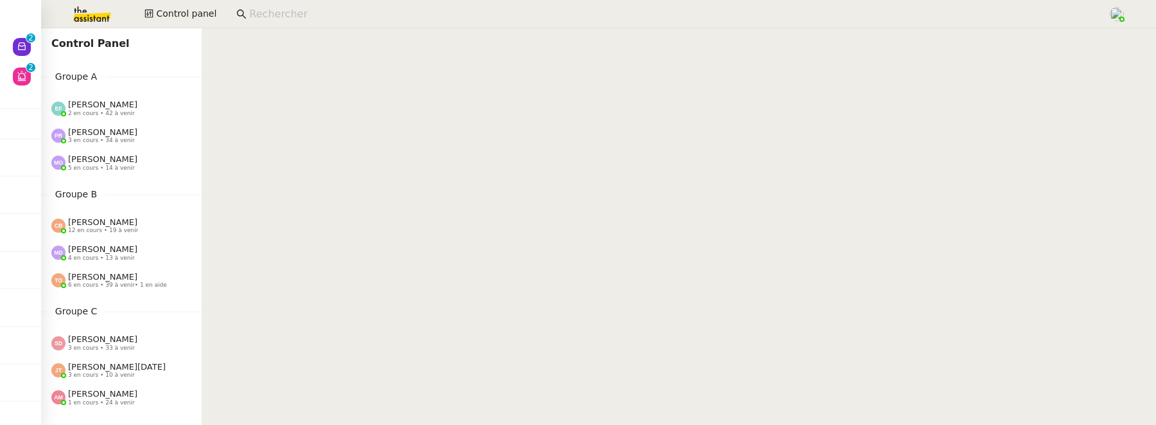
click at [285, 19] on input at bounding box center [672, 14] width 846 height 17
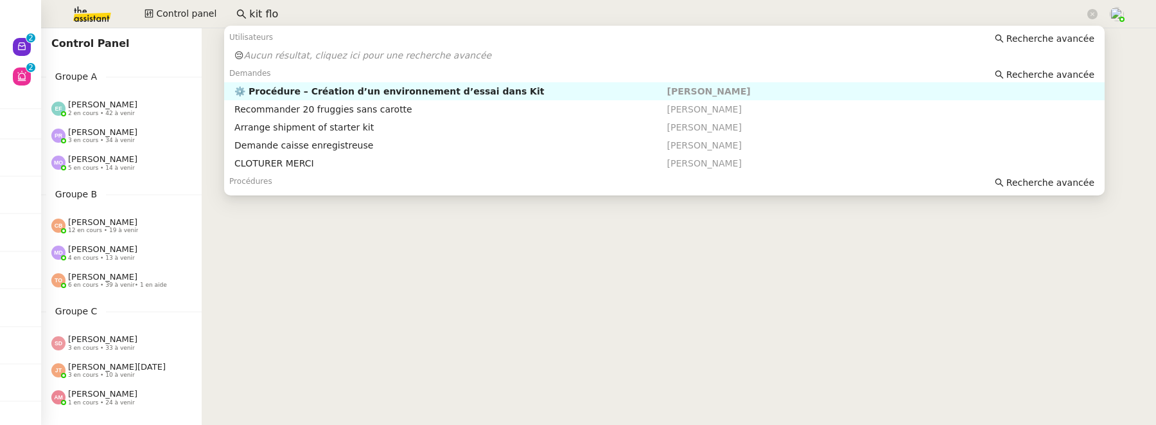
click at [466, 89] on div "⚙️ Procédure – Création d’un environnement d’essai dans Kit" at bounding box center [450, 91] width 432 height 12
type input "kit flo"
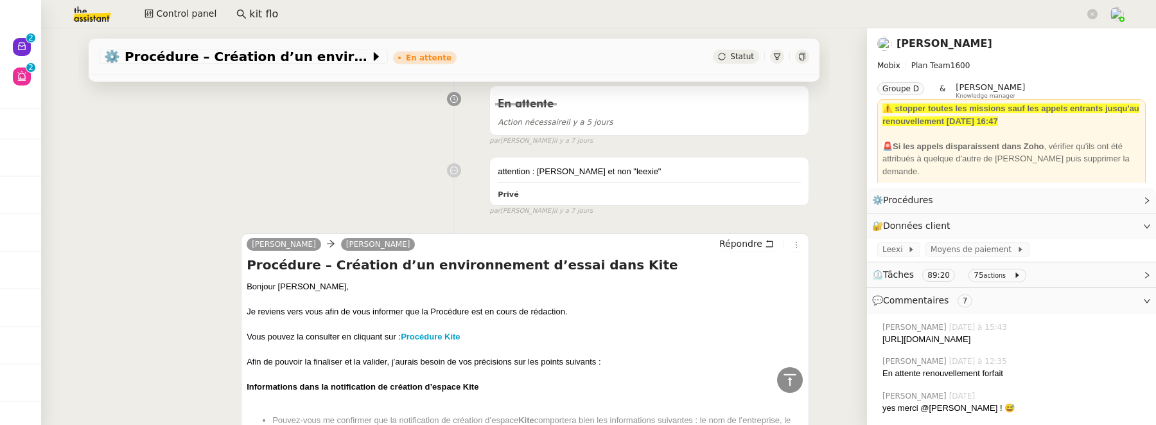
scroll to position [899, 0]
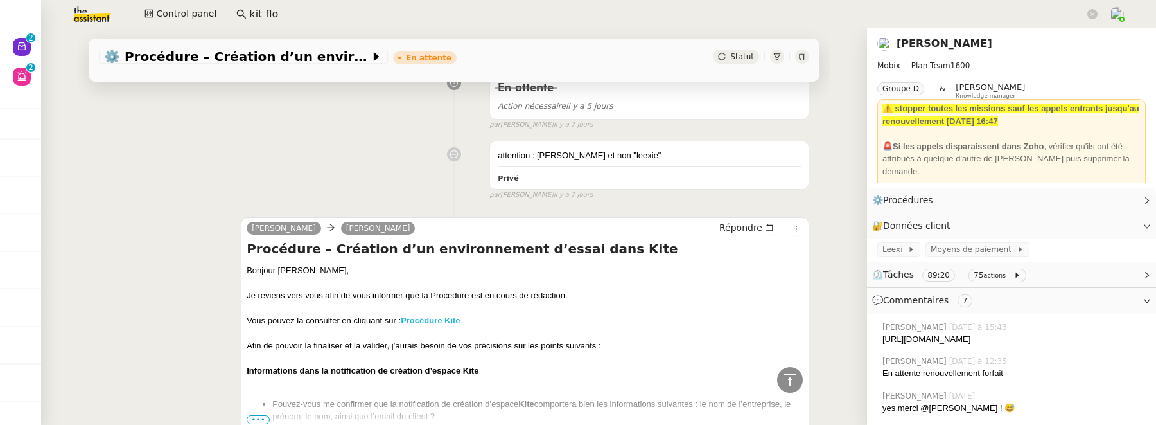
click at [437, 325] on strong "Procédure Kite" at bounding box center [430, 320] width 59 height 10
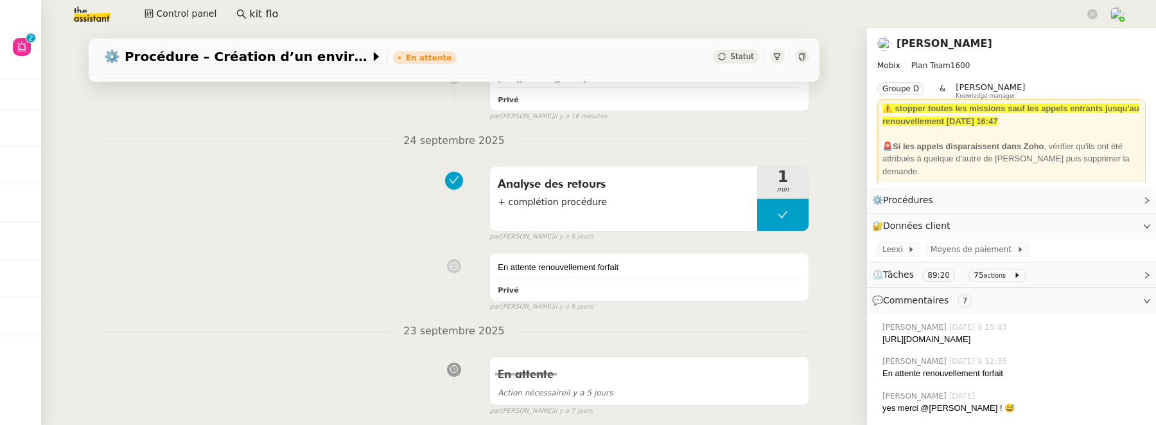
scroll to position [0, 0]
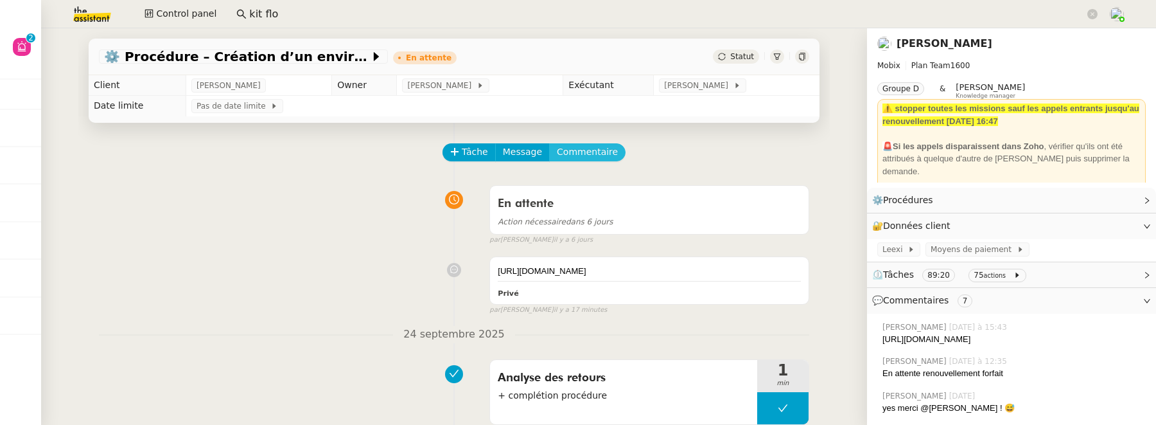
click at [579, 154] on span "Commentaire" at bounding box center [587, 152] width 61 height 15
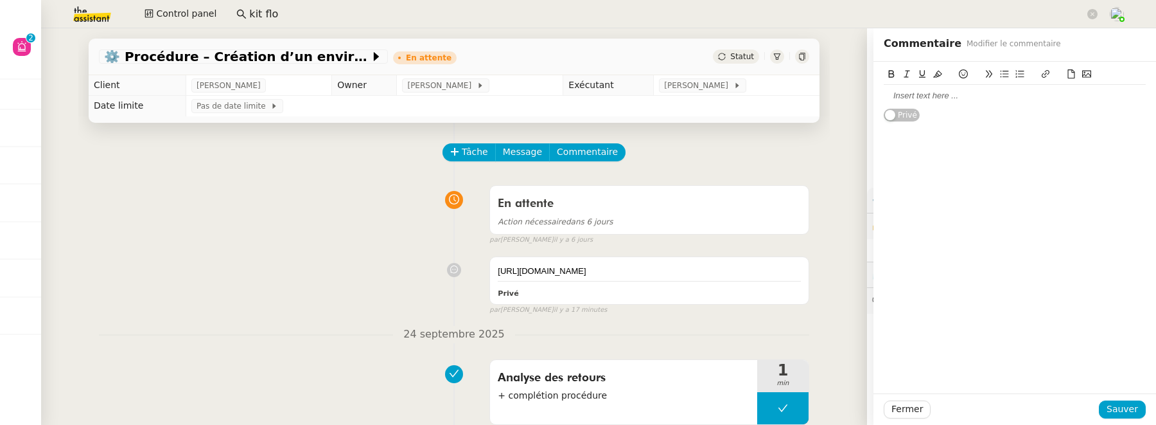
click at [884, 103] on div at bounding box center [1015, 96] width 262 height 22
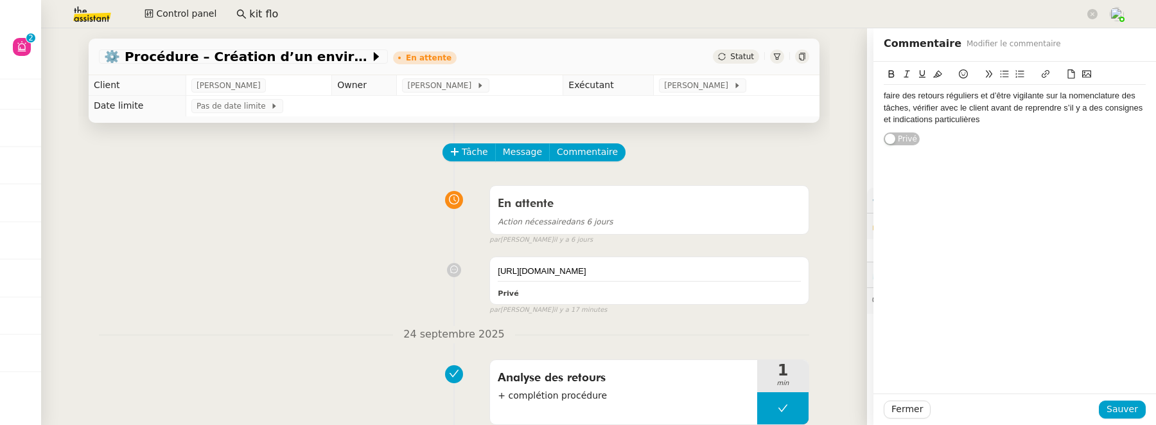
click at [884, 93] on div "faire des retours réguliers et d’être vigilante sur la nomenclature des tâches,…" at bounding box center [1015, 107] width 262 height 35
click at [899, 94] on div "à la reprise de l'abonnement : faire des retours réguliers et d’être vigilante …" at bounding box center [1015, 107] width 262 height 35
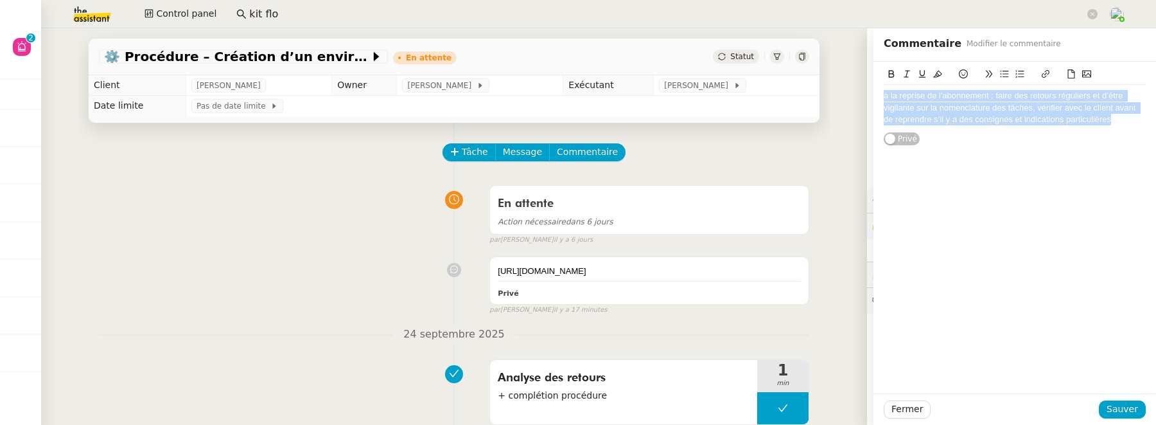
click at [899, 94] on div "à la reprise de l'abonnement : faire des retours réguliers et d’être vigilante …" at bounding box center [1015, 107] width 262 height 35
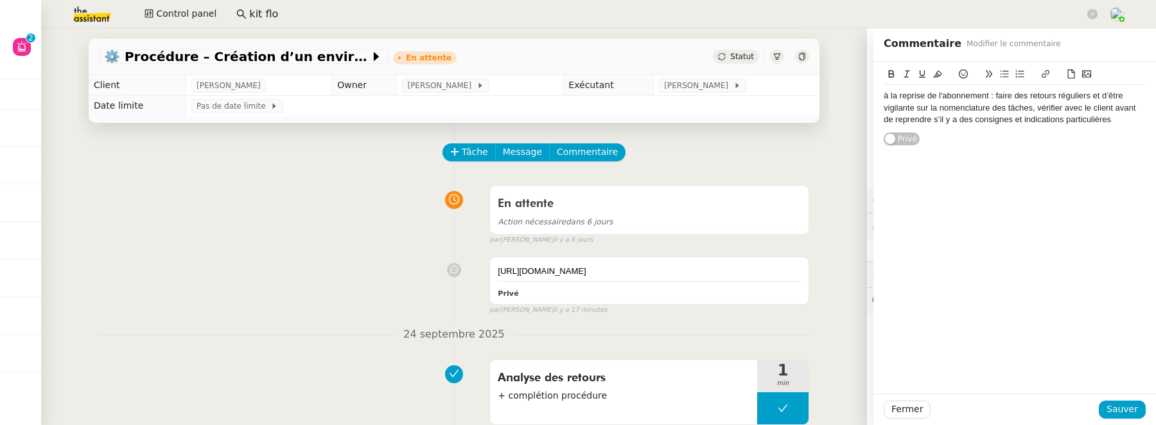
click at [959, 100] on div "à la reprise de l'abonnement : faire des retours réguliers et d’être vigilante …" at bounding box center [1015, 107] width 262 height 35
drag, startPoint x: 979, startPoint y: 98, endPoint x: 845, endPoint y: 102, distance: 133.7
click at [845, 102] on app-ticket "⚙️ Procédure – Création d’un environnement d’essai dans Kit En attente Statut C…" at bounding box center [598, 226] width 1115 height 396
click at [887, 73] on icon at bounding box center [891, 73] width 9 height 9
click at [1112, 407] on span "Sauver" at bounding box center [1122, 409] width 31 height 15
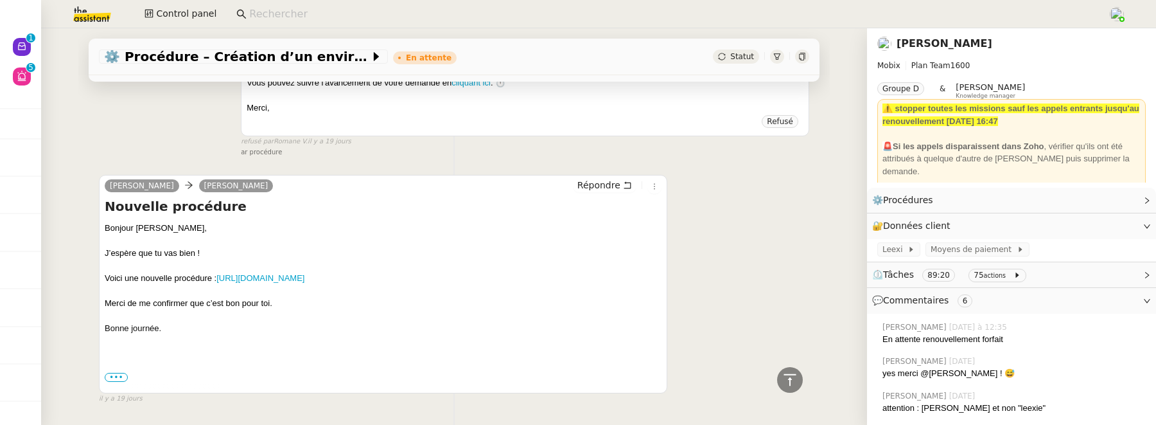
scroll to position [2703, 0]
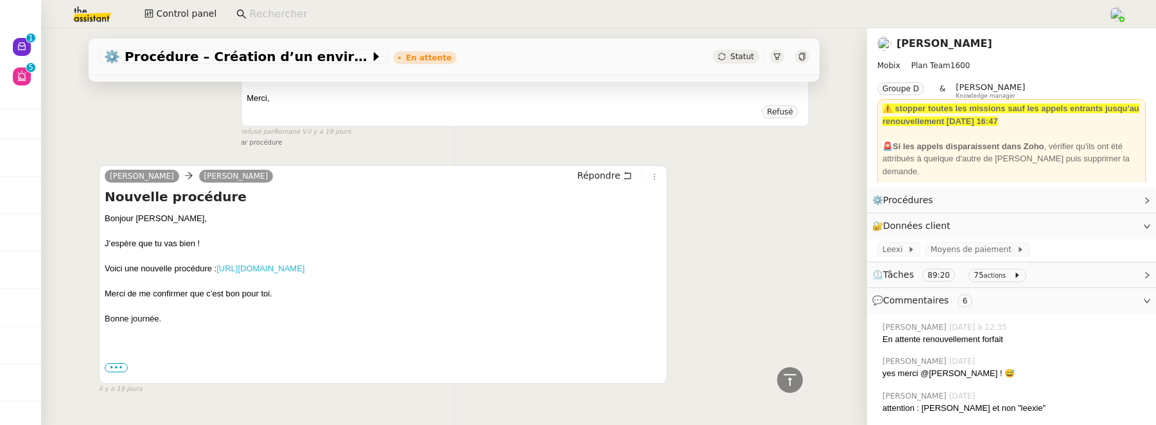
click at [305, 263] on link "[URL][DOMAIN_NAME]" at bounding box center [261, 268] width 88 height 10
click at [799, 53] on icon at bounding box center [802, 57] width 6 height 8
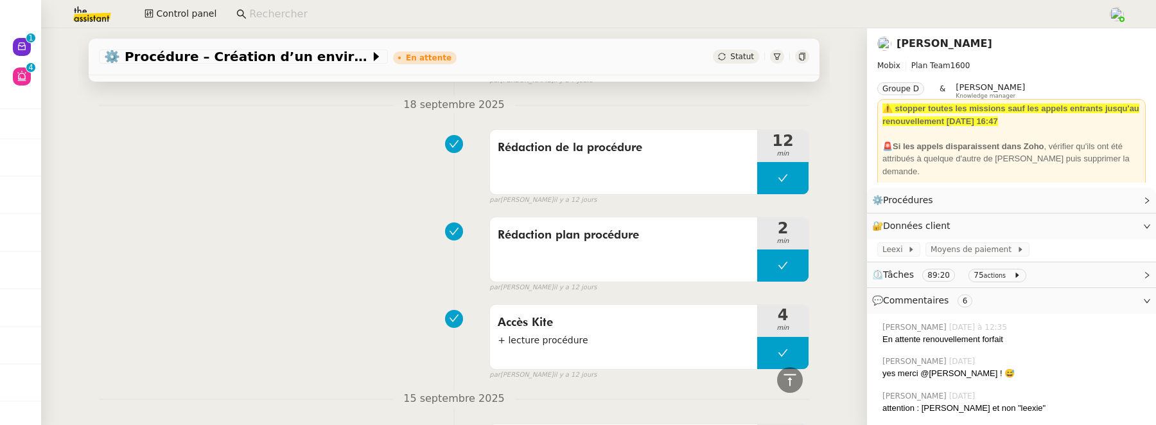
scroll to position [1413, 0]
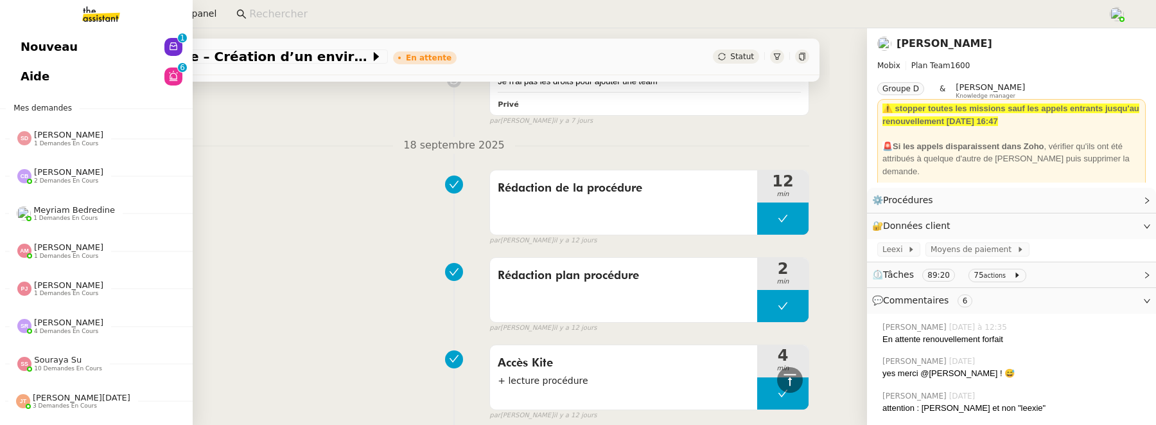
click at [35, 80] on link "Aide 0 1 2 3 4 5 6 7 8 9" at bounding box center [96, 77] width 193 height 30
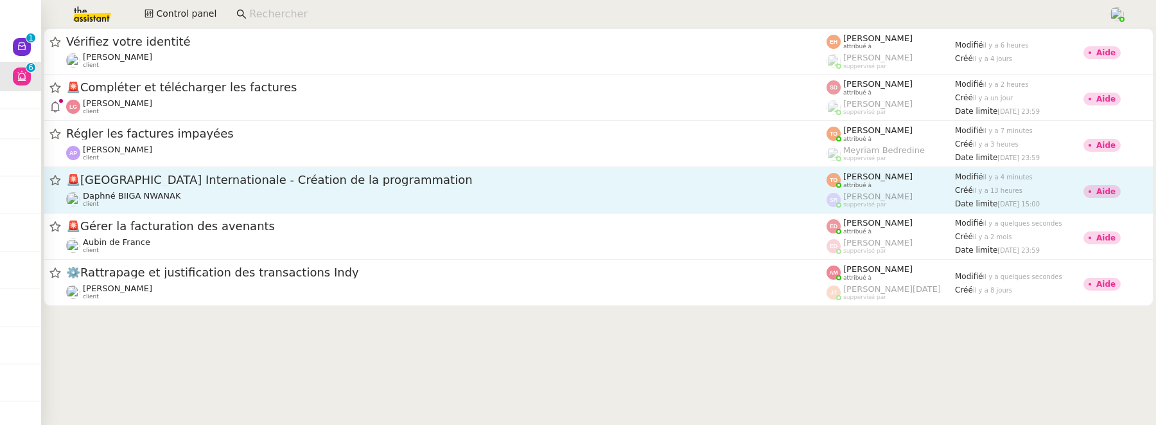
click at [417, 199] on div "Daphné BIIGA NWANAK client" at bounding box center [446, 199] width 761 height 17
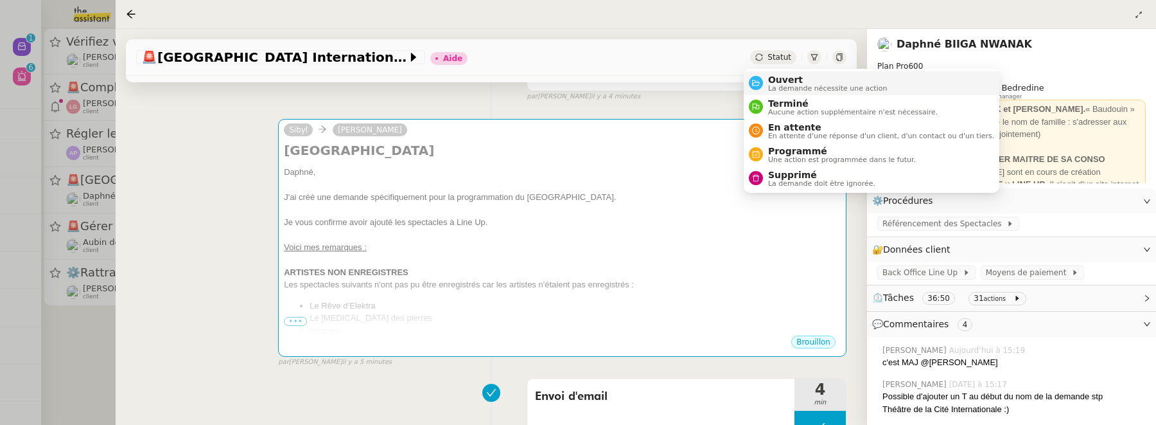
scroll to position [254, 0]
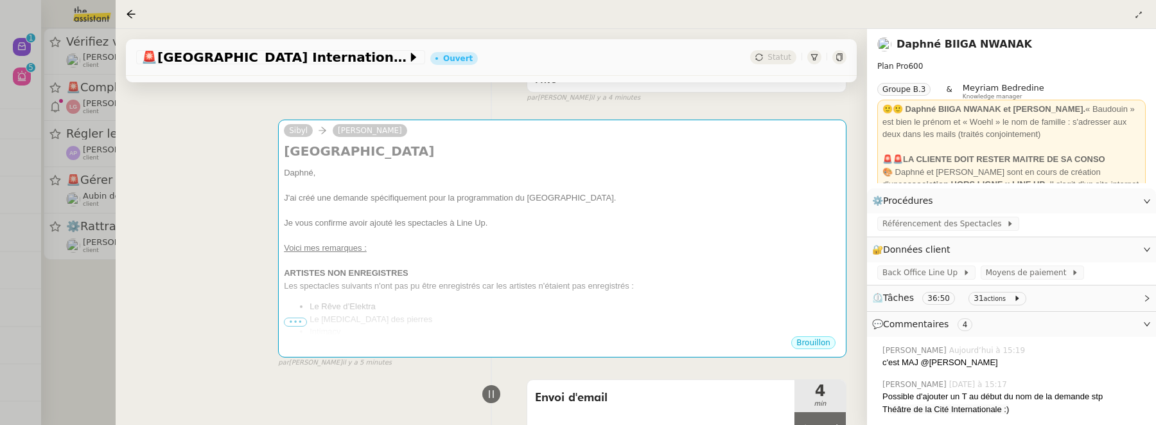
click at [60, 305] on div at bounding box center [578, 212] width 1156 height 425
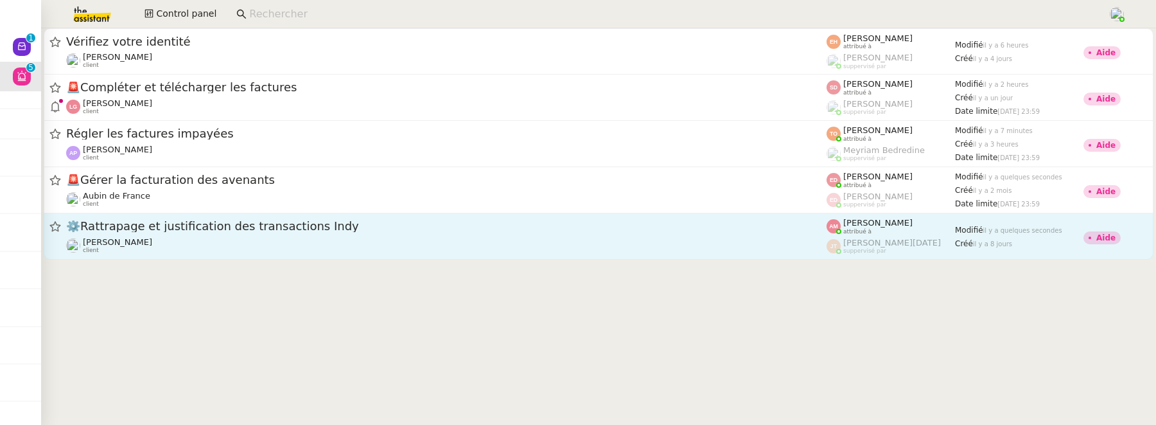
click at [226, 226] on span "⚙️Rattrapage et justification des transactions Indy" at bounding box center [446, 226] width 761 height 12
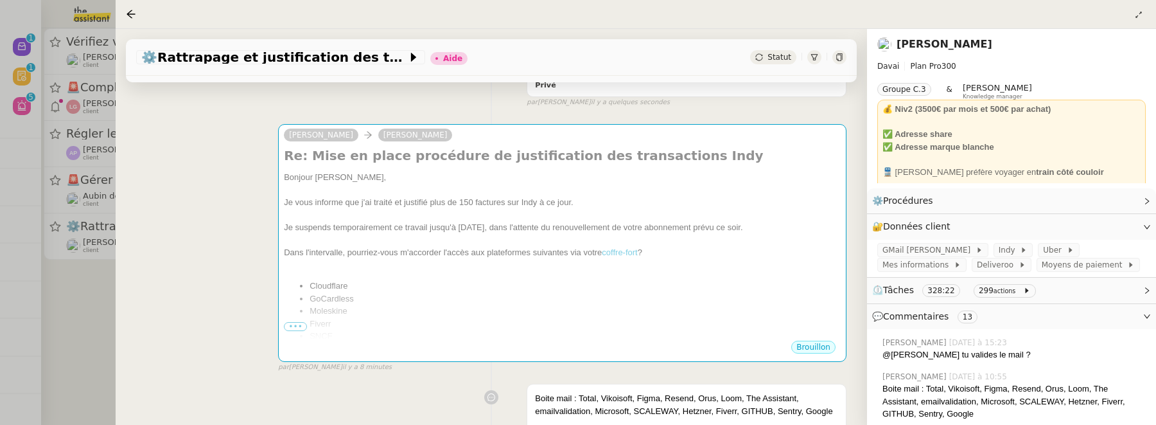
scroll to position [283, 0]
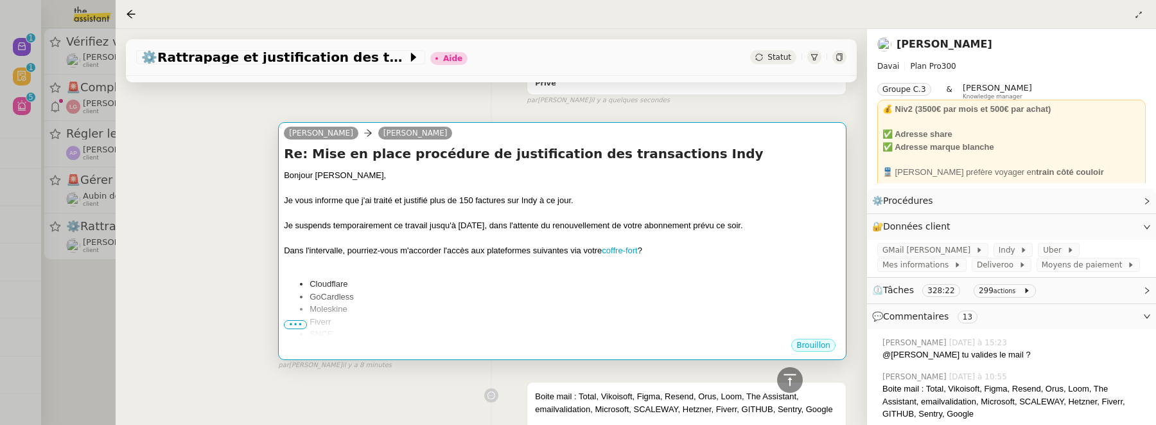
click at [426, 226] on div "Je suspends temporairement ce travail jusqu'à demain, dans l'attente du renouve…" at bounding box center [562, 225] width 557 height 13
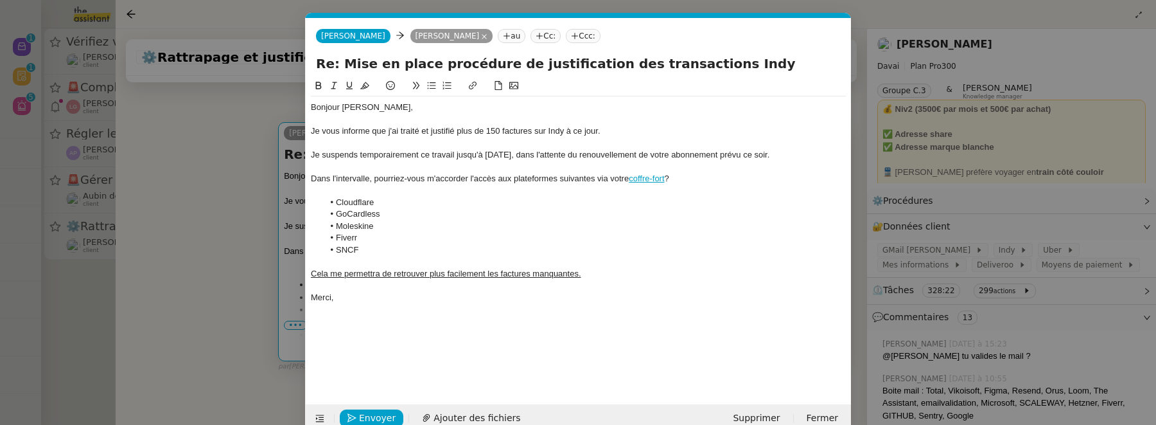
scroll to position [0, 27]
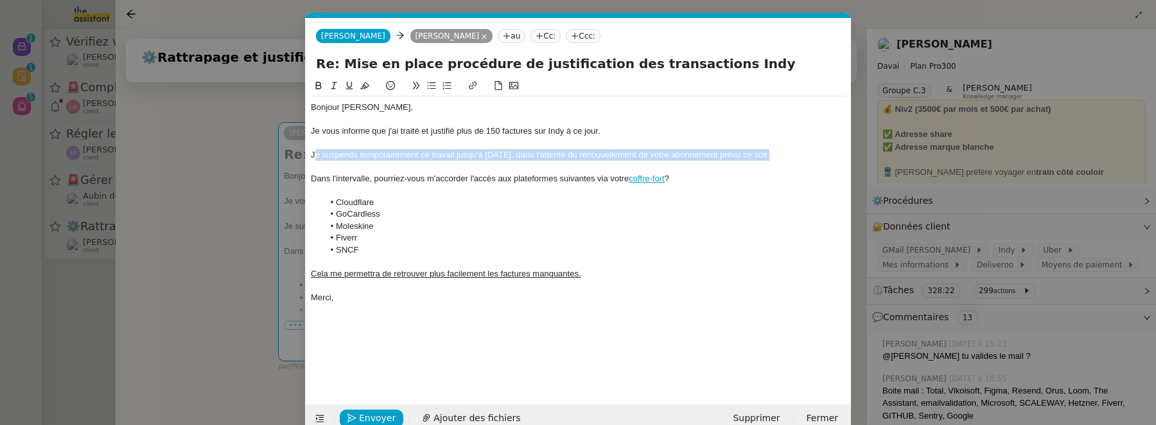
drag, startPoint x: 774, startPoint y: 157, endPoint x: 314, endPoint y: 156, distance: 459.4
click at [314, 156] on div "Je suspends temporairement ce travail jusqu'à demain, dans l'attente du renouve…" at bounding box center [578, 155] width 535 height 12
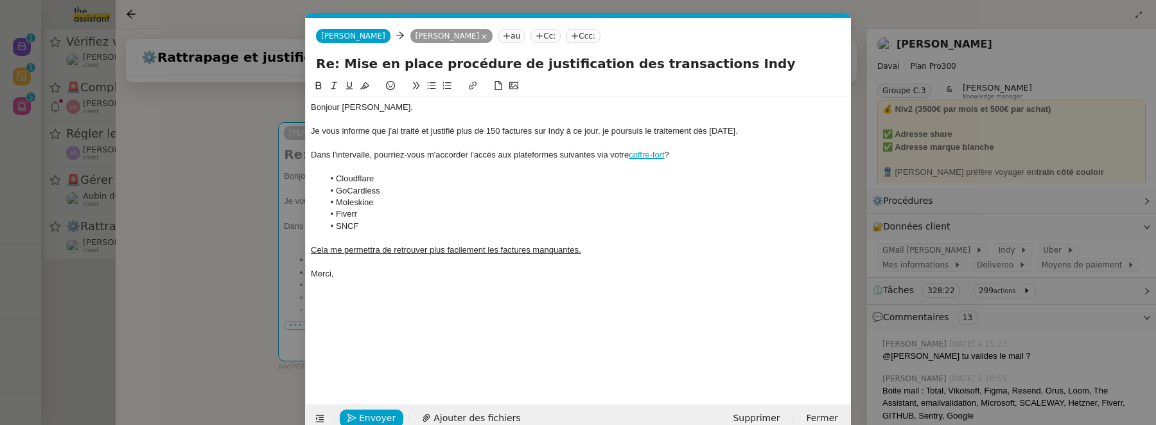
click at [204, 235] on nz-modal-container "Service TA - VOYAGE - PROPOSITION GLOBALE A utiliser dans le cadre de propositi…" at bounding box center [578, 212] width 1156 height 425
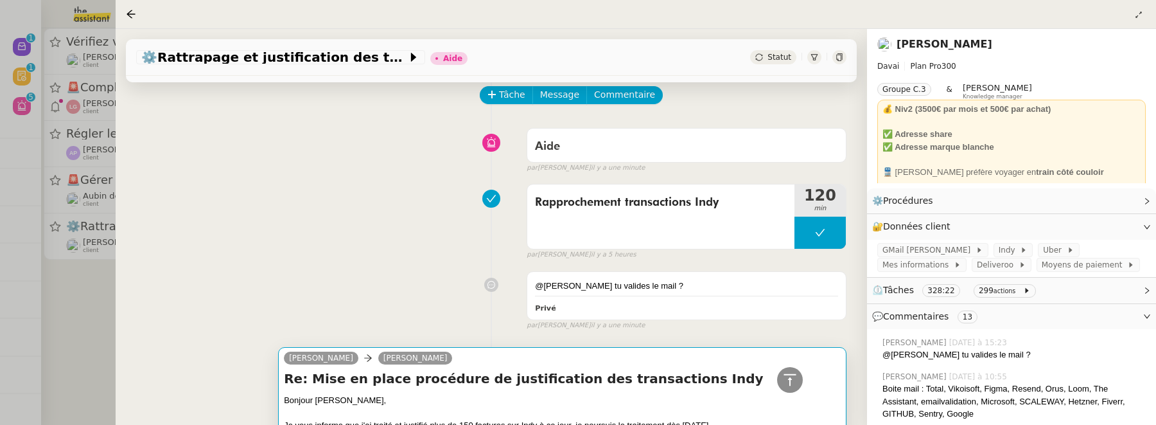
scroll to position [0, 0]
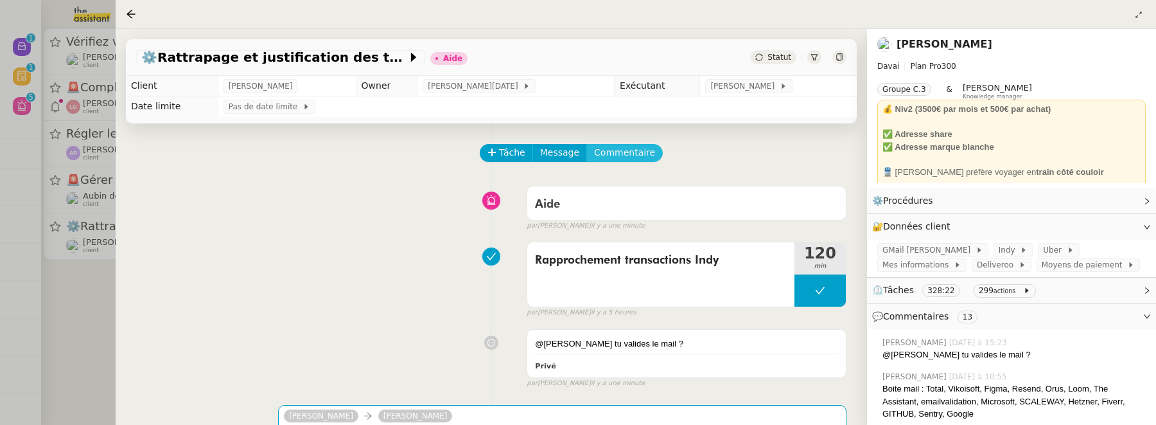
click at [626, 156] on span "Commentaire" at bounding box center [624, 152] width 61 height 15
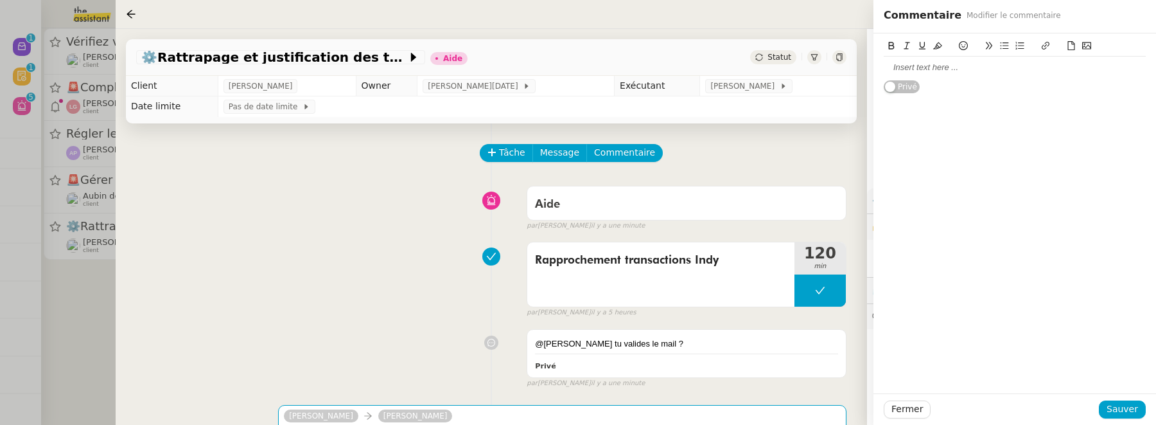
click at [905, 71] on div at bounding box center [1015, 68] width 262 height 12
click at [1120, 411] on span "Sauver" at bounding box center [1122, 409] width 31 height 15
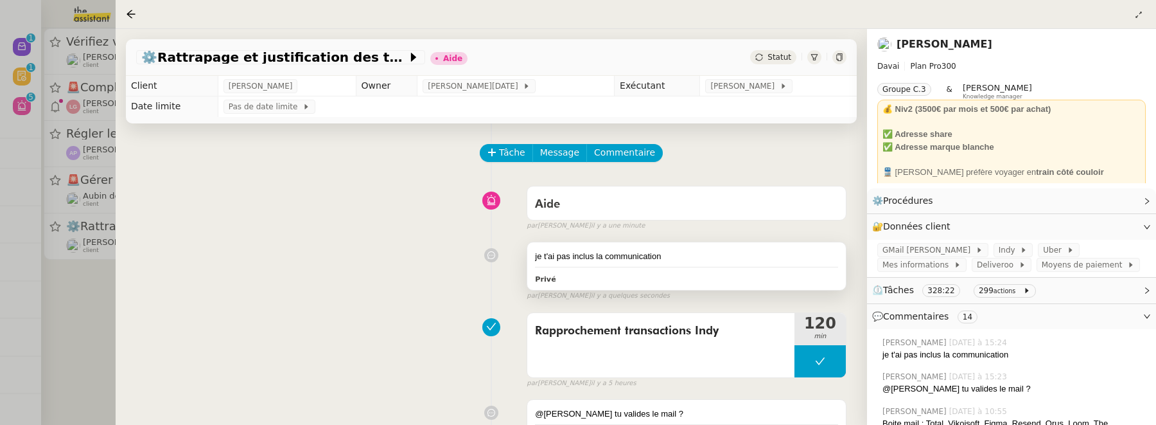
click at [687, 262] on div "je t'ai pas inclus la communication" at bounding box center [686, 256] width 303 height 13
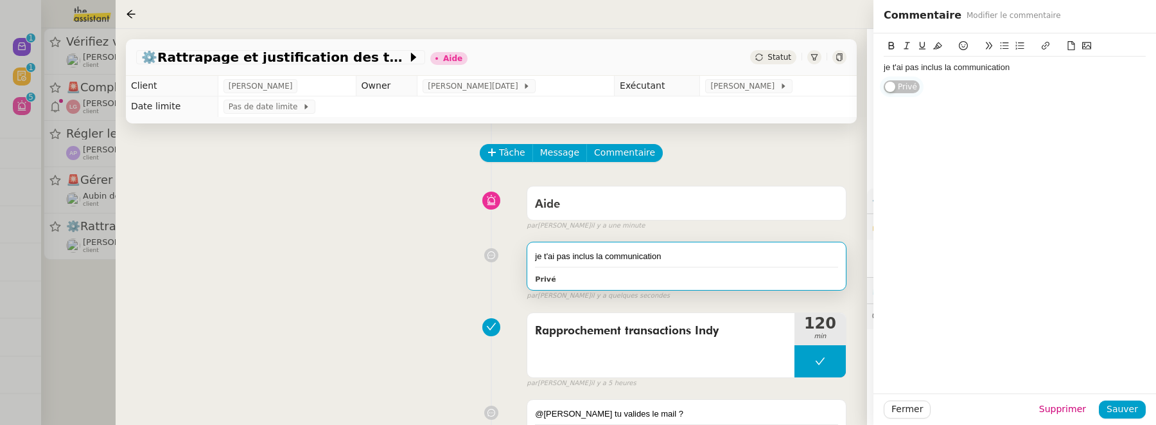
click at [1050, 68] on div "je t'ai pas inclus la communication" at bounding box center [1015, 68] width 262 height 12
click at [1121, 411] on span "Sauver" at bounding box center [1122, 409] width 31 height 15
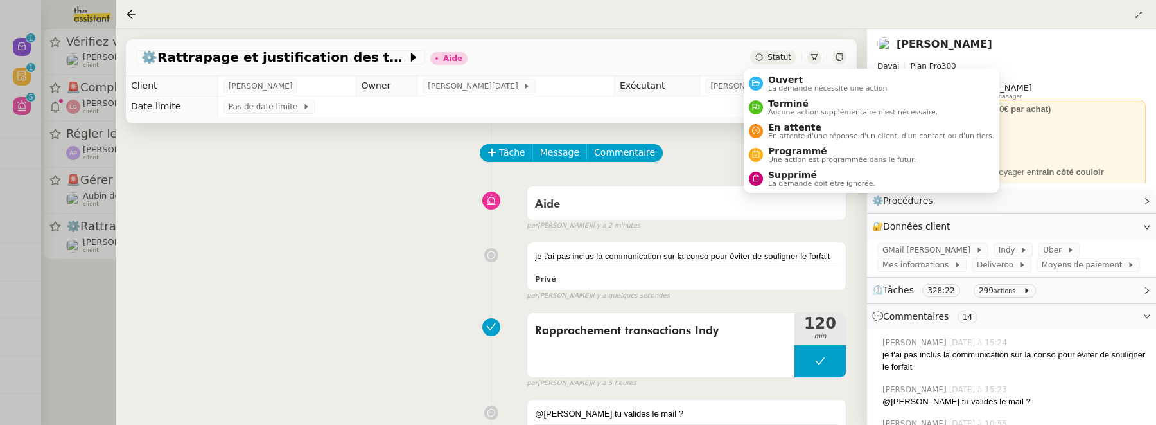
click at [768, 55] on span "Statut" at bounding box center [780, 57] width 24 height 9
click at [779, 75] on span "Ouvert" at bounding box center [827, 80] width 119 height 10
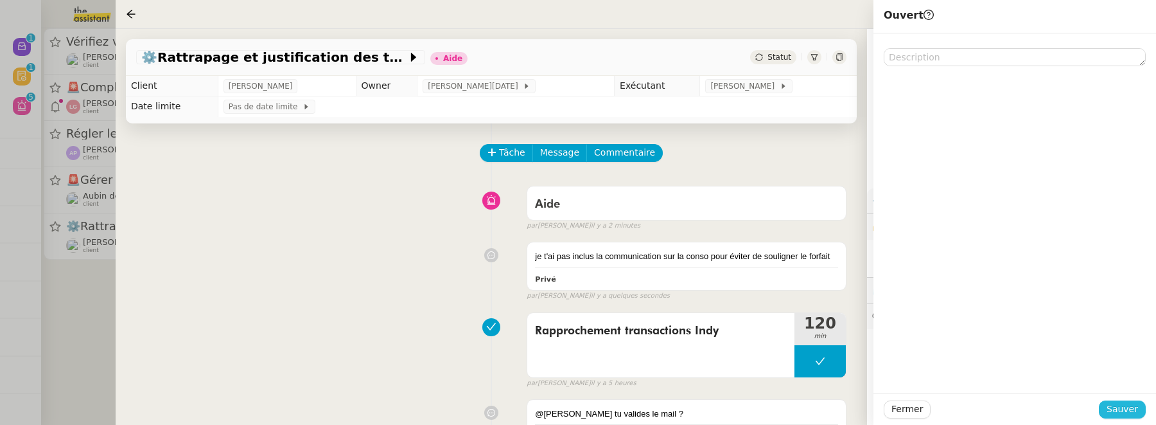
click at [1122, 400] on button "Sauver" at bounding box center [1122, 409] width 47 height 18
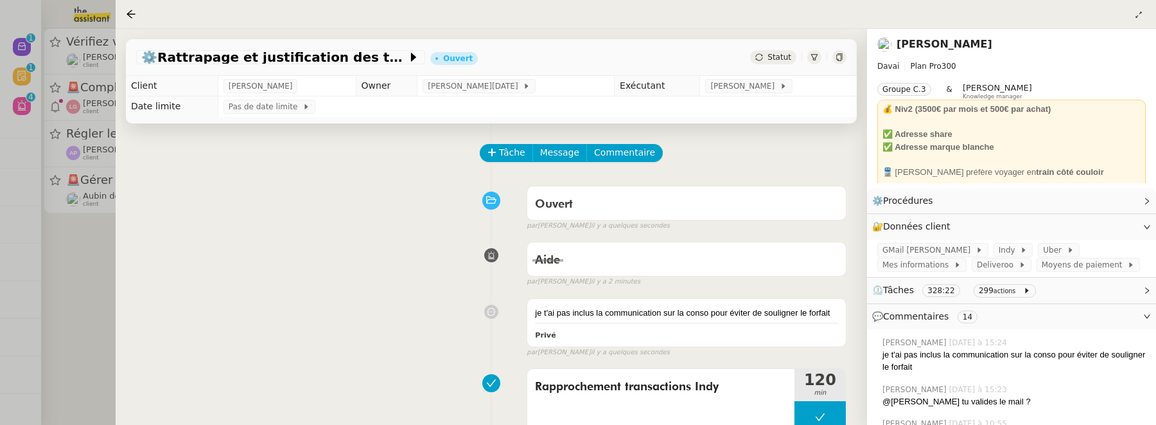
click at [82, 286] on div at bounding box center [578, 212] width 1156 height 425
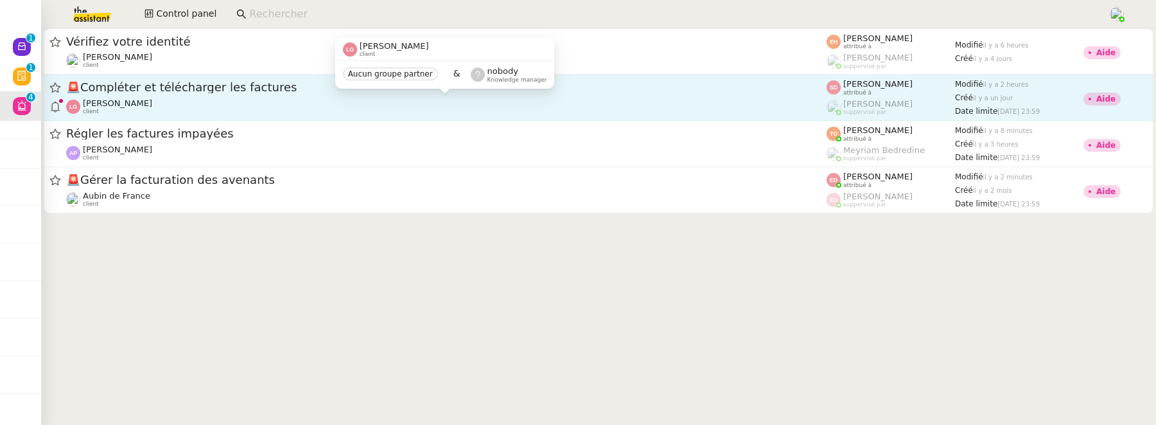
click at [242, 111] on div "Laurène Gauthier client" at bounding box center [446, 106] width 761 height 17
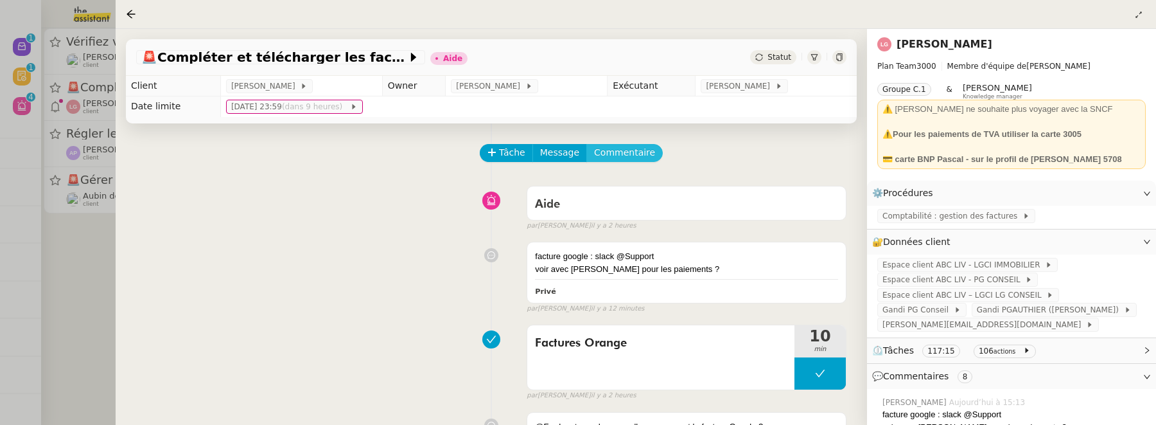
click at [631, 152] on span "Commentaire" at bounding box center [624, 152] width 61 height 15
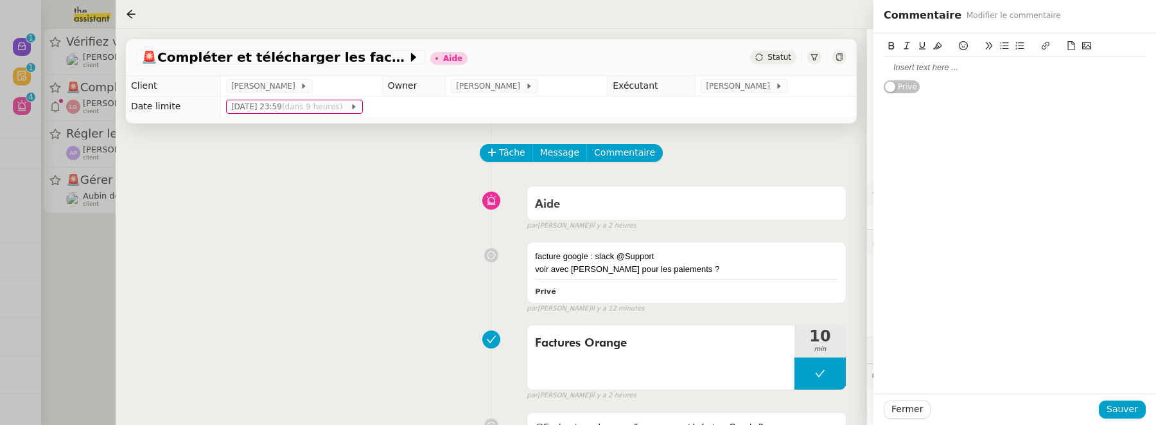
click at [1073, 47] on icon at bounding box center [1071, 45] width 9 height 9
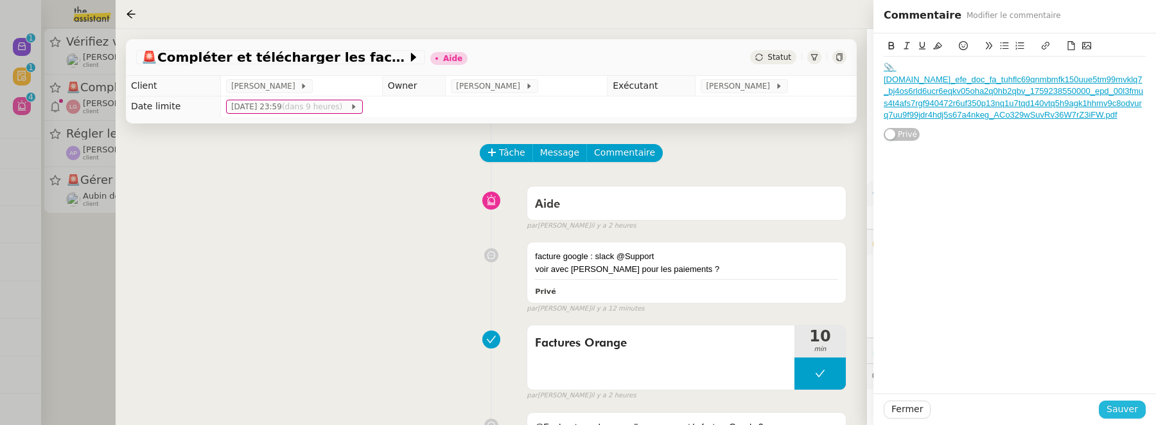
click at [1134, 412] on span "Sauver" at bounding box center [1122, 409] width 31 height 15
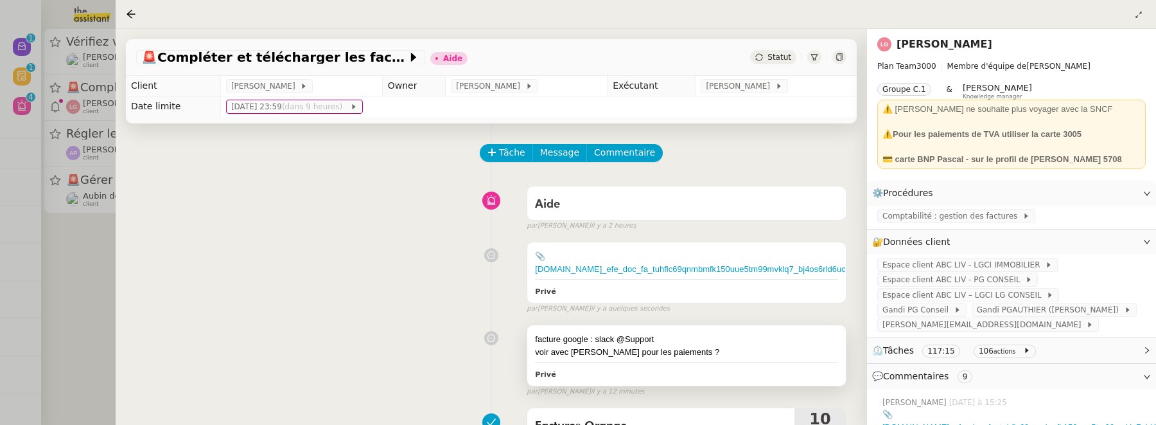
click at [680, 349] on div "voir avec Camille pour les paiements ?" at bounding box center [686, 352] width 303 height 13
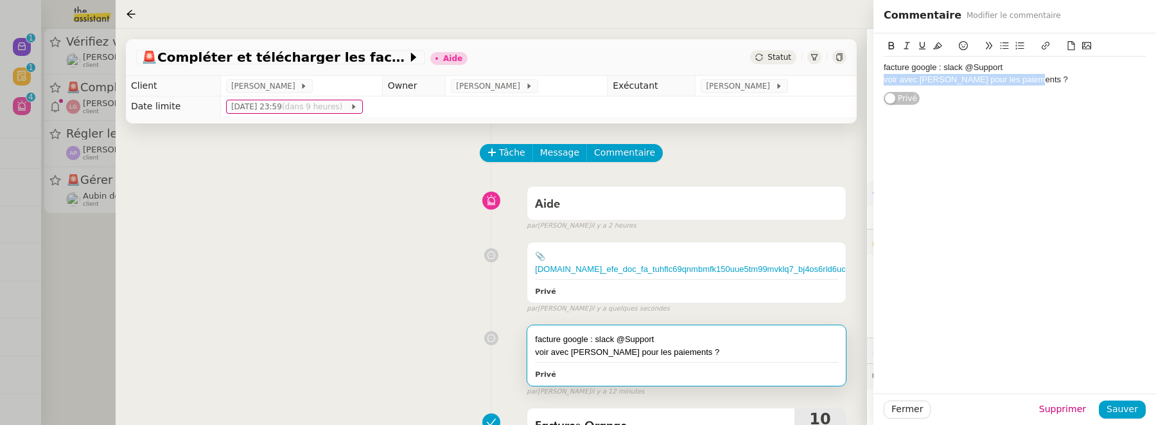
drag, startPoint x: 1038, startPoint y: 82, endPoint x: 880, endPoint y: 78, distance: 157.4
click at [880, 78] on div "facture google : slack @Support voir avec Camille pour les paiements ? Privé" at bounding box center [1015, 69] width 283 height 73
click at [1136, 407] on span "Sauver" at bounding box center [1122, 409] width 31 height 15
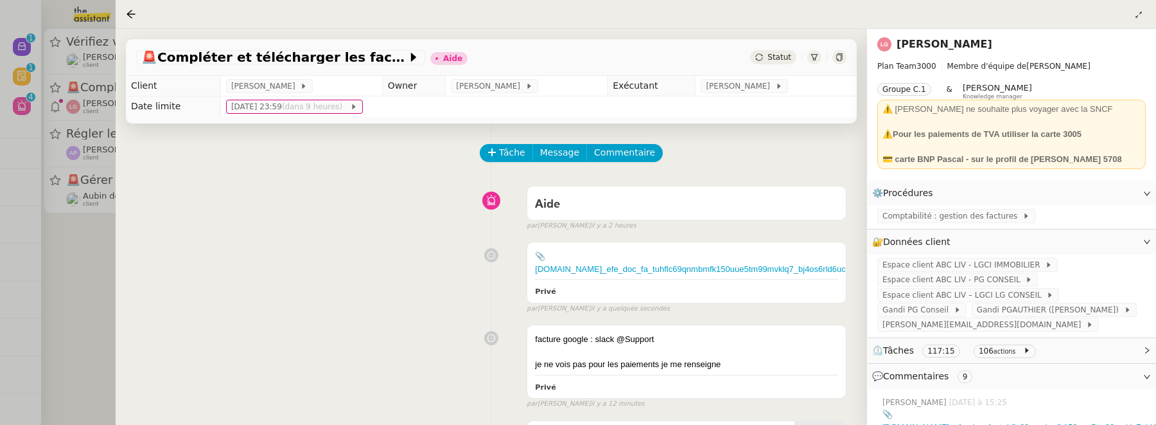
click at [778, 58] on span "Statut" at bounding box center [780, 57] width 24 height 9
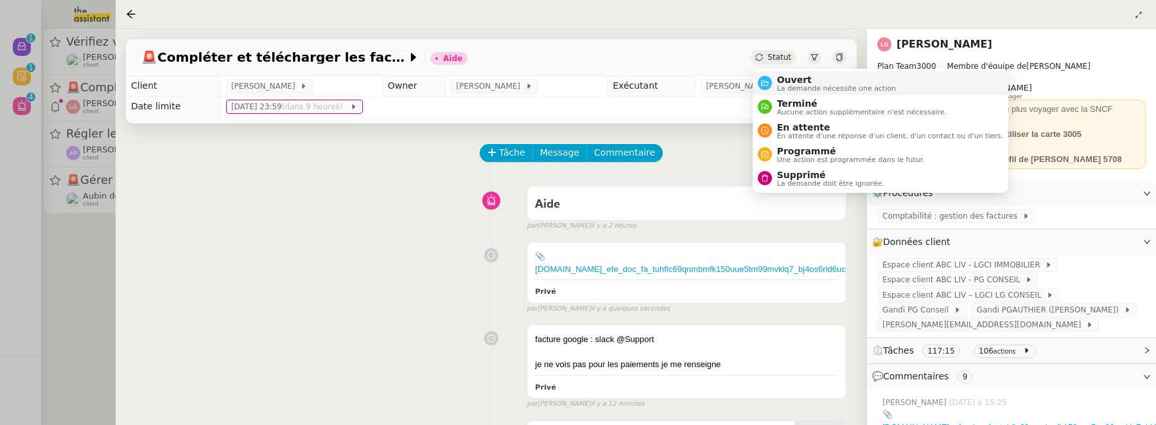
click at [792, 75] on span "Ouvert" at bounding box center [836, 80] width 119 height 10
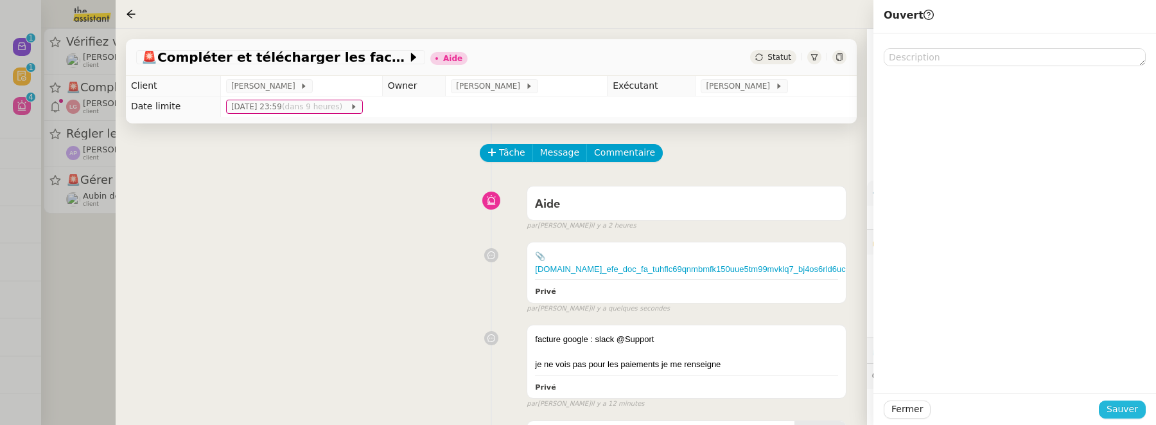
click at [1124, 409] on span "Sauver" at bounding box center [1122, 409] width 31 height 15
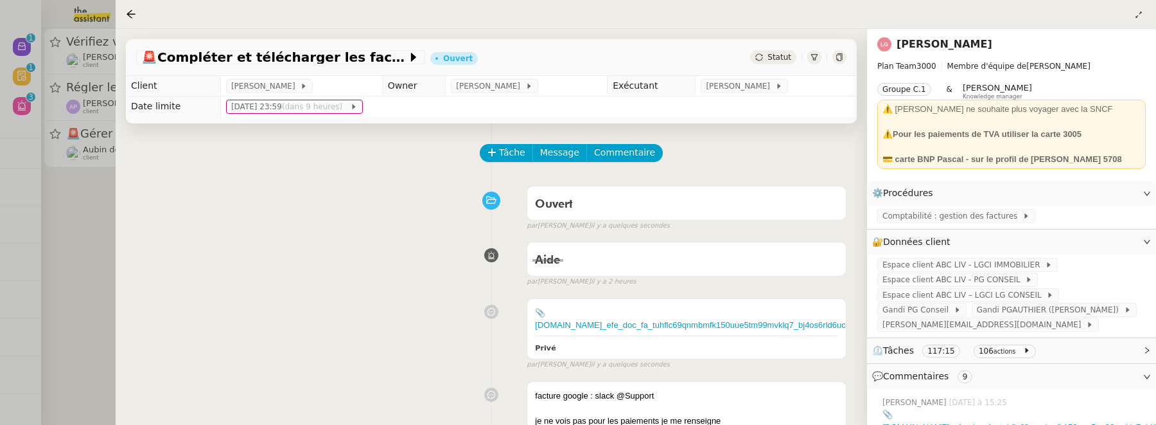
click at [842, 54] on icon at bounding box center [839, 57] width 6 height 8
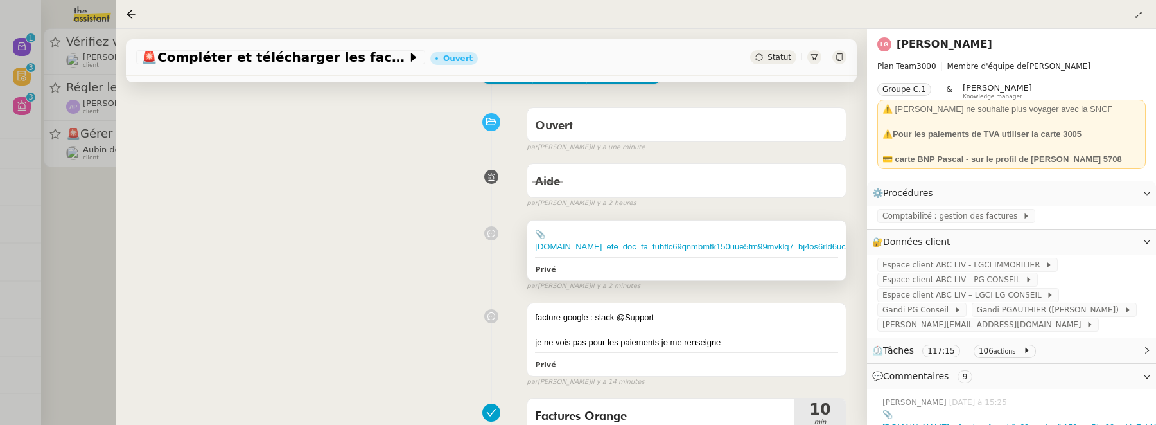
scroll to position [78, 0]
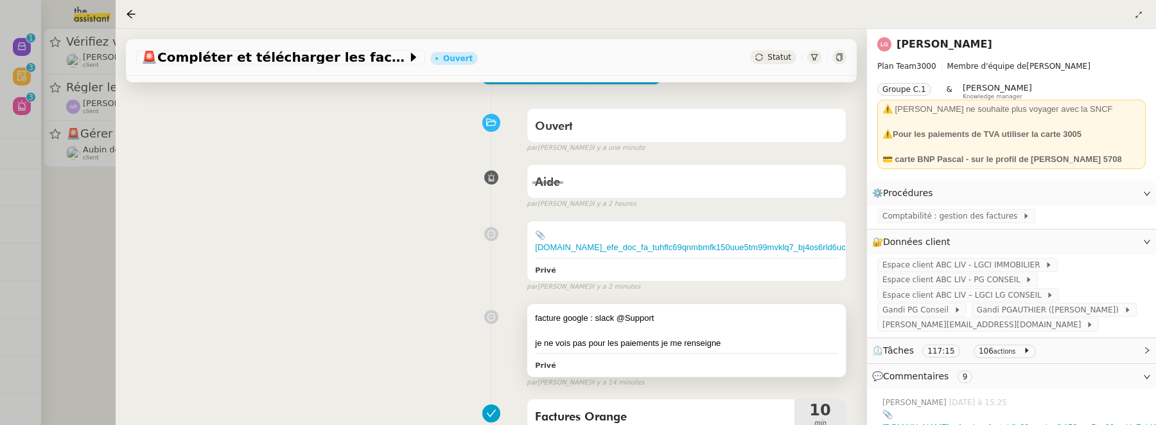
click at [720, 344] on div "je ne vois pas pour les paiements je me renseigne" at bounding box center [686, 343] width 303 height 13
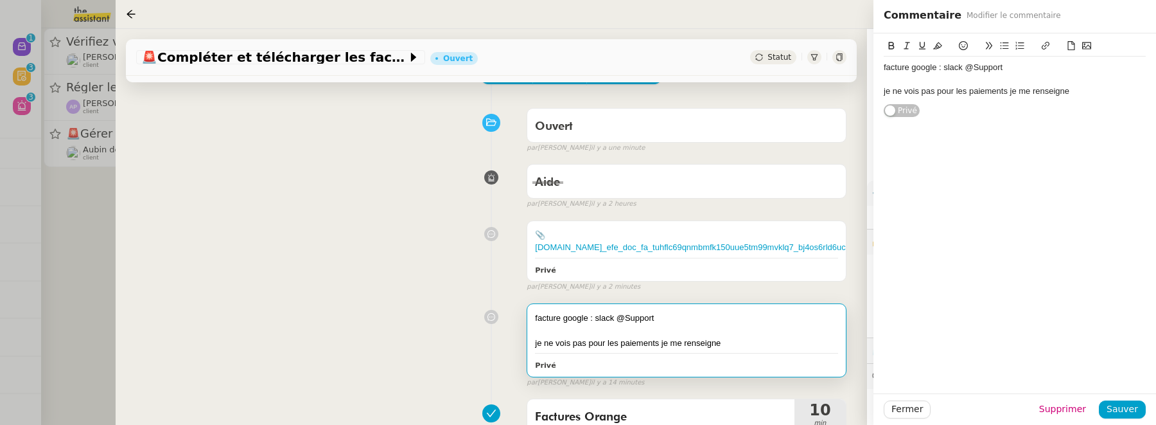
click at [1005, 94] on div "je ne vois pas pour les paiements je me renseigne" at bounding box center [1015, 91] width 262 height 12
click at [1075, 91] on div "je ne vois pas pour les paiements je me renseigne" at bounding box center [1015, 91] width 262 height 12
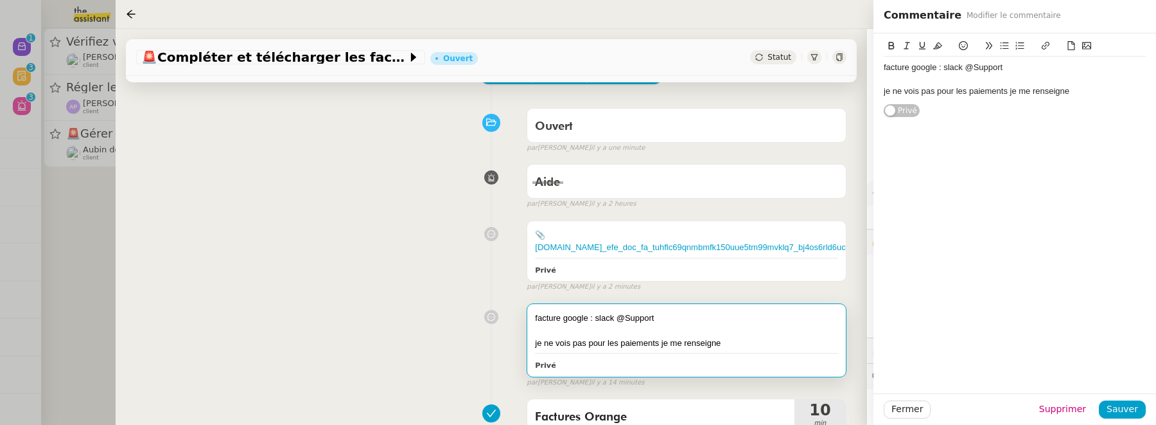
click at [1075, 91] on div "je ne vois pas pour les paiements je me renseigne" at bounding box center [1015, 91] width 262 height 12
click at [1135, 413] on span "Sauver" at bounding box center [1122, 409] width 31 height 15
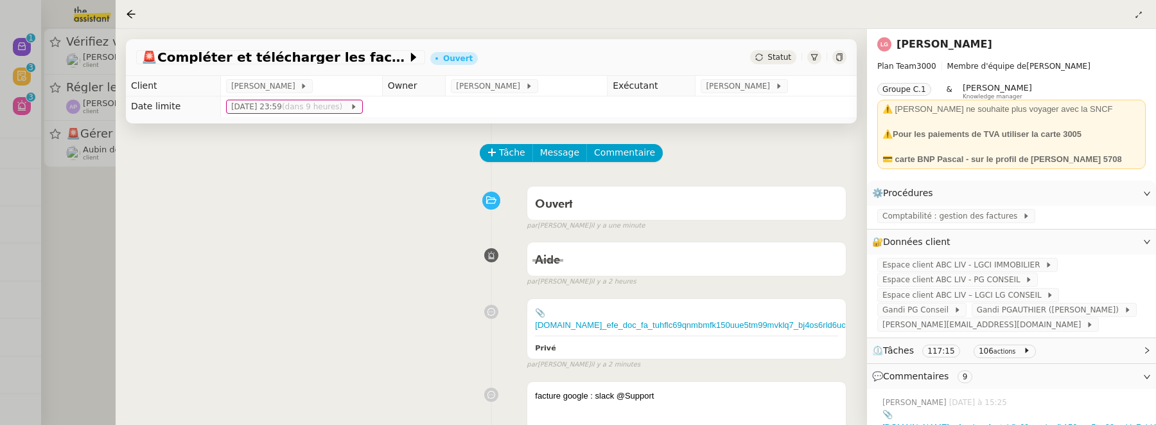
click at [632, 162] on div "Tâche Message Commentaire" at bounding box center [664, 159] width 366 height 31
click at [626, 152] on span "Commentaire" at bounding box center [624, 152] width 61 height 15
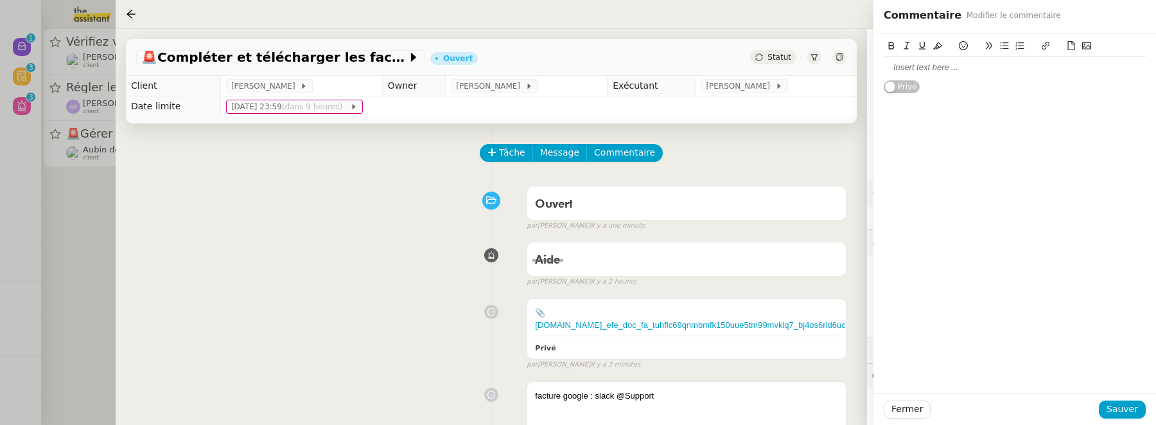
click at [950, 75] on div at bounding box center [1015, 68] width 262 height 22
click at [1129, 413] on span "Sauver" at bounding box center [1122, 409] width 31 height 15
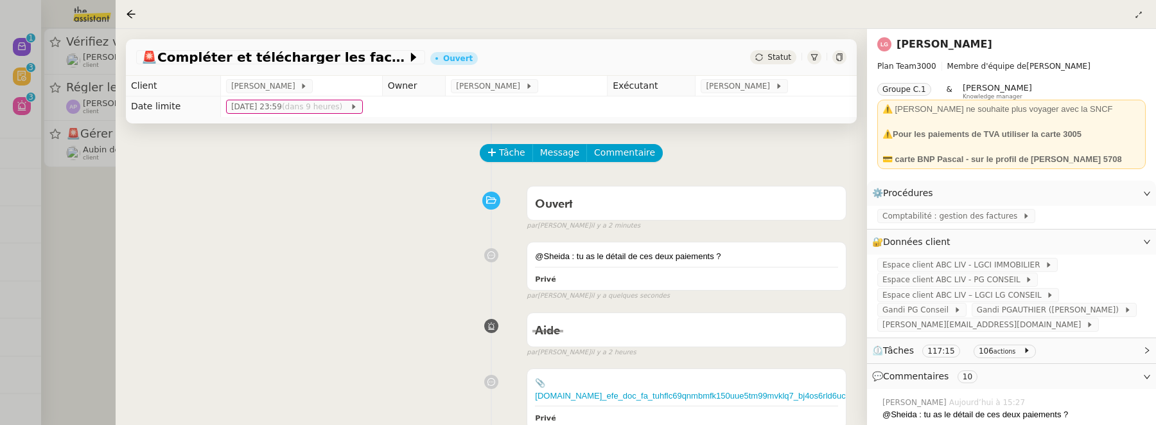
click at [96, 246] on div at bounding box center [578, 212] width 1156 height 425
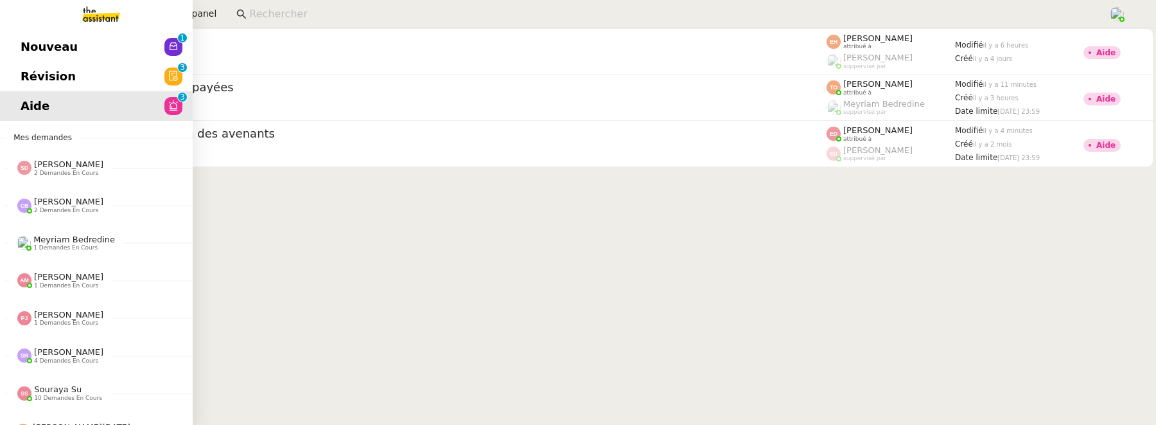
click at [39, 71] on span "Révision" at bounding box center [48, 76] width 55 height 19
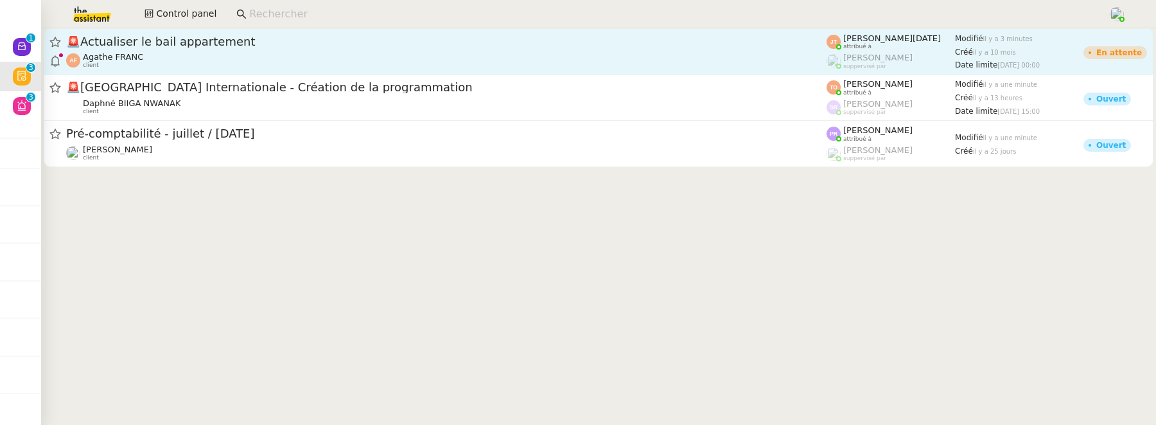
click at [278, 40] on span "🚨 Actualiser le bail appartement" at bounding box center [446, 42] width 761 height 12
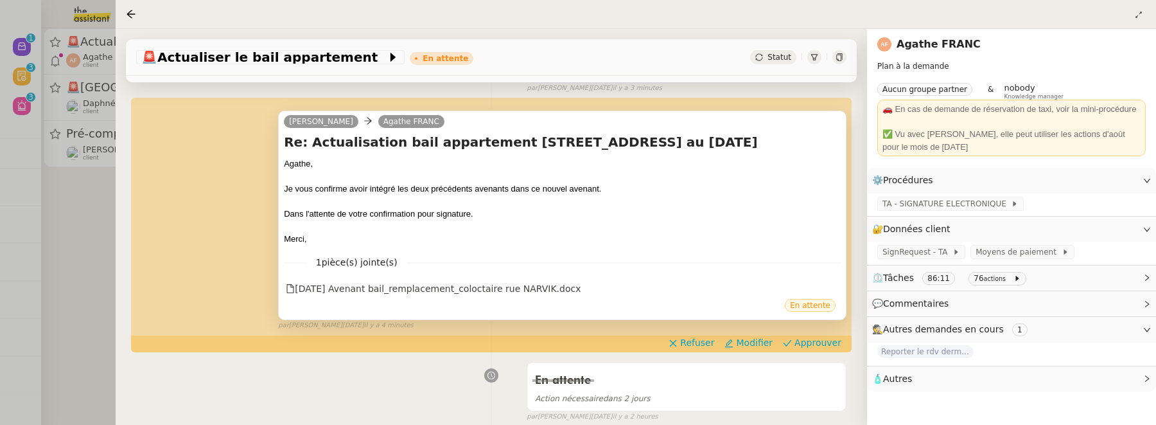
scroll to position [151, 0]
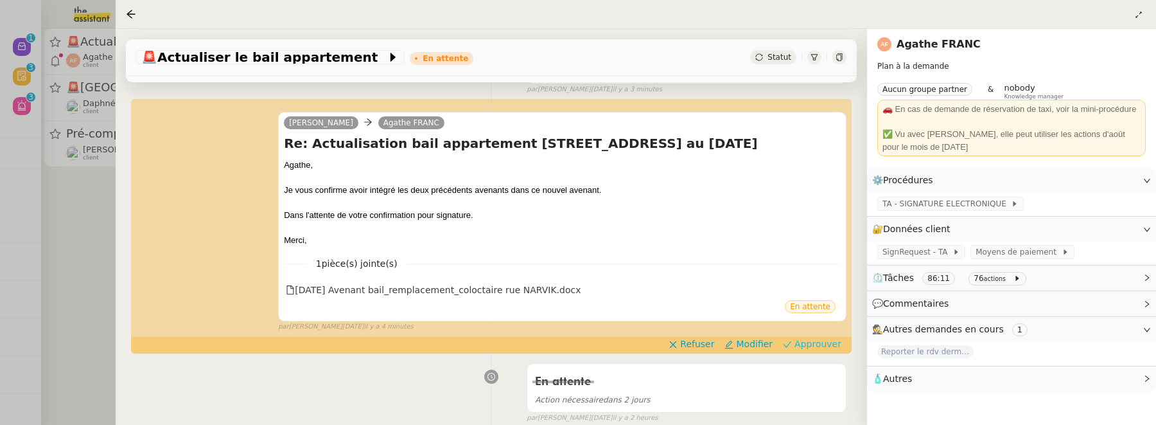
click at [813, 343] on span "Approuver" at bounding box center [818, 343] width 47 height 13
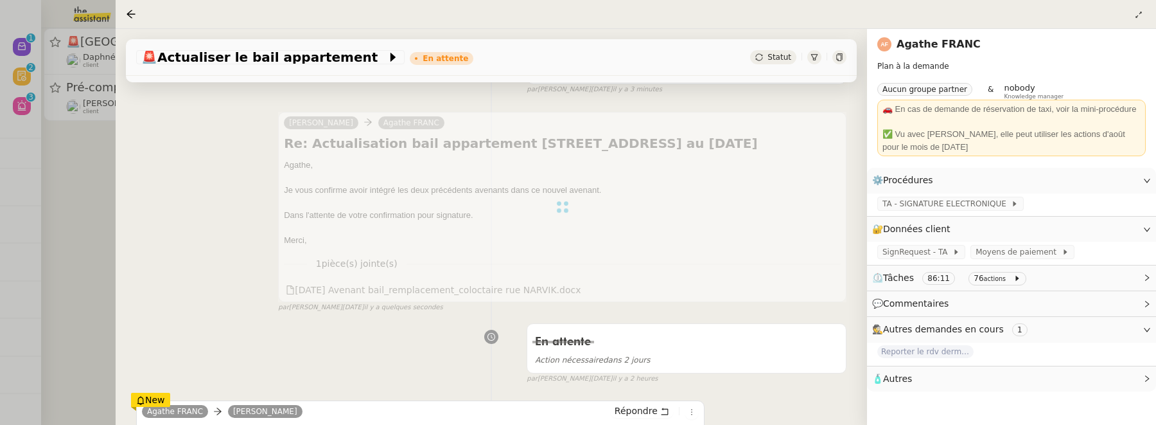
click at [80, 215] on div at bounding box center [578, 212] width 1156 height 425
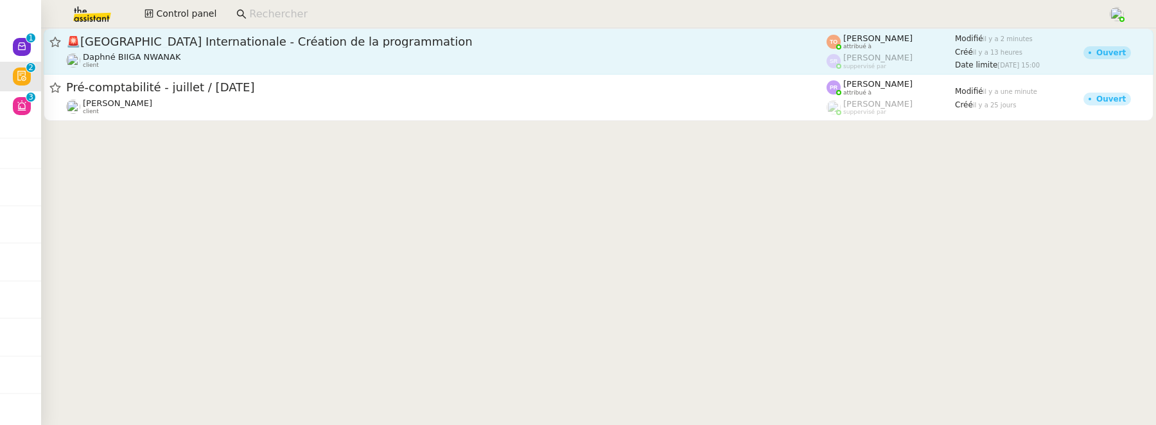
click at [290, 49] on div "🚨 Théâtre de la Cité Internationale - Création de la programmation" at bounding box center [446, 41] width 761 height 15
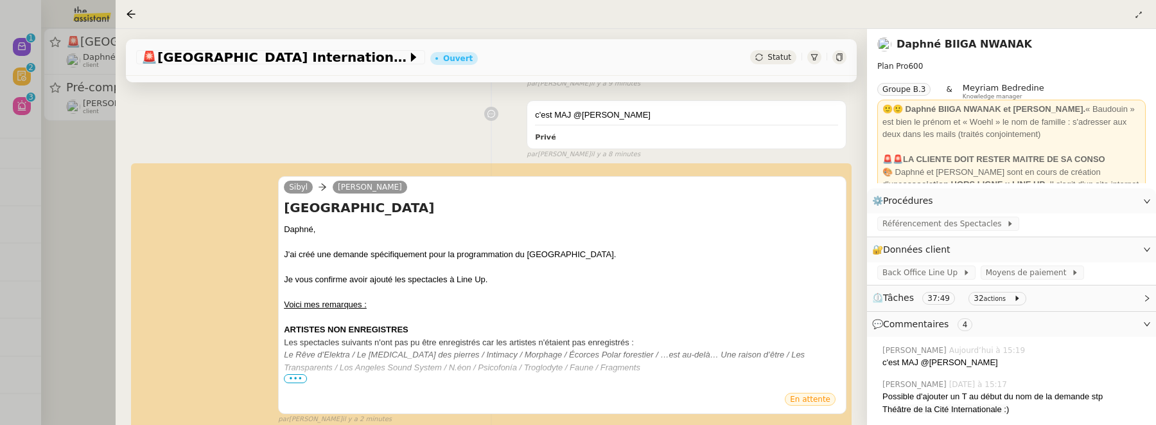
scroll to position [209, 0]
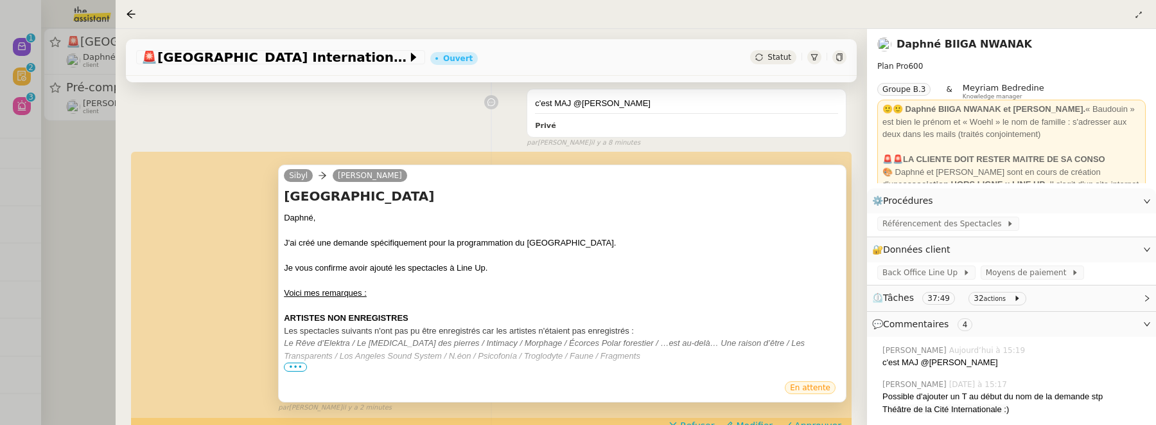
click at [292, 358] on em "Le Rêve d’Elektra / Le Bruit des pierres / Intimacy / Morphage / Écorces Polar …" at bounding box center [544, 349] width 521 height 22
click at [293, 362] on span "•••" at bounding box center [295, 366] width 23 height 9
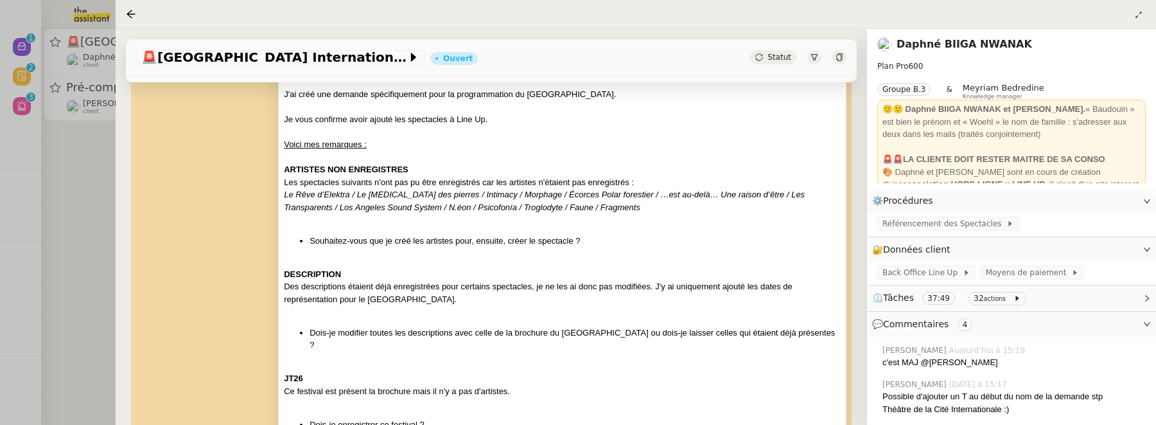
scroll to position [362, 0]
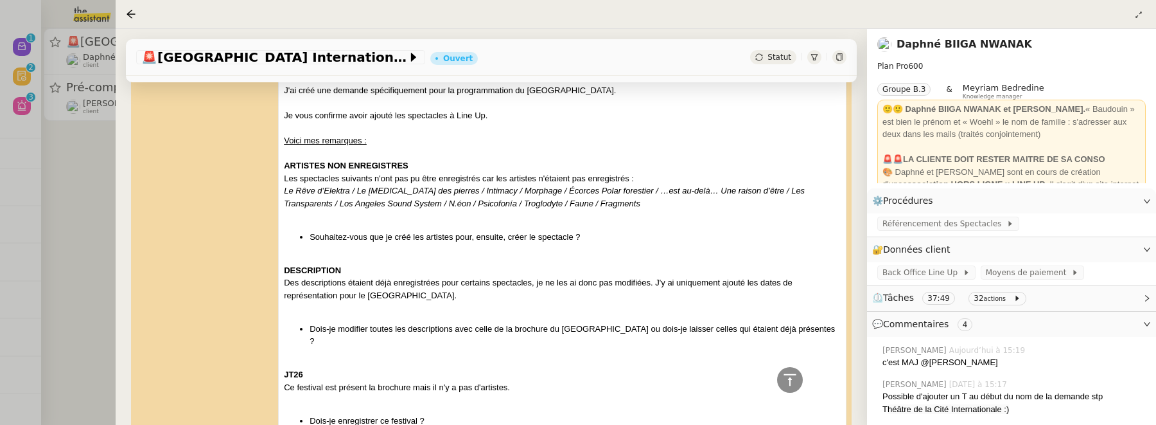
click at [78, 155] on div at bounding box center [578, 212] width 1156 height 425
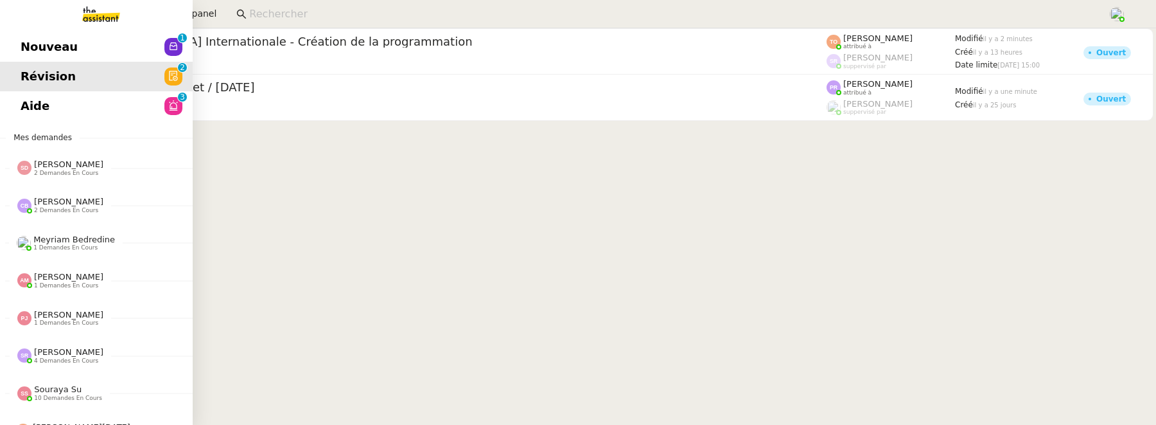
click at [34, 58] on link "Nouveau 0 1 2 3 4 5 6 7 8 9" at bounding box center [96, 47] width 193 height 30
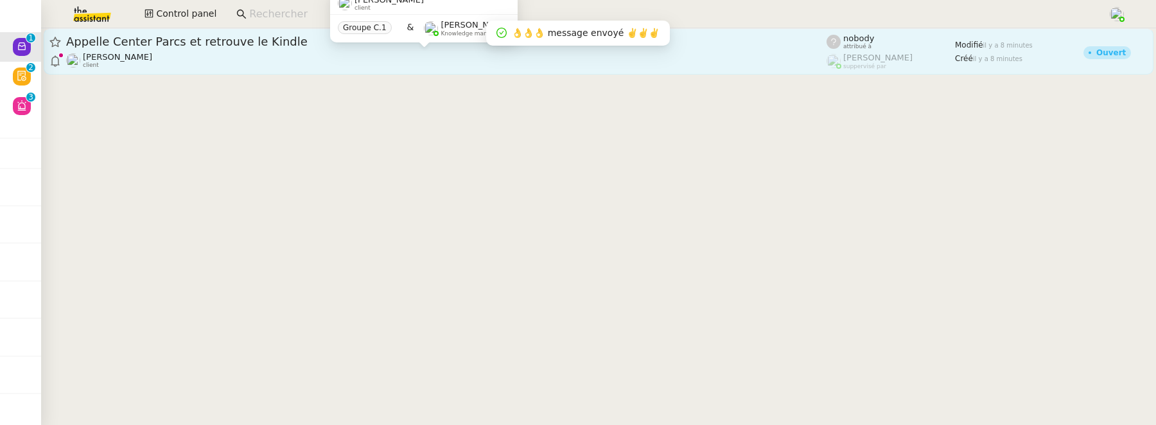
click at [292, 53] on div "Severine Gheysen client" at bounding box center [446, 60] width 761 height 17
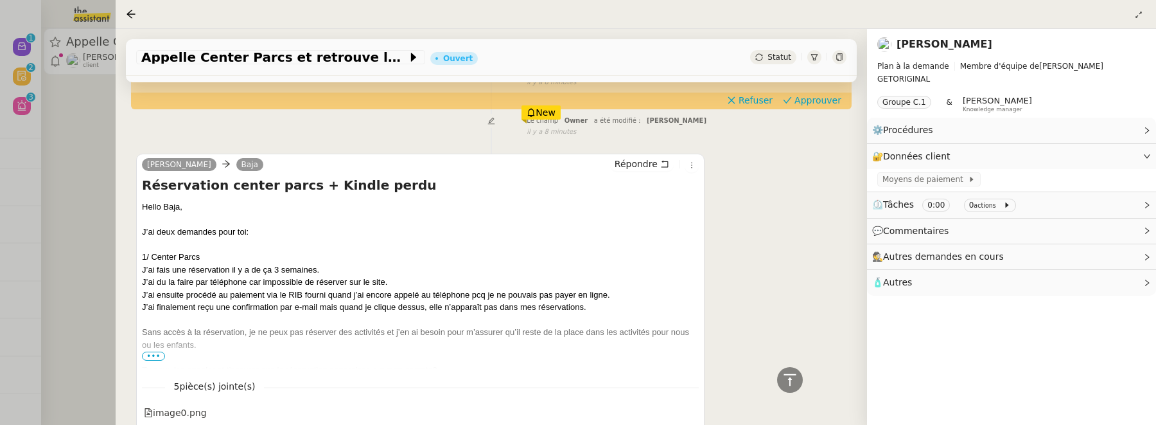
scroll to position [425, 0]
click at [150, 357] on span "•••" at bounding box center [153, 357] width 23 height 9
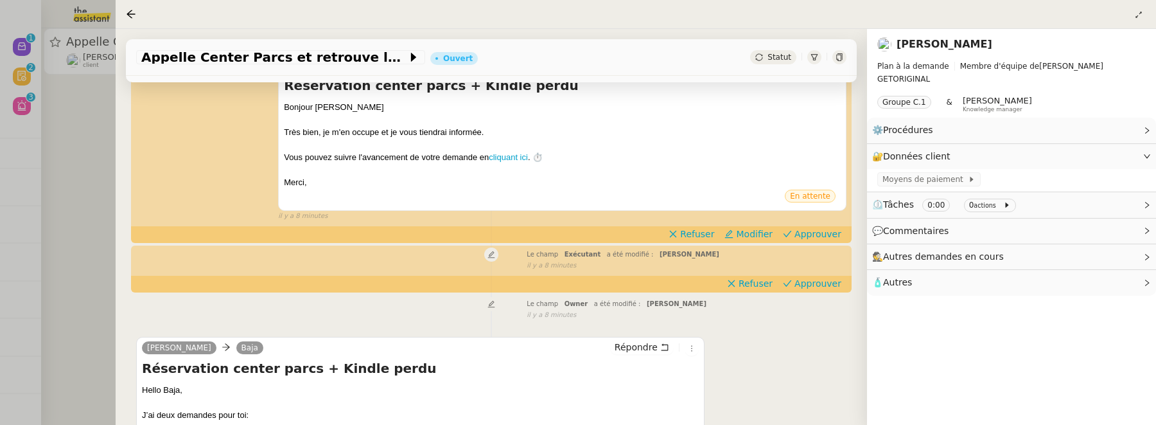
scroll to position [239, 0]
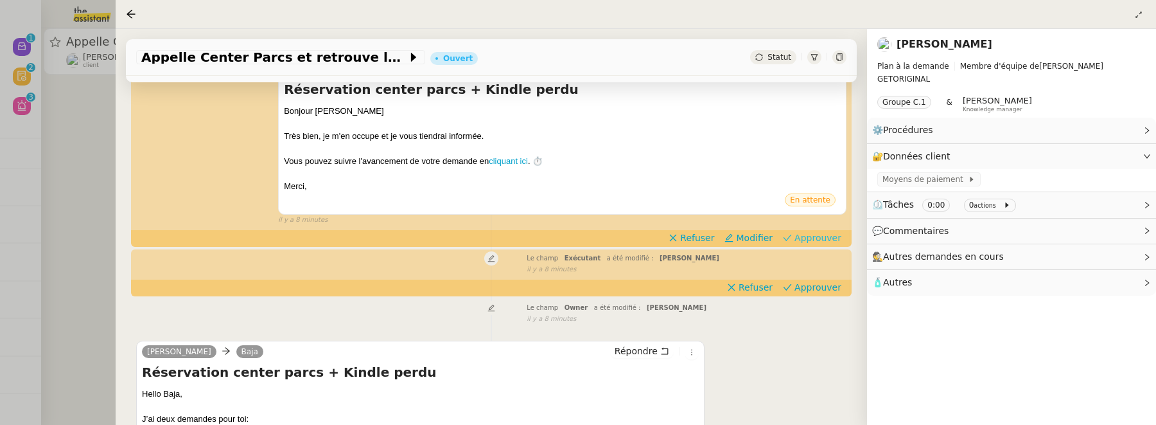
click at [801, 238] on span "Approuver" at bounding box center [818, 237] width 47 height 13
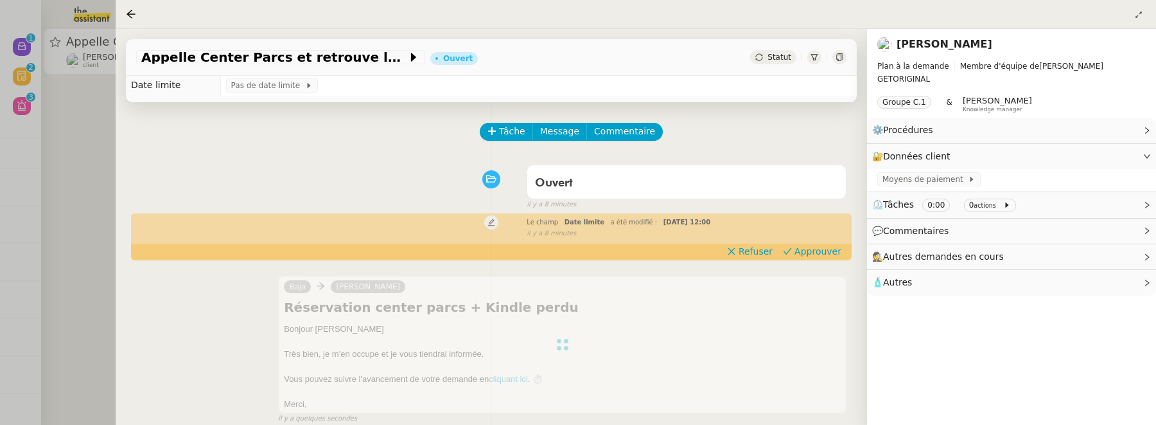
scroll to position [0, 0]
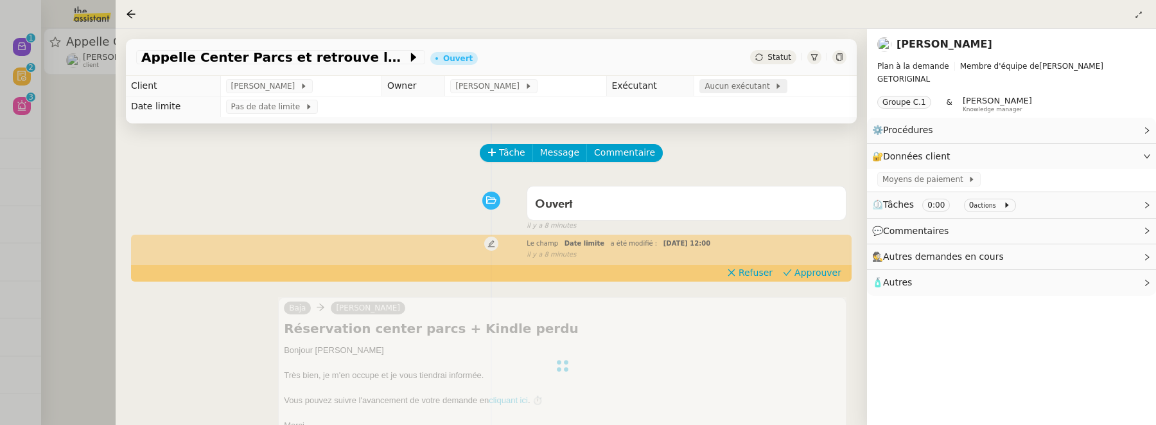
click at [751, 82] on span "Aucun exécutant" at bounding box center [740, 86] width 70 height 13
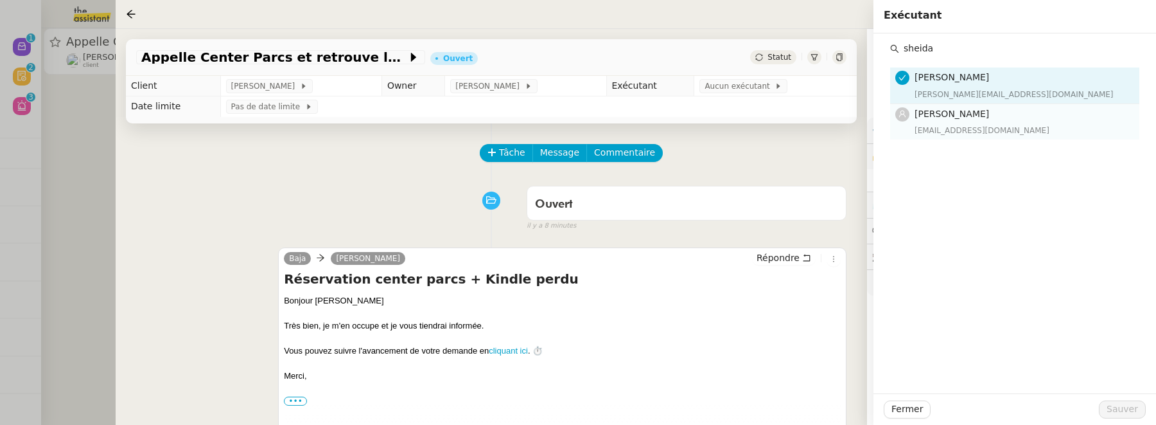
type input "sheida"
click at [967, 118] on span "[PERSON_NAME]" at bounding box center [952, 114] width 75 height 10
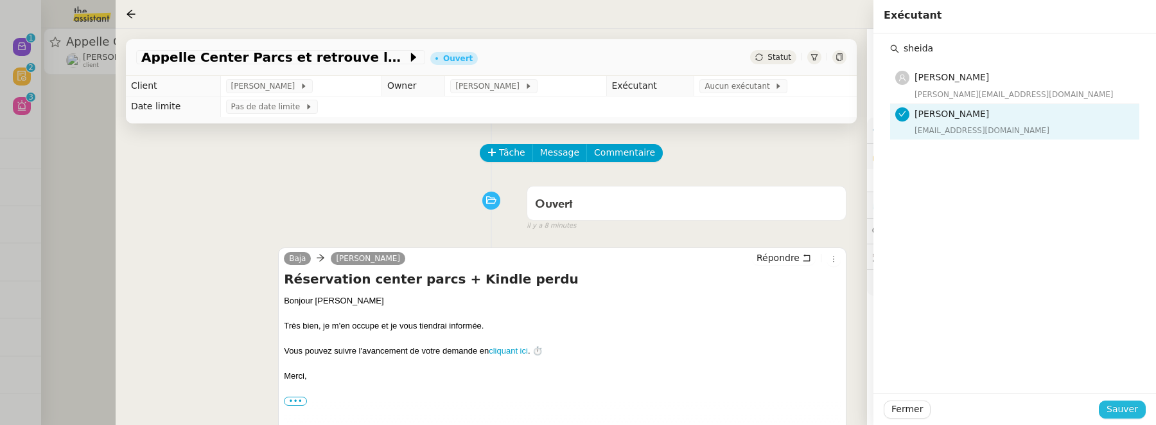
click at [1136, 413] on span "Sauver" at bounding box center [1122, 409] width 31 height 15
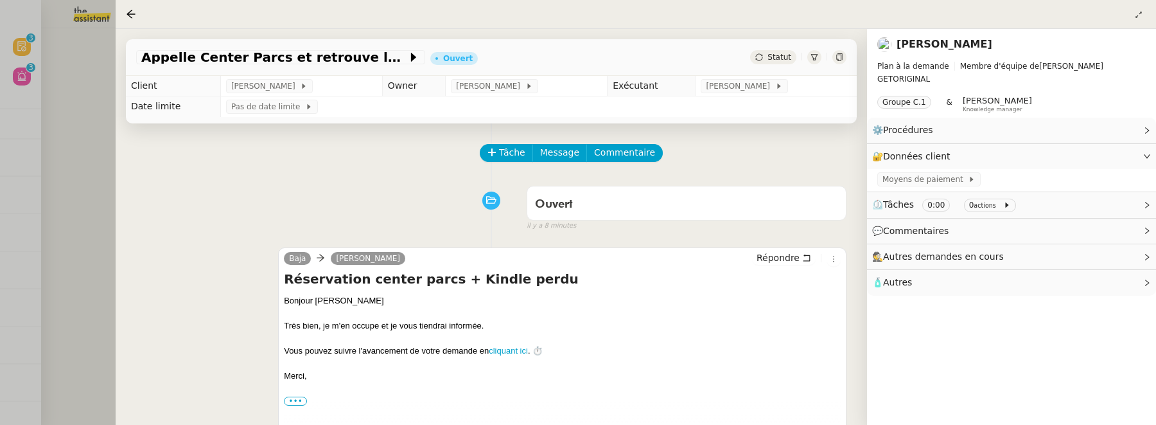
click at [92, 102] on div at bounding box center [578, 212] width 1156 height 425
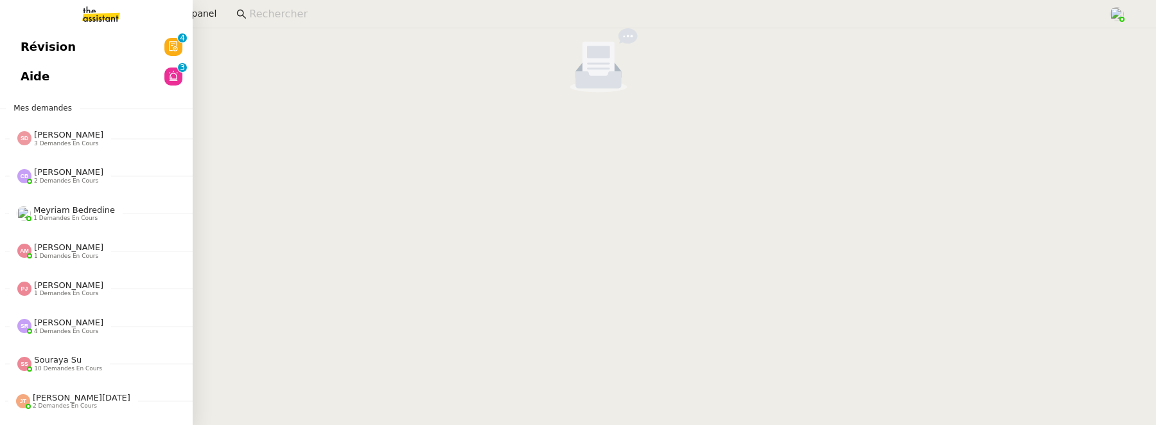
click at [13, 52] on link "Révision 0 1 2 3 4 5 6 7 8 9" at bounding box center [96, 47] width 193 height 30
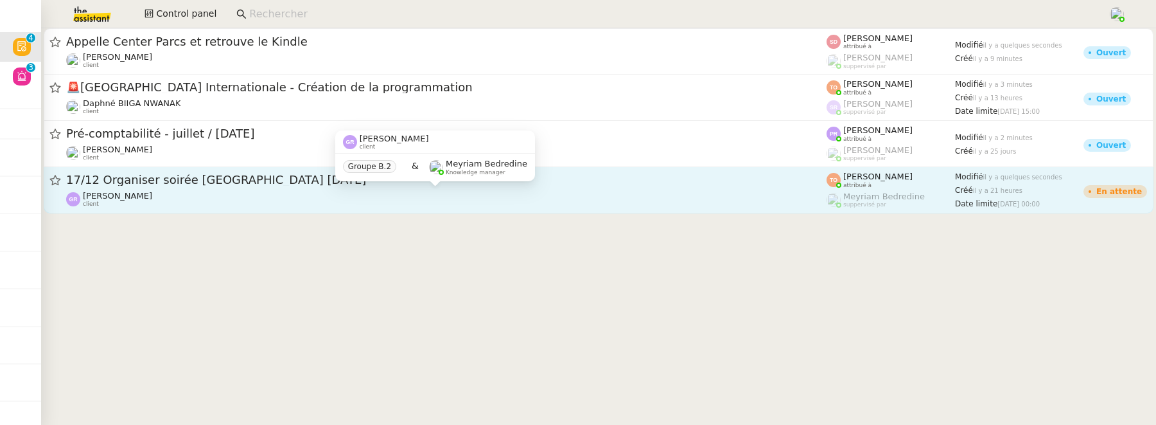
click at [333, 200] on div "Guillaume Rouvroy client" at bounding box center [446, 199] width 761 height 17
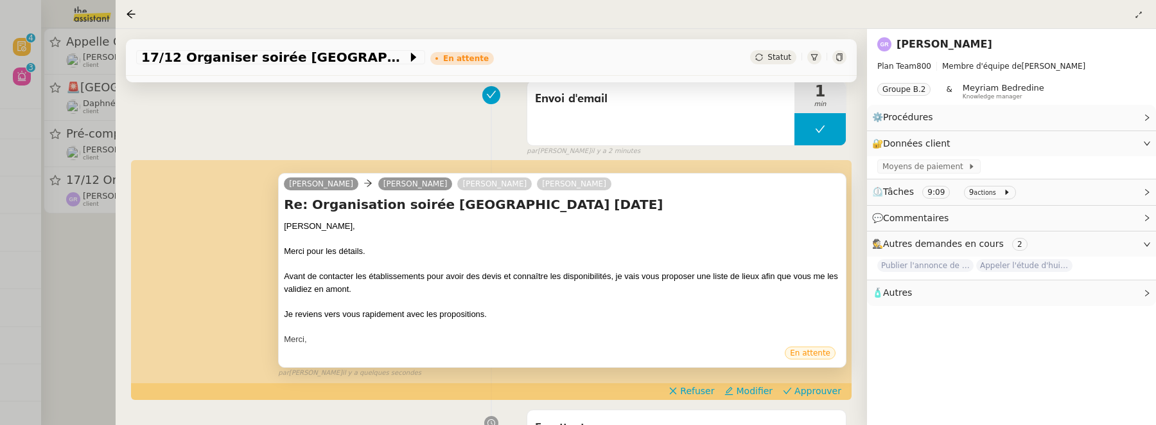
scroll to position [244, 0]
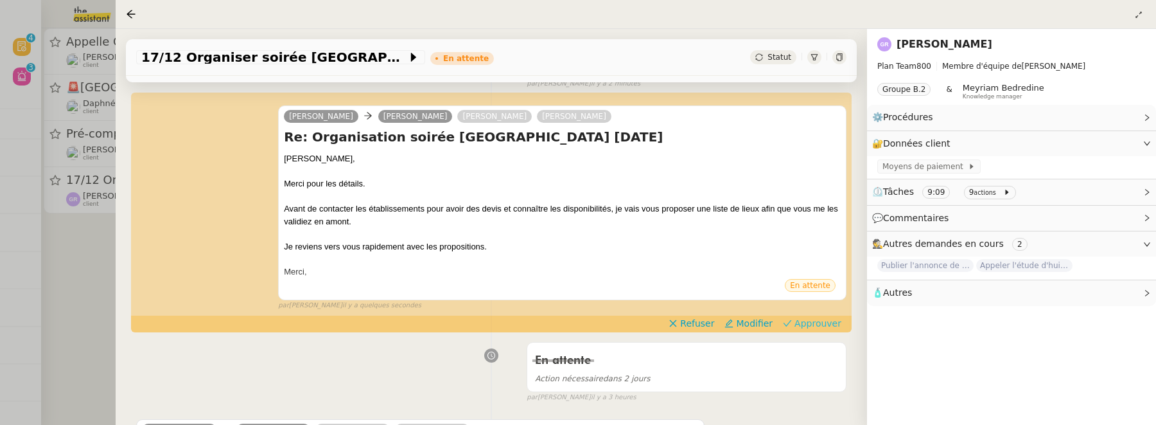
click at [814, 325] on span "Approuver" at bounding box center [818, 323] width 47 height 13
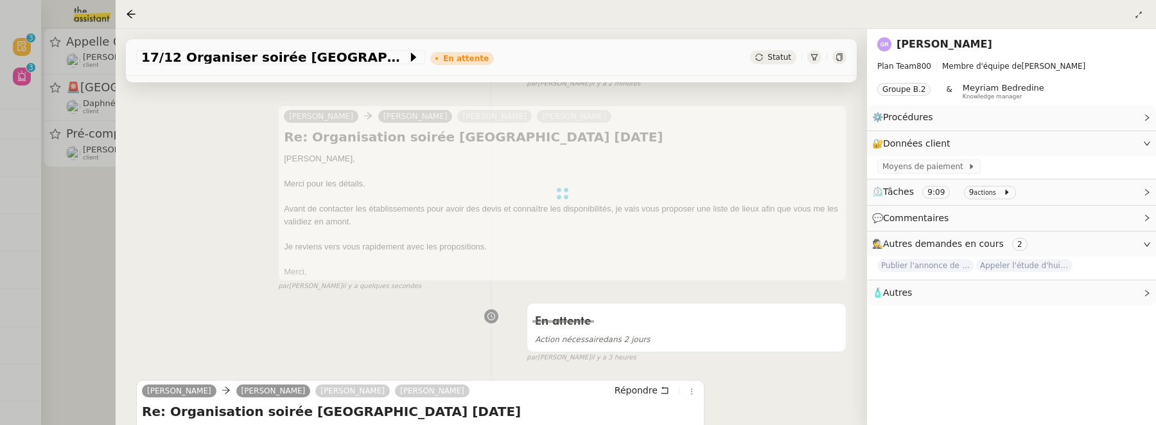
click at [107, 240] on div at bounding box center [578, 212] width 1156 height 425
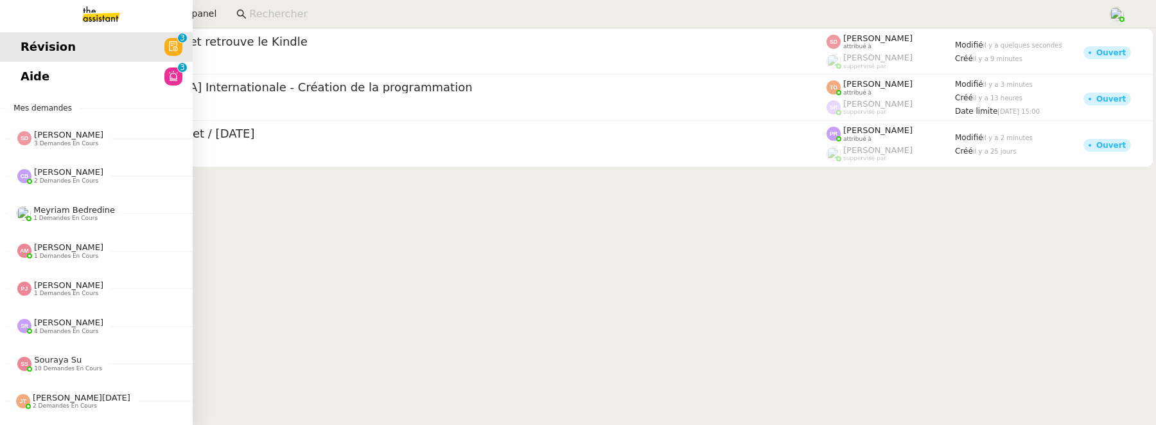
click at [26, 73] on span "Aide" at bounding box center [35, 76] width 29 height 19
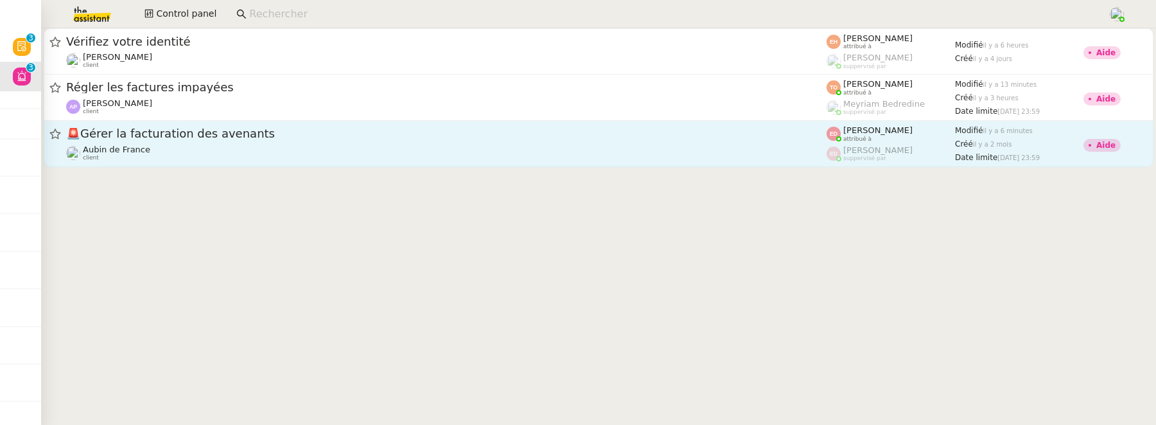
click at [563, 157] on div "Aubin de France client" at bounding box center [446, 153] width 761 height 17
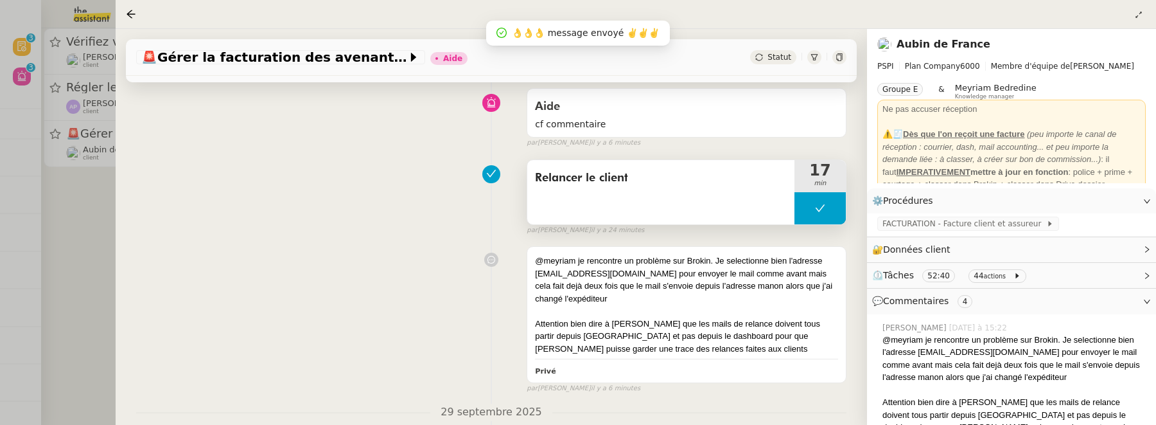
scroll to position [94, 0]
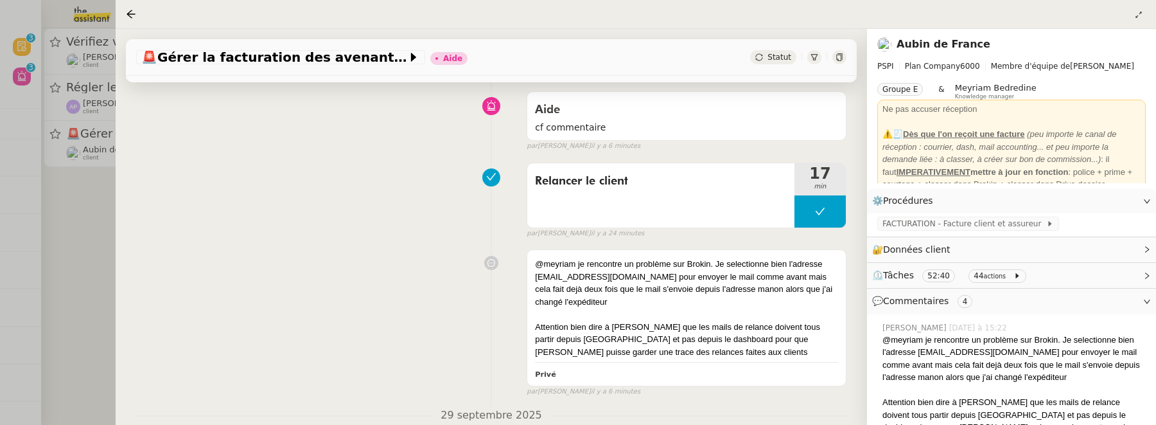
click at [84, 213] on div at bounding box center [578, 212] width 1156 height 425
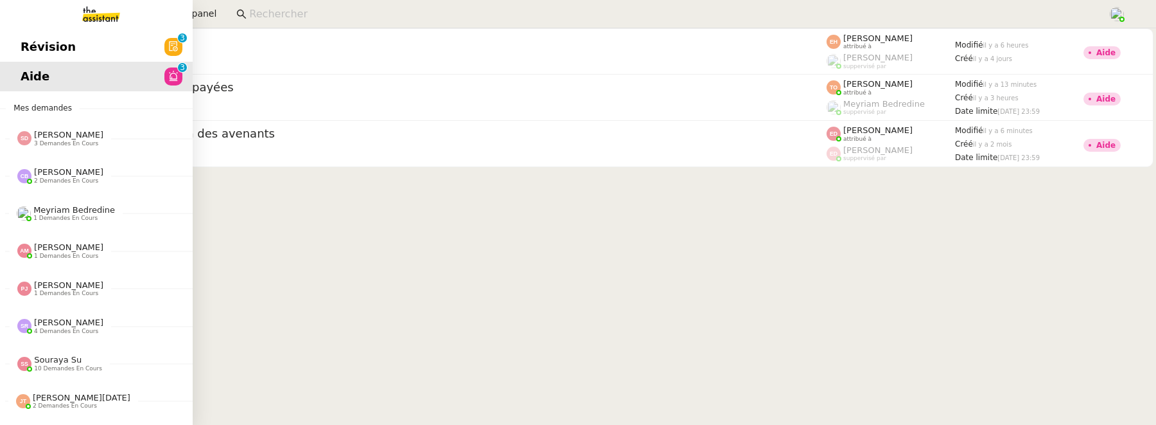
click at [37, 42] on link "Révision 0 1 2 3 4 5 6 7 8 9" at bounding box center [96, 47] width 193 height 30
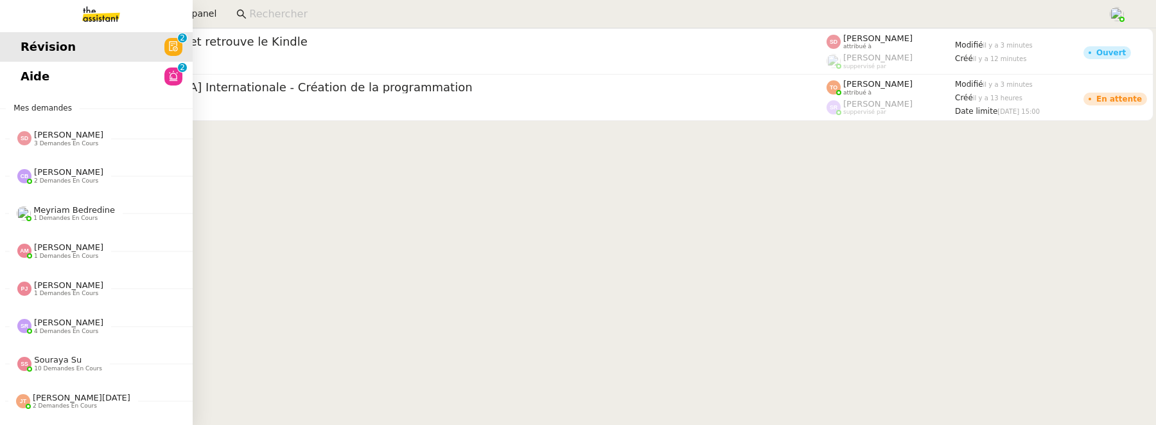
click at [24, 81] on span "Aide" at bounding box center [35, 76] width 29 height 19
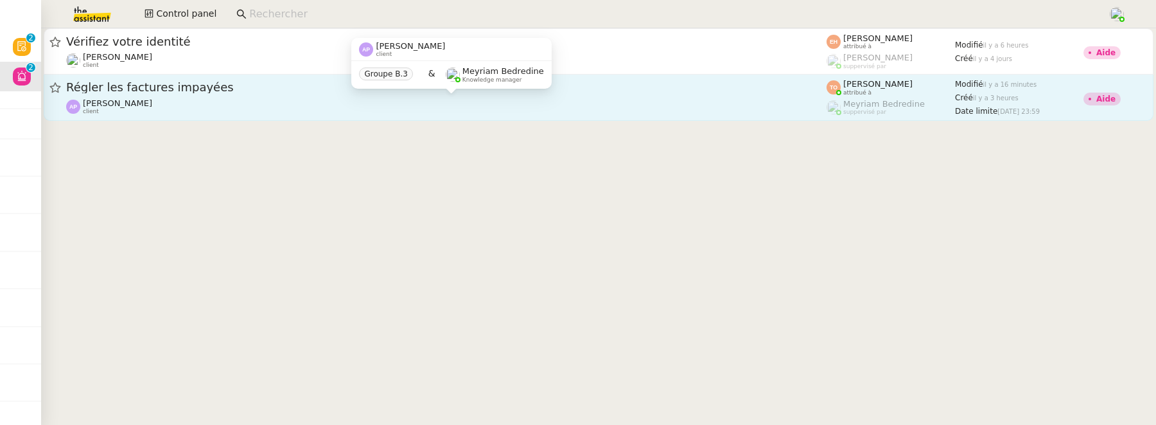
click at [405, 103] on div "Ashley Poniatowski client" at bounding box center [446, 106] width 761 height 17
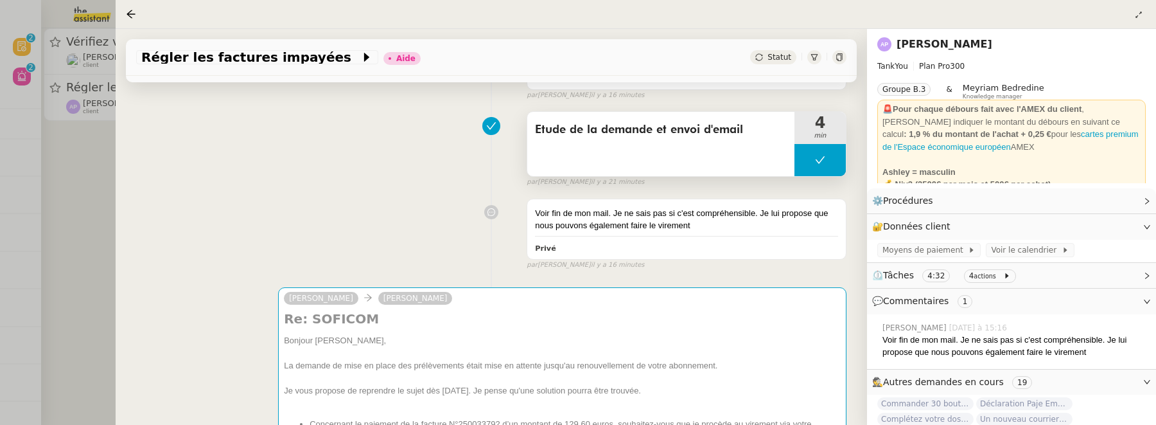
scroll to position [142, 0]
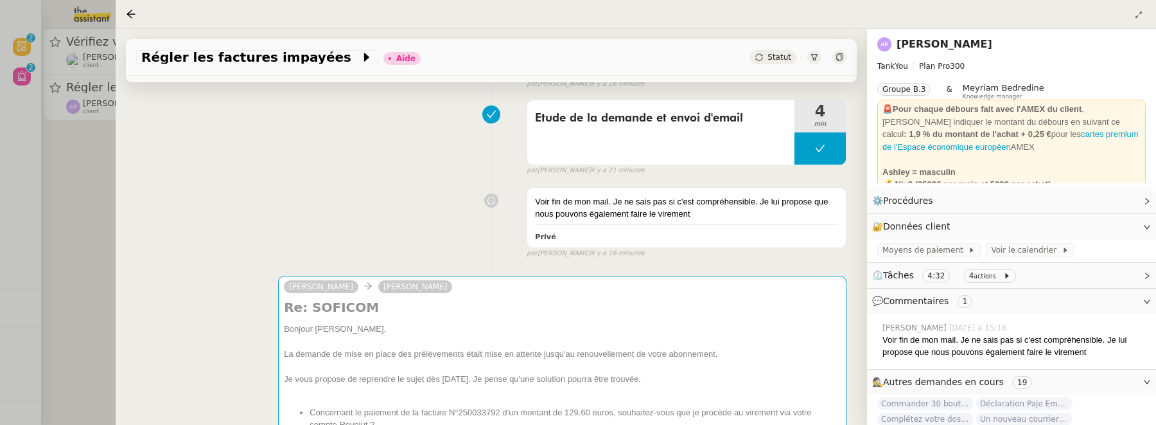
click at [87, 208] on div at bounding box center [578, 212] width 1156 height 425
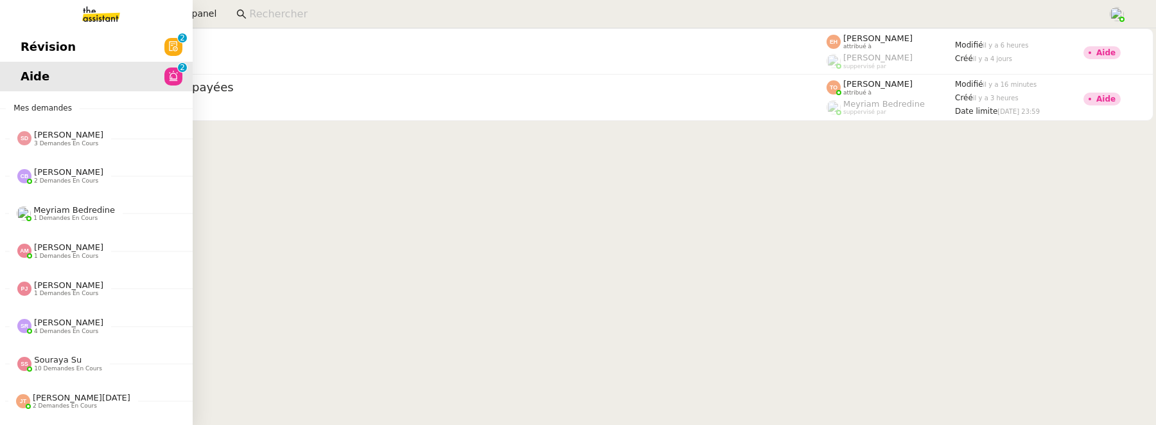
click at [28, 53] on span "Révision" at bounding box center [48, 46] width 55 height 19
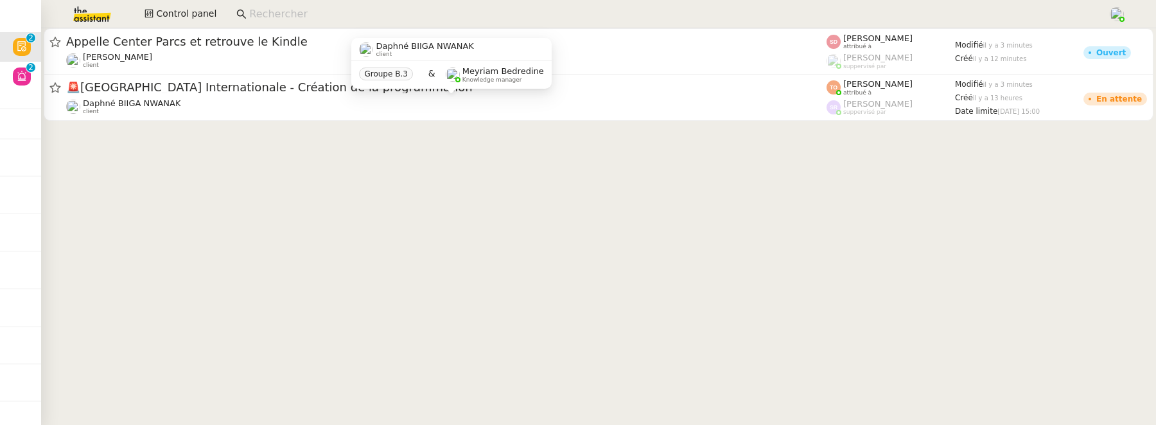
click at [445, 58] on div "Daphné BIIGA NWANAK client" at bounding box center [425, 49] width 98 height 17
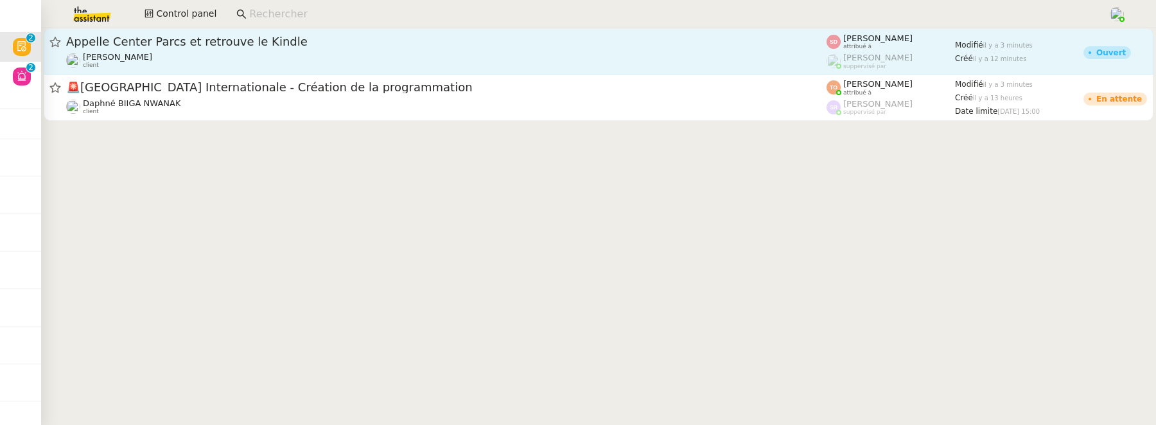
click at [585, 42] on span "Appelle Center Parcs et retrouve le Kindle" at bounding box center [446, 42] width 761 height 12
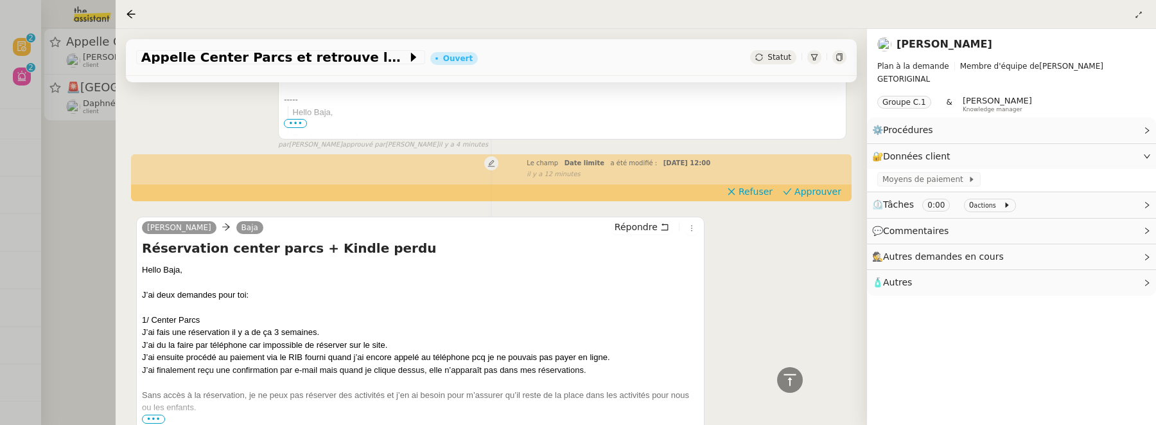
scroll to position [339, 0]
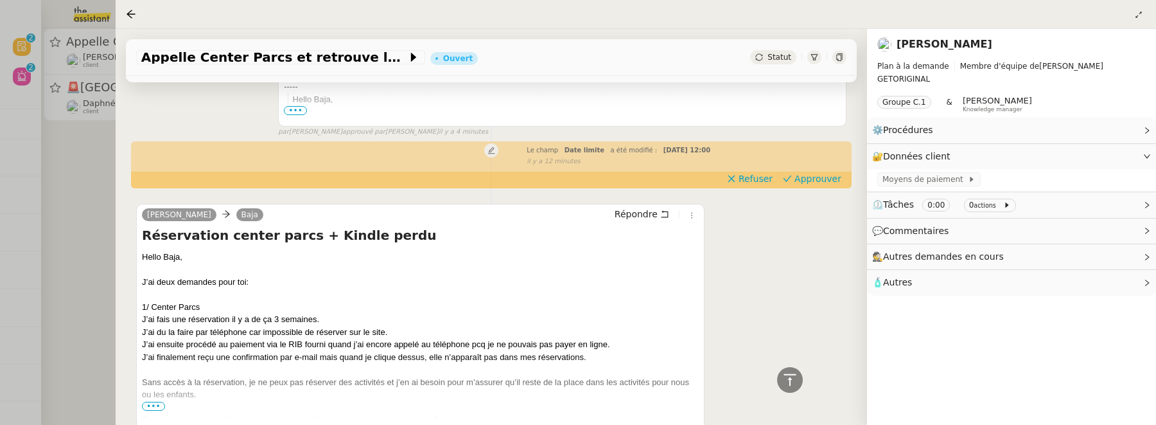
click at [818, 166] on div "Le champ Date limite a été modifié : mer. 1 oct. 2025 12:00 false il y a 12 min…" at bounding box center [491, 155] width 711 height 24
click at [817, 181] on span "Approuver" at bounding box center [818, 178] width 47 height 13
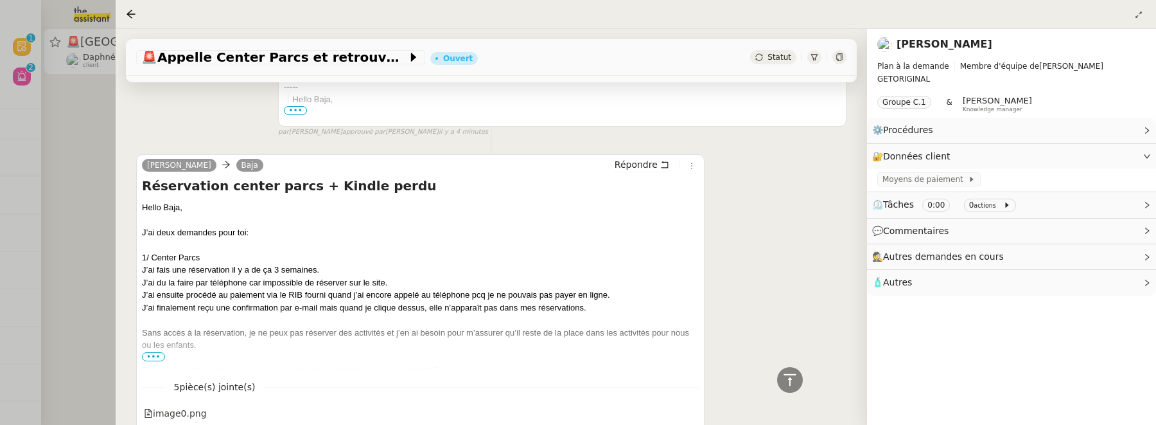
click at [105, 142] on div at bounding box center [578, 212] width 1156 height 425
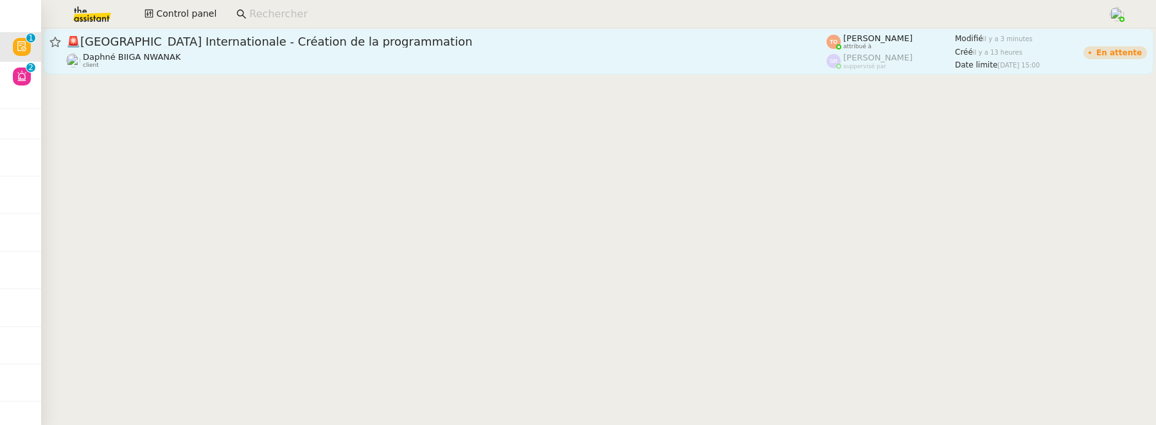
click at [299, 62] on div "Daphné BIIGA NWANAK client" at bounding box center [446, 60] width 761 height 17
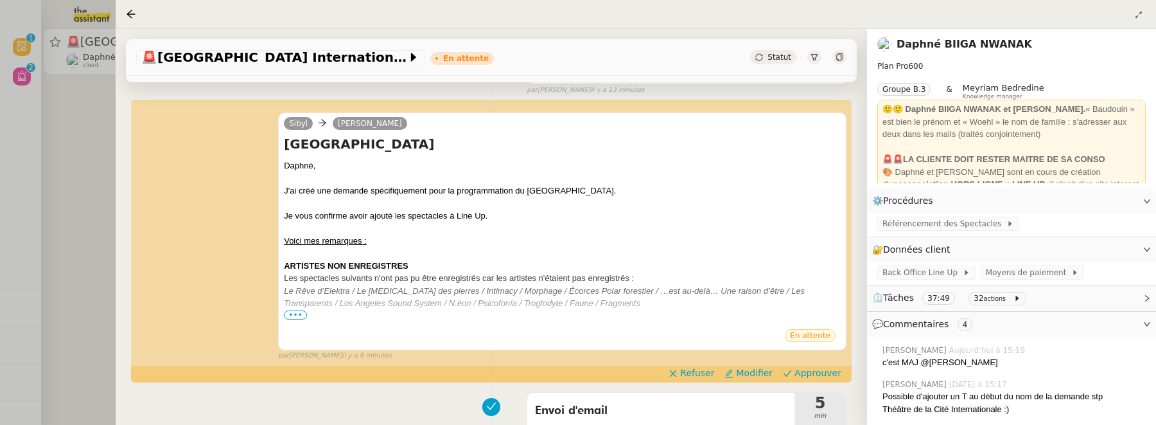
scroll to position [293, 0]
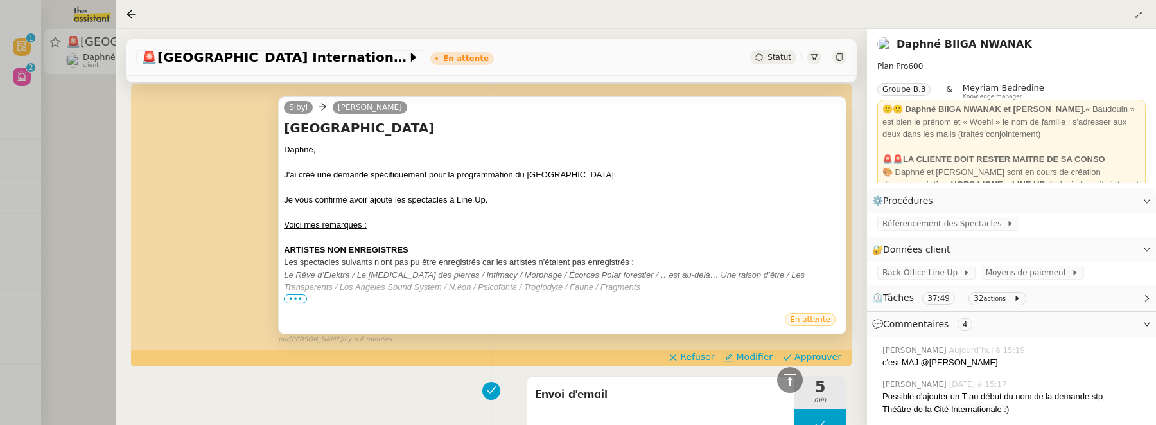
click at [295, 297] on span "•••" at bounding box center [295, 298] width 23 height 9
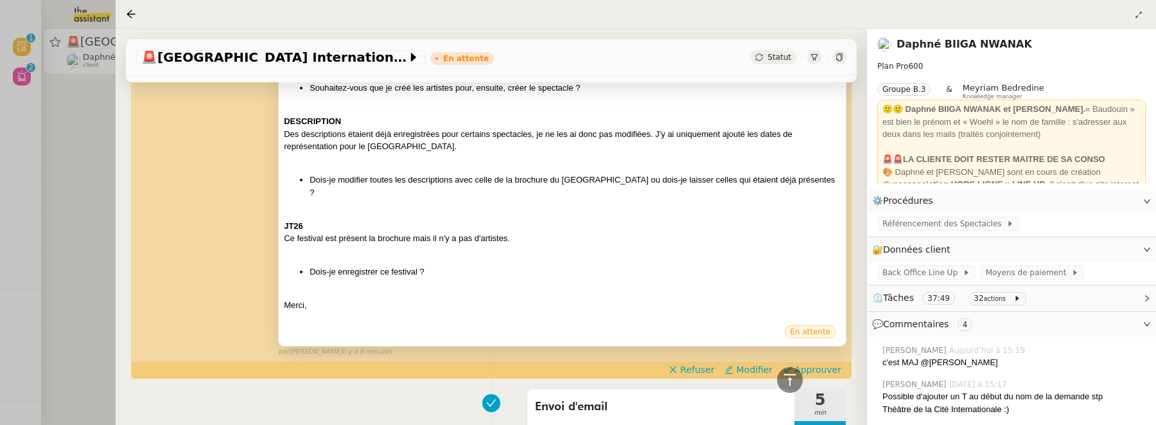
scroll to position [527, 0]
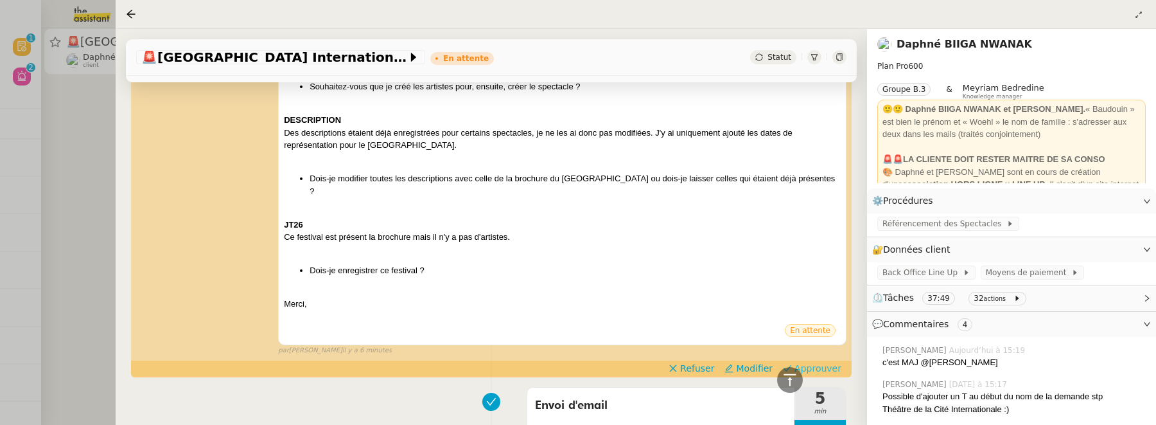
click at [813, 364] on span "Approuver" at bounding box center [818, 368] width 47 height 13
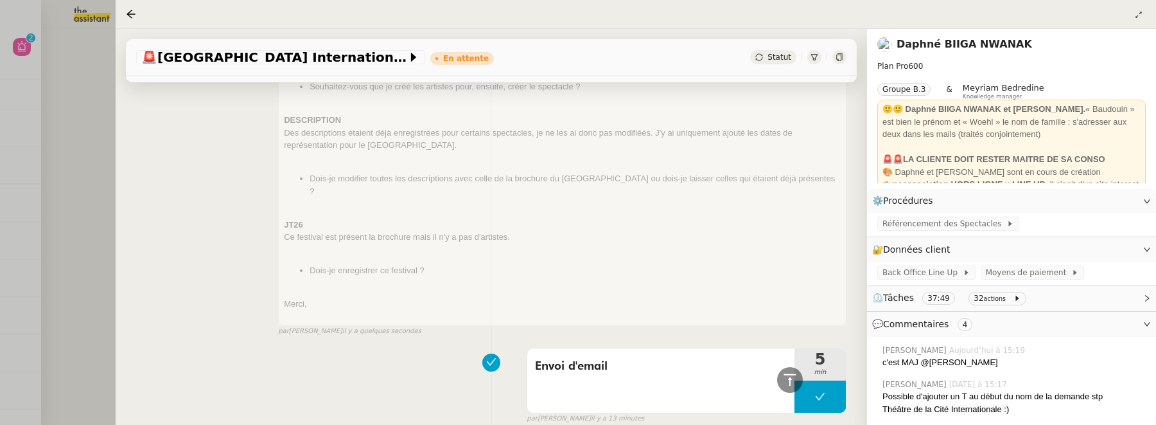
click at [102, 156] on div at bounding box center [578, 212] width 1156 height 425
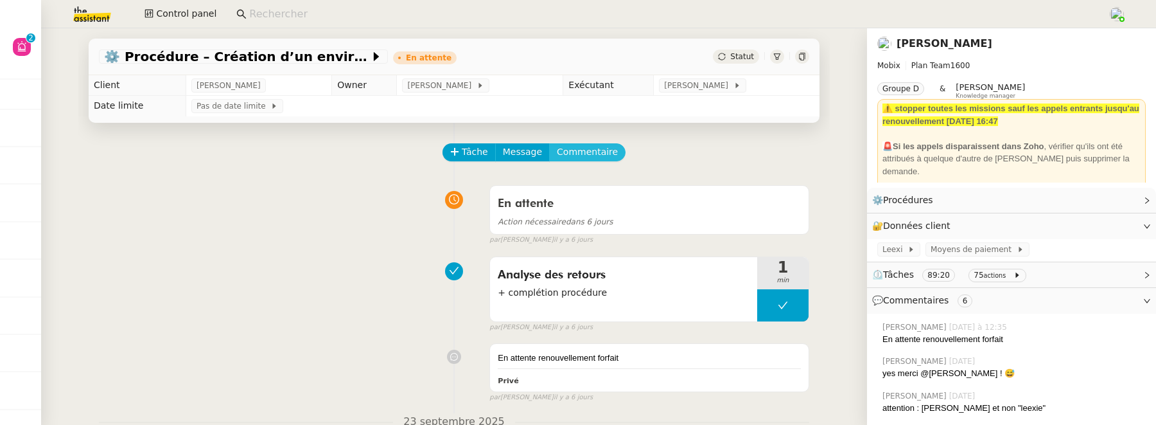
click at [598, 143] on button "Commentaire" at bounding box center [587, 152] width 76 height 18
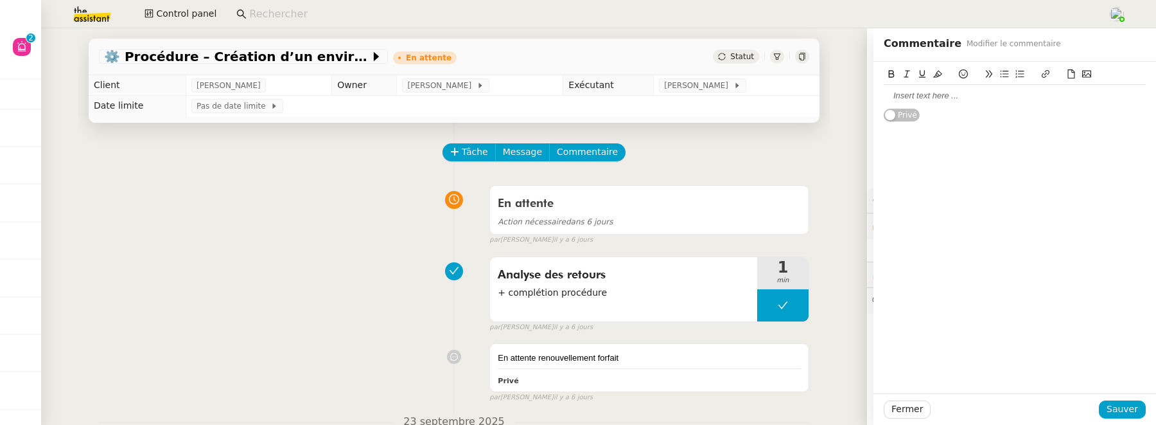
click at [923, 101] on div at bounding box center [1015, 96] width 262 height 12
click at [1124, 410] on span "Sauver" at bounding box center [1122, 409] width 31 height 15
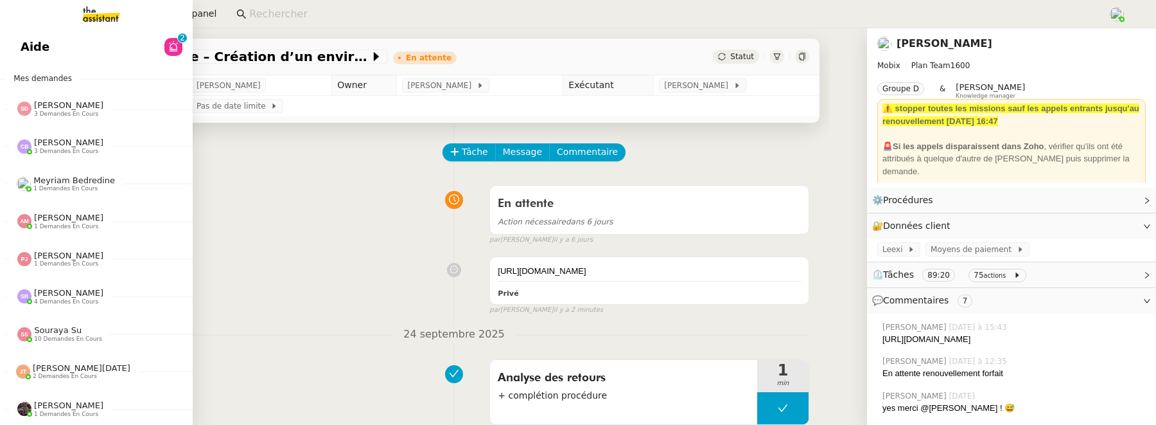
click at [28, 55] on span "Aide" at bounding box center [35, 46] width 29 height 19
